Goal: Task Accomplishment & Management: Complete application form

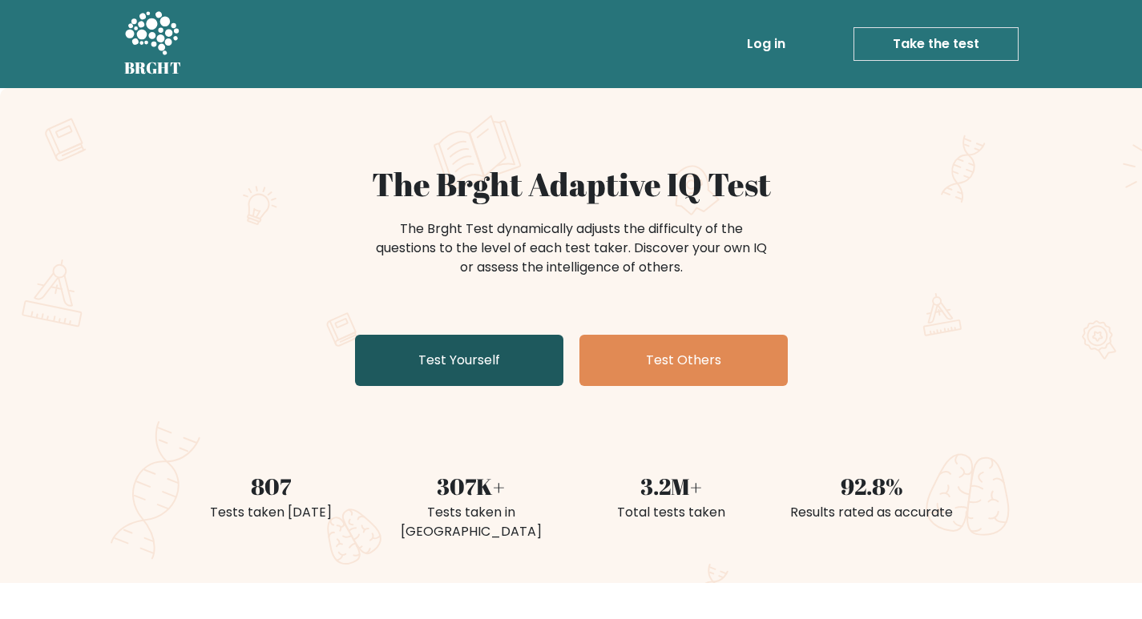
click at [523, 371] on link "Test Yourself" at bounding box center [459, 360] width 208 height 51
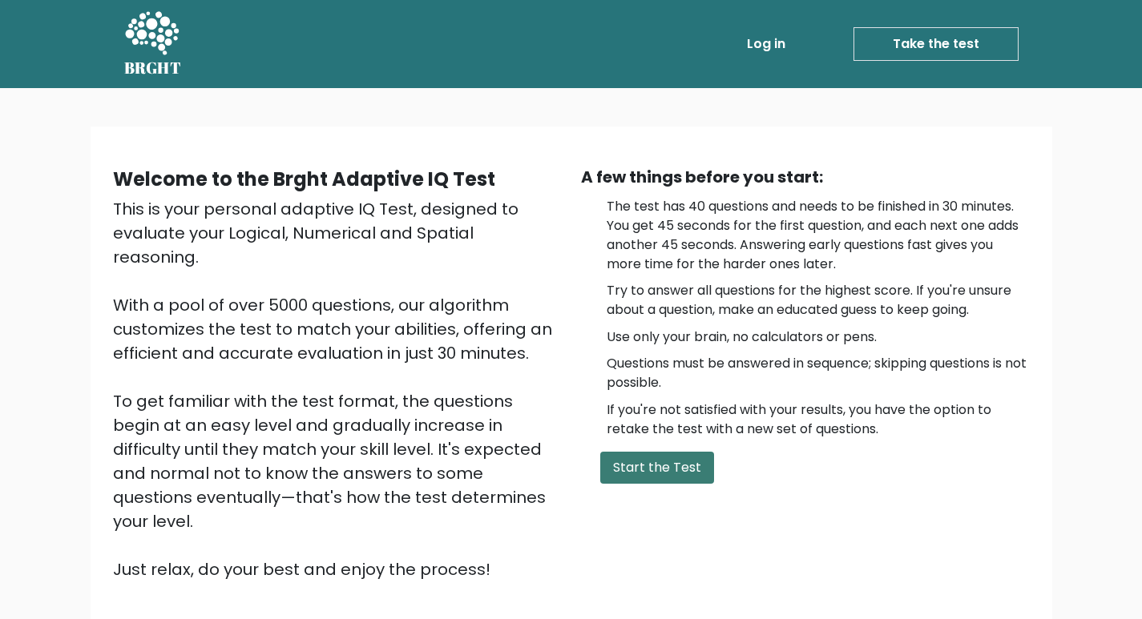
click at [687, 473] on button "Start the Test" at bounding box center [657, 468] width 114 height 32
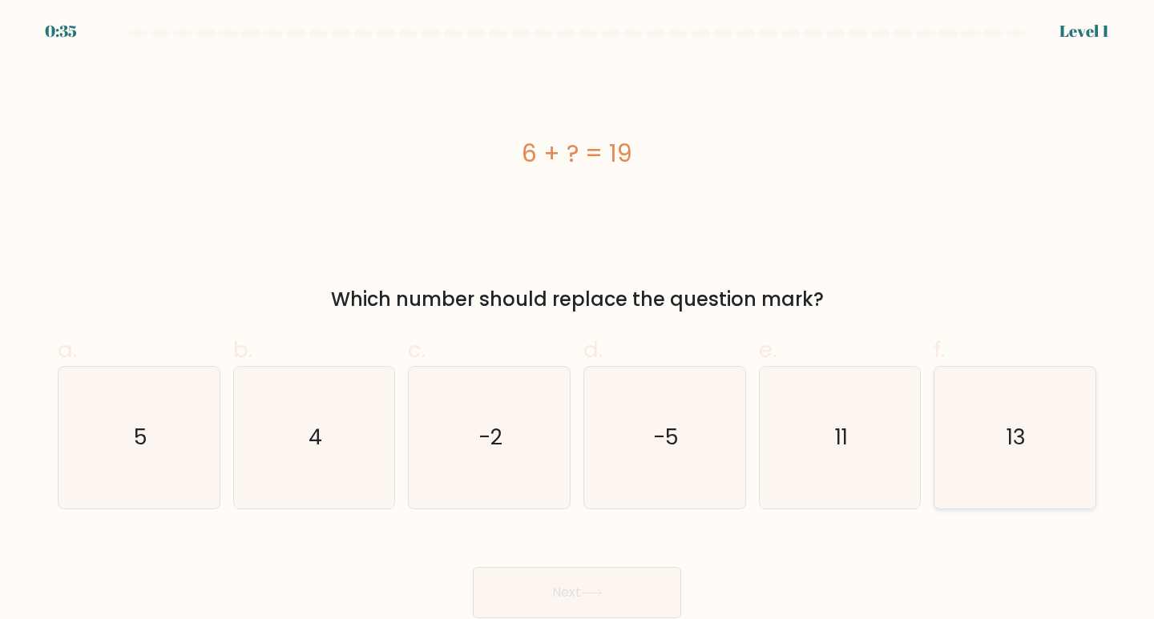
click at [1029, 442] on icon "13" at bounding box center [1015, 438] width 142 height 142
click at [578, 320] on input "f. 13" at bounding box center [577, 315] width 1 height 10
radio input "true"
click at [613, 579] on button "Next" at bounding box center [577, 592] width 208 height 51
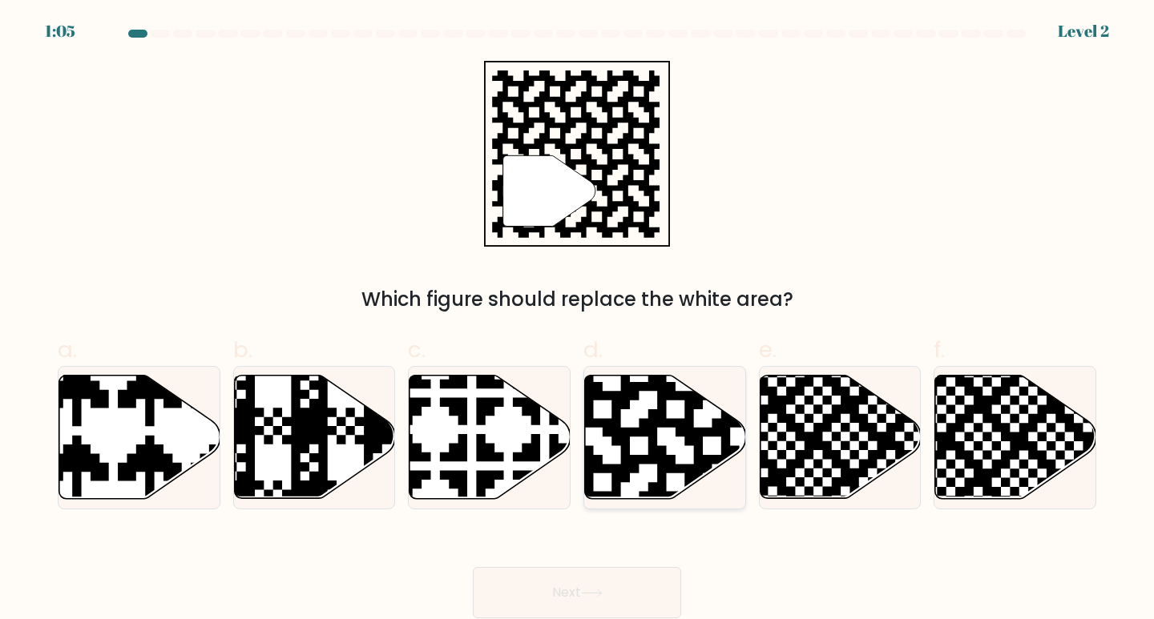
click at [690, 433] on icon at bounding box center [712, 374] width 292 height 292
click at [578, 320] on input "d." at bounding box center [577, 315] width 1 height 10
radio input "true"
click at [598, 585] on button "Next" at bounding box center [577, 592] width 208 height 51
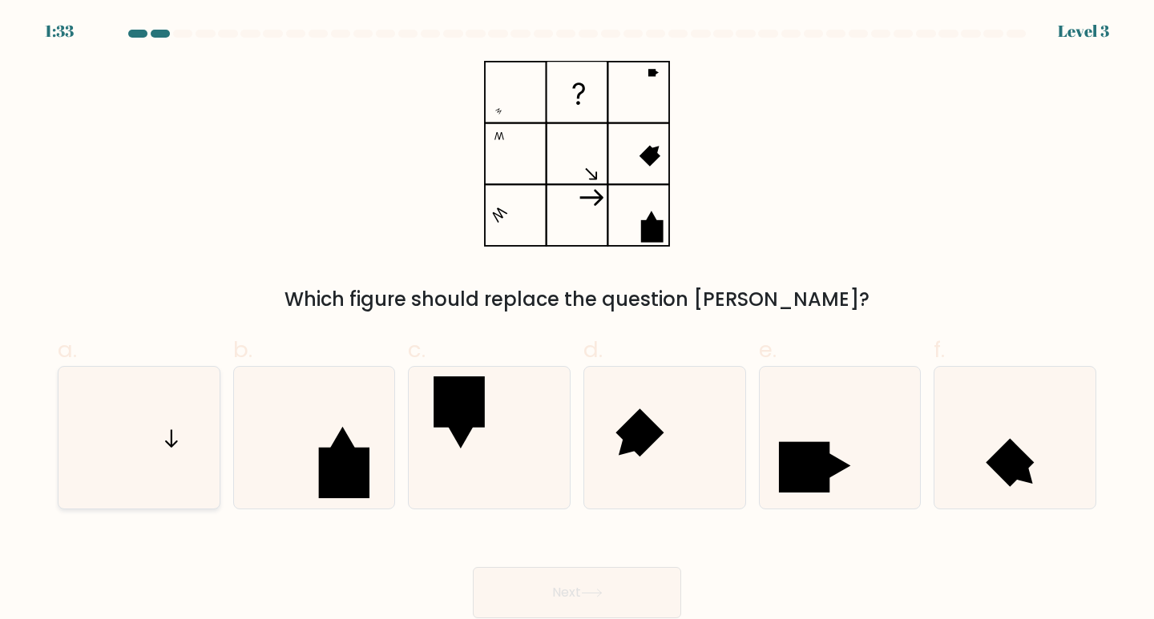
click at [192, 425] on icon at bounding box center [139, 438] width 142 height 142
click at [577, 320] on input "a." at bounding box center [577, 315] width 1 height 10
radio input "true"
click at [602, 571] on button "Next" at bounding box center [577, 592] width 208 height 51
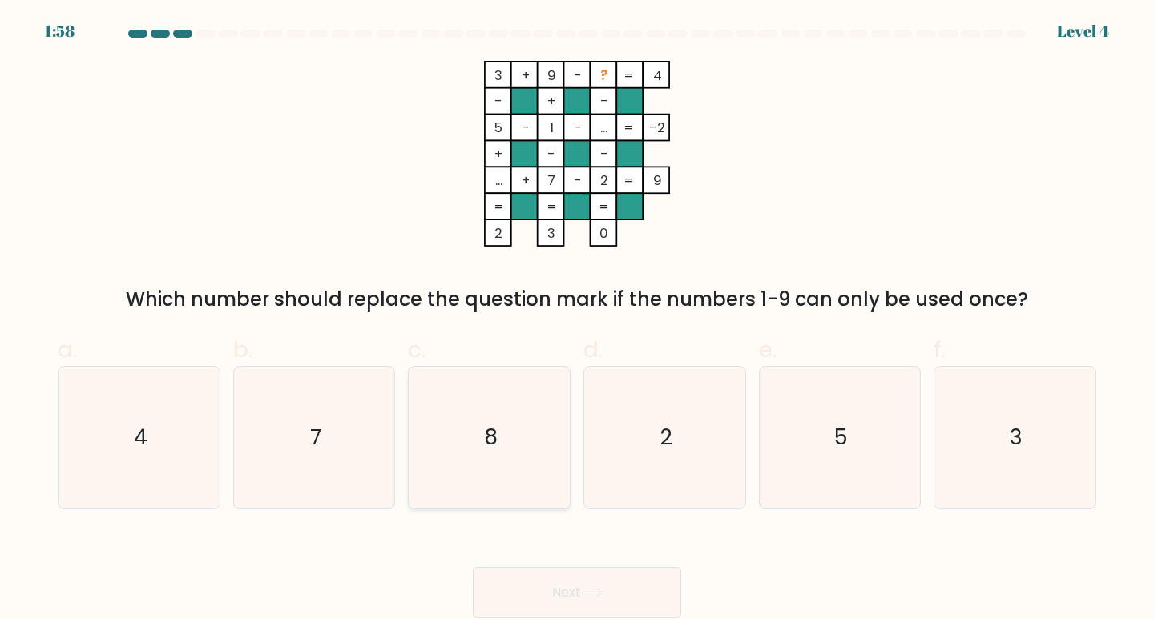
click at [502, 452] on icon "8" at bounding box center [489, 438] width 142 height 142
click at [577, 320] on input "c. 8" at bounding box center [577, 315] width 1 height 10
radio input "true"
click at [561, 588] on button "Next" at bounding box center [577, 592] width 208 height 51
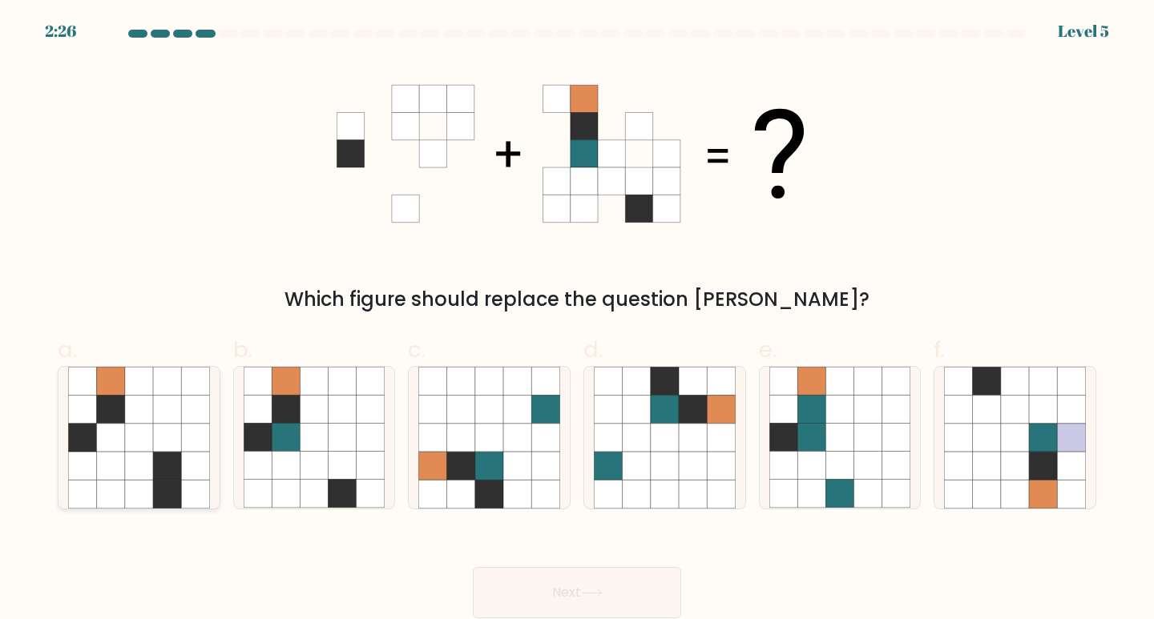
click at [151, 404] on icon at bounding box center [139, 410] width 28 height 28
click at [577, 320] on input "a." at bounding box center [577, 315] width 1 height 10
radio input "true"
click at [546, 599] on button "Next" at bounding box center [577, 592] width 208 height 51
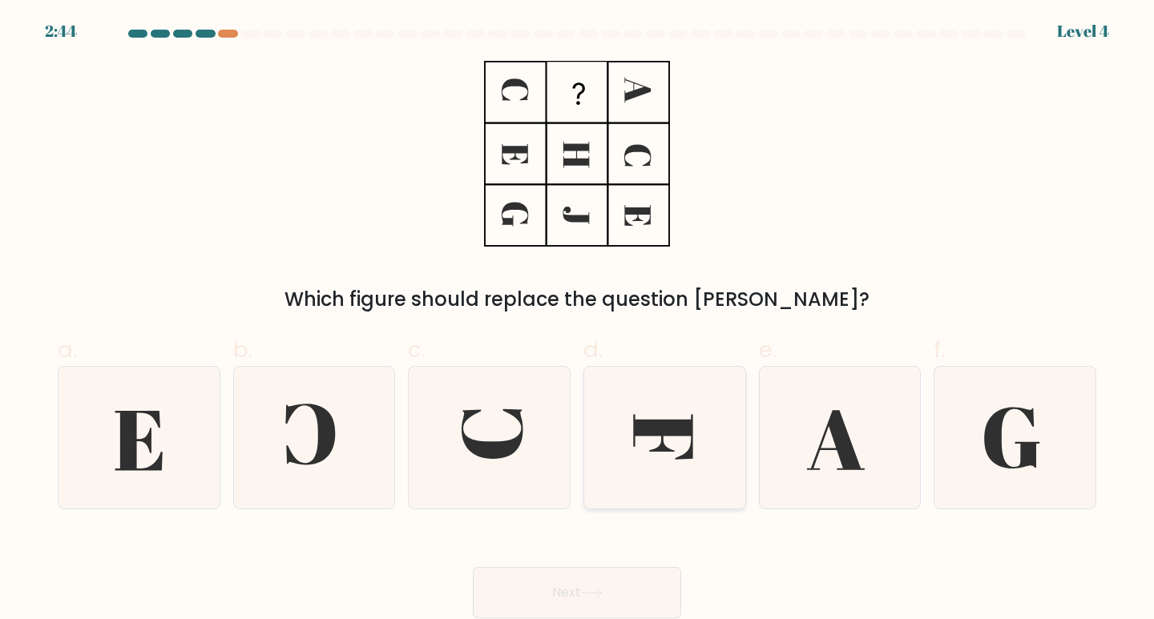
click at [708, 446] on icon at bounding box center [665, 438] width 142 height 142
click at [578, 320] on input "d." at bounding box center [577, 315] width 1 height 10
radio input "true"
click at [534, 587] on button "Next" at bounding box center [577, 592] width 208 height 51
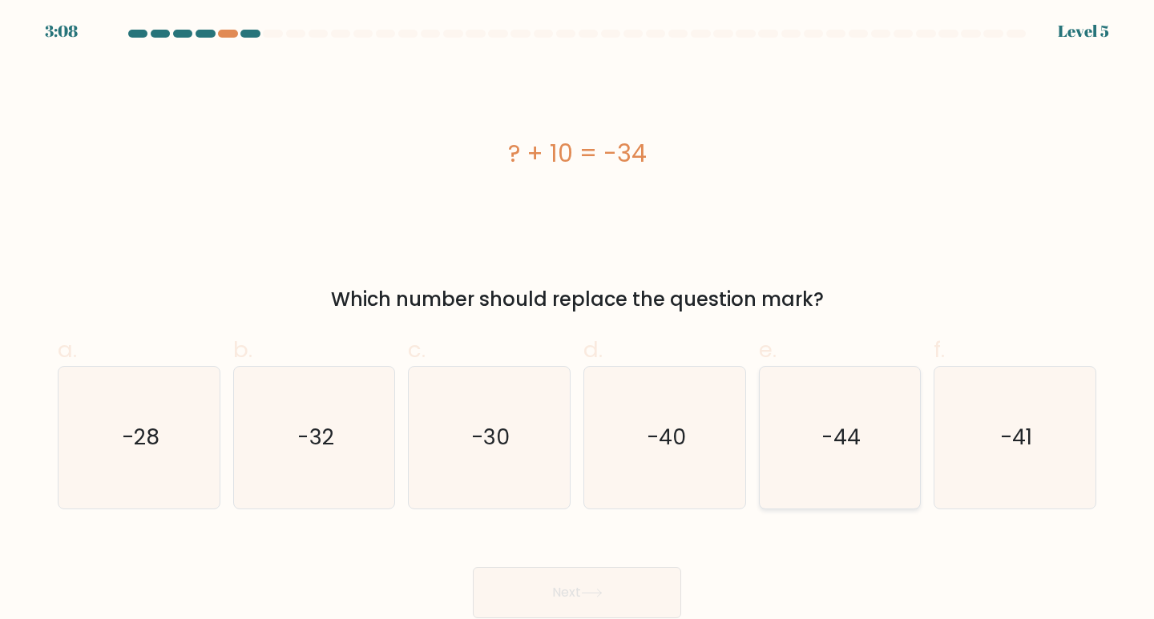
click at [822, 438] on text "-44" at bounding box center [840, 437] width 39 height 30
click at [578, 320] on input "e. -44" at bounding box center [577, 315] width 1 height 10
radio input "true"
click at [659, 590] on button "Next" at bounding box center [577, 592] width 208 height 51
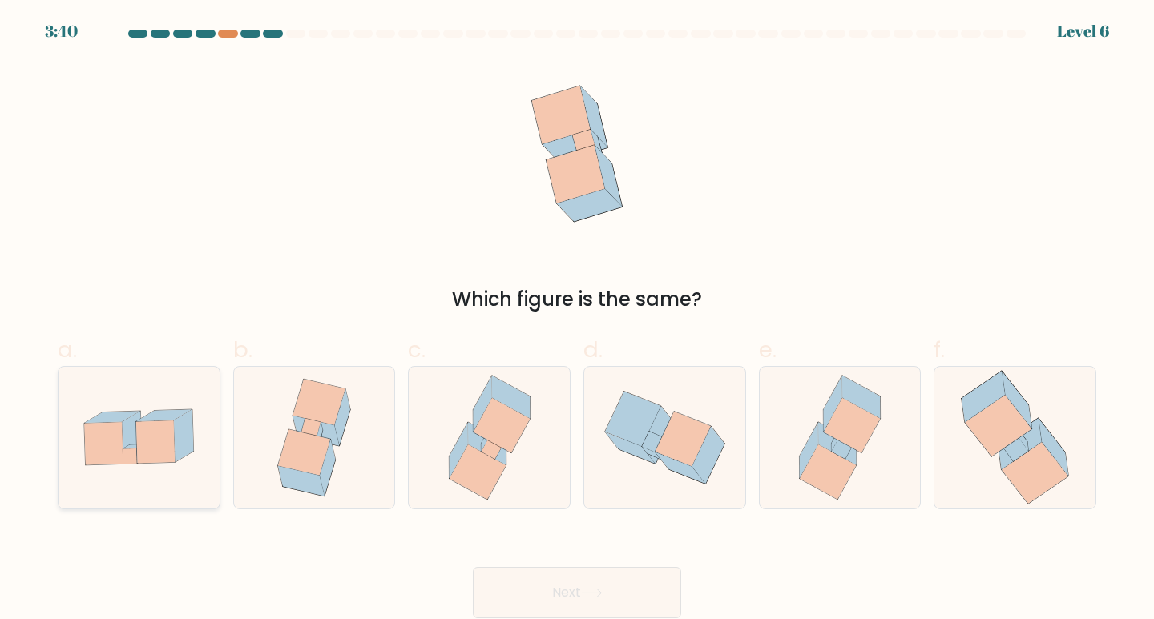
click at [179, 464] on icon at bounding box center [138, 437] width 161 height 111
click at [577, 320] on input "a." at bounding box center [577, 315] width 1 height 10
radio input "true"
click at [623, 589] on button "Next" at bounding box center [577, 592] width 208 height 51
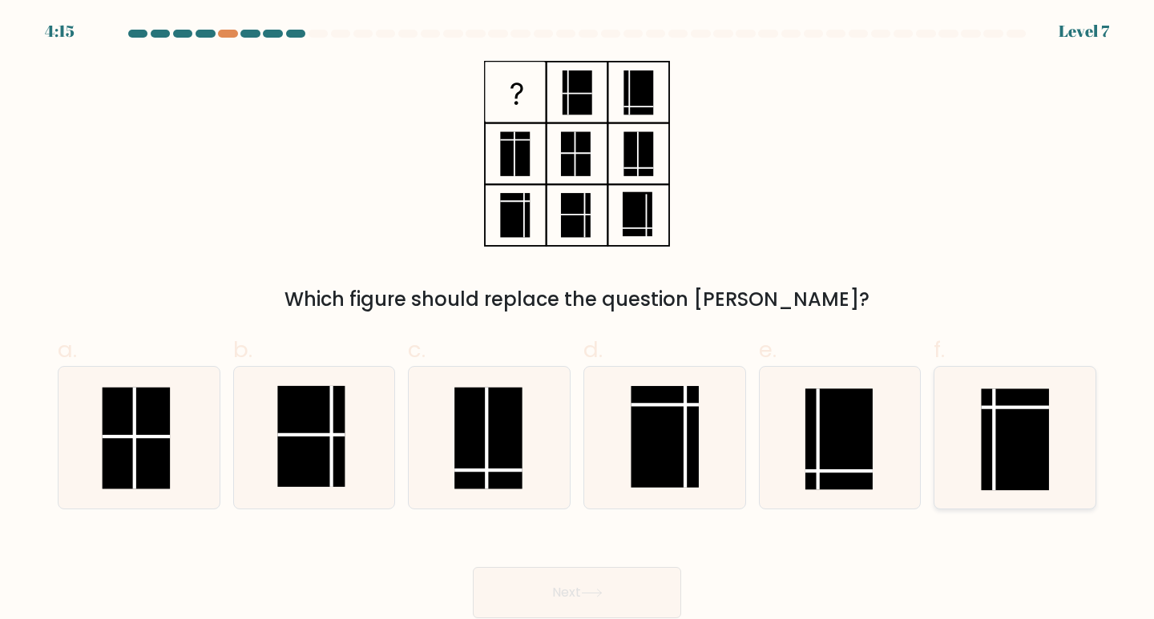
click at [979, 421] on icon at bounding box center [1015, 438] width 142 height 142
click at [578, 320] on input "f." at bounding box center [577, 315] width 1 height 10
radio input "true"
click at [580, 585] on button "Next" at bounding box center [577, 592] width 208 height 51
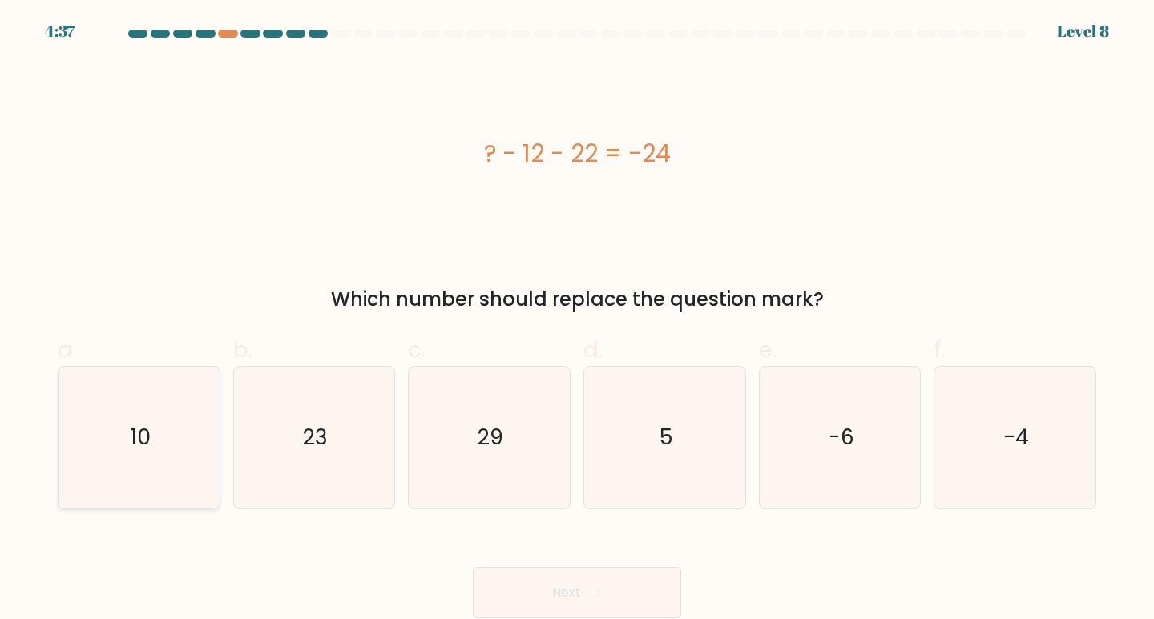
click at [104, 500] on icon "10" at bounding box center [139, 438] width 142 height 142
click at [577, 320] on input "a. 10" at bounding box center [577, 315] width 1 height 10
radio input "true"
click at [645, 604] on button "Next" at bounding box center [577, 592] width 208 height 51
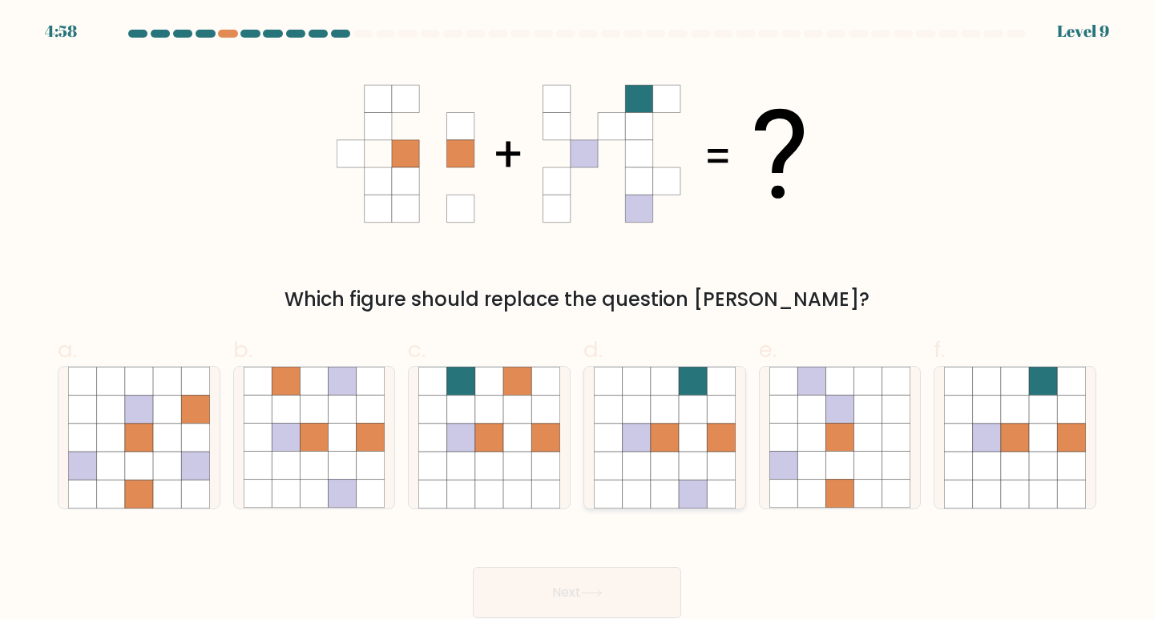
click at [667, 447] on icon at bounding box center [665, 438] width 28 height 28
click at [578, 320] on input "d." at bounding box center [577, 315] width 1 height 10
radio input "true"
click at [636, 574] on button "Next" at bounding box center [577, 592] width 208 height 51
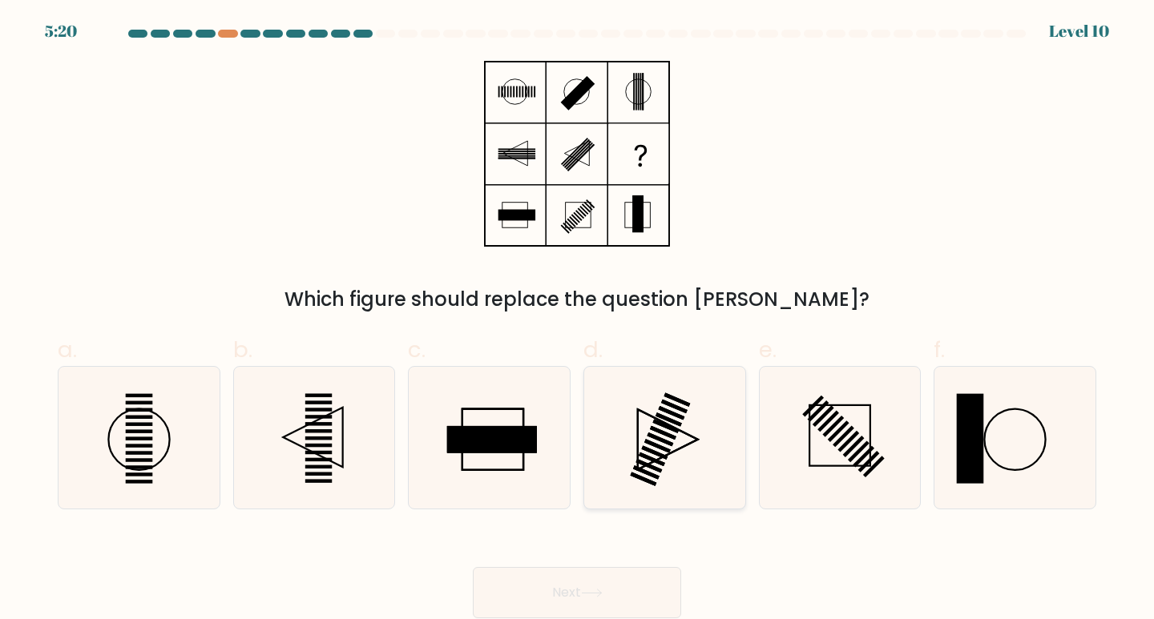
click at [643, 461] on icon at bounding box center [665, 438] width 142 height 142
click at [578, 320] on input "d." at bounding box center [577, 315] width 1 height 10
radio input "true"
click at [617, 596] on button "Next" at bounding box center [577, 592] width 208 height 51
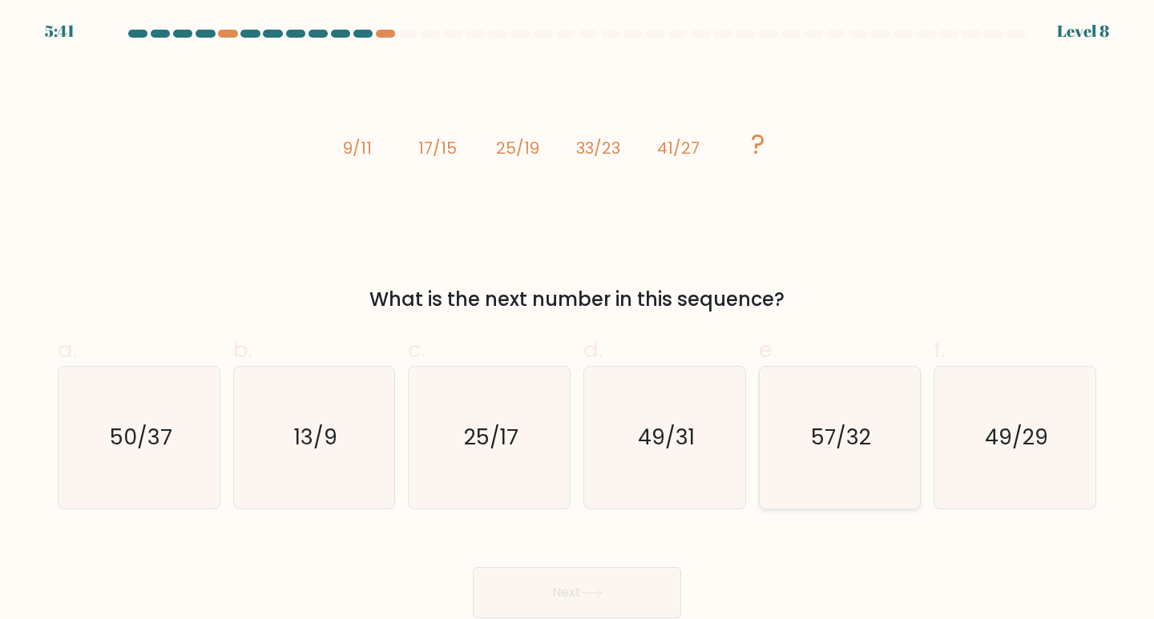
click at [769, 464] on icon "57/32" at bounding box center [840, 438] width 142 height 142
click at [578, 320] on input "e. 57/32" at bounding box center [577, 315] width 1 height 10
radio input "true"
click at [722, 461] on icon "49/31" at bounding box center [665, 438] width 142 height 142
click at [578, 320] on input "d. 49/31" at bounding box center [577, 315] width 1 height 10
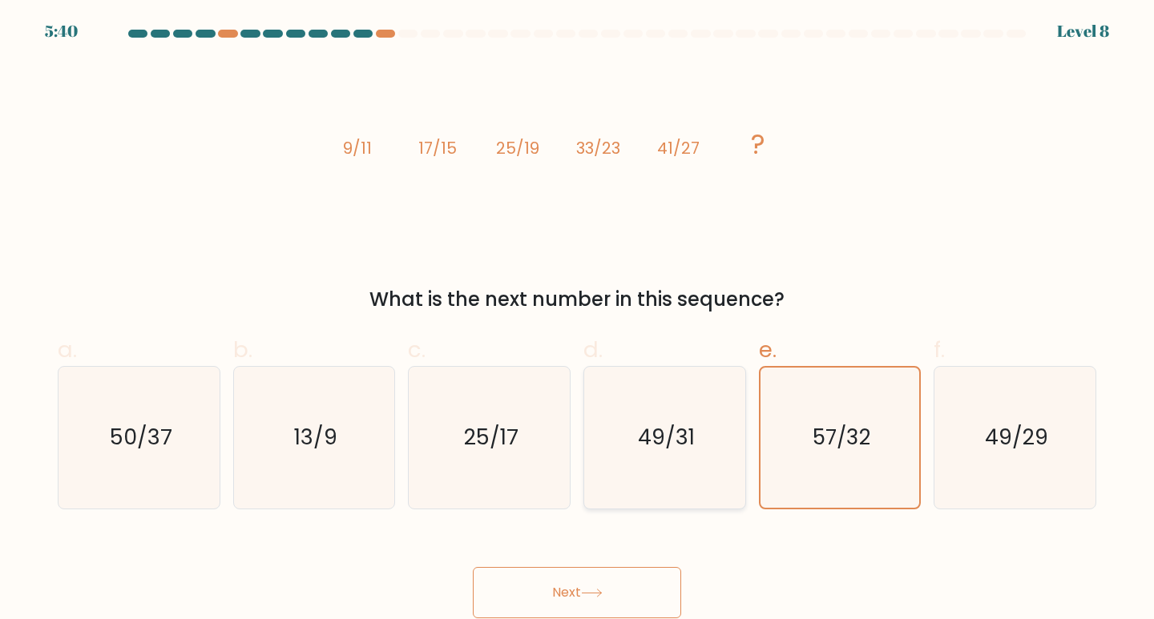
radio input "true"
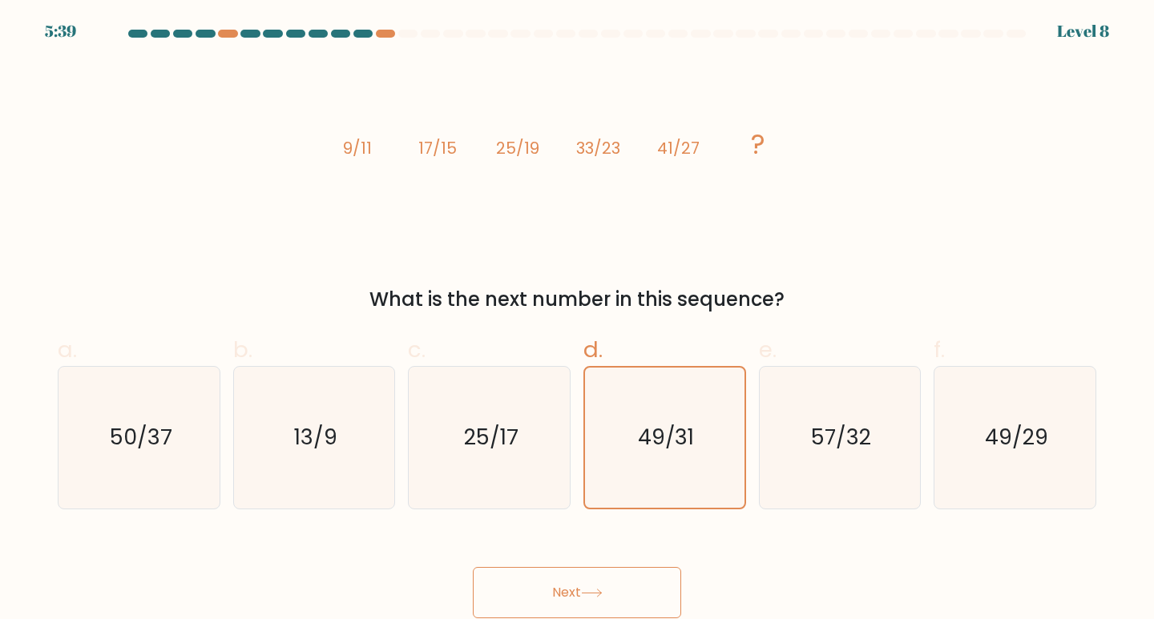
click at [561, 590] on button "Next" at bounding box center [577, 592] width 208 height 51
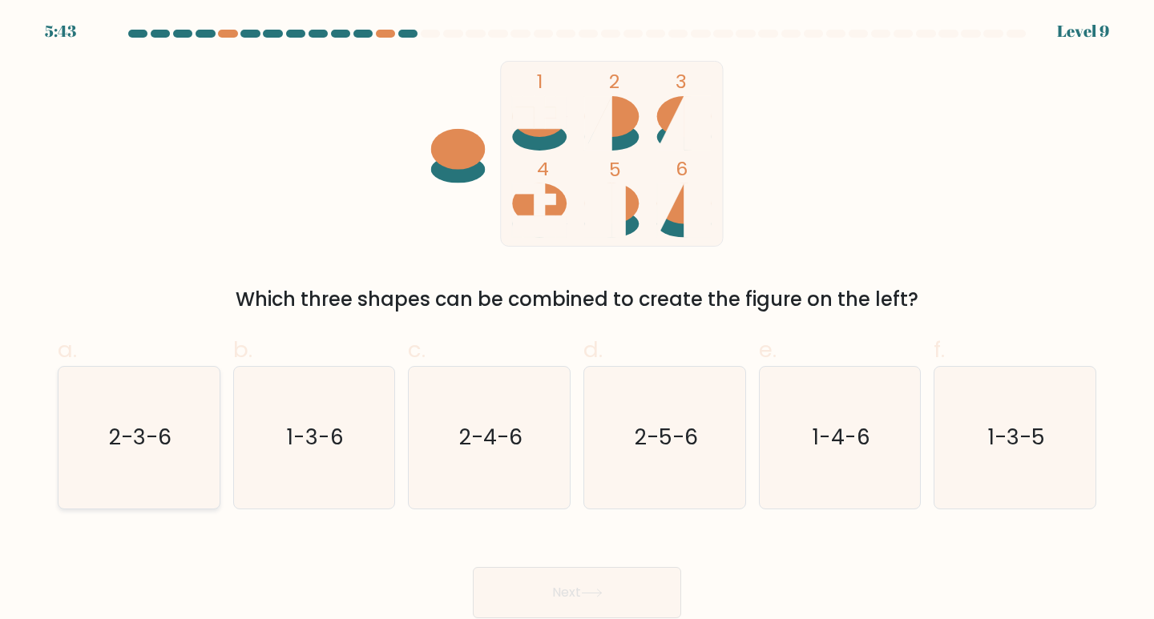
click at [171, 453] on icon "2-3-6" at bounding box center [139, 438] width 142 height 142
click at [577, 320] on input "a. 2-3-6" at bounding box center [577, 315] width 1 height 10
radio input "true"
click at [604, 580] on button "Next" at bounding box center [577, 592] width 208 height 51
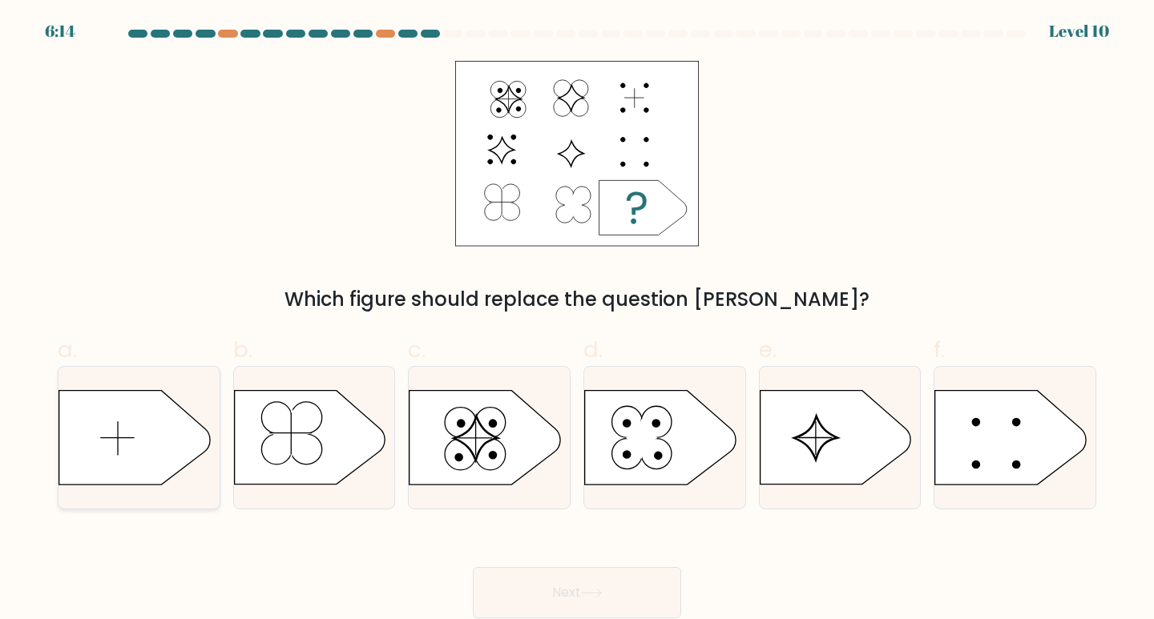
click at [150, 427] on icon at bounding box center [134, 438] width 151 height 94
click at [577, 320] on input "a." at bounding box center [577, 315] width 1 height 10
radio input "true"
click at [552, 593] on button "Next" at bounding box center [577, 592] width 208 height 51
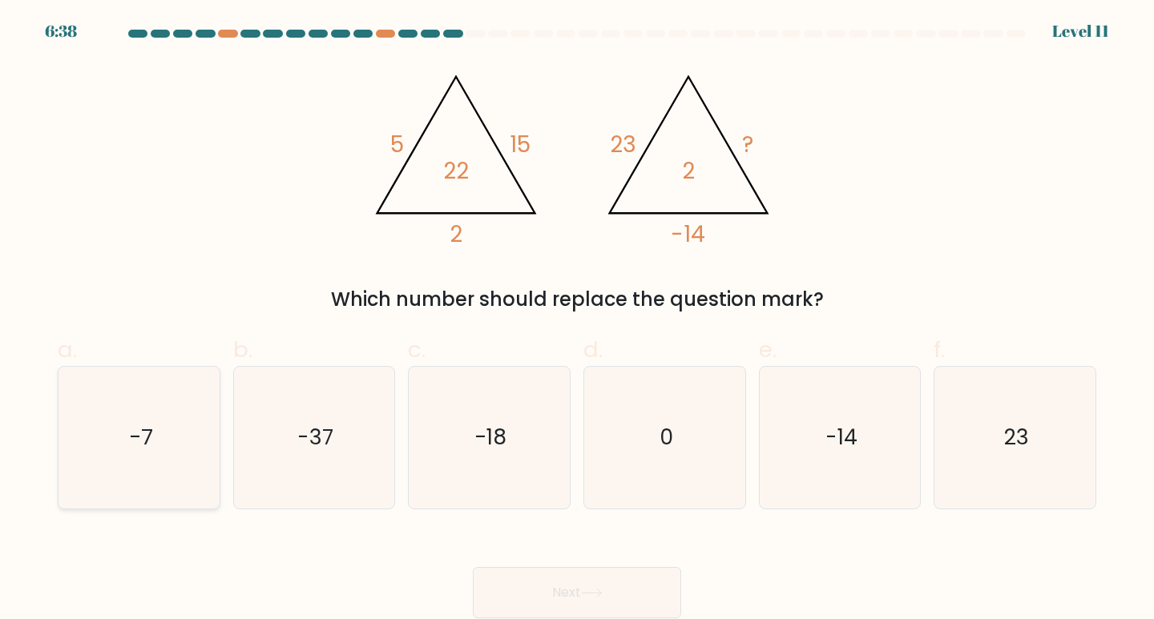
click at [166, 459] on icon "-7" at bounding box center [139, 438] width 142 height 142
click at [577, 320] on input "a. -7" at bounding box center [577, 315] width 1 height 10
radio input "true"
click at [618, 590] on button "Next" at bounding box center [577, 592] width 208 height 51
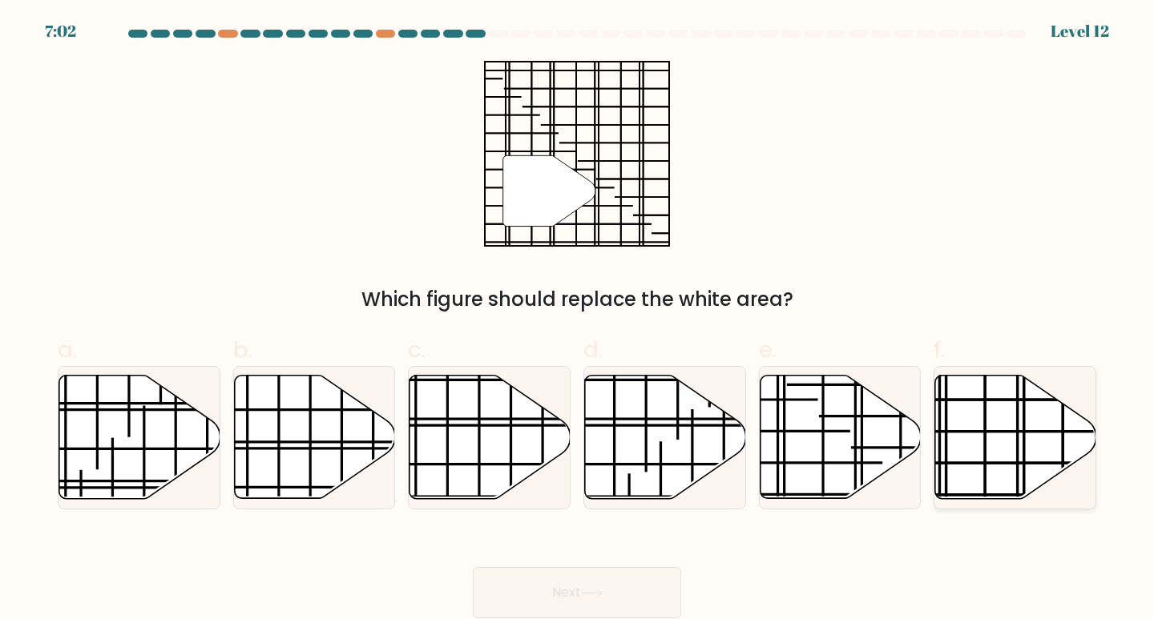
click at [977, 449] on icon at bounding box center [1015, 437] width 161 height 123
click at [578, 320] on input "f." at bounding box center [577, 315] width 1 height 10
radio input "true"
click at [600, 593] on icon at bounding box center [591, 593] width 19 height 7
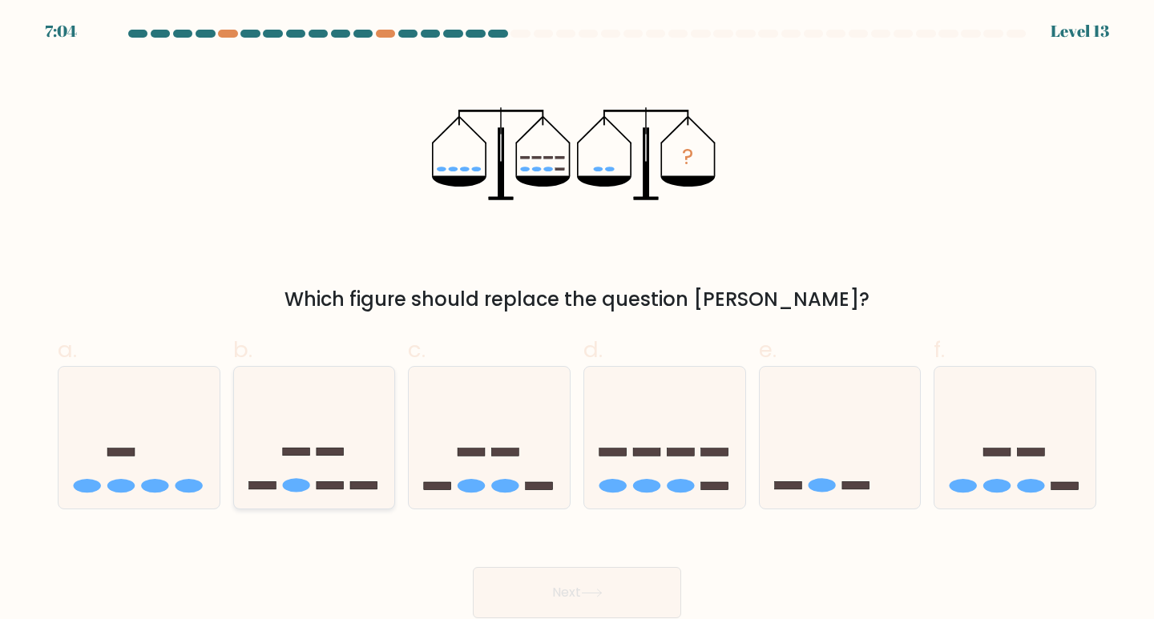
click at [304, 481] on ellipse at bounding box center [295, 486] width 27 height 14
click at [577, 320] on input "b." at bounding box center [577, 315] width 1 height 10
radio input "true"
click at [594, 593] on icon at bounding box center [591, 593] width 19 height 7
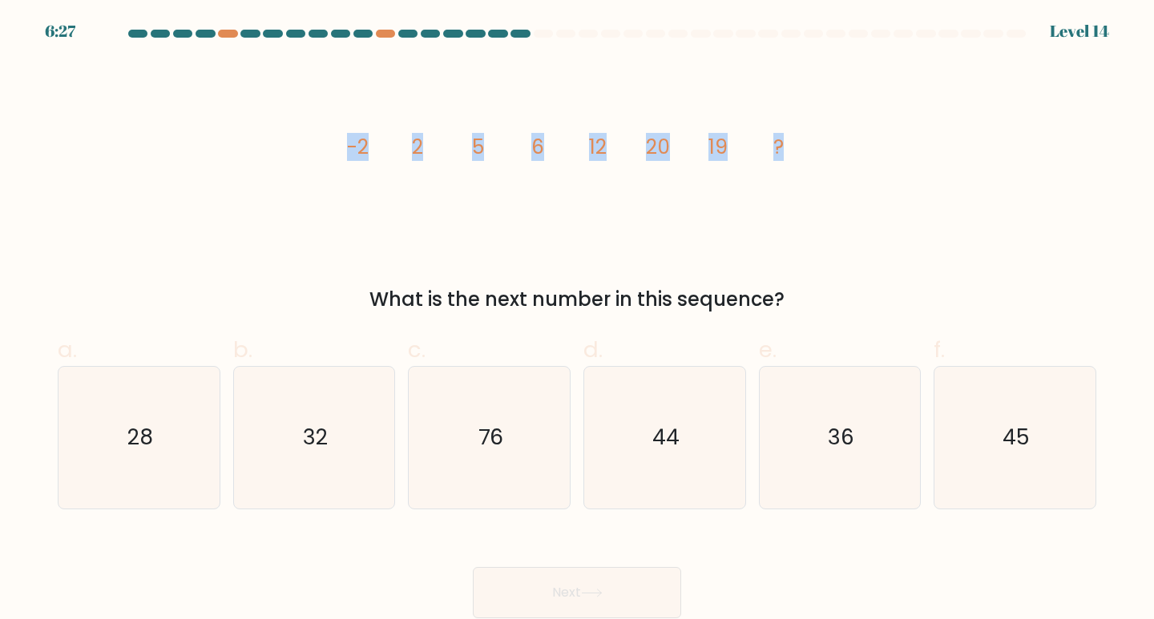
drag, startPoint x: 345, startPoint y: 141, endPoint x: 812, endPoint y: 155, distance: 466.5
click at [812, 155] on icon "image/svg+xml -2 2 5 6 12 20 19 ?" at bounding box center [577, 154] width 481 height 186
drag, startPoint x: 426, startPoint y: 144, endPoint x: 580, endPoint y: 147, distance: 153.9
click at [580, 147] on icon "image/svg+xml -2 2 5 6 12 20 19 ?" at bounding box center [577, 154] width 481 height 186
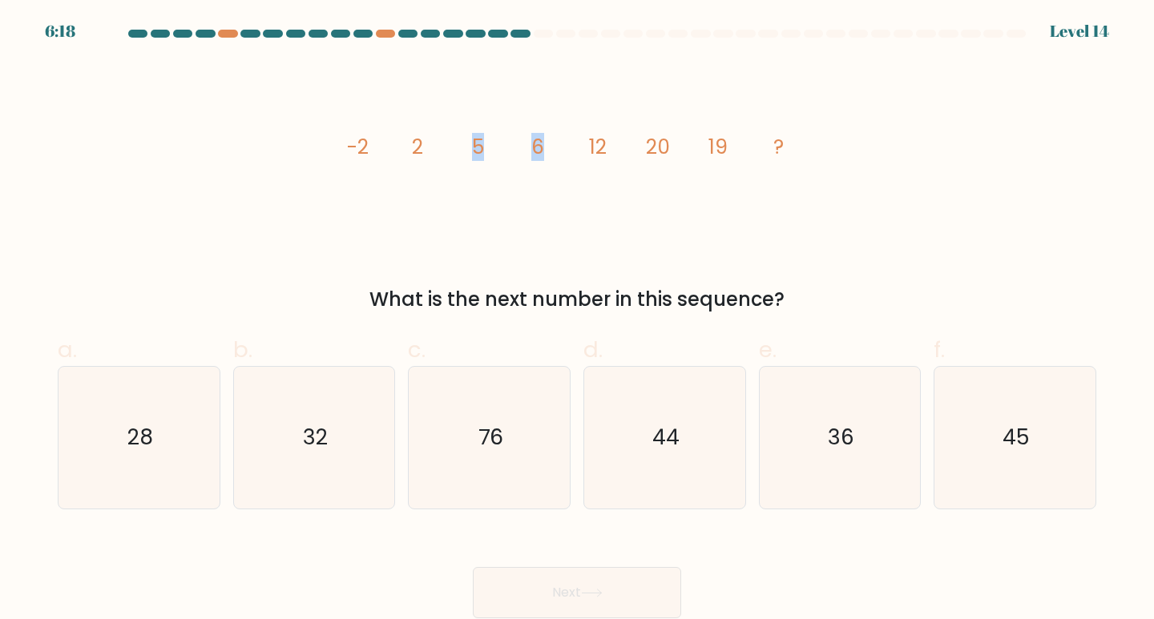
click at [577, 164] on icon "image/svg+xml -2 2 5 6 12 20 19 ?" at bounding box center [577, 154] width 481 height 186
click at [543, 151] on tspan "6" at bounding box center [537, 147] width 13 height 28
drag, startPoint x: 638, startPoint y: 146, endPoint x: 675, endPoint y: 146, distance: 36.9
click at [675, 146] on icon "image/svg+xml -2 2 5 6 12 20 19 ?" at bounding box center [577, 154] width 481 height 186
click at [665, 160] on tspan "20" at bounding box center [658, 147] width 24 height 28
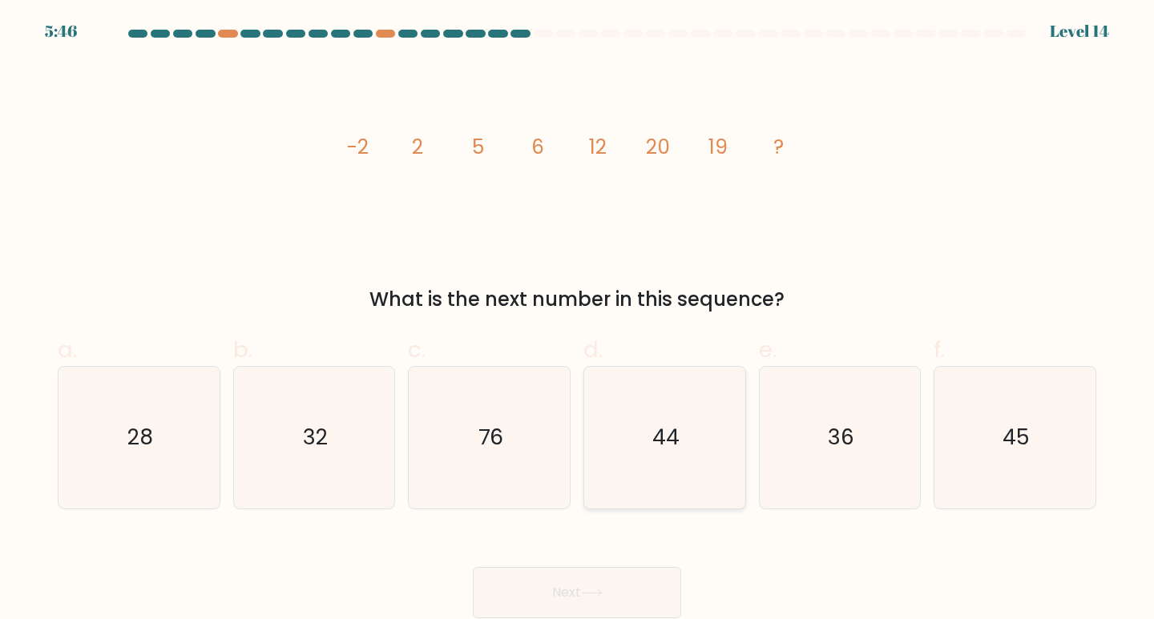
click at [621, 458] on icon "44" at bounding box center [665, 438] width 142 height 142
click at [578, 320] on input "d. 44" at bounding box center [577, 315] width 1 height 10
radio input "true"
click at [590, 587] on button "Next" at bounding box center [577, 592] width 208 height 51
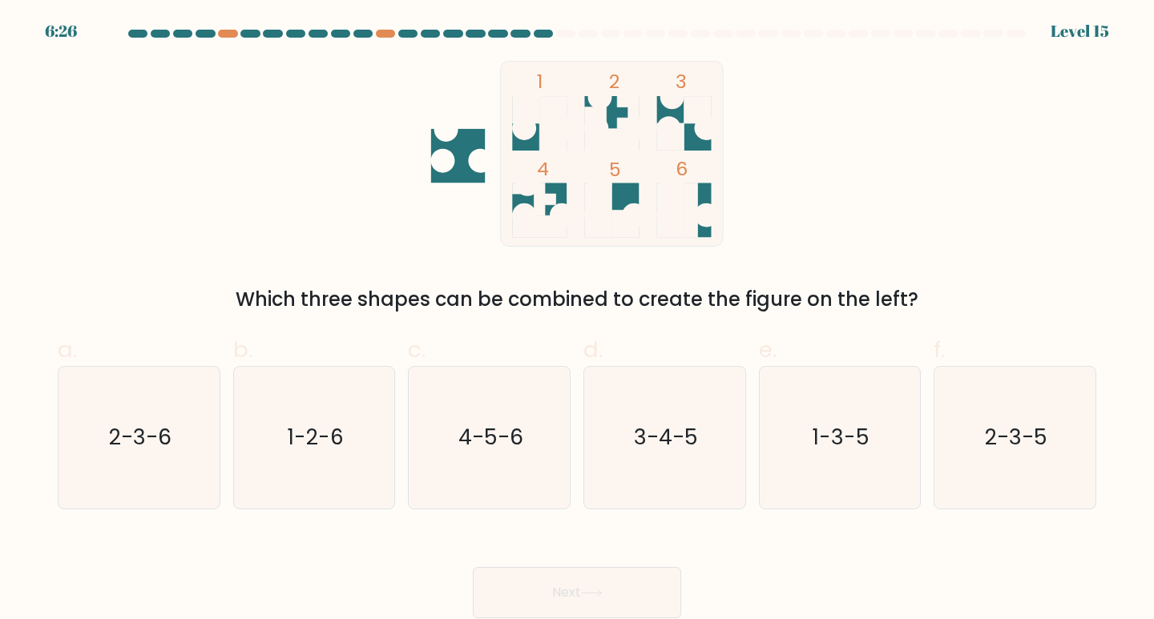
drag, startPoint x: 539, startPoint y: 93, endPoint x: 691, endPoint y: 169, distance: 169.5
click at [701, 204] on icon "1 2 3 4 5 6" at bounding box center [576, 154] width 431 height 186
drag, startPoint x: 687, startPoint y: 159, endPoint x: 564, endPoint y: 140, distance: 124.8
click at [564, 140] on icon "1 2 3 4 5 6" at bounding box center [576, 154] width 431 height 186
click at [850, 171] on div "1 2 3 4 5 6 Which three shapes can be combined to create the figure on the left?" at bounding box center [577, 187] width 1058 height 253
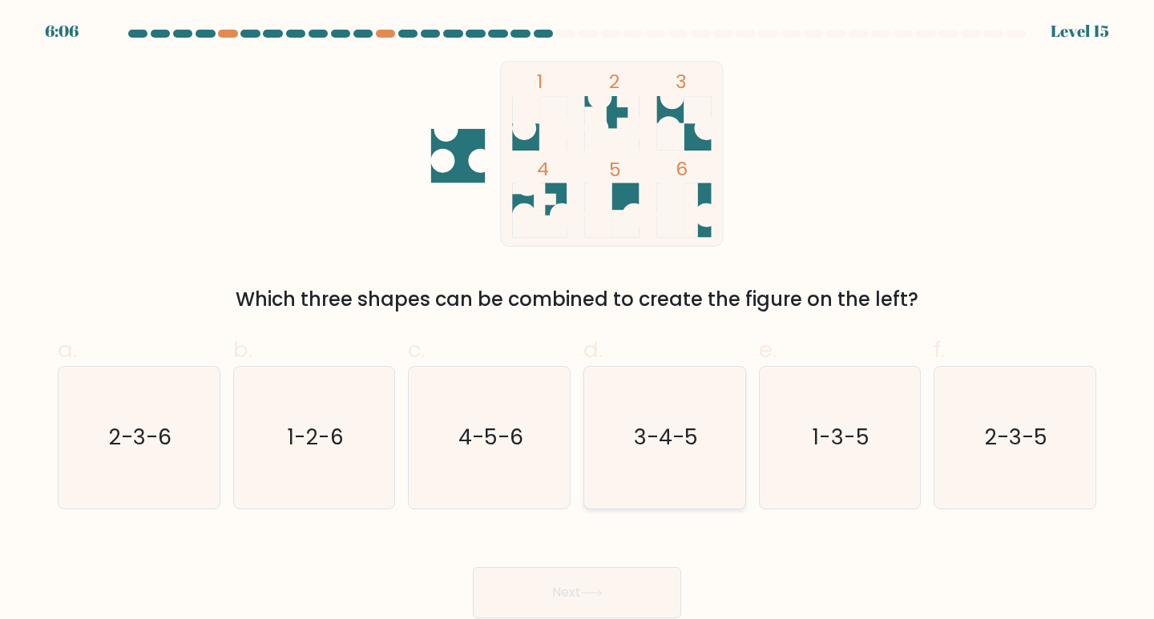
click at [664, 446] on text "3-4-5" at bounding box center [666, 437] width 64 height 30
click at [578, 320] on input "d. 3-4-5" at bounding box center [577, 315] width 1 height 10
radio input "true"
click at [564, 593] on button "Next" at bounding box center [577, 592] width 208 height 51
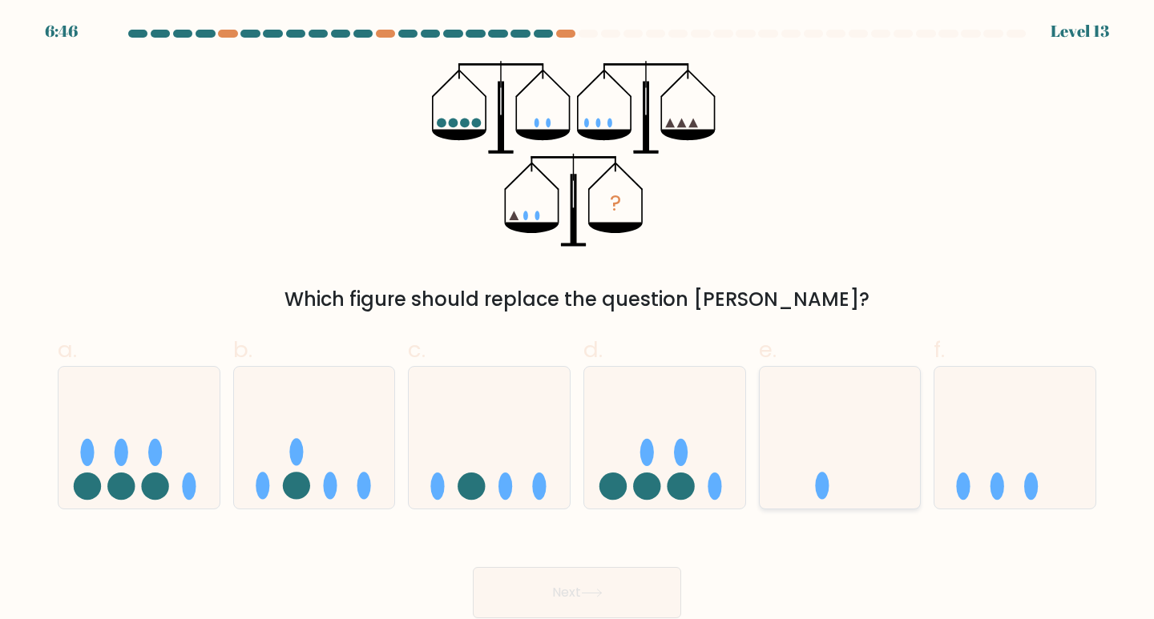
drag, startPoint x: 894, startPoint y: 470, endPoint x: 886, endPoint y: 474, distance: 8.6
click at [895, 471] on icon at bounding box center [840, 437] width 161 height 133
click at [578, 320] on input "e." at bounding box center [577, 315] width 1 height 10
radio input "true"
click at [601, 584] on button "Next" at bounding box center [577, 592] width 208 height 51
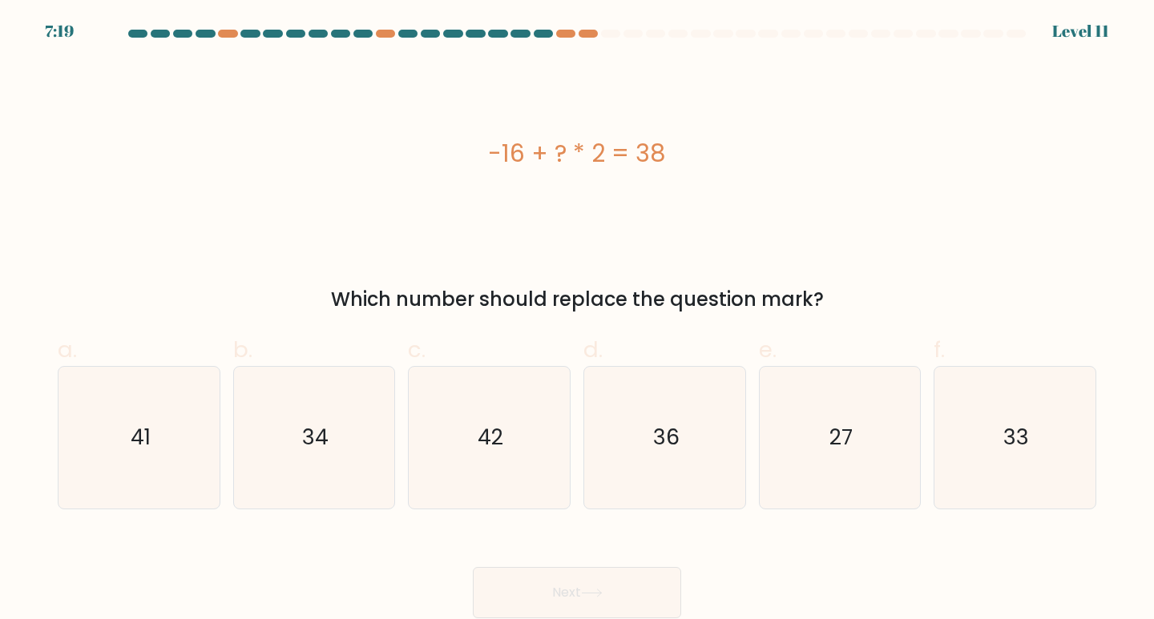
drag, startPoint x: 614, startPoint y: 41, endPoint x: 361, endPoint y: 46, distance: 253.2
click at [361, 46] on form "a." at bounding box center [577, 324] width 1154 height 589
click at [354, 169] on div "-16 + ? * 2 = 38" at bounding box center [577, 153] width 1038 height 36
drag, startPoint x: 634, startPoint y: 149, endPoint x: 683, endPoint y: 161, distance: 51.1
click at [683, 161] on div "-16 + ? * 2 = 38" at bounding box center [577, 153] width 1038 height 36
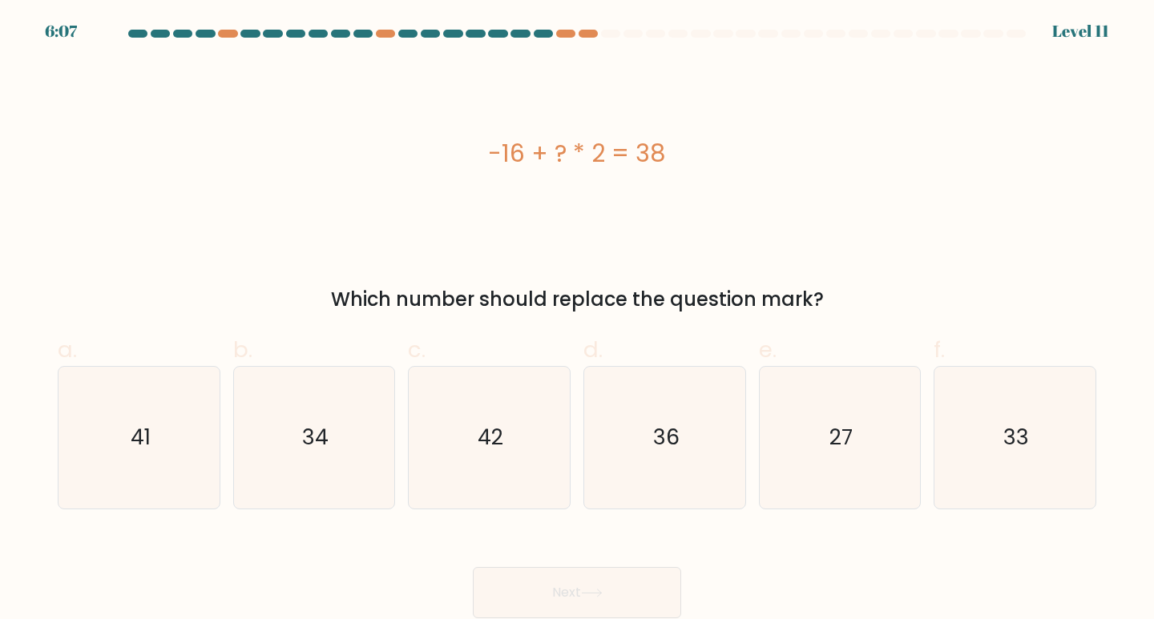
click at [684, 161] on div "-16 + ? * 2 = 38" at bounding box center [577, 153] width 1038 height 36
click at [302, 471] on icon "34" at bounding box center [315, 438] width 142 height 142
click at [577, 320] on input "b. 34" at bounding box center [577, 315] width 1 height 10
radio input "true"
click at [547, 583] on button "Next" at bounding box center [577, 592] width 208 height 51
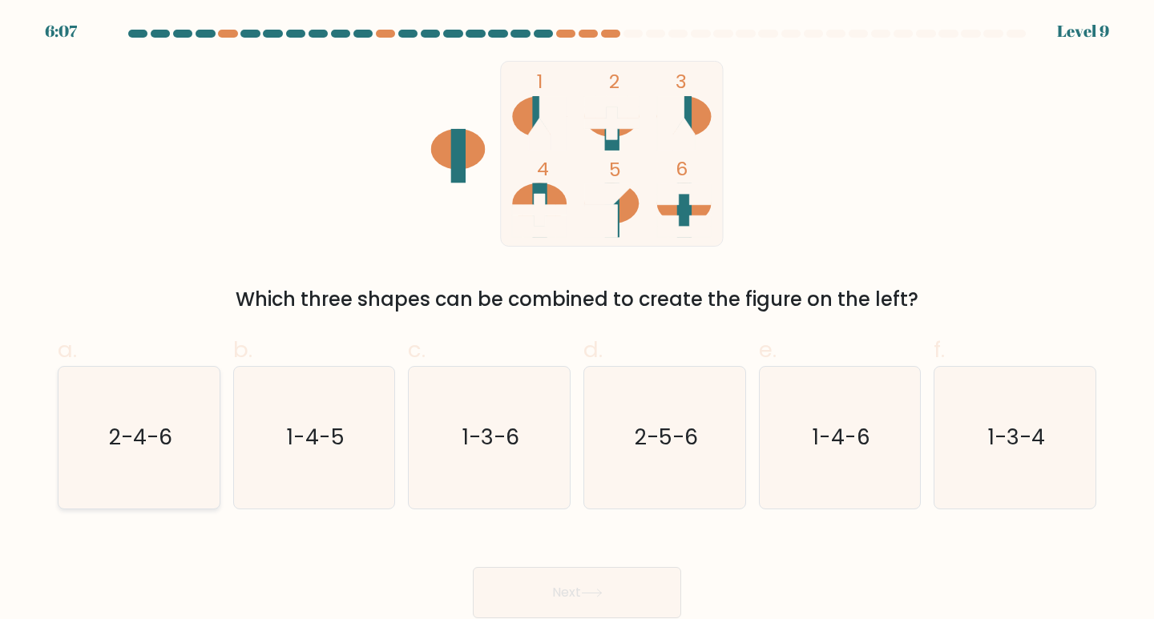
click at [164, 489] on icon "2-4-6" at bounding box center [139, 438] width 142 height 142
click at [577, 320] on input "a. 2-4-6" at bounding box center [577, 315] width 1 height 10
radio input "true"
click at [533, 605] on button "Next" at bounding box center [577, 592] width 208 height 51
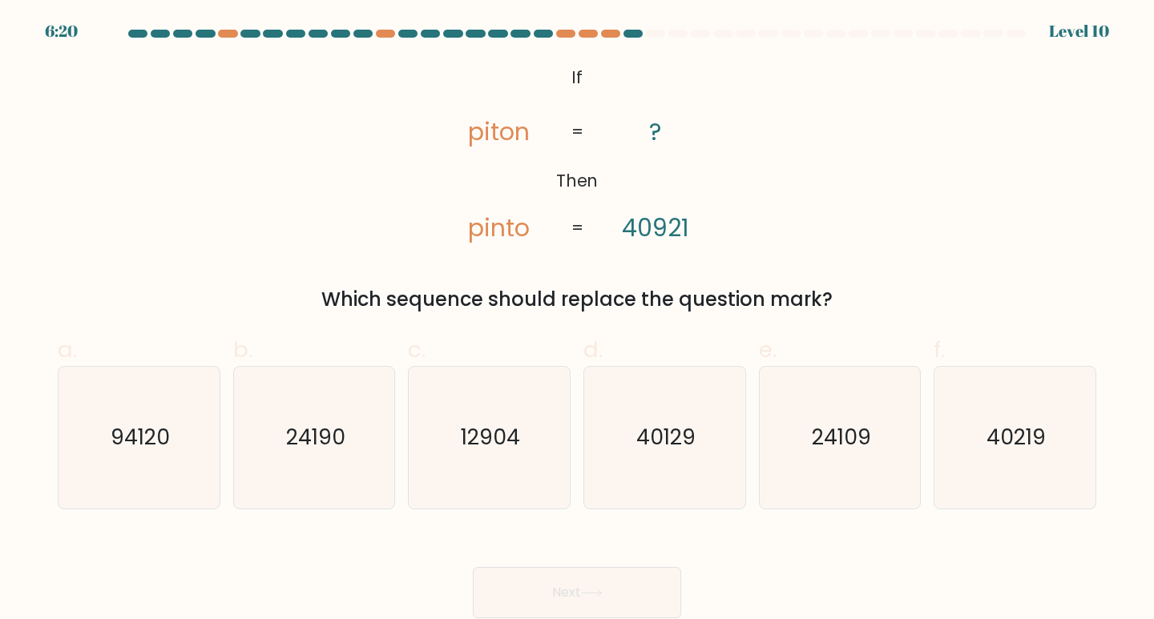
click at [1101, 470] on div "f. 40219" at bounding box center [1014, 421] width 175 height 176
click at [1090, 470] on div "40219" at bounding box center [1014, 437] width 163 height 143
click at [578, 320] on input "f. 40219" at bounding box center [577, 315] width 1 height 10
radio input "true"
click at [656, 596] on button "Next" at bounding box center [577, 592] width 208 height 51
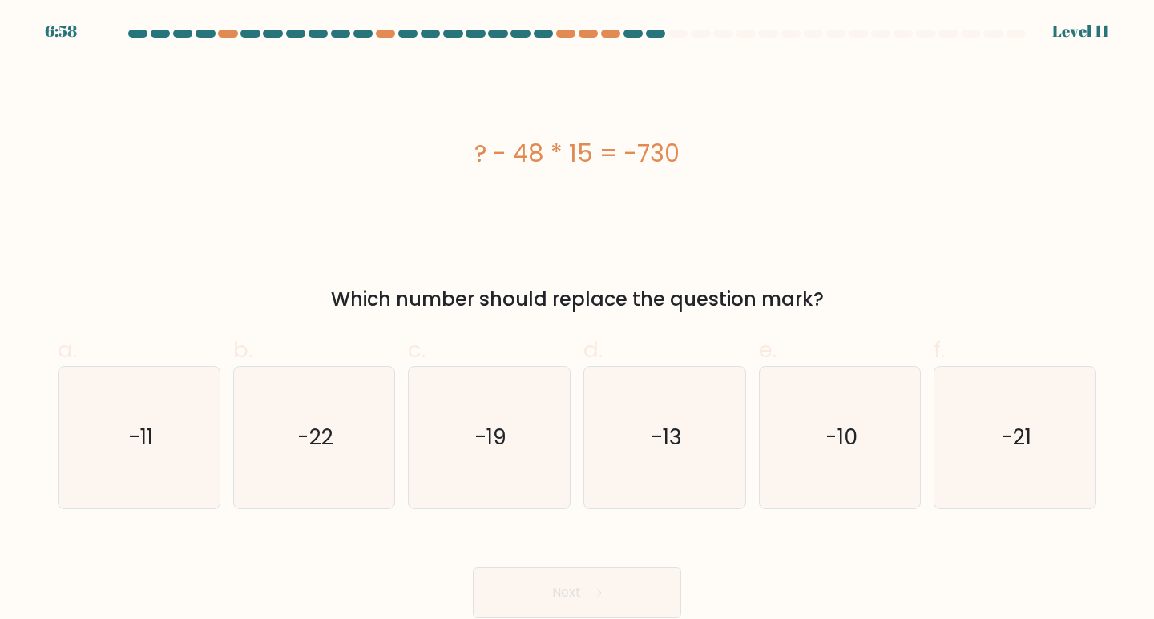
drag, startPoint x: 478, startPoint y: 161, endPoint x: 721, endPoint y: 159, distance: 242.8
click at [721, 159] on div "? - 48 * 15 = -730" at bounding box center [577, 153] width 1038 height 36
drag, startPoint x: 349, startPoint y: 315, endPoint x: 837, endPoint y: 307, distance: 488.0
click at [833, 308] on form "a." at bounding box center [577, 324] width 1154 height 589
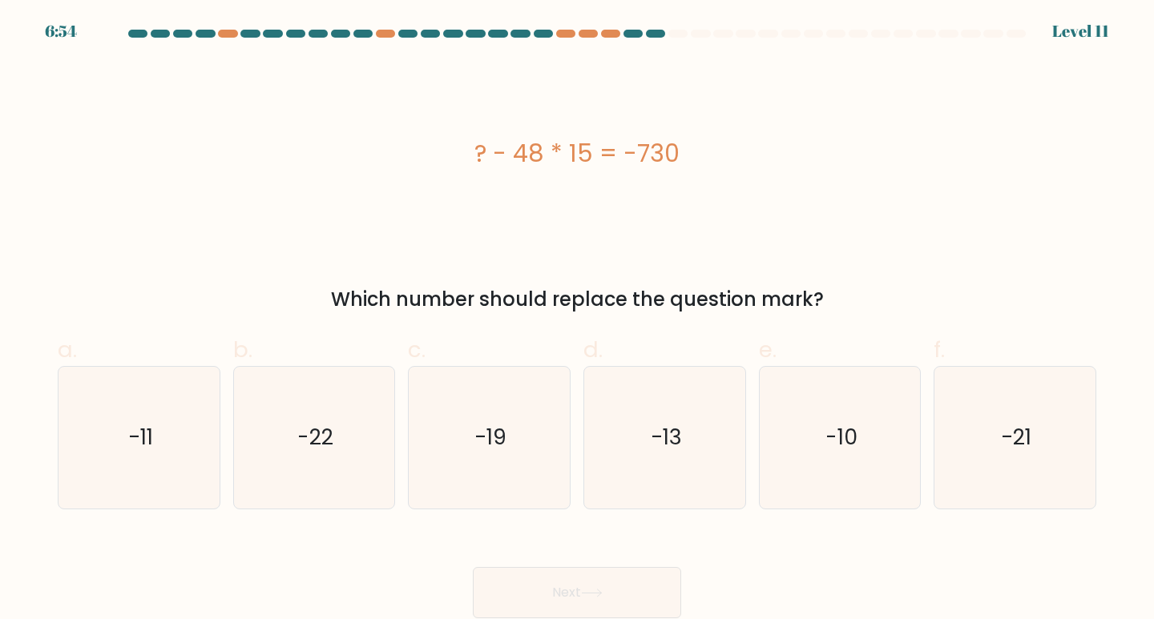
click at [908, 276] on div "? - 48 * 15 = -730 Which number should replace the question mark?" at bounding box center [577, 187] width 1058 height 253
click at [833, 466] on icon "-10" at bounding box center [840, 438] width 142 height 142
click at [578, 320] on input "e. -10" at bounding box center [577, 315] width 1 height 10
radio input "true"
click at [645, 612] on button "Next" at bounding box center [577, 592] width 208 height 51
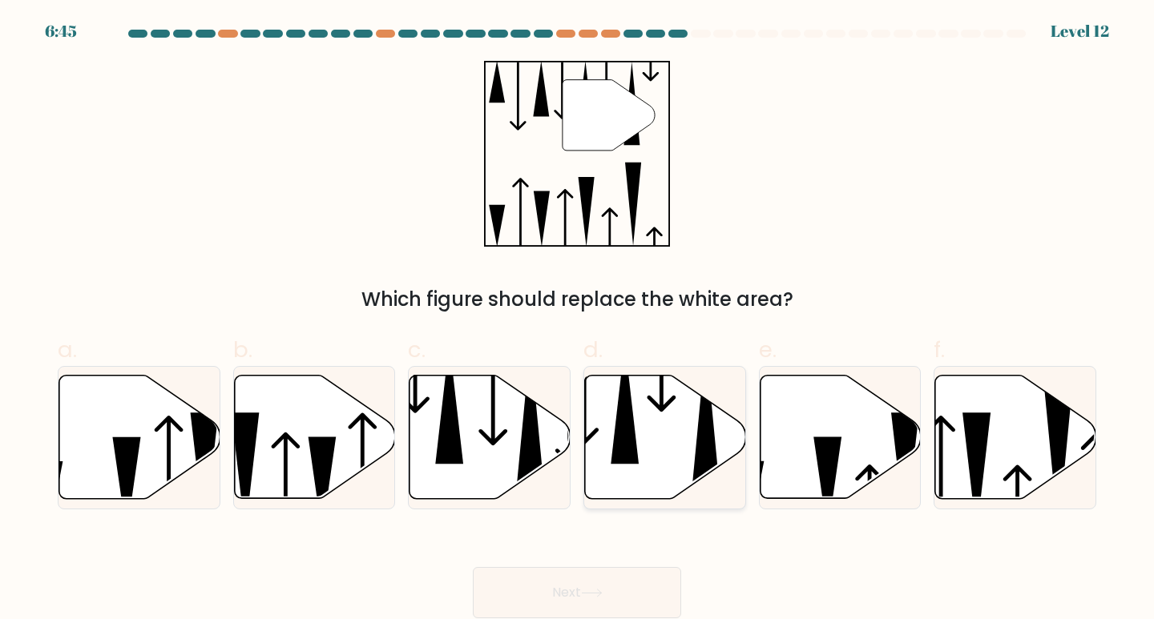
click at [607, 445] on icon at bounding box center [665, 437] width 161 height 123
click at [578, 320] on input "d." at bounding box center [577, 315] width 1 height 10
radio input "true"
click at [603, 575] on button "Next" at bounding box center [577, 592] width 208 height 51
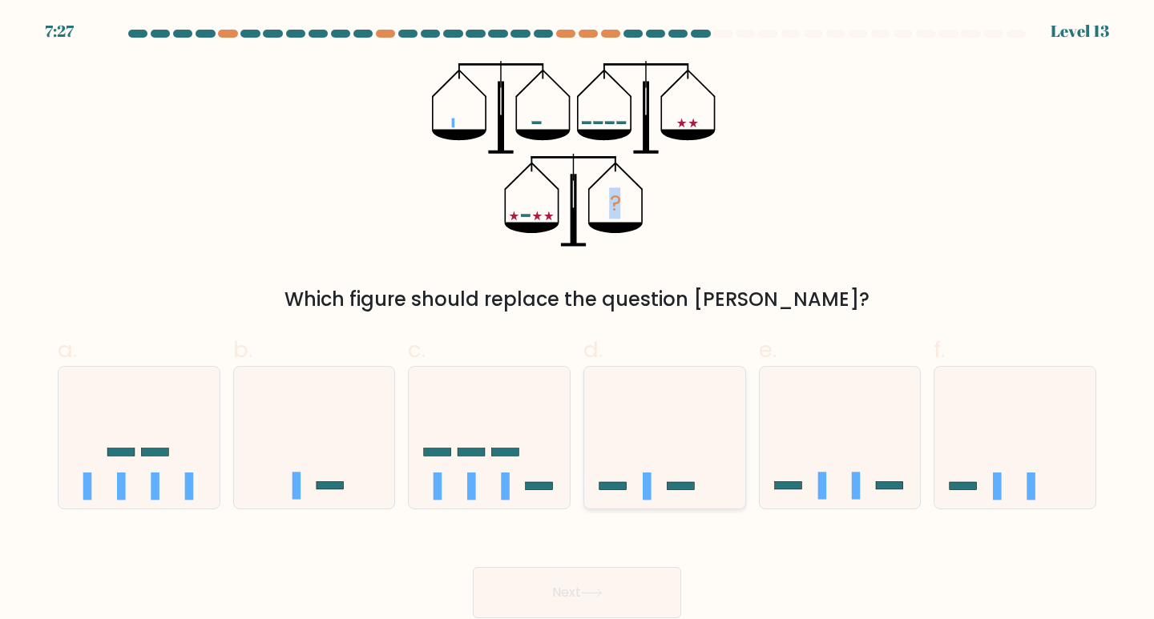
drag, startPoint x: 509, startPoint y: 199, endPoint x: 607, endPoint y: 433, distance: 254.6
click at [635, 222] on icon "?" at bounding box center [577, 154] width 290 height 186
click at [631, 411] on icon at bounding box center [664, 437] width 161 height 133
click at [578, 320] on input "d." at bounding box center [577, 315] width 1 height 10
radio input "true"
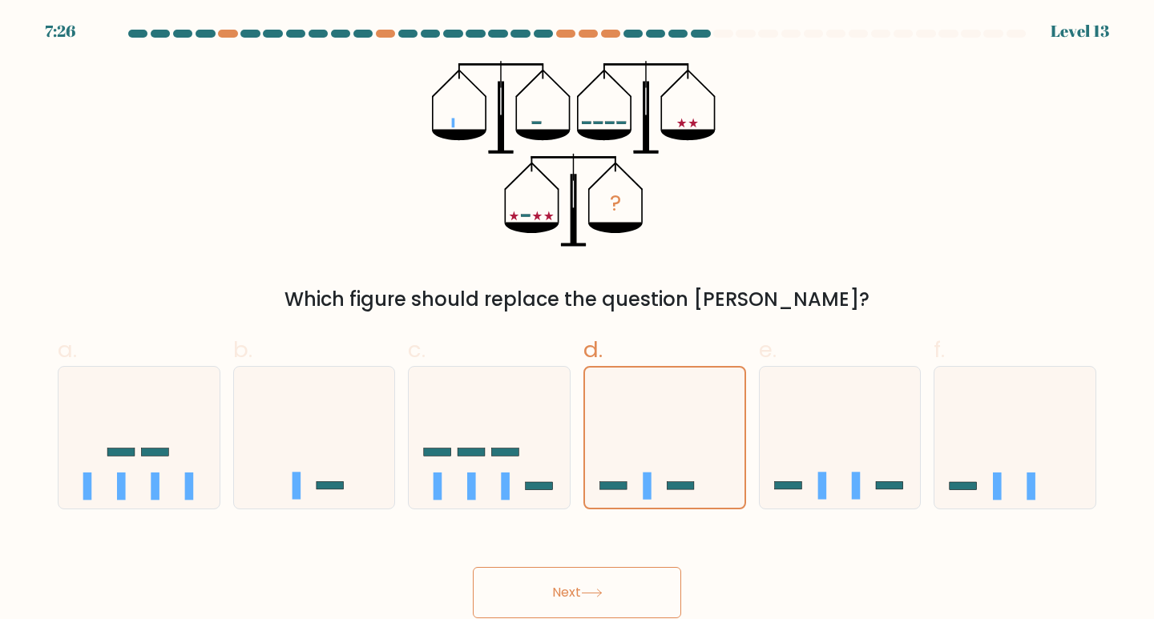
click at [607, 565] on div "Next" at bounding box center [577, 574] width 1058 height 90
click at [617, 584] on button "Next" at bounding box center [577, 592] width 208 height 51
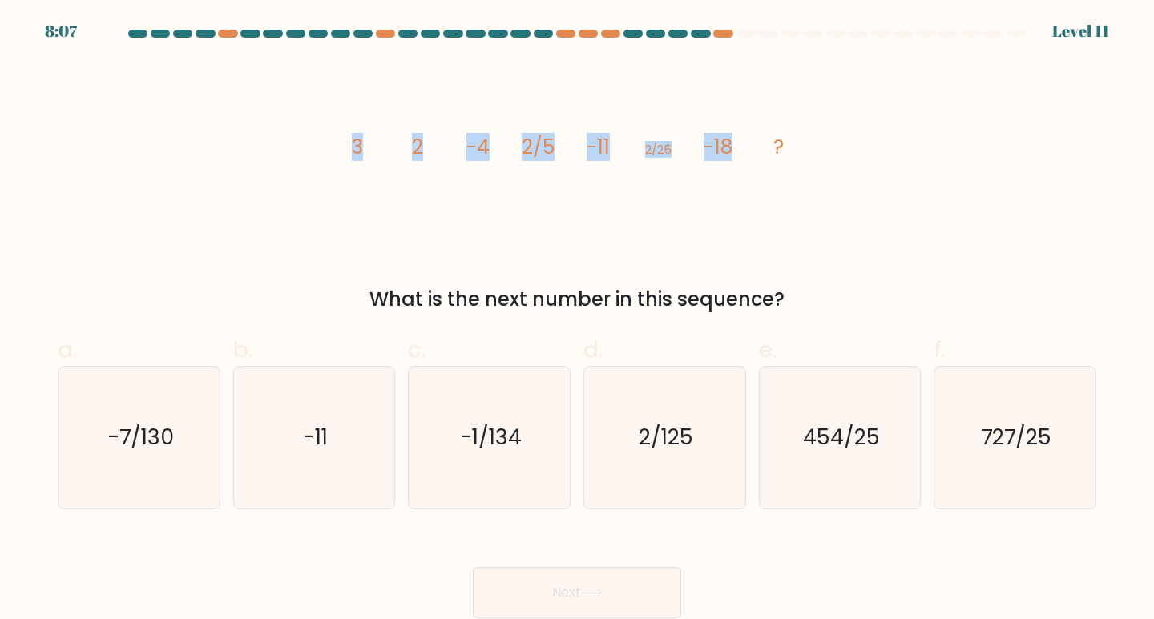
drag, startPoint x: 338, startPoint y: 143, endPoint x: 777, endPoint y: 143, distance: 439.1
click at [777, 143] on icon "image/svg+xml 3 2 -4 2/5 -11 2/25 -18 ?" at bounding box center [577, 154] width 481 height 186
click at [819, 210] on div "image/svg+xml 3 2 -4 2/5 -11 2/25 -18 ? What is the next number in this sequenc…" at bounding box center [577, 187] width 1058 height 253
click at [652, 475] on icon "2/125" at bounding box center [665, 438] width 142 height 142
click at [578, 320] on input "d. 2/125" at bounding box center [577, 315] width 1 height 10
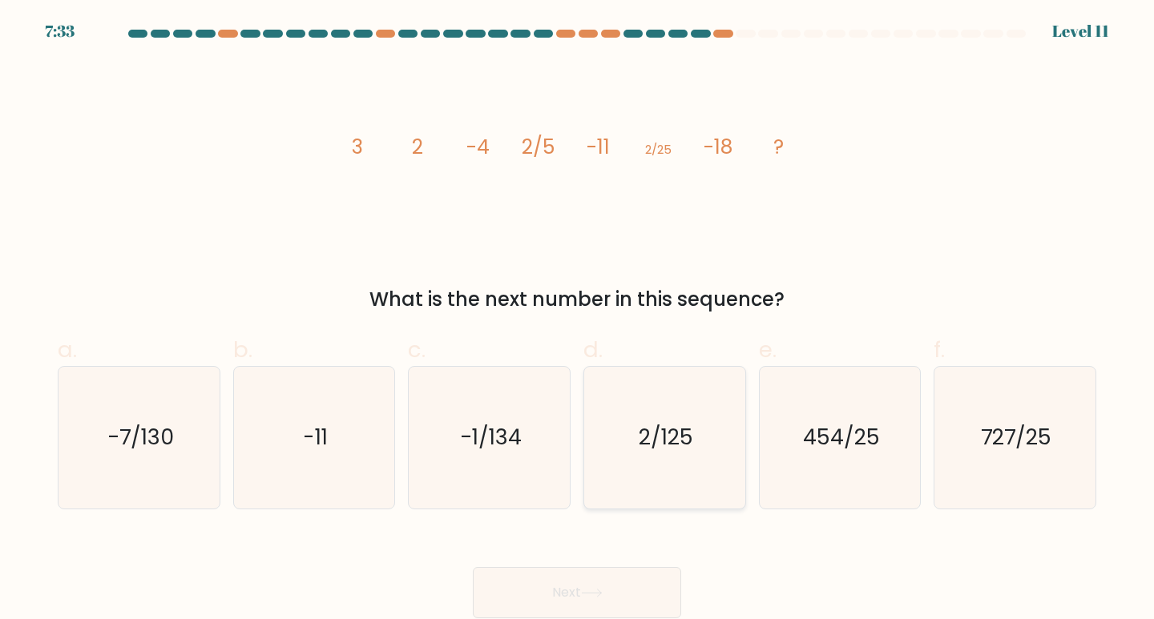
radio input "true"
click at [647, 568] on button "Next" at bounding box center [577, 592] width 208 height 51
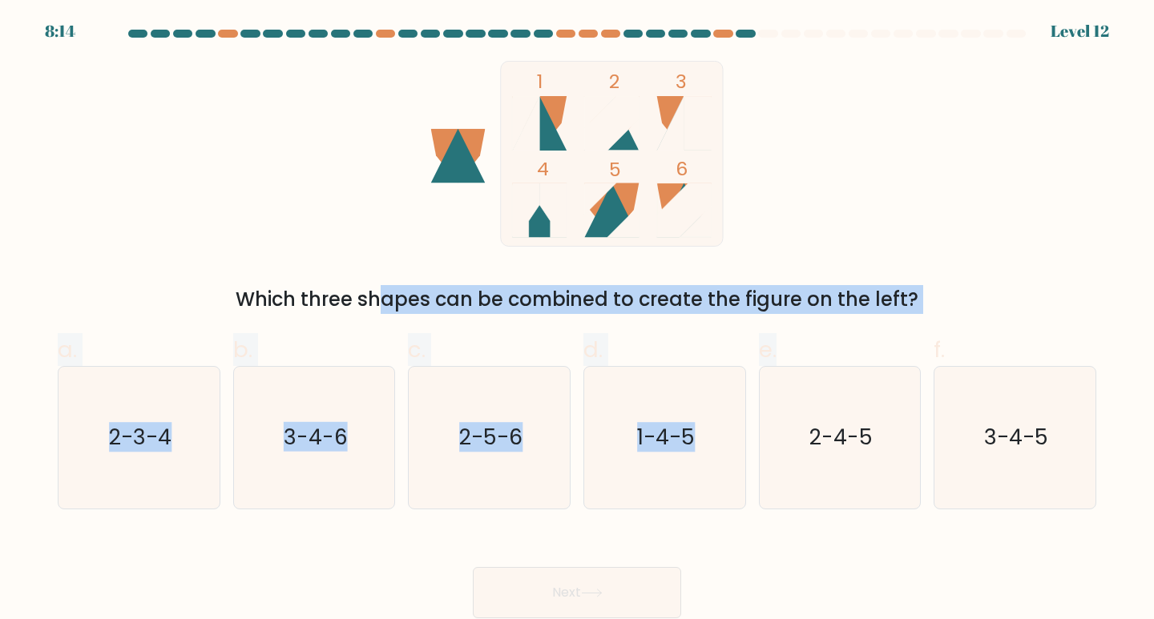
drag, startPoint x: 230, startPoint y: 298, endPoint x: 850, endPoint y: 327, distance: 620.8
click at [850, 327] on form at bounding box center [577, 324] width 1154 height 589
click at [856, 279] on div "1 2 3 4 5 6 Which three shapes can be combined to create the figure on the left?" at bounding box center [577, 187] width 1058 height 253
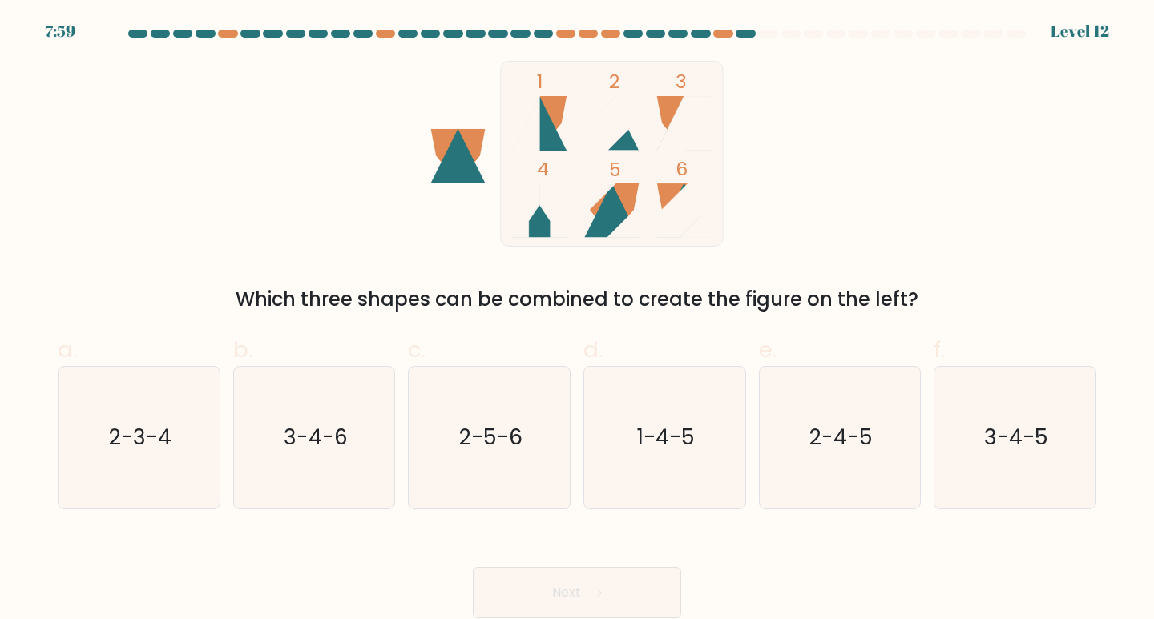
click at [616, 211] on icon at bounding box center [611, 210] width 54 height 54
drag, startPoint x: 672, startPoint y: 119, endPoint x: 645, endPoint y: 210, distance: 94.5
click at [646, 208] on icon "1 2 3 4 5 6" at bounding box center [576, 154] width 431 height 186
click at [183, 470] on icon "2-3-4" at bounding box center [139, 438] width 142 height 142
click at [577, 320] on input "a. 2-3-4" at bounding box center [577, 315] width 1 height 10
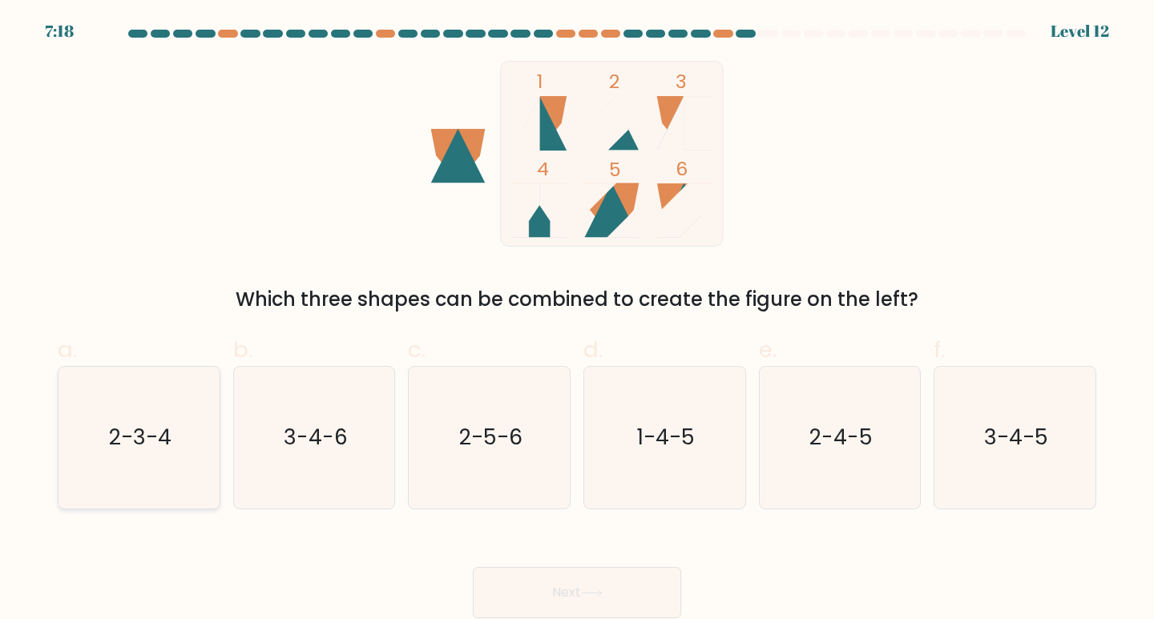
radio input "true"
drag, startPoint x: 530, startPoint y: 444, endPoint x: 647, endPoint y: 439, distance: 117.1
click at [546, 439] on icon "2-5-6" at bounding box center [489, 438] width 142 height 142
click at [577, 320] on input "c. 2-5-6" at bounding box center [577, 315] width 1 height 10
radio input "true"
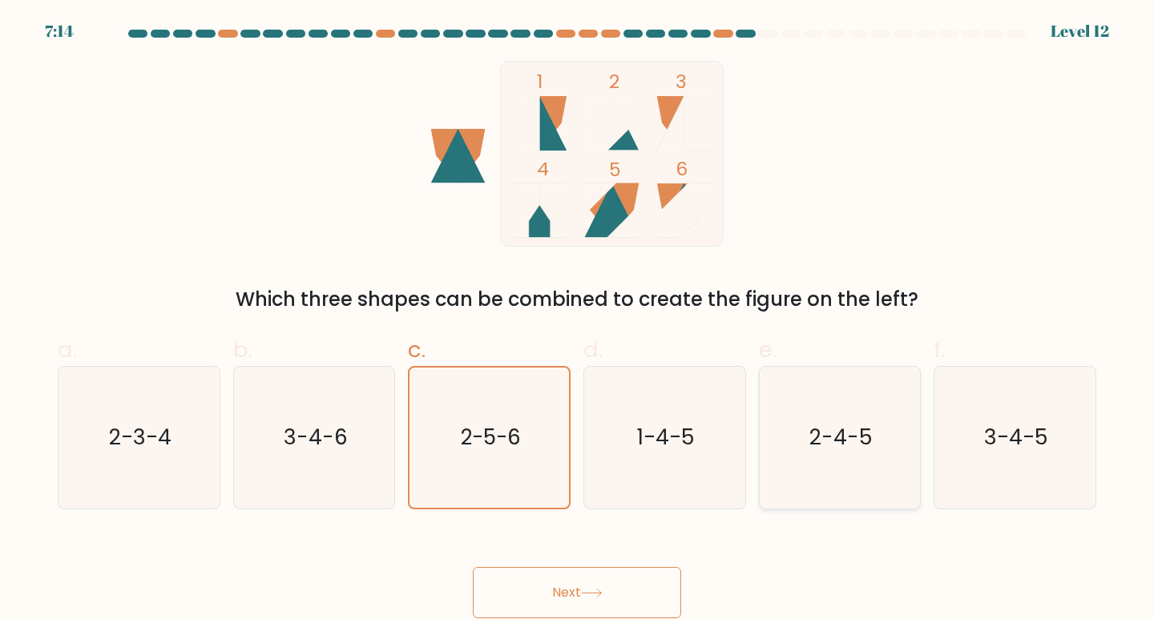
click at [776, 464] on icon "2-4-5" at bounding box center [840, 438] width 142 height 142
click at [578, 320] on input "e. 2-4-5" at bounding box center [577, 315] width 1 height 10
radio input "true"
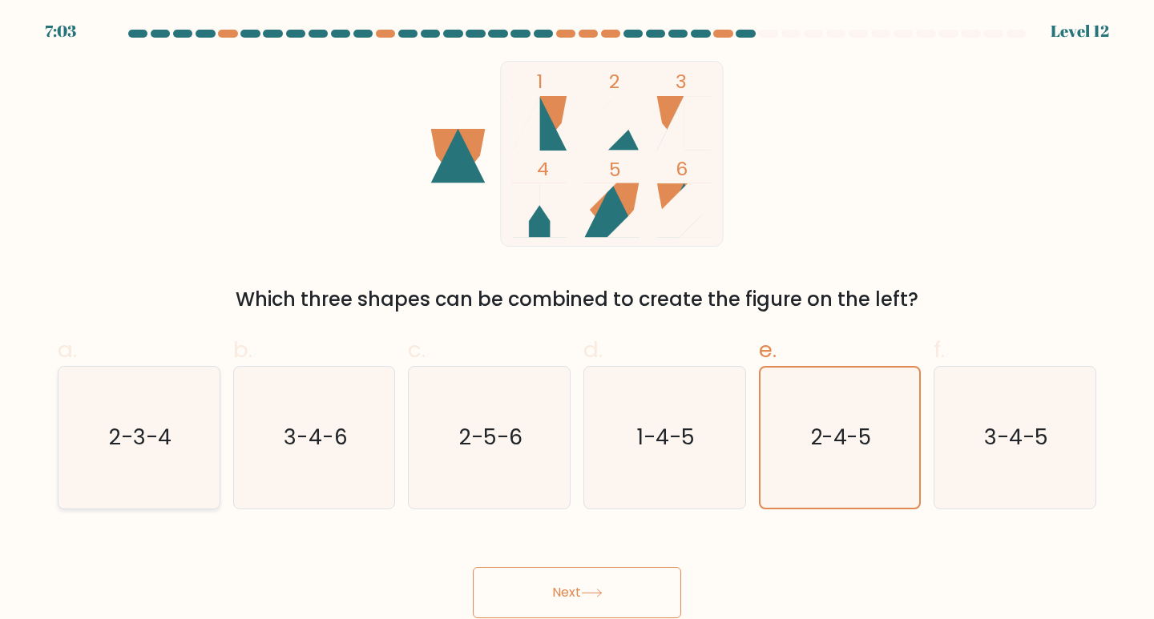
click at [88, 503] on icon "2-3-4" at bounding box center [139, 438] width 142 height 142
click at [577, 320] on input "a. 2-3-4" at bounding box center [577, 315] width 1 height 10
radio input "true"
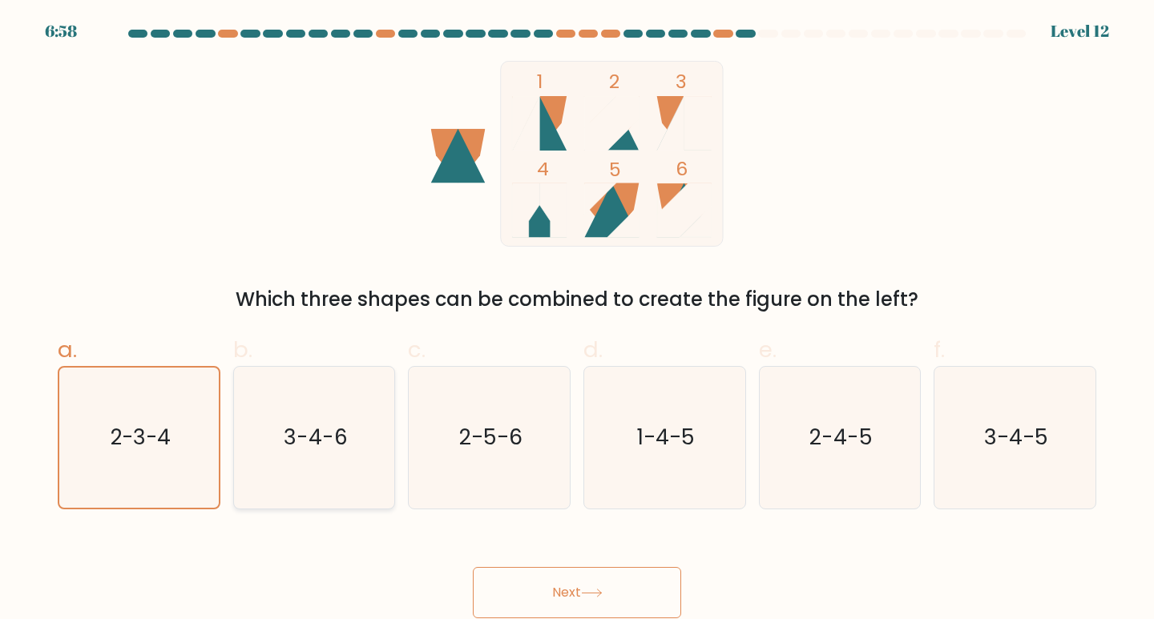
click at [247, 456] on icon "3-4-6" at bounding box center [315, 438] width 142 height 142
click at [577, 320] on input "b. 3-4-6" at bounding box center [577, 315] width 1 height 10
radio input "true"
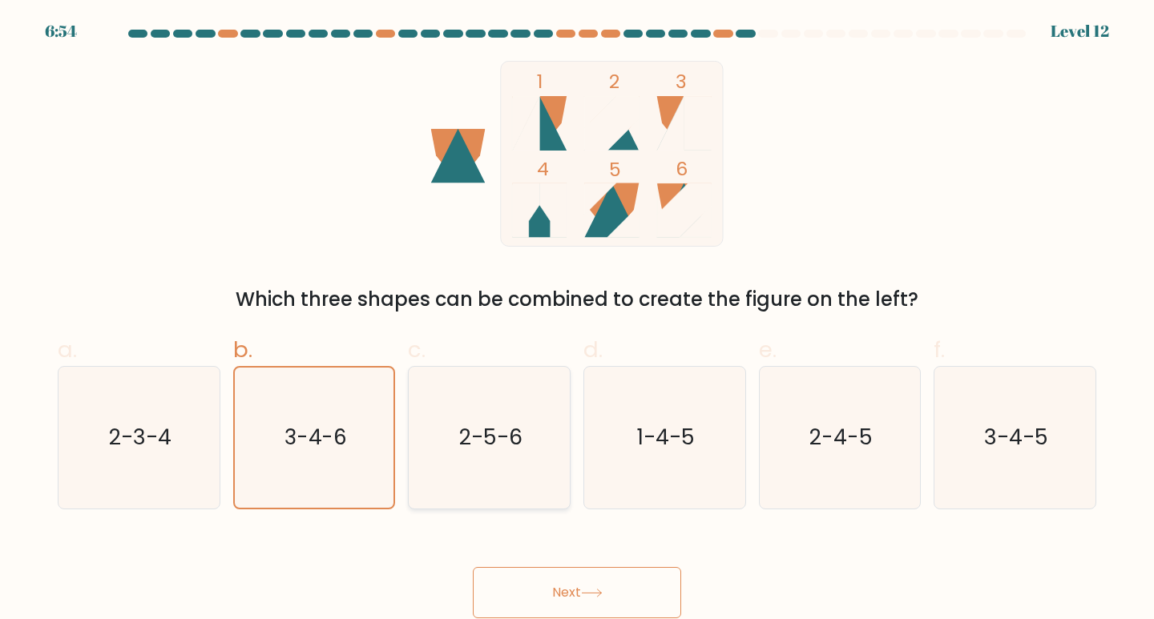
click at [459, 424] on icon "2-5-6" at bounding box center [489, 438] width 142 height 142
click at [577, 320] on input "c. 2-5-6" at bounding box center [577, 315] width 1 height 10
radio input "true"
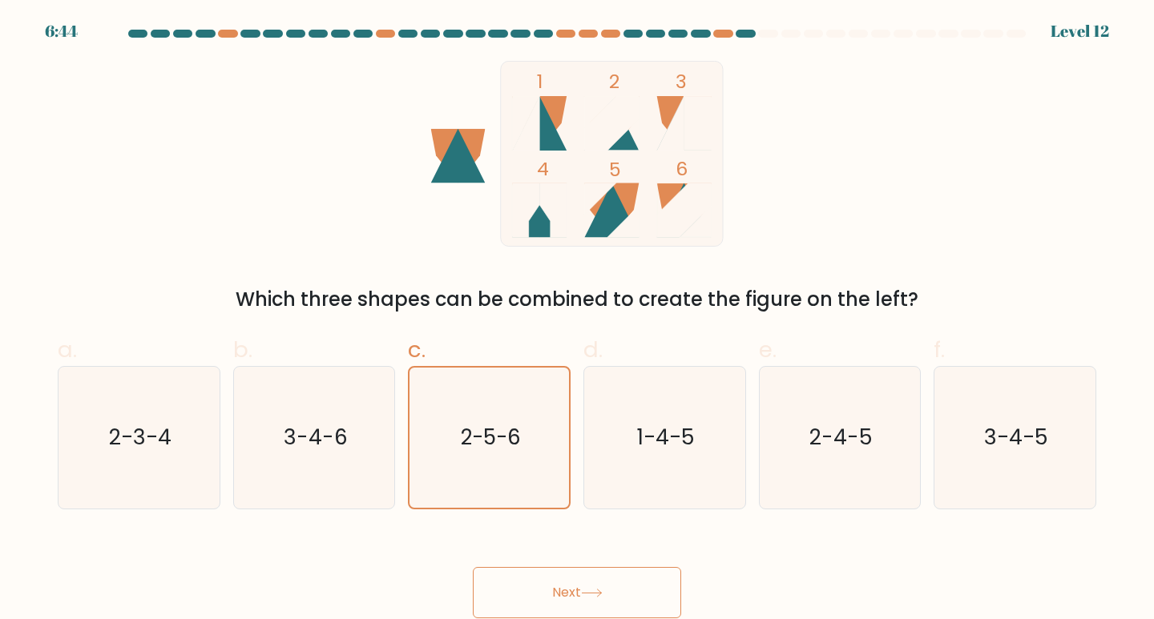
click at [564, 591] on button "Next" at bounding box center [577, 592] width 208 height 51
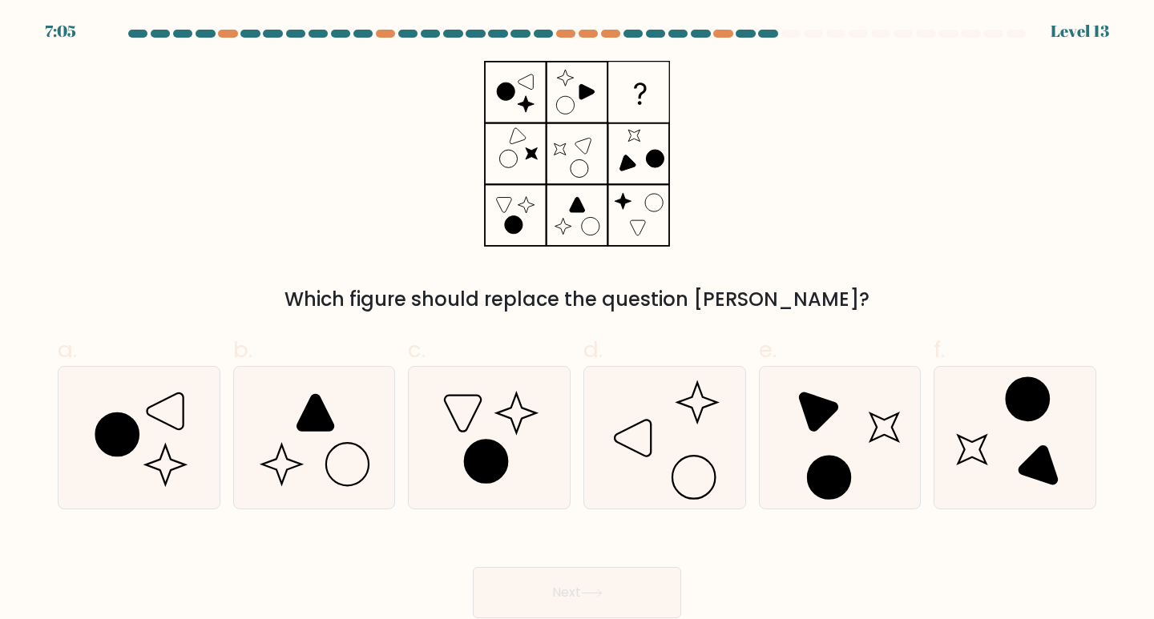
click at [660, 347] on label "d." at bounding box center [664, 421] width 163 height 176
click at [578, 320] on input "d." at bounding box center [577, 315] width 1 height 10
radio input "true"
click at [654, 416] on icon at bounding box center [664, 438] width 140 height 140
click at [578, 320] on input "d." at bounding box center [577, 315] width 1 height 10
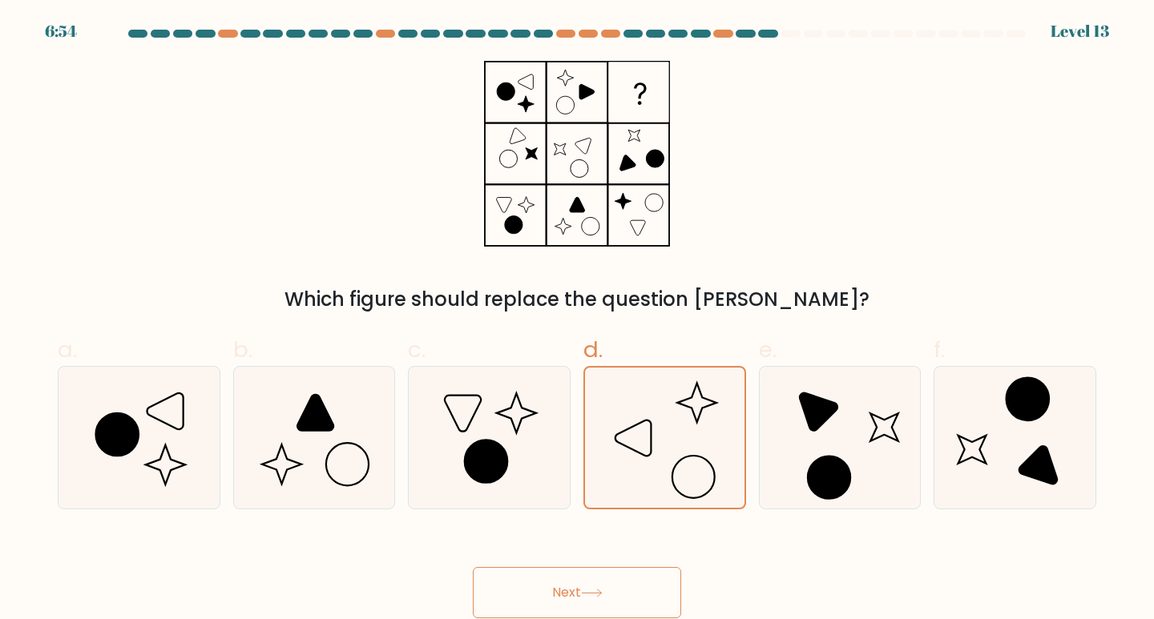
click at [632, 587] on button "Next" at bounding box center [577, 592] width 208 height 51
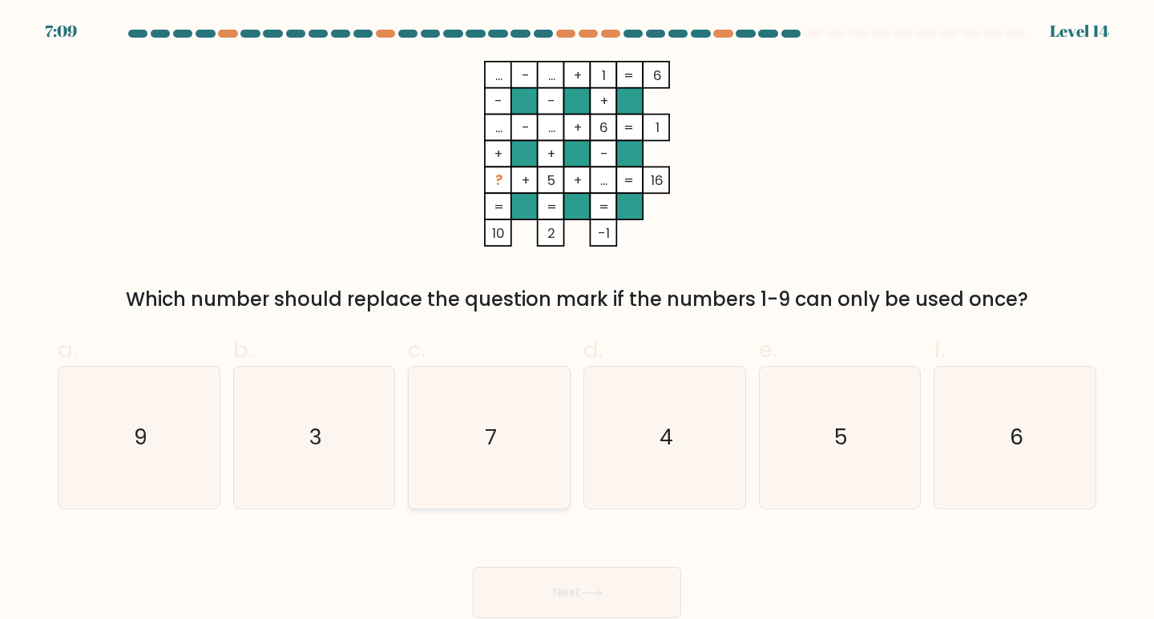
click at [520, 426] on icon "7" at bounding box center [489, 438] width 142 height 142
click at [577, 320] on input "c. 7" at bounding box center [577, 315] width 1 height 10
radio input "true"
click at [557, 576] on button "Next" at bounding box center [577, 592] width 208 height 51
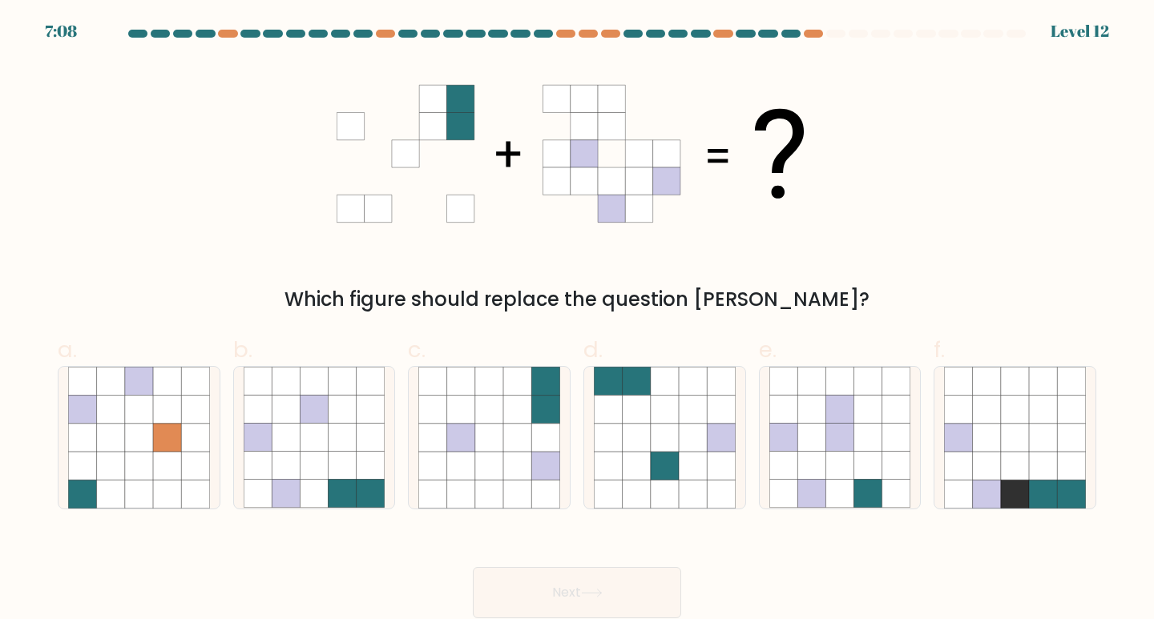
click at [561, 587] on button "Next" at bounding box center [577, 592] width 208 height 51
click at [330, 434] on icon at bounding box center [342, 438] width 28 height 28
click at [577, 320] on input "b." at bounding box center [577, 315] width 1 height 10
radio input "true"
click at [601, 593] on icon at bounding box center [591, 593] width 19 height 7
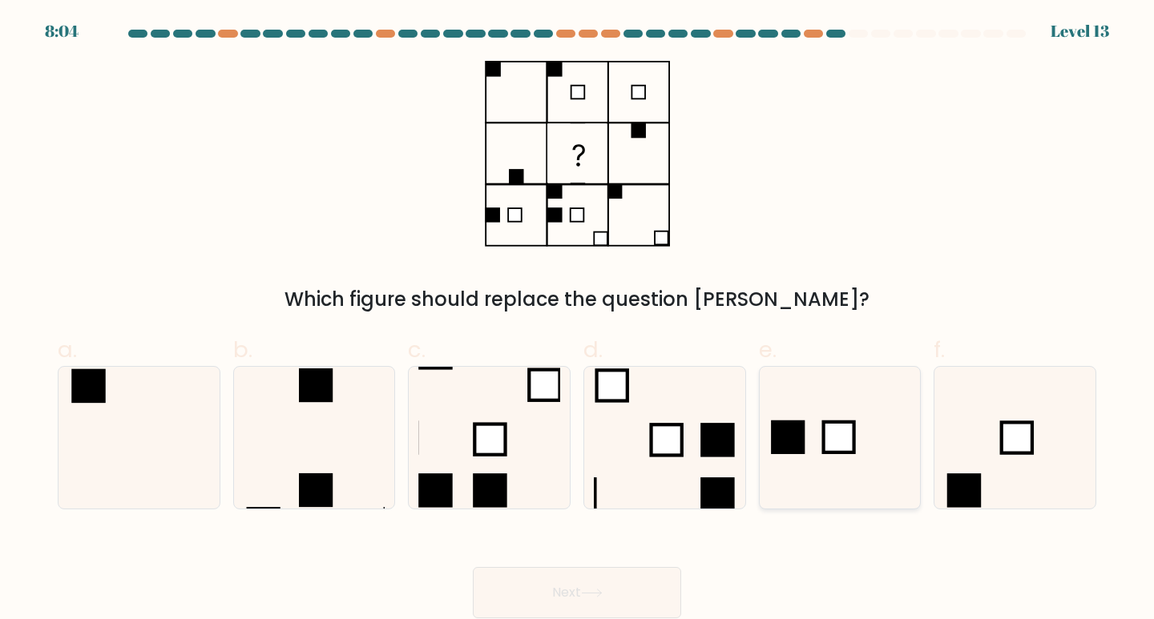
click at [800, 468] on icon at bounding box center [840, 438] width 142 height 142
click at [578, 320] on input "e." at bounding box center [577, 315] width 1 height 10
radio input "true"
click at [669, 586] on button "Next" at bounding box center [577, 592] width 208 height 51
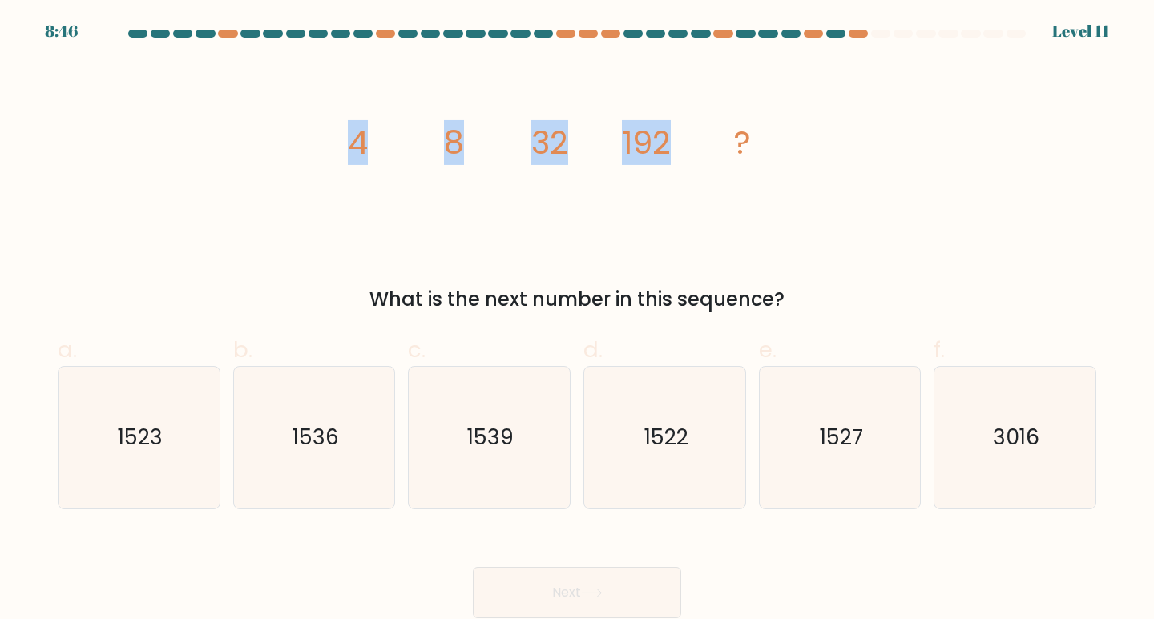
drag, startPoint x: 337, startPoint y: 142, endPoint x: 737, endPoint y: 141, distance: 400.6
click at [737, 141] on icon "image/svg+xml 4 8 32 192 ?" at bounding box center [577, 154] width 481 height 186
click at [755, 187] on icon "image/svg+xml 4 8 32 192 ?" at bounding box center [577, 154] width 481 height 186
drag, startPoint x: 319, startPoint y: 119, endPoint x: 863, endPoint y: 205, distance: 550.7
click at [863, 205] on div "image/svg+xml 4 8 32 192 ? What is the next number in this sequence?" at bounding box center [577, 187] width 1058 height 253
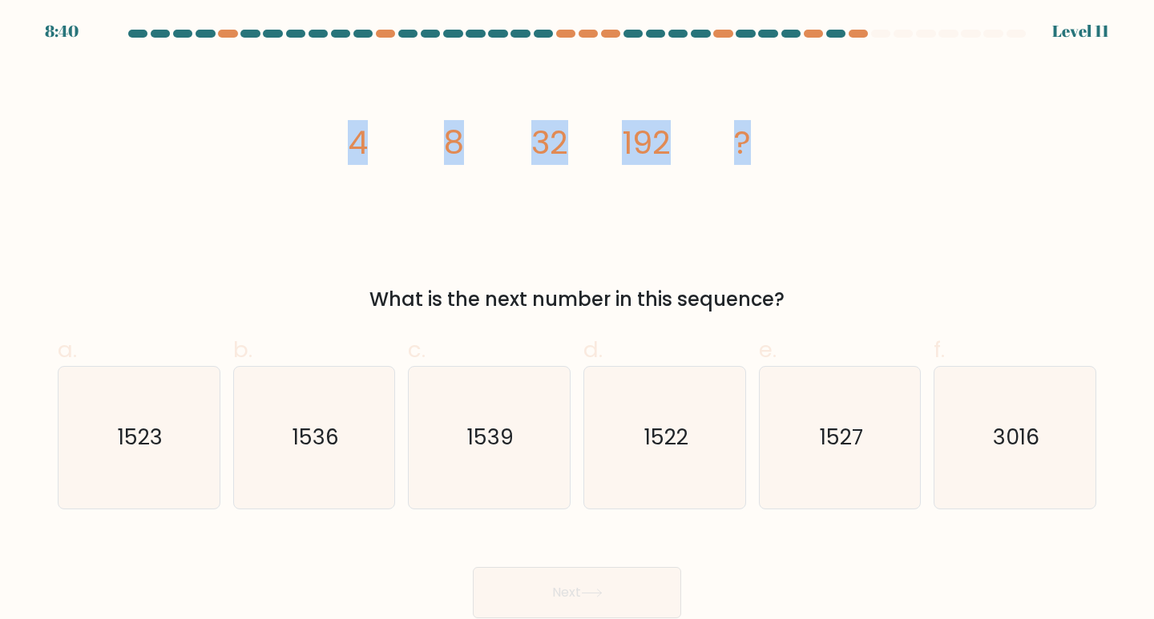
click at [865, 207] on div "image/svg+xml 4 8 32 192 ? What is the next number in this sequence?" at bounding box center [577, 187] width 1058 height 253
click at [307, 421] on icon "1536" at bounding box center [315, 438] width 142 height 142
click at [577, 320] on input "b. 1536" at bounding box center [577, 315] width 1 height 10
radio input "true"
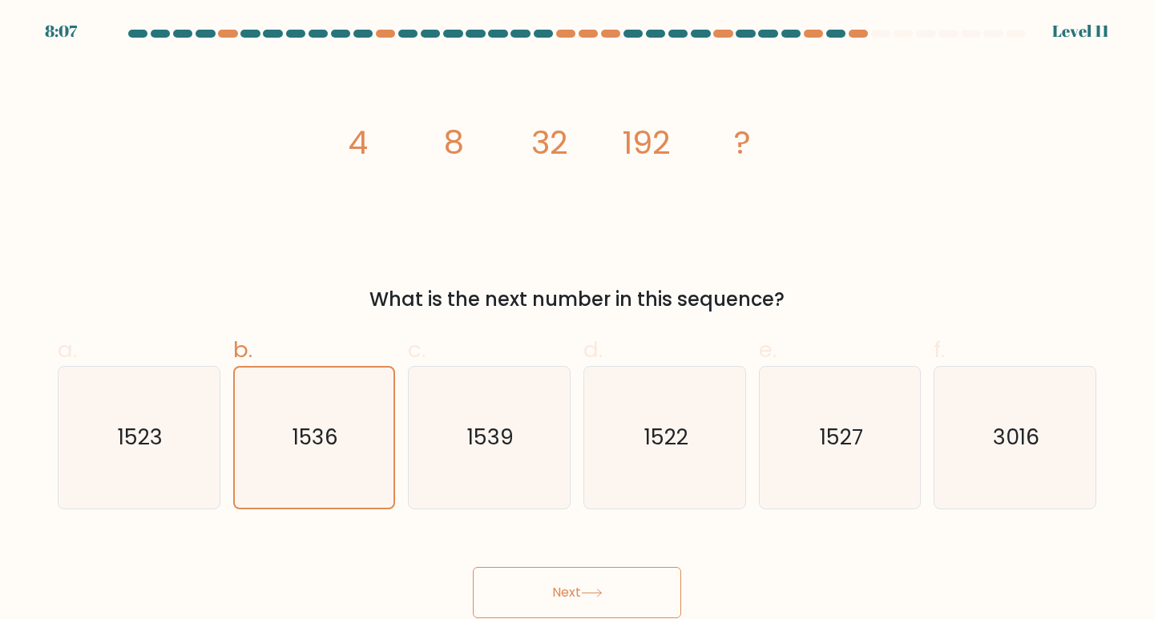
click at [567, 582] on button "Next" at bounding box center [577, 592] width 208 height 51
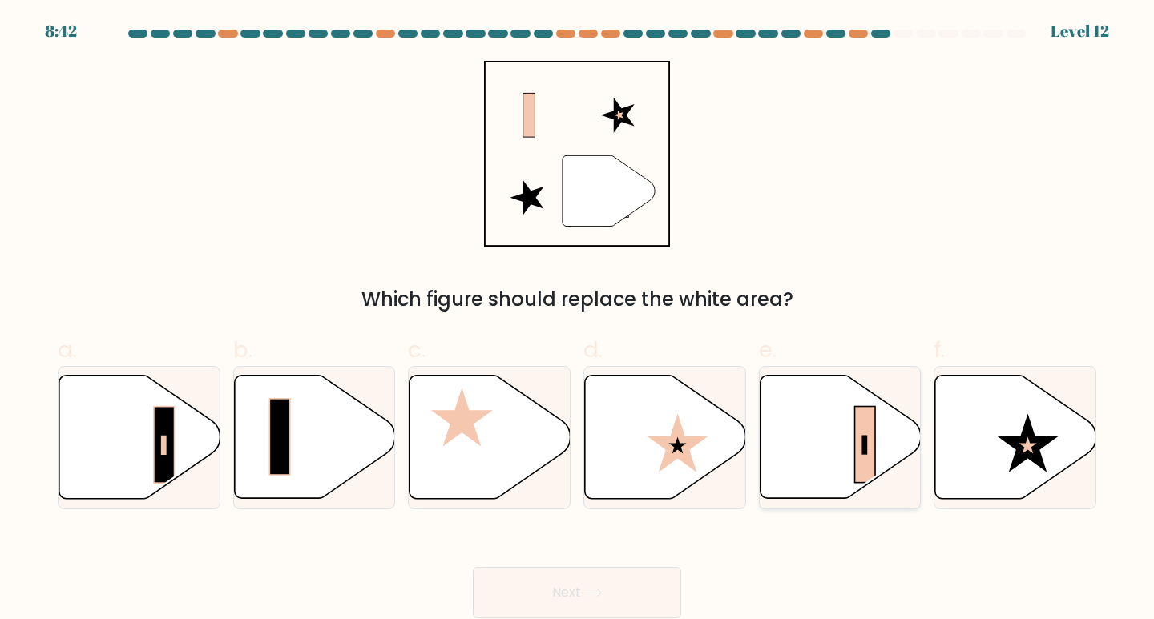
click at [811, 432] on icon at bounding box center [840, 437] width 161 height 123
click at [578, 320] on input "e." at bounding box center [577, 315] width 1 height 10
radio input "true"
click at [171, 450] on rect at bounding box center [164, 445] width 21 height 76
click at [577, 320] on input "a." at bounding box center [577, 315] width 1 height 10
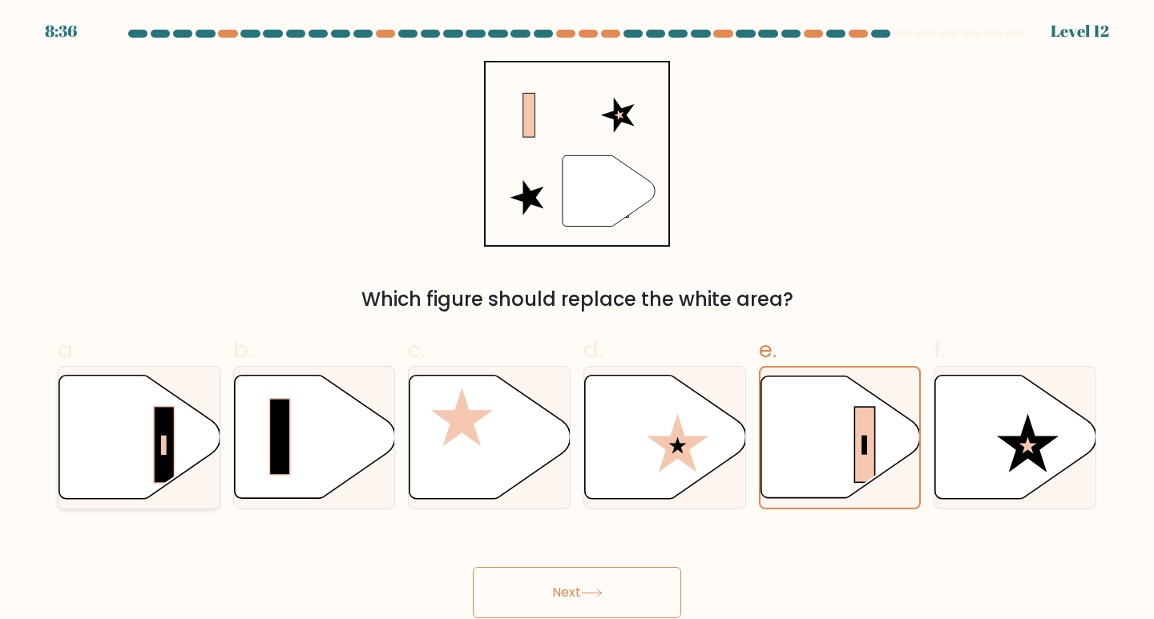
radio input "true"
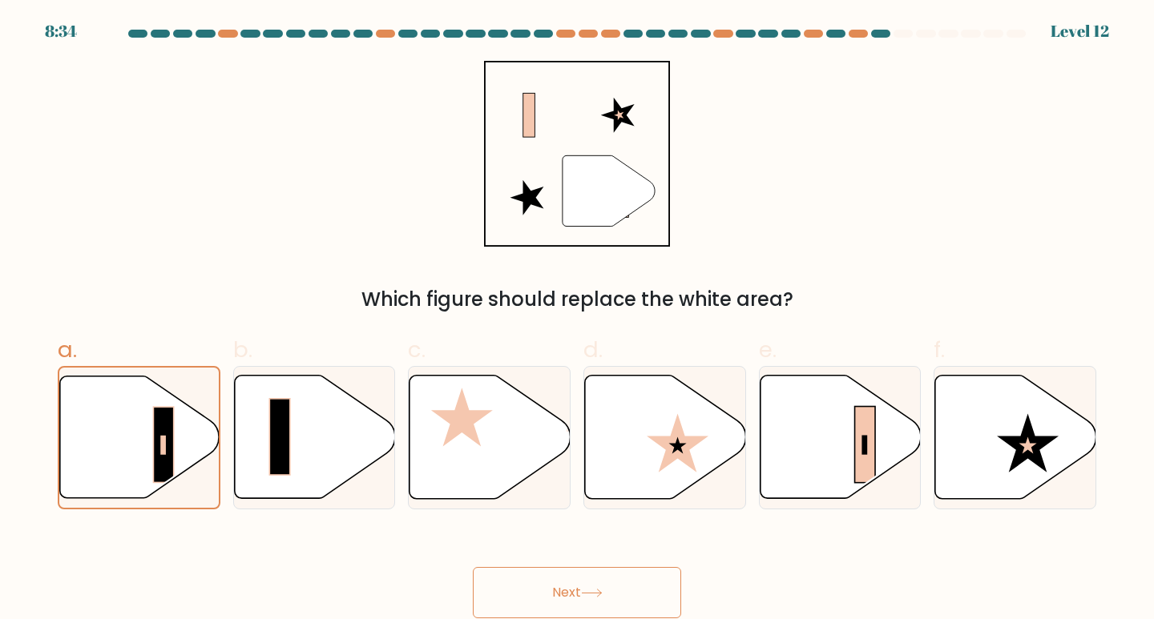
click at [565, 592] on button "Next" at bounding box center [577, 592] width 208 height 51
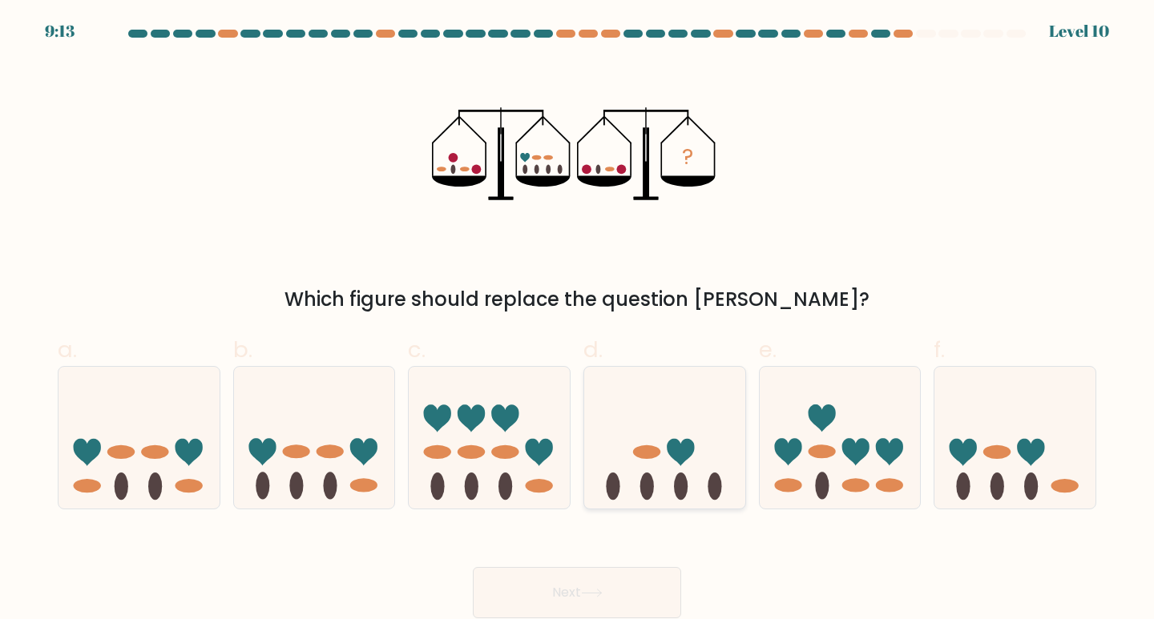
click at [687, 476] on icon at bounding box center [664, 437] width 161 height 133
click at [578, 320] on input "d." at bounding box center [577, 315] width 1 height 10
radio input "true"
click at [647, 578] on button "Next" at bounding box center [577, 592] width 208 height 51
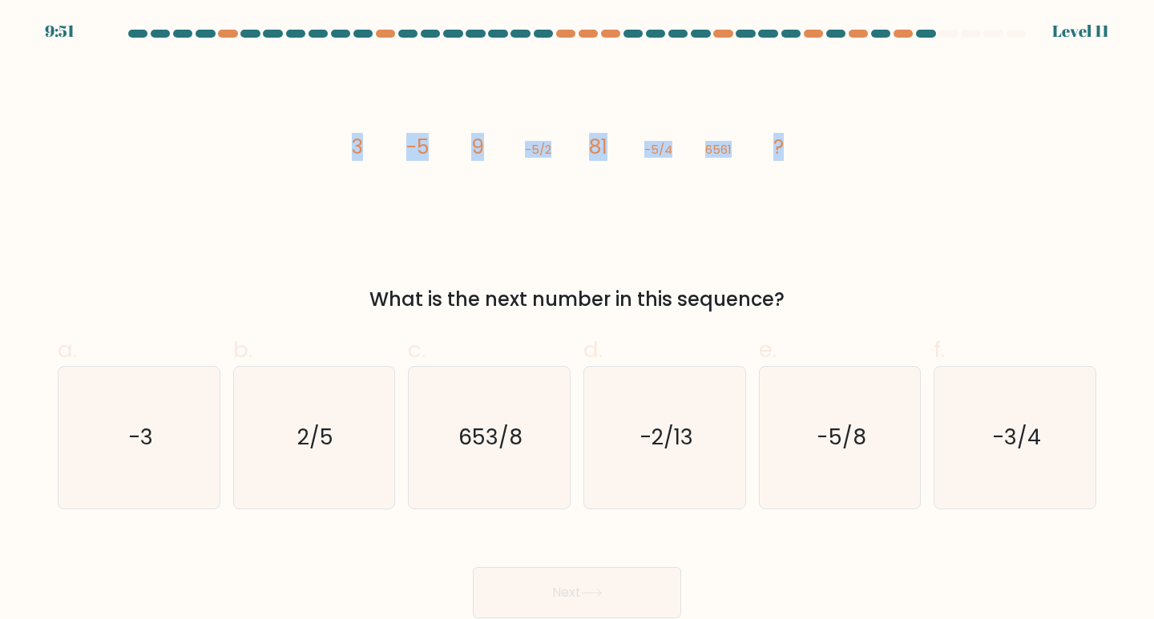
drag, startPoint x: 345, startPoint y: 153, endPoint x: 802, endPoint y: 156, distance: 457.5
click at [802, 156] on div "image/svg+xml 3 -5 9 -5/2 81 -5/4 6561 ? What is the next number in this sequen…" at bounding box center [577, 187] width 1058 height 253
click at [803, 156] on icon "image/svg+xml 3 -5 9 -5/2 81 -5/4 6561 ?" at bounding box center [577, 154] width 481 height 186
click at [744, 275] on div "image/svg+xml 3 -5 9 -5/2 81 -5/4 6561 ? What is the next number in this sequen…" at bounding box center [577, 187] width 1058 height 253
click at [485, 469] on icon "653/8" at bounding box center [489, 438] width 142 height 142
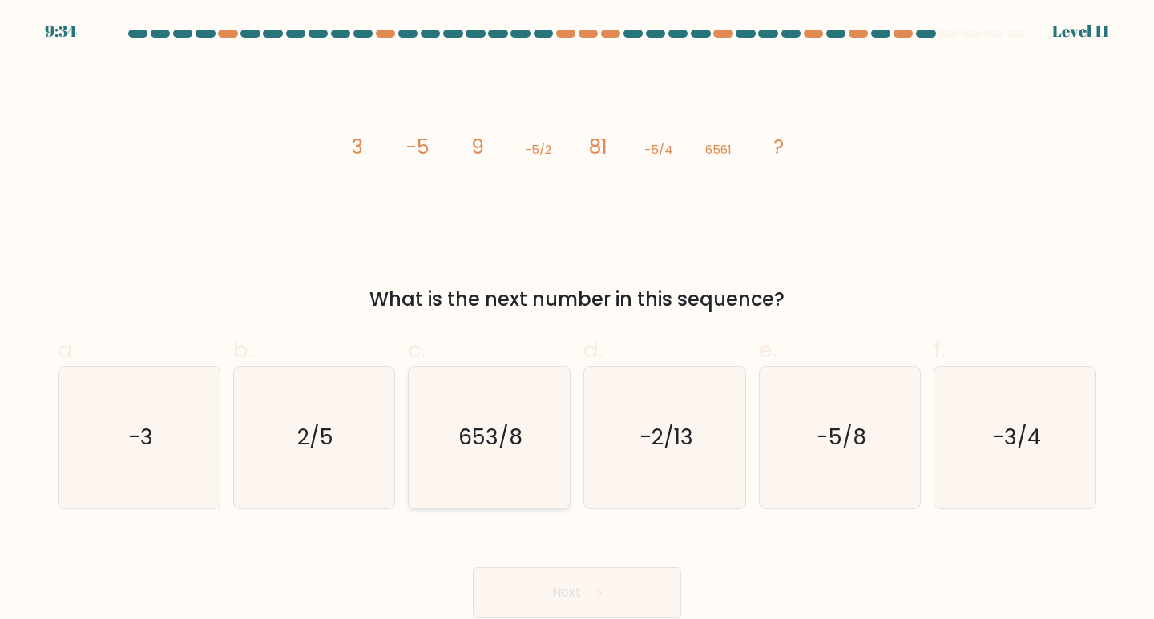
click at [577, 320] on input "c. 653/8" at bounding box center [577, 315] width 1 height 10
radio input "true"
click at [789, 453] on icon "-5/8" at bounding box center [840, 438] width 142 height 142
click at [578, 320] on input "e. -5/8" at bounding box center [577, 315] width 1 height 10
radio input "true"
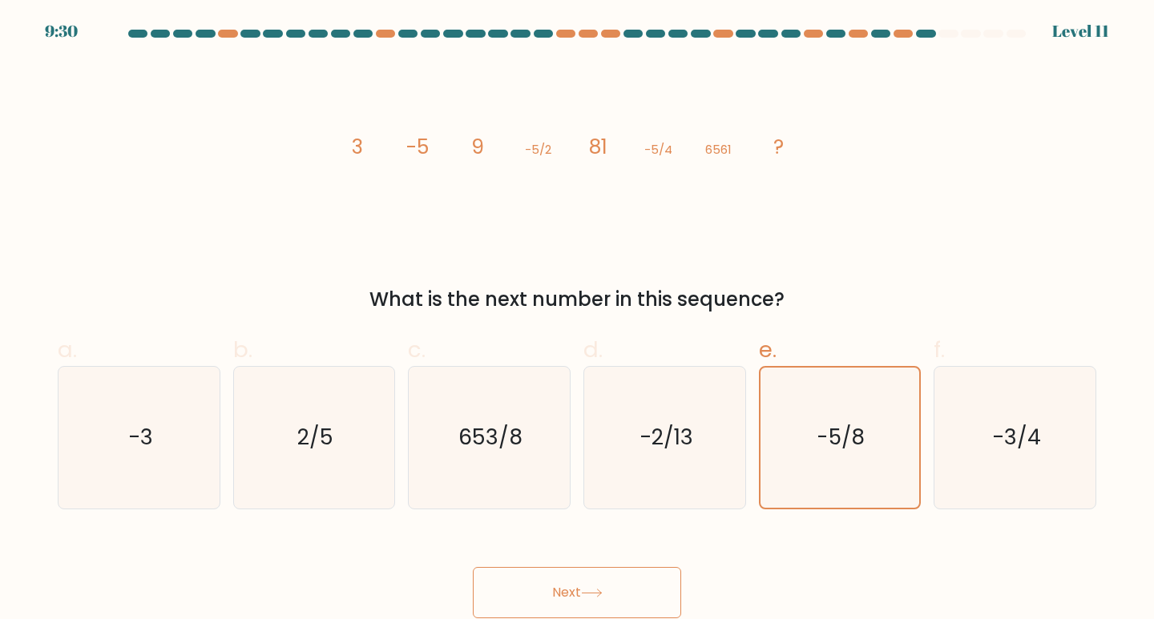
click at [603, 599] on button "Next" at bounding box center [577, 592] width 208 height 51
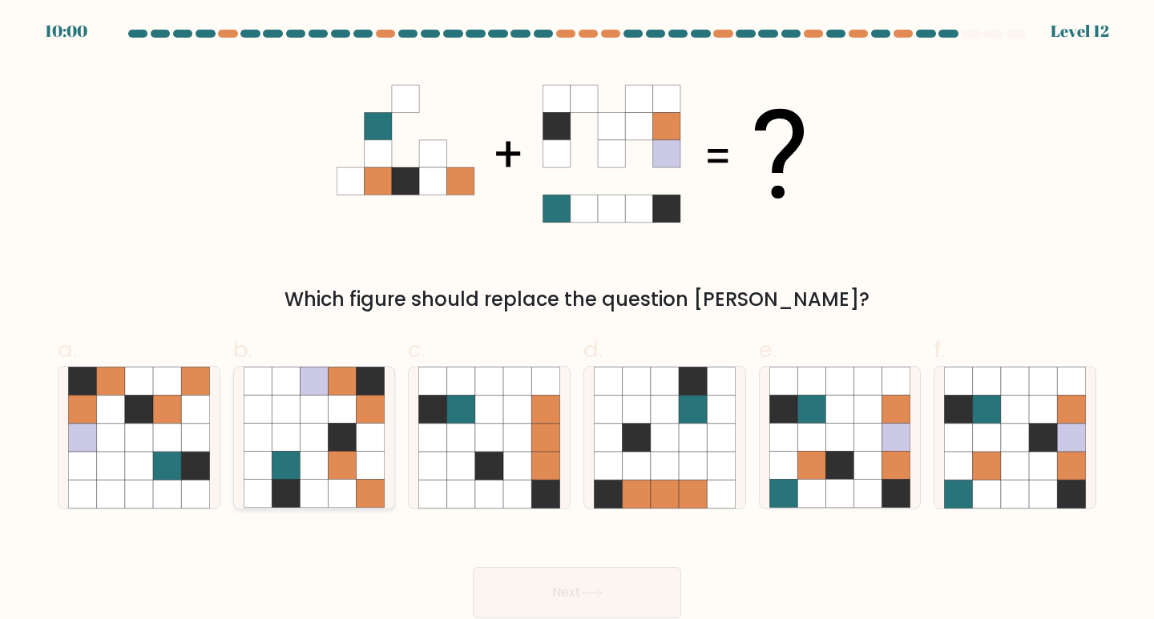
click at [316, 478] on icon at bounding box center [314, 466] width 28 height 28
click at [577, 320] on input "b." at bounding box center [577, 315] width 1 height 10
radio input "true"
click at [316, 478] on icon at bounding box center [314, 466] width 28 height 28
click at [577, 320] on input "b." at bounding box center [577, 315] width 1 height 10
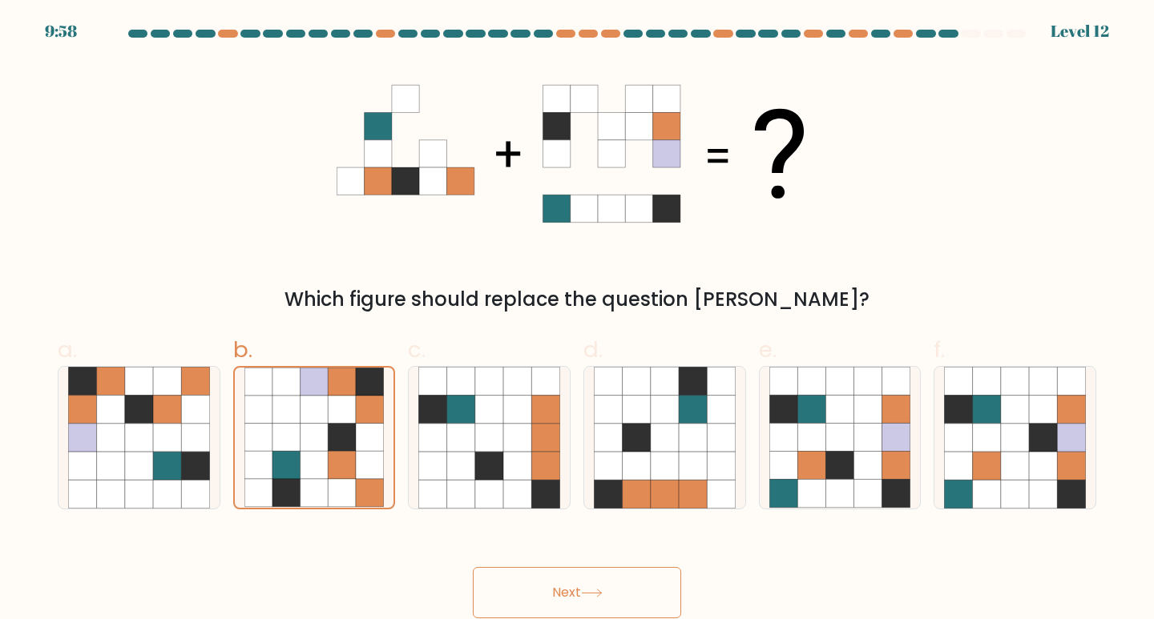
click at [313, 530] on div "Next" at bounding box center [577, 574] width 1058 height 90
click at [756, 483] on div "e." at bounding box center [839, 421] width 175 height 176
click at [799, 476] on icon at bounding box center [811, 466] width 28 height 28
click at [578, 320] on input "e." at bounding box center [577, 315] width 1 height 10
radio input "true"
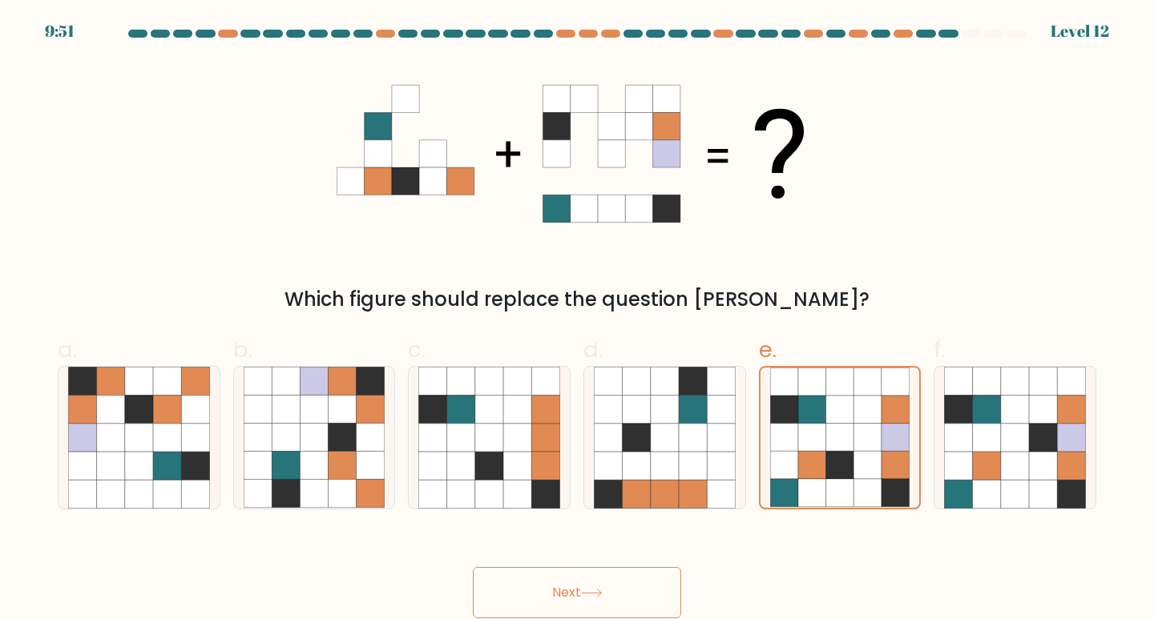
click at [595, 598] on button "Next" at bounding box center [577, 592] width 208 height 51
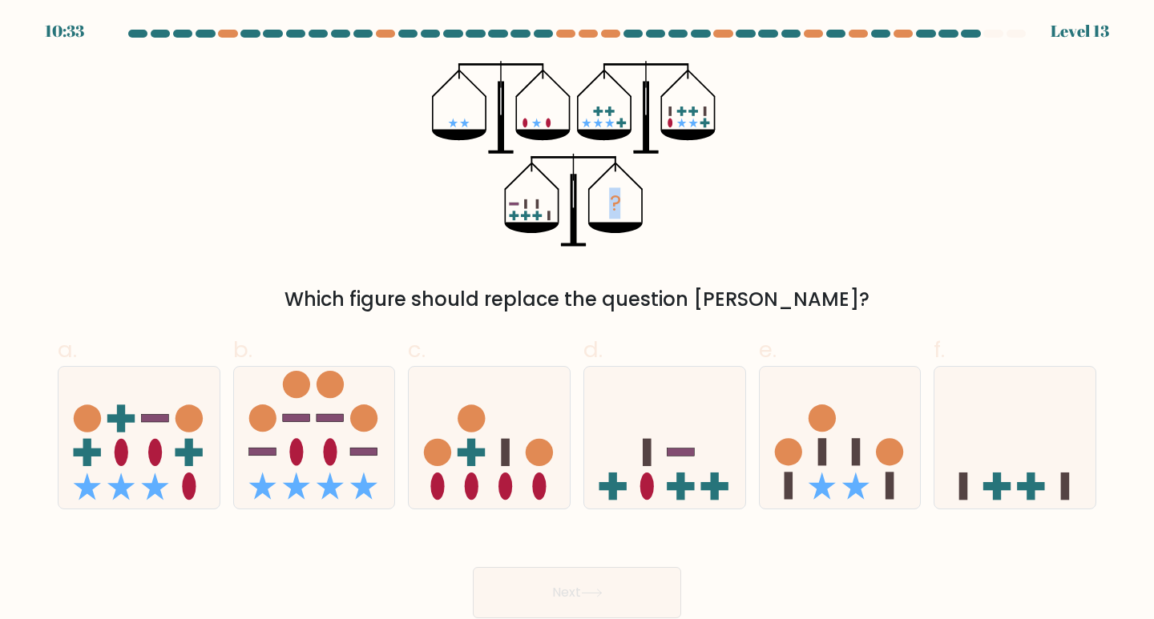
drag, startPoint x: 450, startPoint y: 128, endPoint x: 642, endPoint y: 241, distance: 222.3
click at [642, 241] on icon "?" at bounding box center [577, 154] width 290 height 186
click at [676, 215] on icon "?" at bounding box center [577, 154] width 290 height 186
click at [607, 388] on icon at bounding box center [664, 437] width 161 height 133
click at [578, 320] on input "d." at bounding box center [577, 315] width 1 height 10
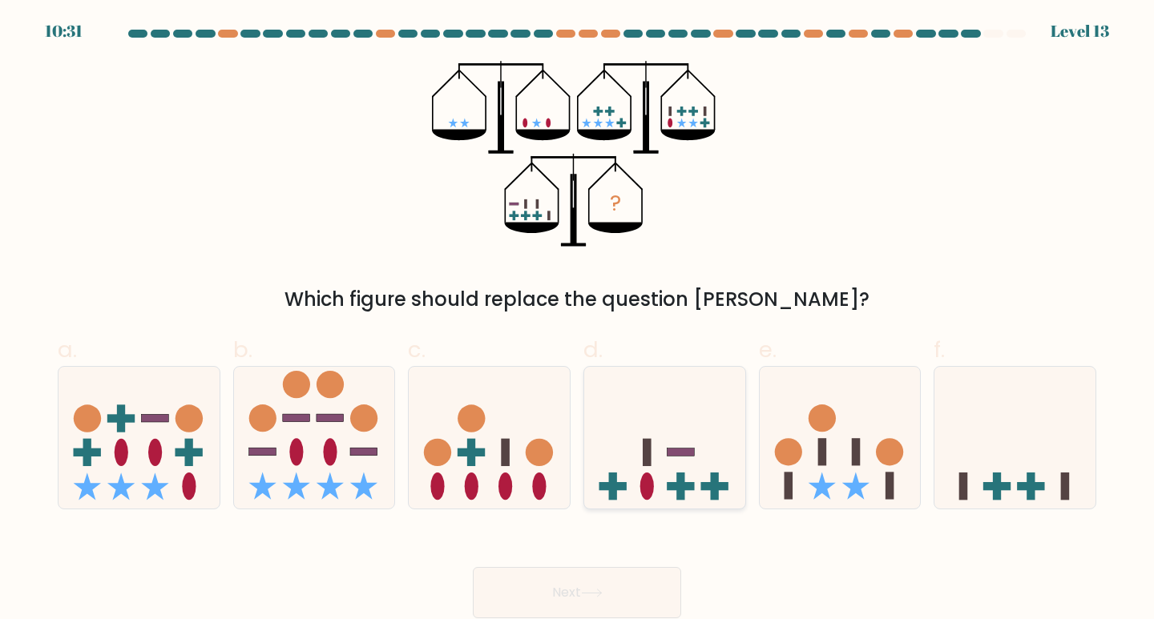
radio input "true"
click at [619, 587] on button "Next" at bounding box center [577, 592] width 208 height 51
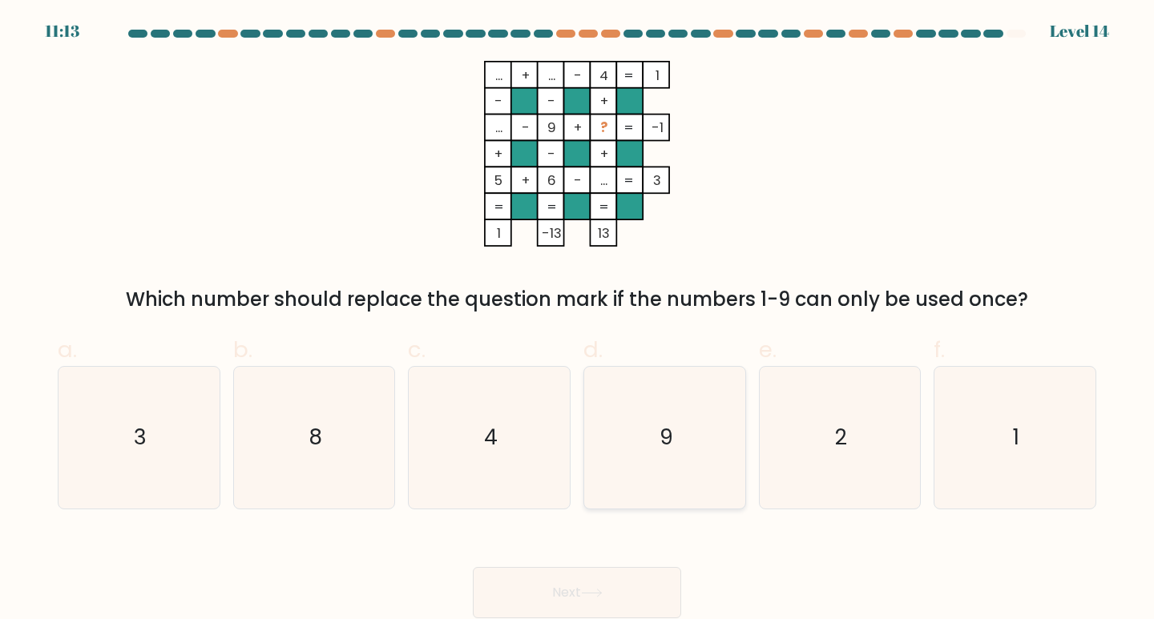
click at [606, 392] on icon "9" at bounding box center [665, 438] width 142 height 142
click at [578, 320] on input "d. 9" at bounding box center [577, 315] width 1 height 10
radio input "true"
click at [602, 582] on button "Next" at bounding box center [577, 592] width 208 height 51
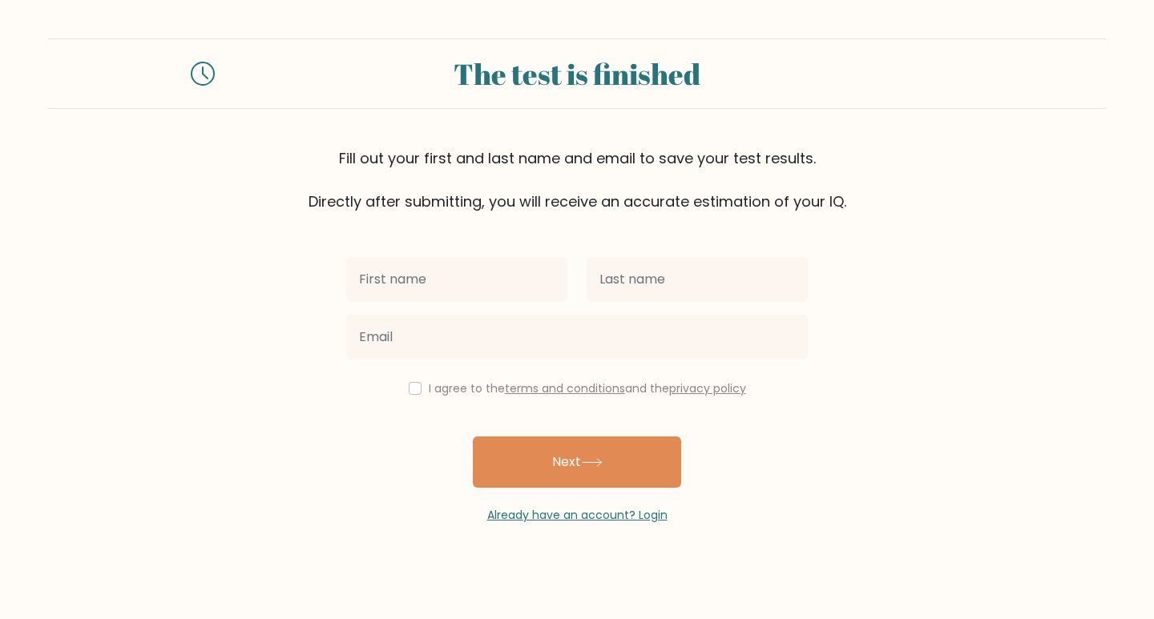
click at [398, 280] on input "text" at bounding box center [456, 279] width 221 height 45
type input "[PERSON_NAME]"
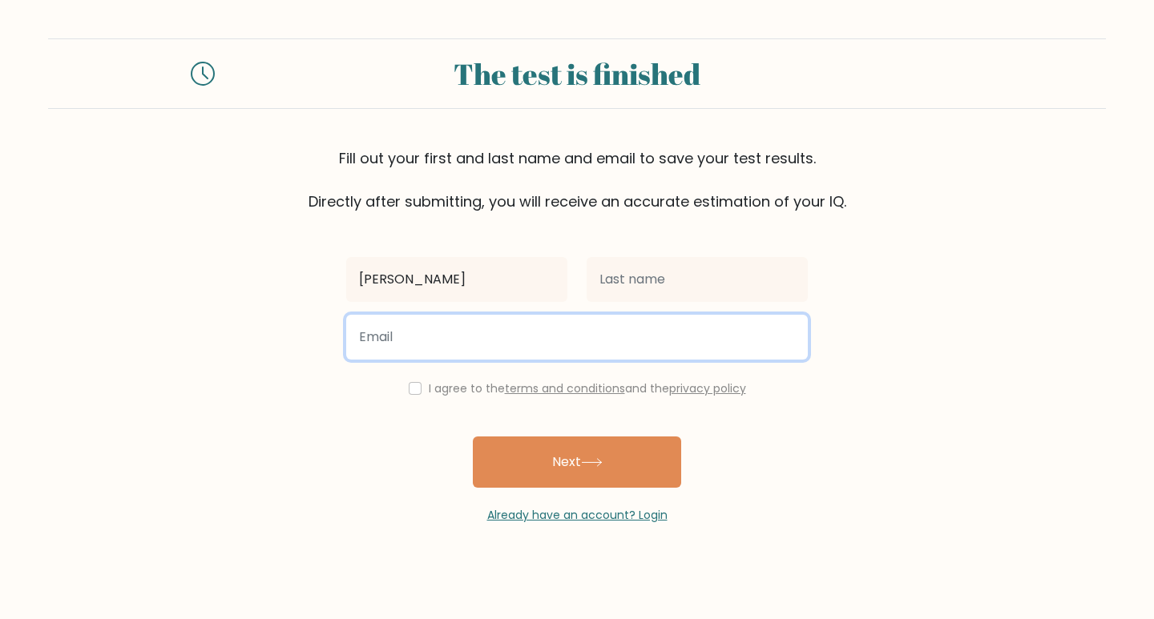
click at [412, 333] on input "email" at bounding box center [576, 337] width 461 height 45
type input "trushakdoffice@gmail.com"
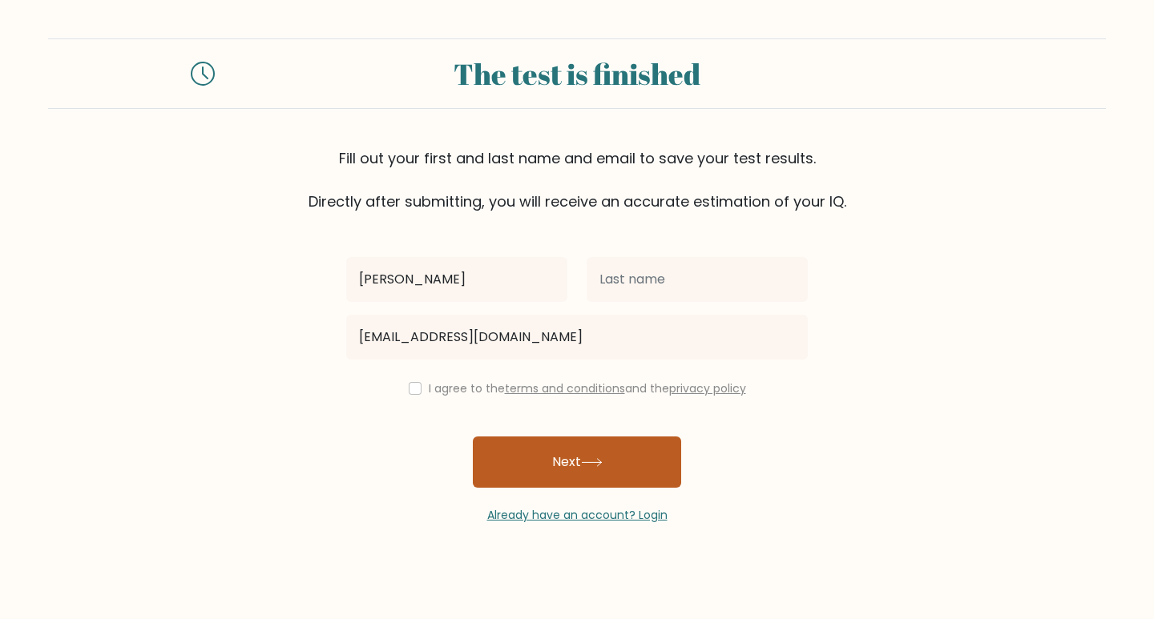
click at [545, 445] on button "Next" at bounding box center [577, 462] width 208 height 51
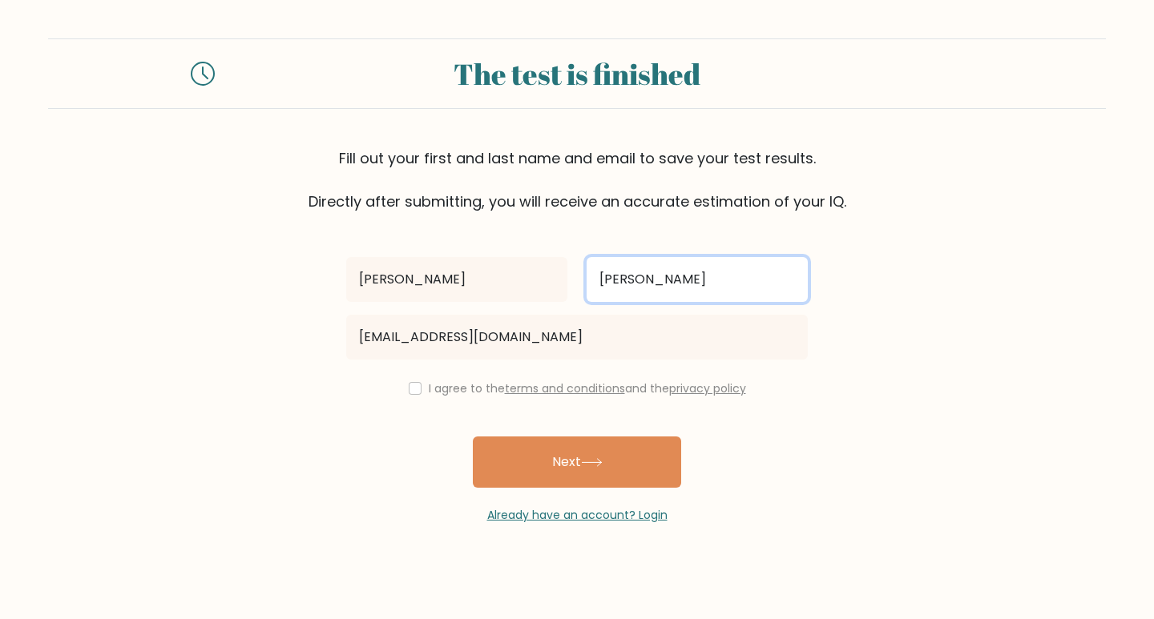
type input "[PERSON_NAME]"
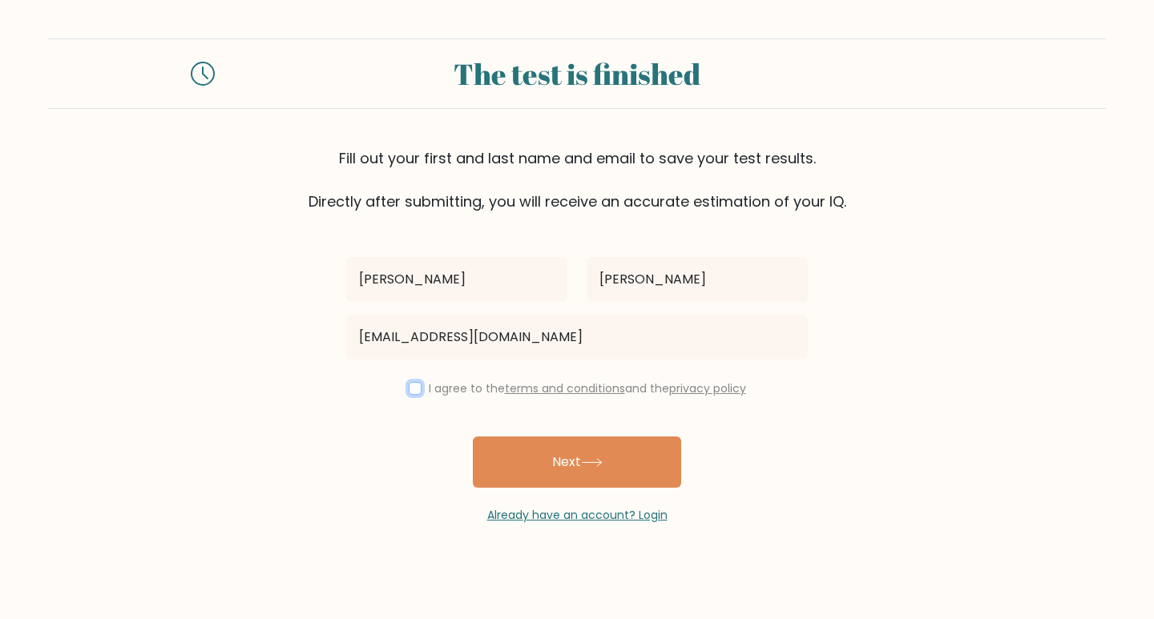
click at [409, 386] on input "checkbox" at bounding box center [415, 388] width 13 height 13
checkbox input "true"
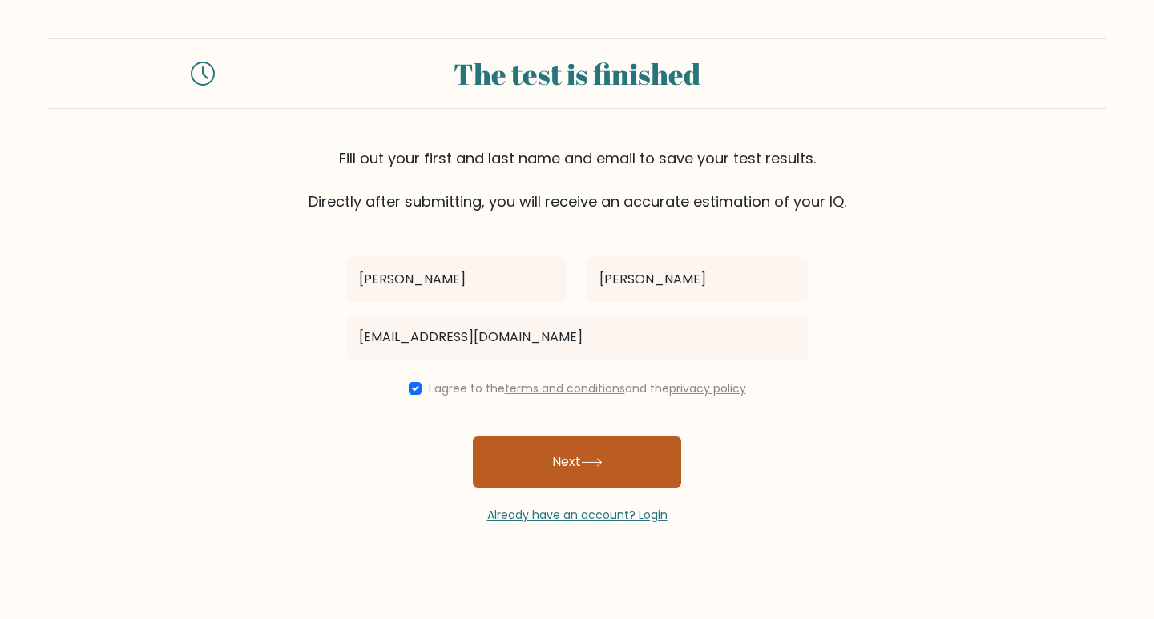
click at [502, 462] on button "Next" at bounding box center [577, 462] width 208 height 51
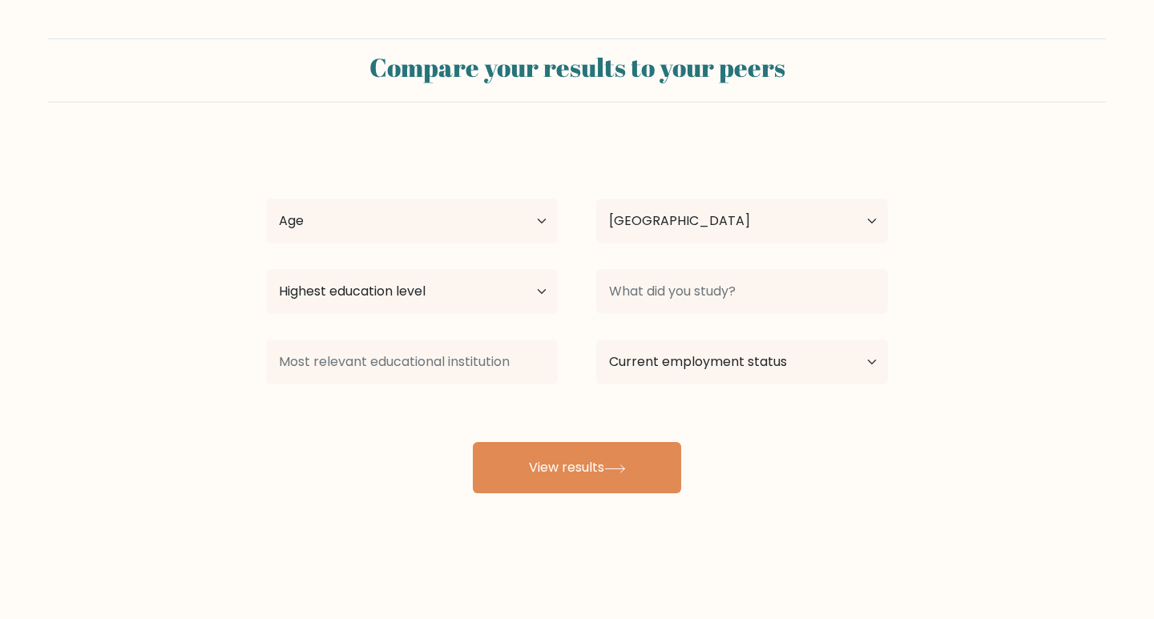
select select "IN"
click at [463, 231] on select "Age Under [DEMOGRAPHIC_DATA] [DEMOGRAPHIC_DATA] [DEMOGRAPHIC_DATA] [DEMOGRAPHIC…" at bounding box center [412, 221] width 292 height 45
select select "18_24"
click at [266, 199] on select "Age Under 18 years old 18-24 years old 25-34 years old 35-44 years old 45-54 ye…" at bounding box center [412, 221] width 292 height 45
click at [694, 200] on select "Country Afghanistan Albania Algeria American Samoa Andorra Angola Anguilla Anta…" at bounding box center [742, 221] width 292 height 45
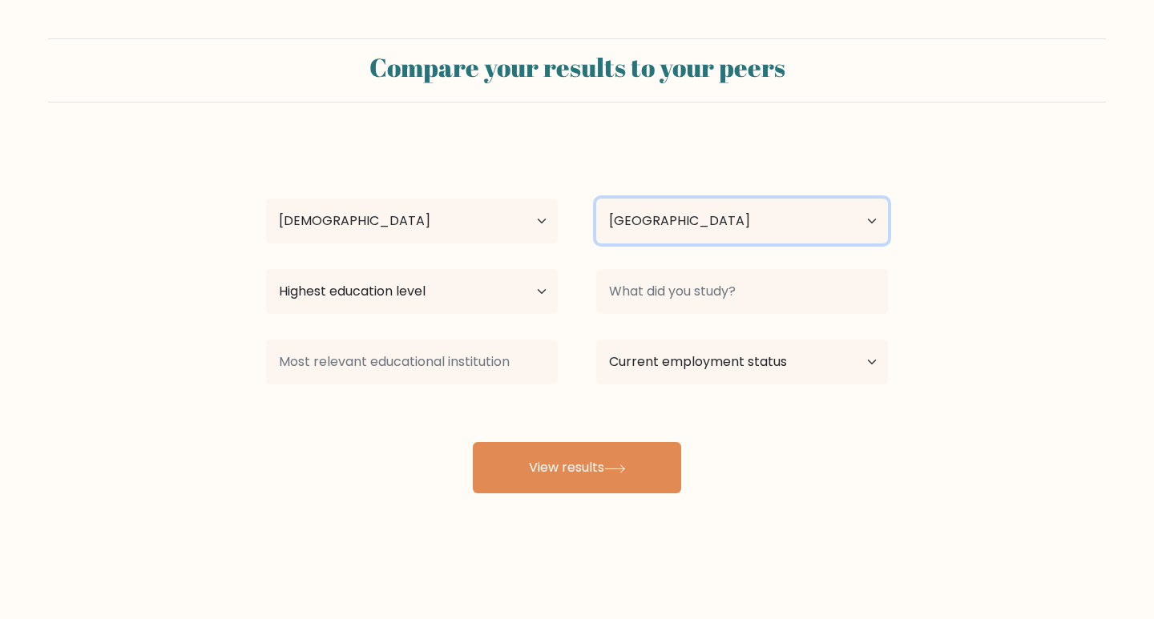
click at [596, 199] on select "Country Afghanistan Albania Algeria American Samoa Andorra Angola Anguilla Anta…" at bounding box center [742, 221] width 292 height 45
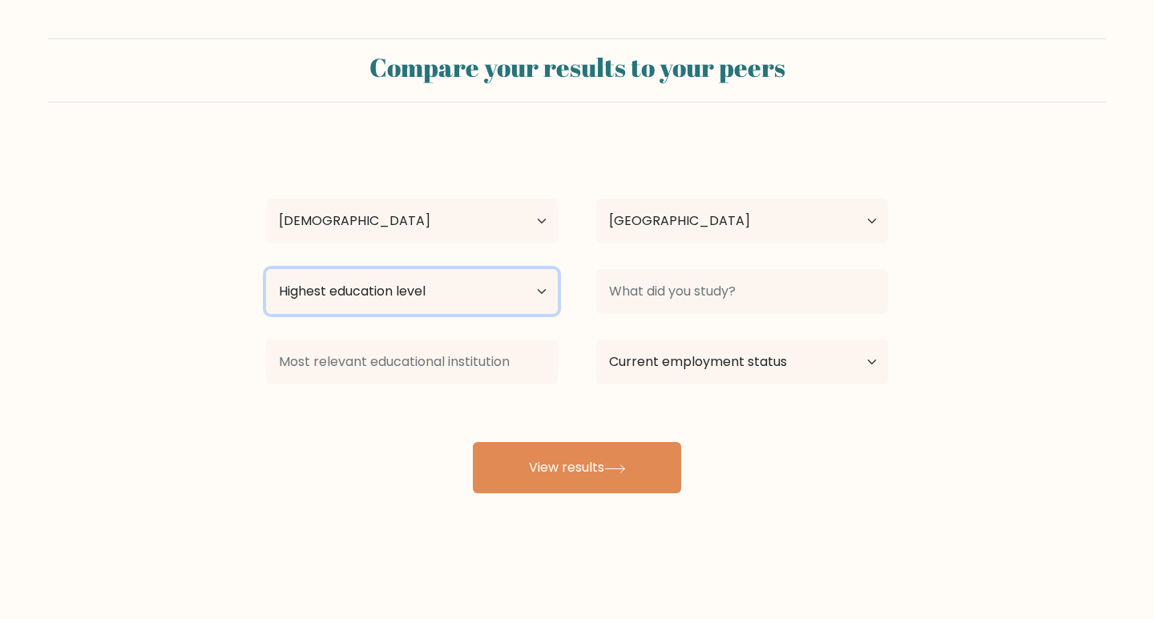
click at [506, 288] on select "Highest education level No schooling Primary Lower Secondary Upper Secondary Oc…" at bounding box center [412, 291] width 292 height 45
select select "masters_degree"
click at [266, 269] on select "Highest education level No schooling Primary Lower Secondary Upper Secondary Oc…" at bounding box center [412, 291] width 292 height 45
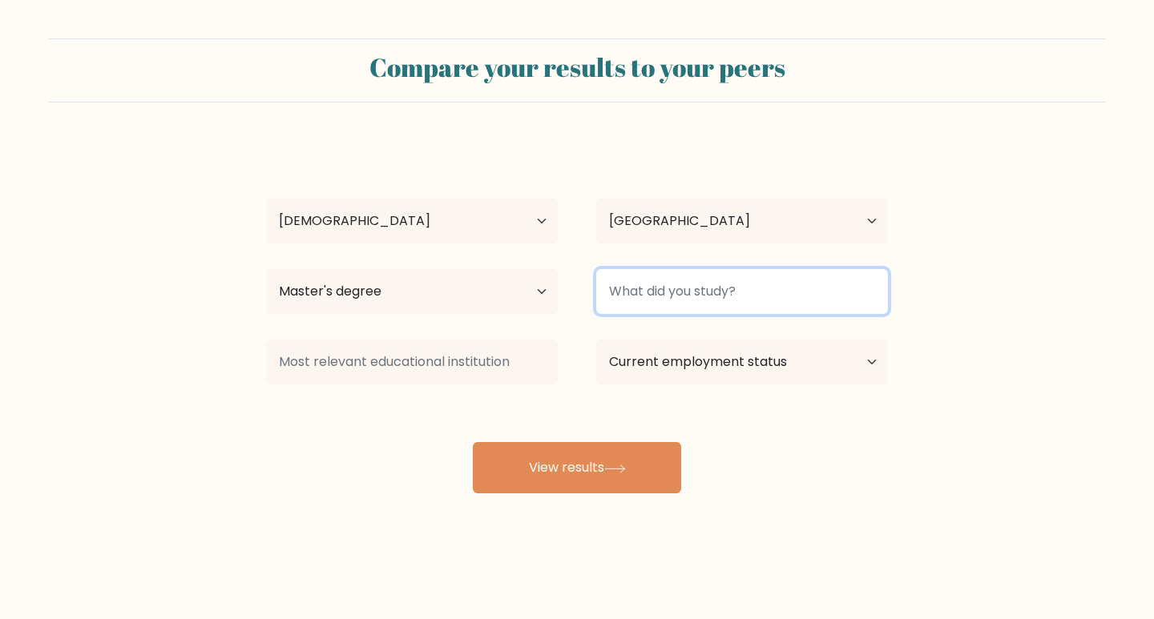
click at [639, 288] on input at bounding box center [742, 291] width 292 height 45
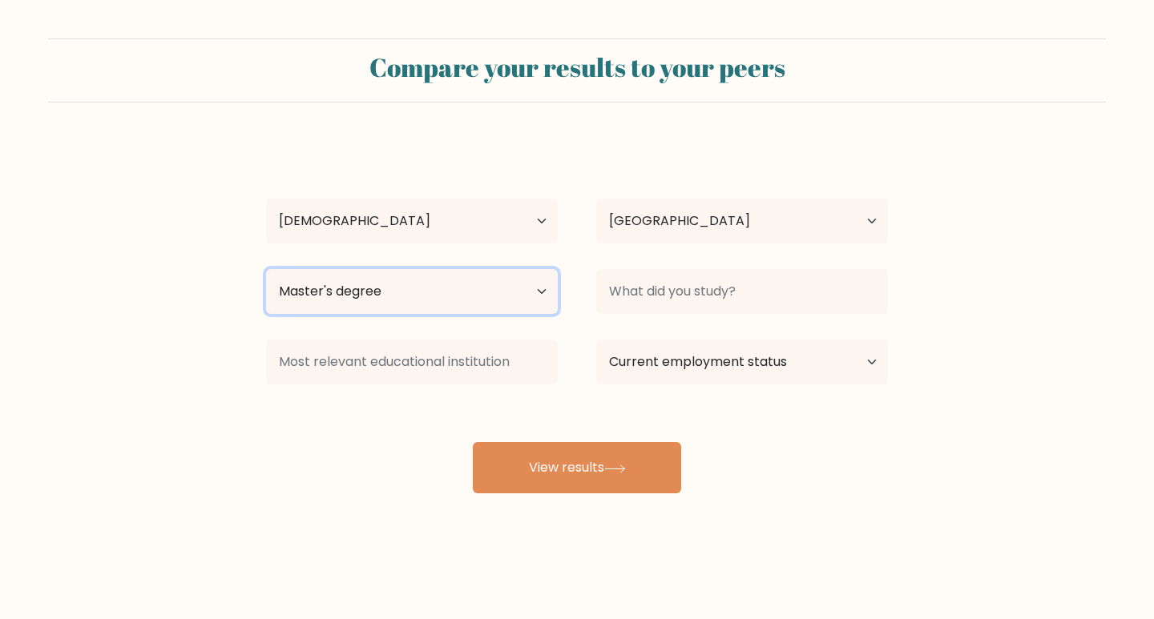
click at [332, 312] on select "Highest education level No schooling Primary Lower Secondary Upper Secondary Oc…" at bounding box center [412, 291] width 292 height 45
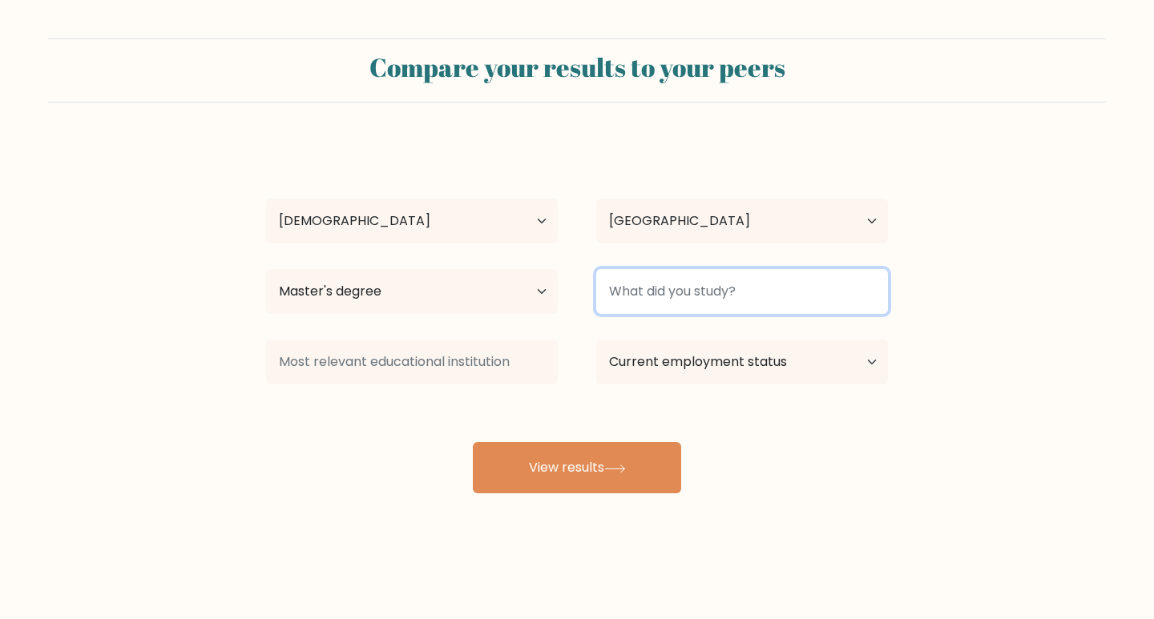
click at [729, 280] on input at bounding box center [742, 291] width 292 height 45
type input "Mcom"
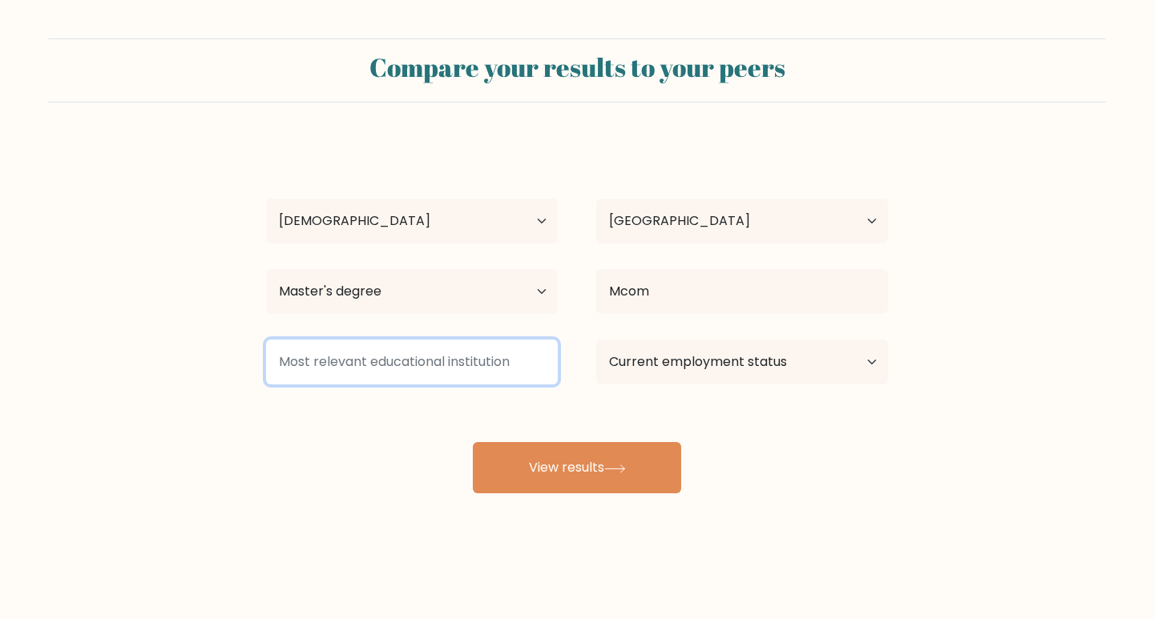
click at [547, 362] on input at bounding box center [412, 362] width 292 height 45
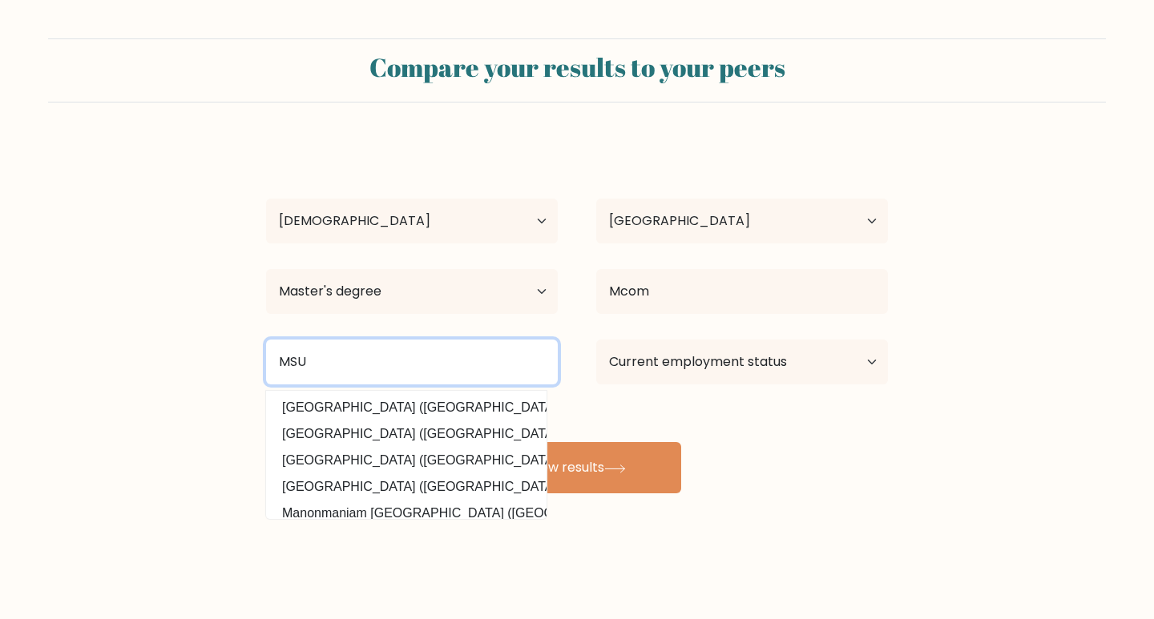
type input "MSU"
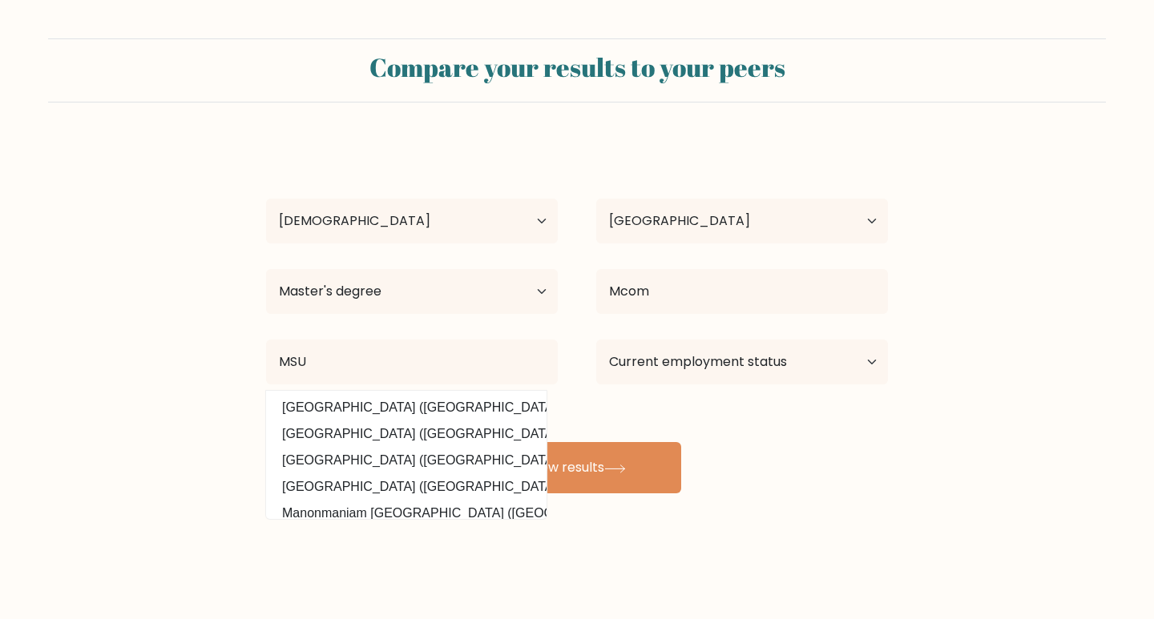
click at [107, 487] on form "Compare your results to your peers Trusha Mistry Age Under 18 years old 18-24 y…" at bounding box center [577, 265] width 1154 height 455
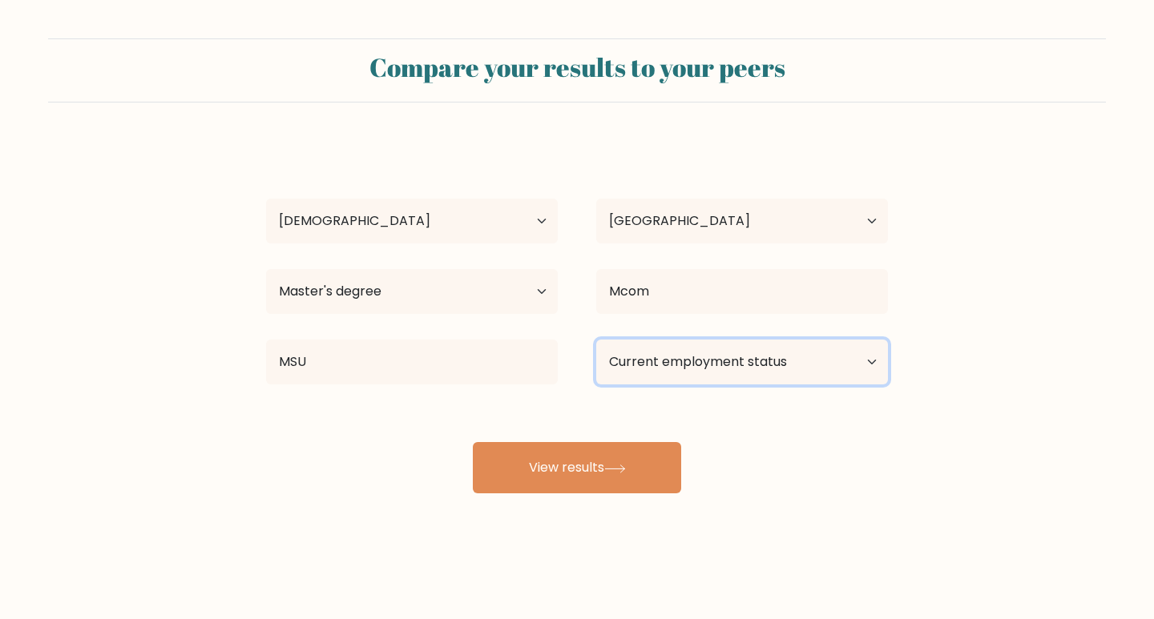
click at [682, 359] on select "Current employment status Employed Student Retired Other / prefer not to answer" at bounding box center [742, 362] width 292 height 45
select select "employed"
click at [596, 340] on select "Current employment status Employed Student Retired Other / prefer not to answer" at bounding box center [742, 362] width 292 height 45
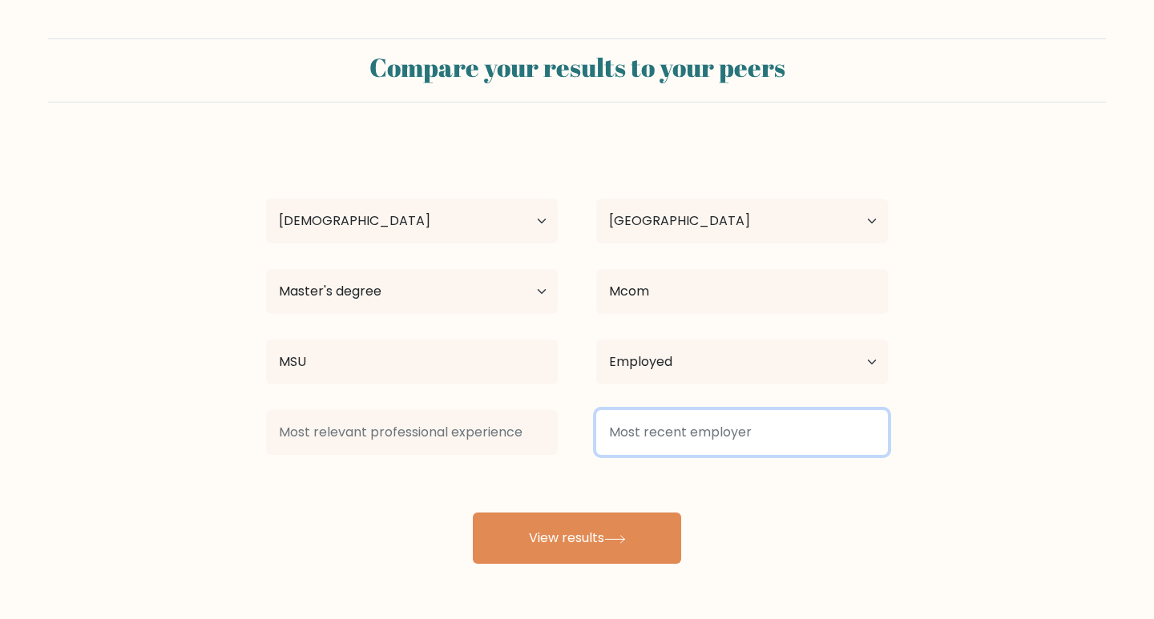
click at [606, 453] on input at bounding box center [742, 432] width 292 height 45
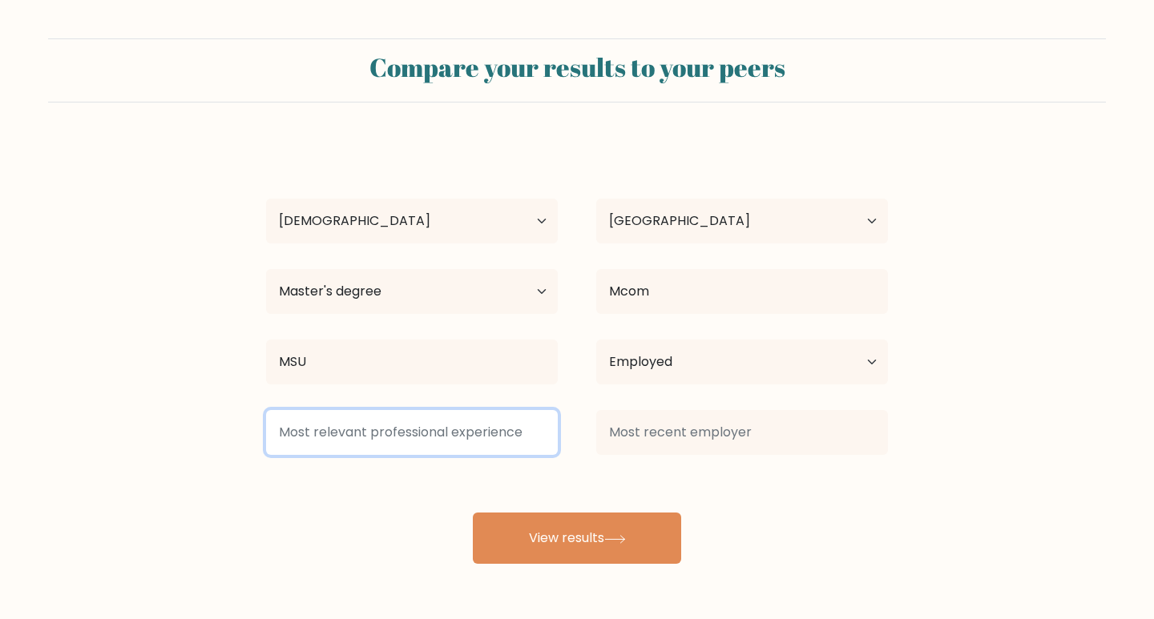
click at [453, 445] on input at bounding box center [412, 432] width 292 height 45
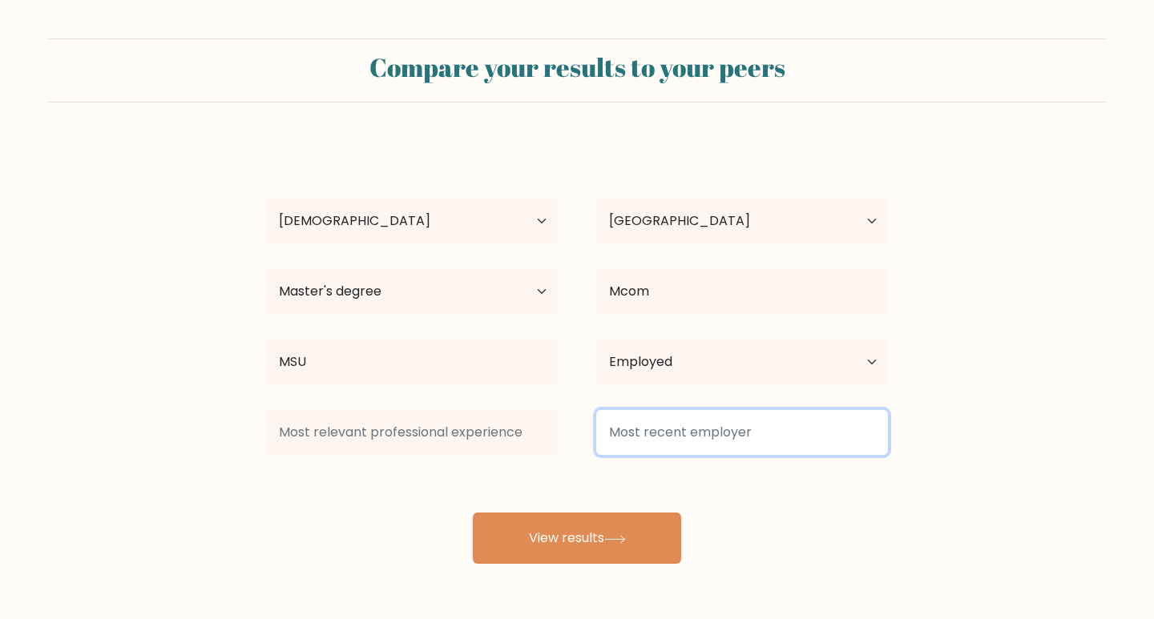
click at [651, 444] on input at bounding box center [742, 432] width 292 height 45
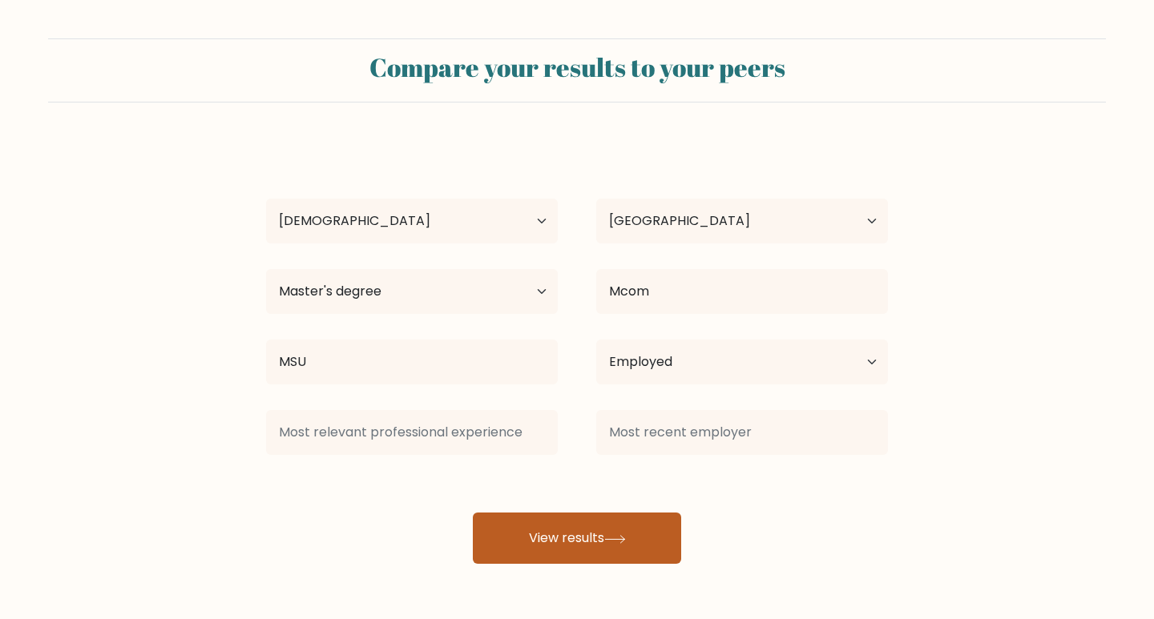
click at [594, 531] on button "View results" at bounding box center [577, 538] width 208 height 51
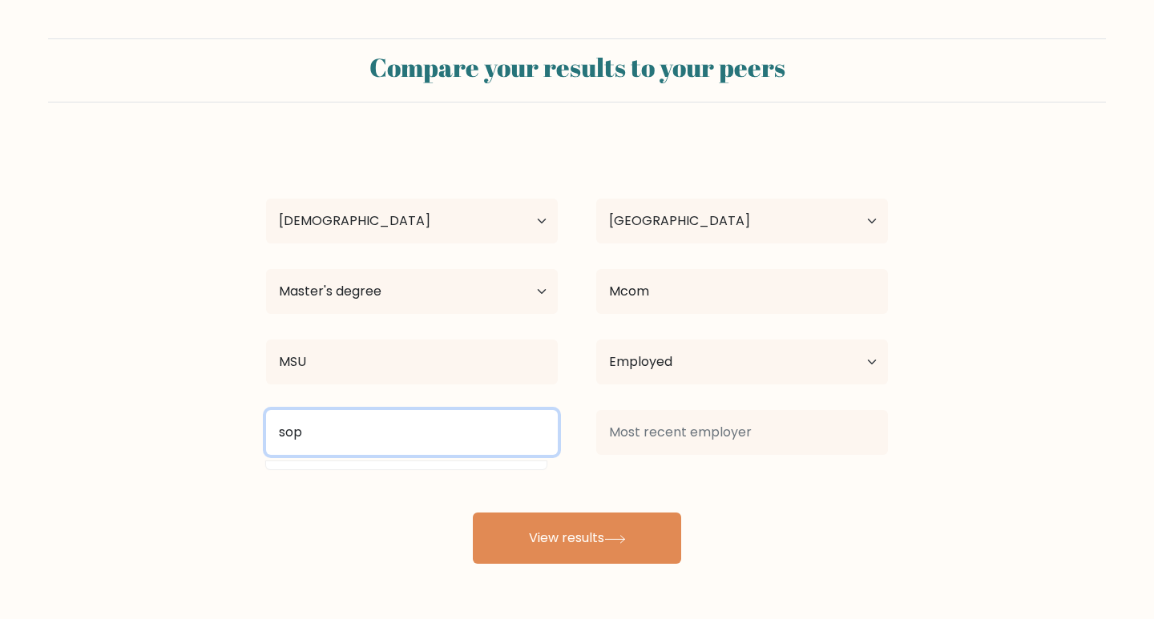
type input "sop"
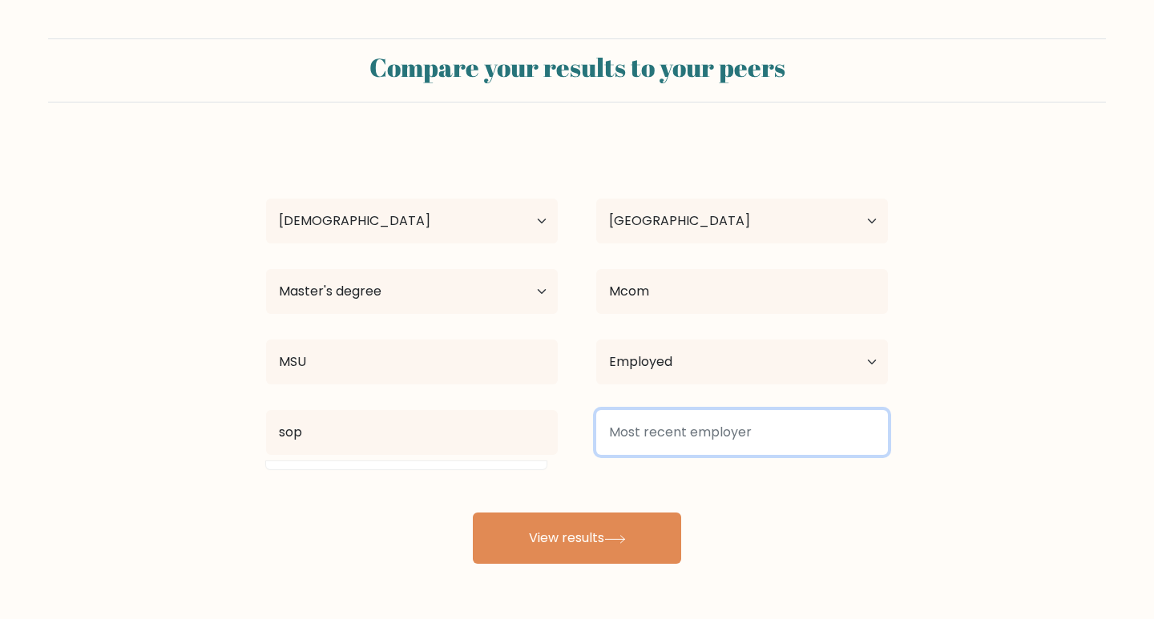
click at [732, 425] on input at bounding box center [742, 432] width 292 height 45
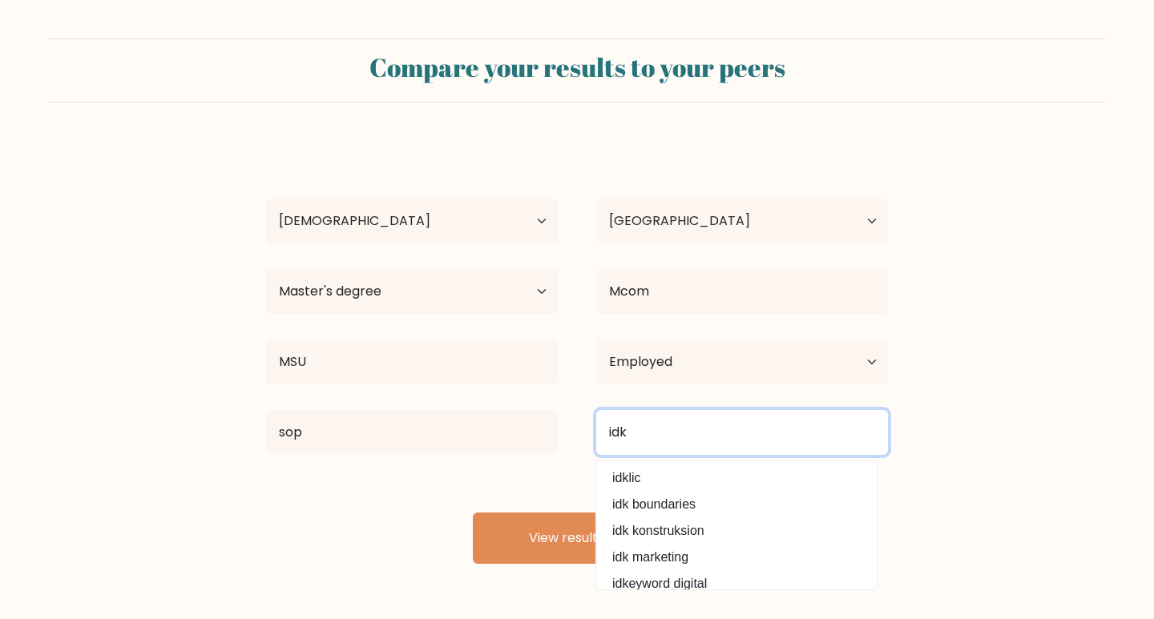
type input "idk"
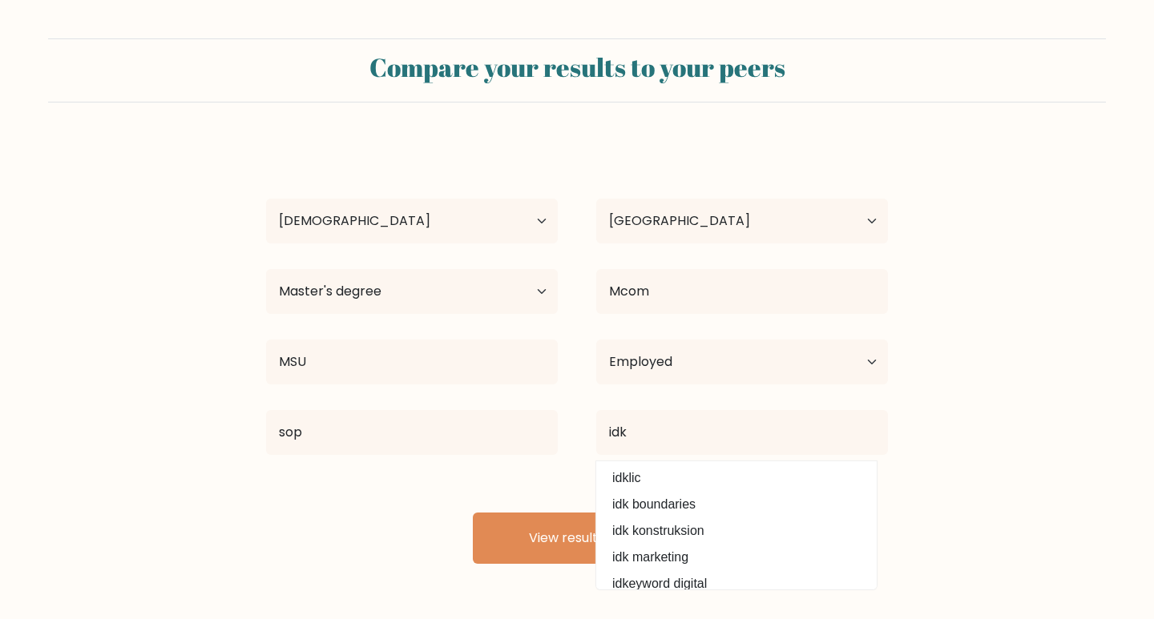
click at [910, 493] on form "Compare your results to your peers Trusha Mistry Age Under 18 years old 18-24 y…" at bounding box center [577, 301] width 1154 height 526
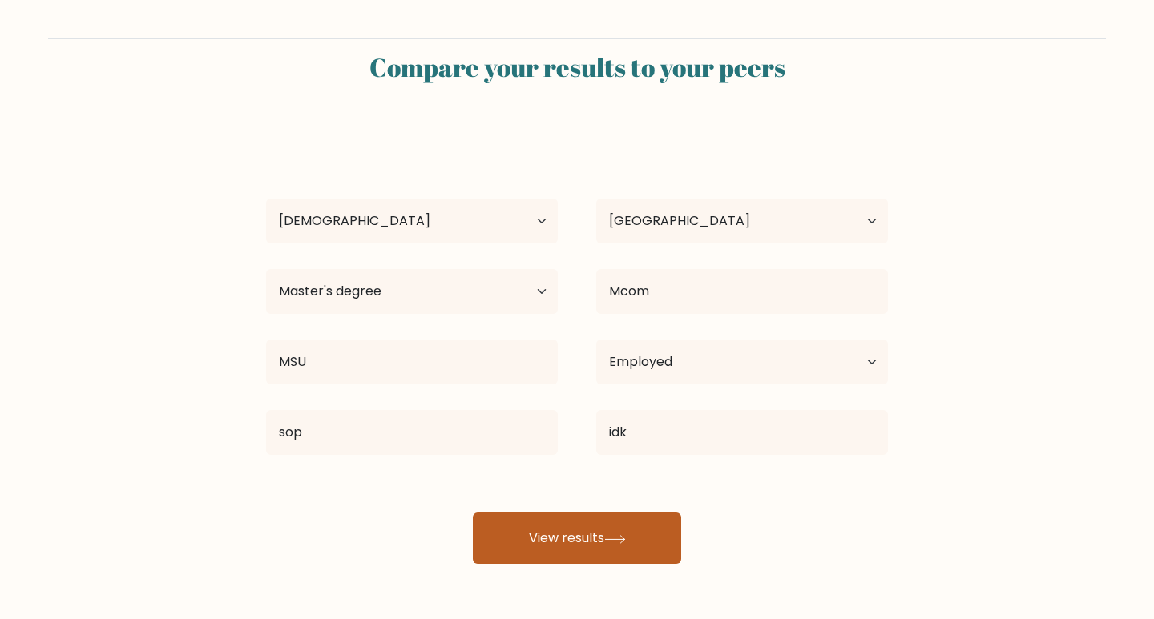
click at [643, 538] on button "View results" at bounding box center [577, 538] width 208 height 51
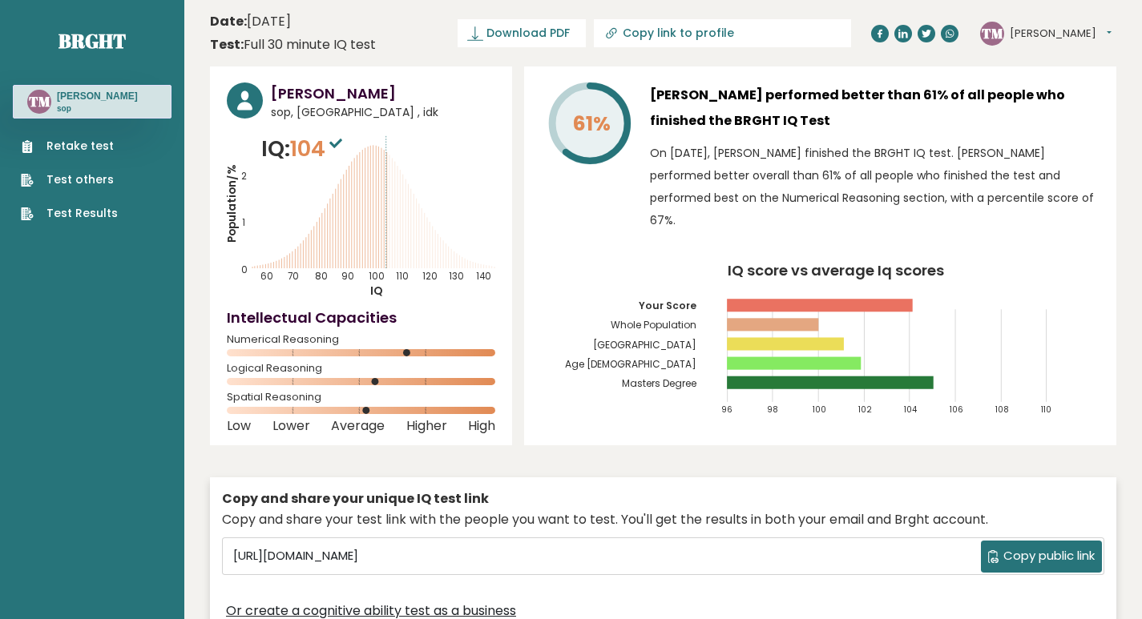
drag, startPoint x: 324, startPoint y: 216, endPoint x: 357, endPoint y: 264, distance: 58.9
click at [357, 264] on icon "Population/% IQ 0 1 2 60 70 80 90 100 110 120 130 140" at bounding box center [361, 216] width 268 height 166
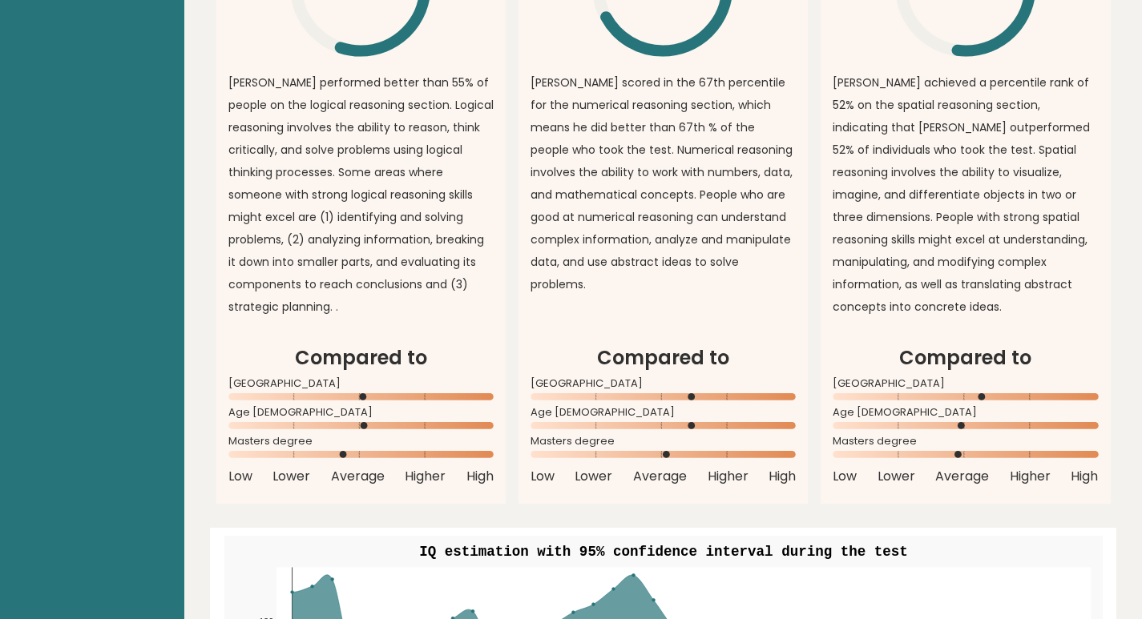
scroll to position [1362, 0]
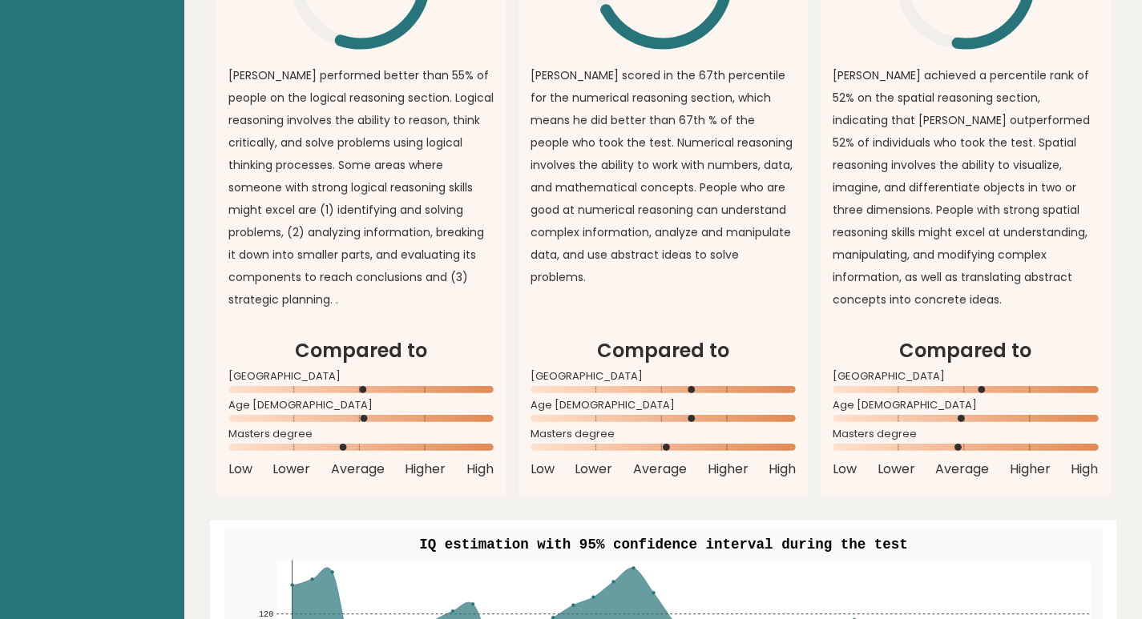
click at [691, 393] on circle at bounding box center [690, 389] width 7 height 7
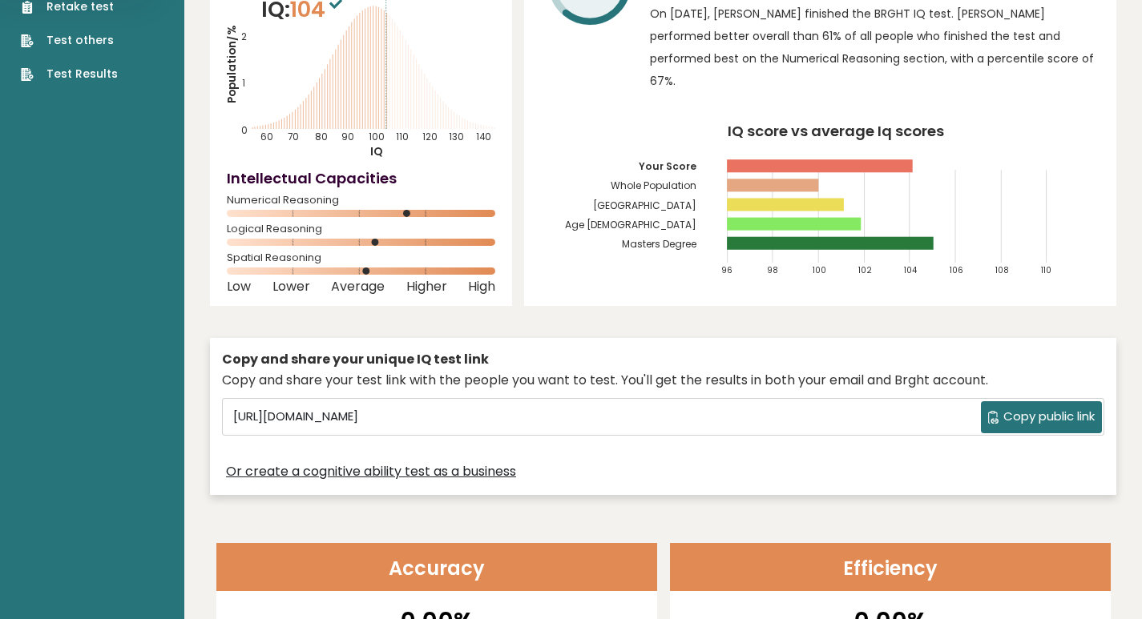
scroll to position [0, 0]
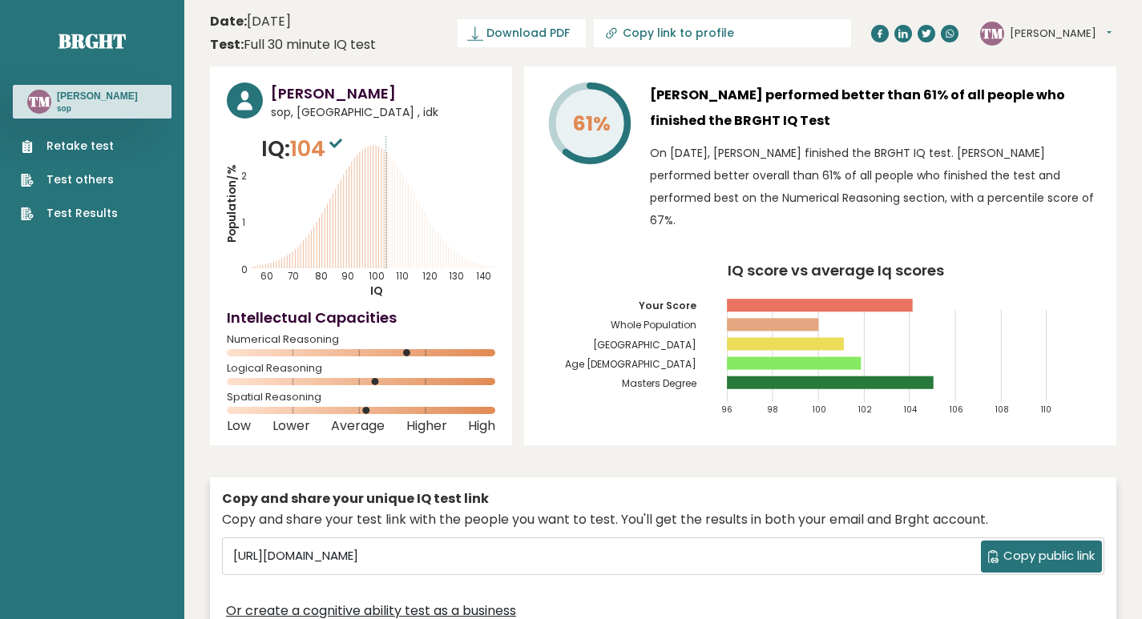
click at [60, 200] on ul "Retake test Test others Test Results" at bounding box center [69, 180] width 113 height 84
click at [55, 211] on link "Test Results" at bounding box center [69, 213] width 97 height 17
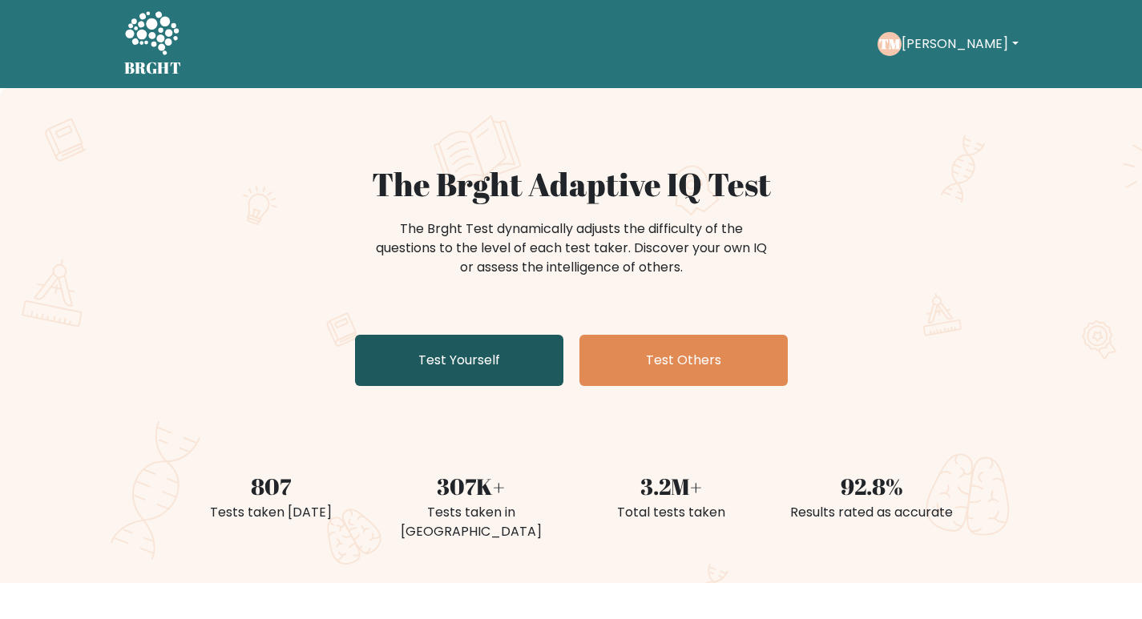
click at [495, 381] on link "Test Yourself" at bounding box center [459, 360] width 208 height 51
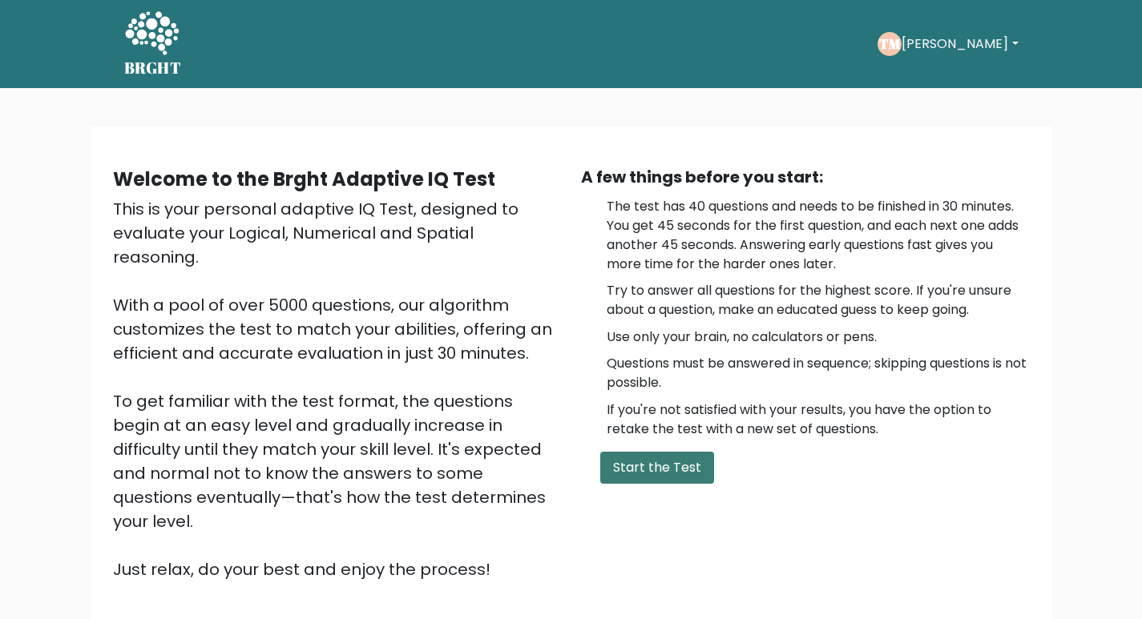
click at [602, 466] on button "Start the Test" at bounding box center [657, 468] width 114 height 32
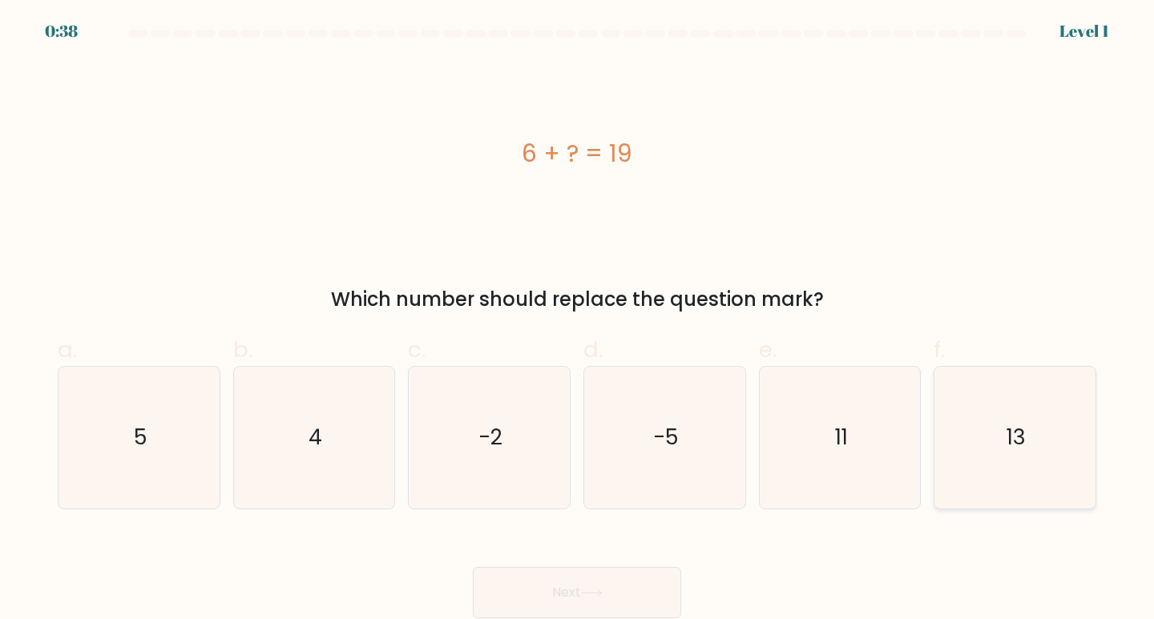
click at [977, 419] on icon "13" at bounding box center [1015, 438] width 142 height 142
click at [578, 320] on input "f. 13" at bounding box center [577, 315] width 1 height 10
radio input "true"
click at [643, 585] on button "Next" at bounding box center [577, 592] width 208 height 51
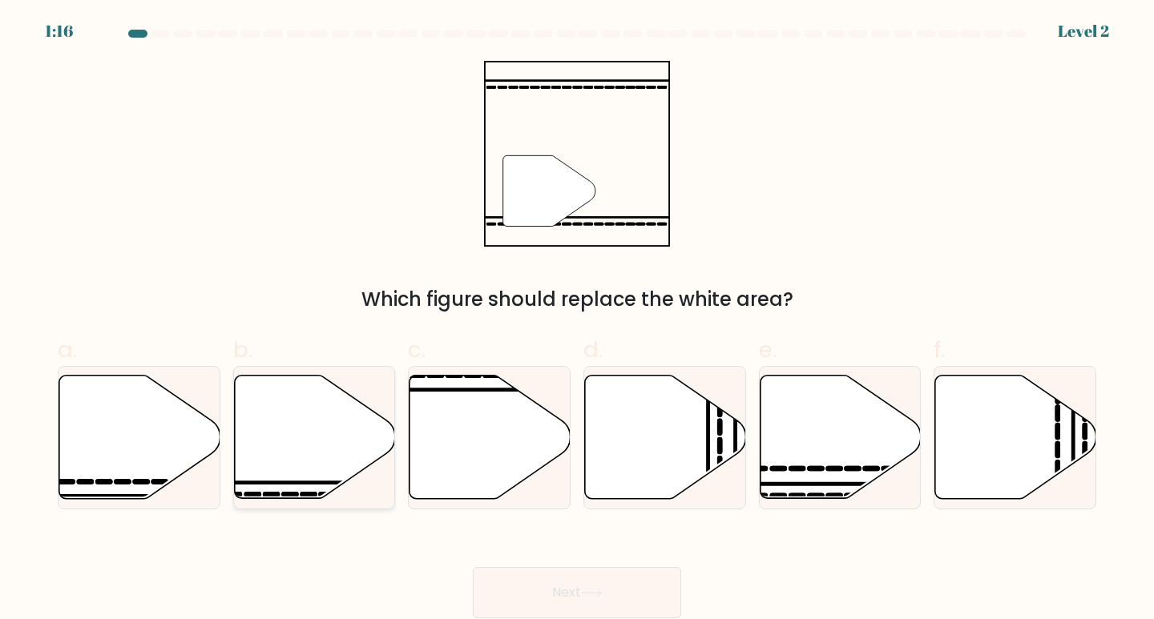
click at [289, 468] on icon at bounding box center [314, 437] width 161 height 123
click at [577, 320] on input "b." at bounding box center [577, 315] width 1 height 10
radio input "true"
click at [630, 590] on button "Next" at bounding box center [577, 592] width 208 height 51
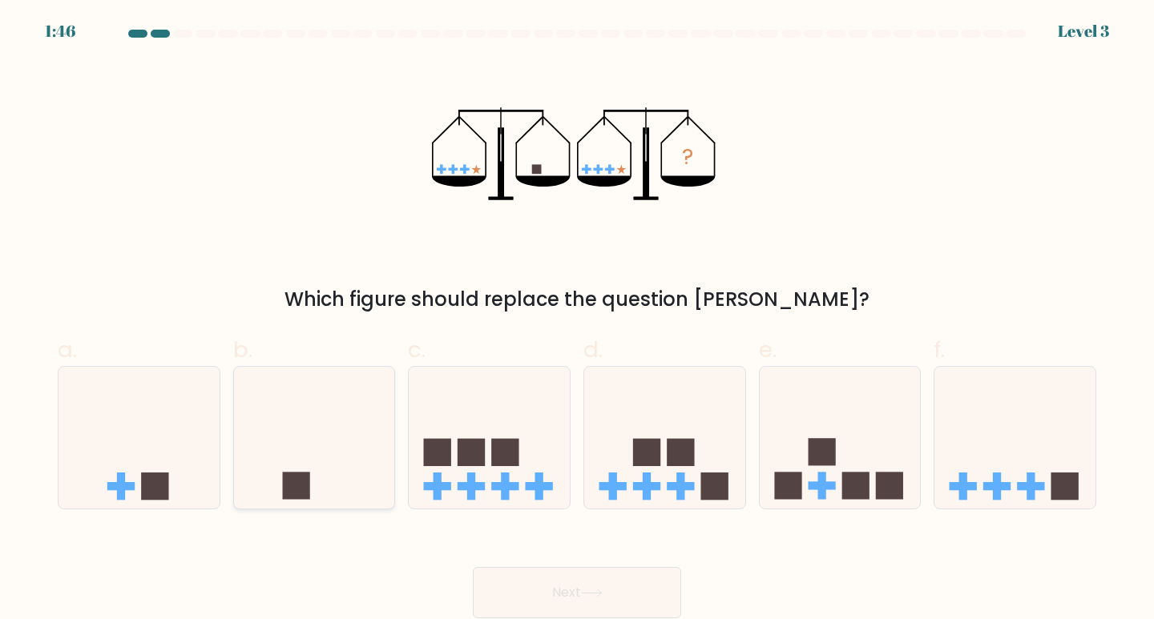
click at [252, 459] on icon at bounding box center [314, 437] width 161 height 133
click at [577, 320] on input "b." at bounding box center [577, 315] width 1 height 10
radio input "true"
click at [658, 595] on button "Next" at bounding box center [577, 592] width 208 height 51
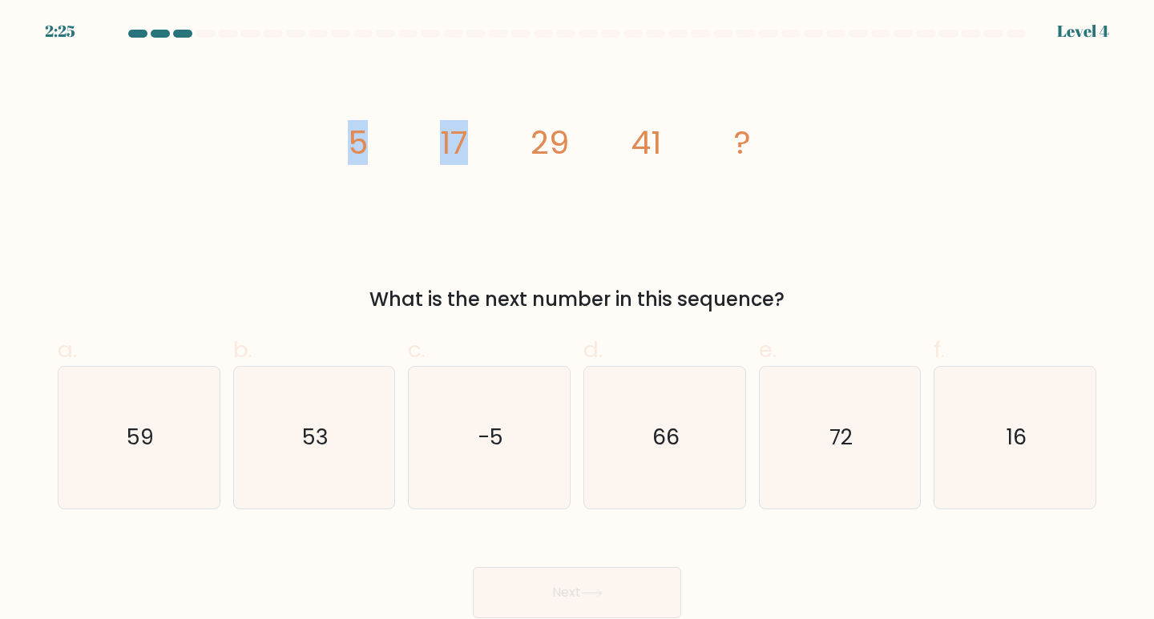
drag, startPoint x: 358, startPoint y: 161, endPoint x: 504, endPoint y: 153, distance: 146.0
click at [504, 153] on icon "image/svg+xml 5 17 29 41 ?" at bounding box center [577, 154] width 481 height 186
click at [300, 441] on icon "53" at bounding box center [315, 438] width 142 height 142
click at [577, 320] on input "b. 53" at bounding box center [577, 315] width 1 height 10
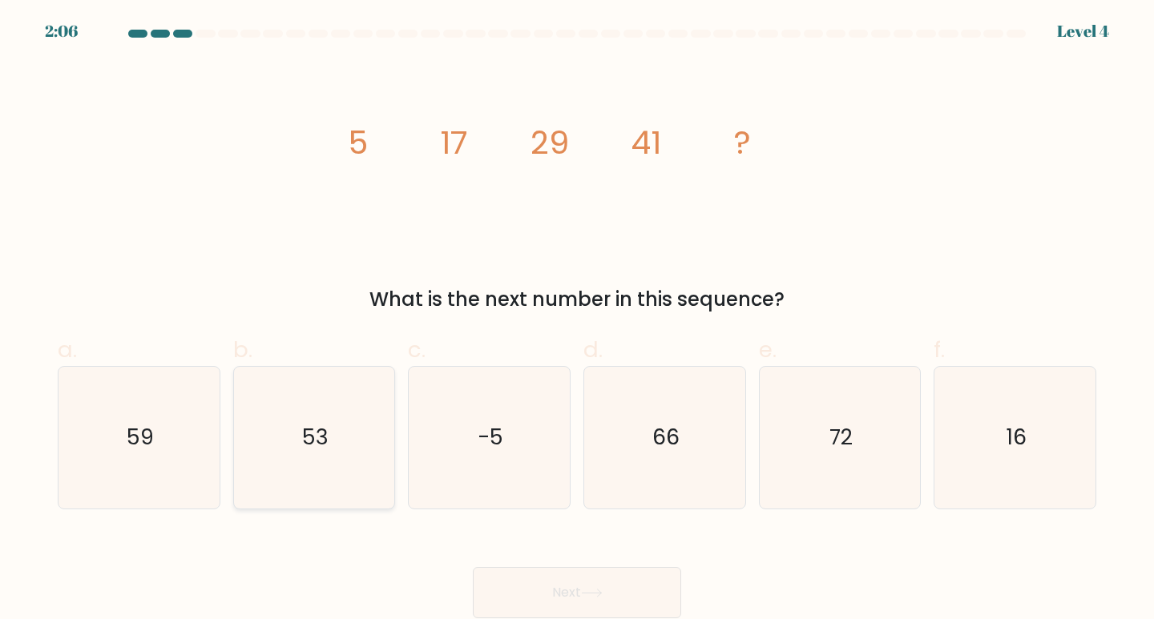
radio input "true"
click at [555, 577] on button "Next" at bounding box center [577, 592] width 208 height 51
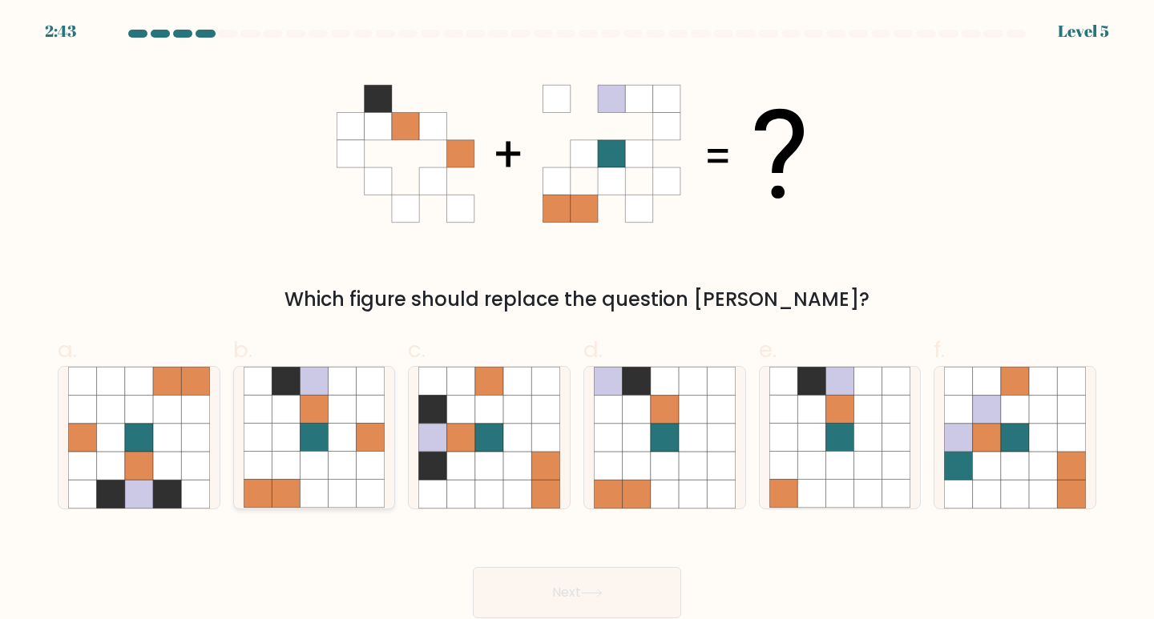
click at [315, 449] on icon at bounding box center [314, 438] width 28 height 28
click at [577, 320] on input "b." at bounding box center [577, 315] width 1 height 10
radio input "true"
click at [530, 580] on button "Next" at bounding box center [577, 592] width 208 height 51
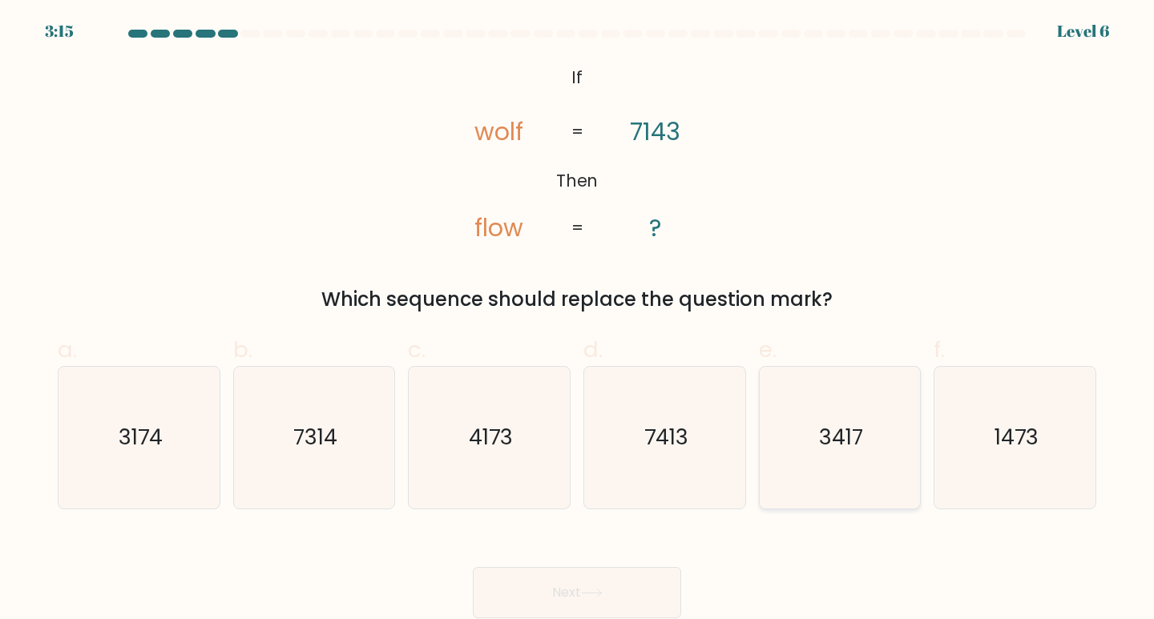
click at [868, 457] on icon "3417" at bounding box center [840, 438] width 142 height 142
click at [578, 320] on input "e. 3417" at bounding box center [577, 315] width 1 height 10
radio input "true"
click at [619, 594] on button "Next" at bounding box center [577, 592] width 208 height 51
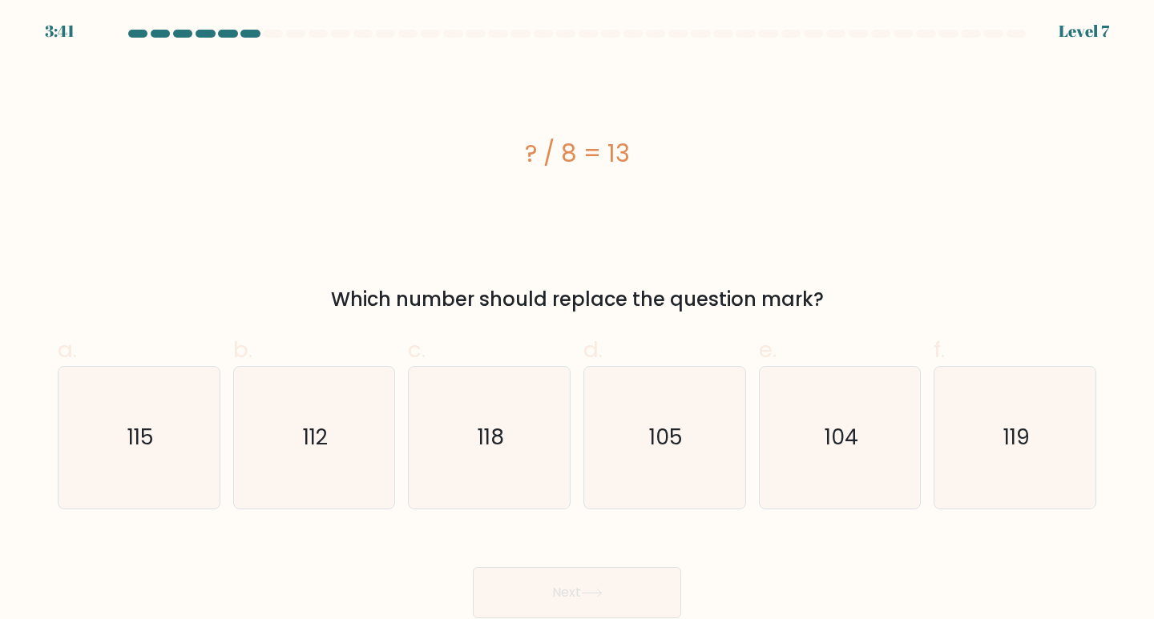
drag, startPoint x: 397, startPoint y: 283, endPoint x: 783, endPoint y: 277, distance: 385.4
click at [780, 277] on div "? / 8 = 13 Which number should replace the question mark?" at bounding box center [577, 187] width 1058 height 253
click at [825, 252] on div "? / 8 = 13 Which number should replace the question mark?" at bounding box center [577, 187] width 1058 height 253
click at [861, 421] on icon "104" at bounding box center [840, 438] width 142 height 142
click at [578, 320] on input "e. 104" at bounding box center [577, 315] width 1 height 10
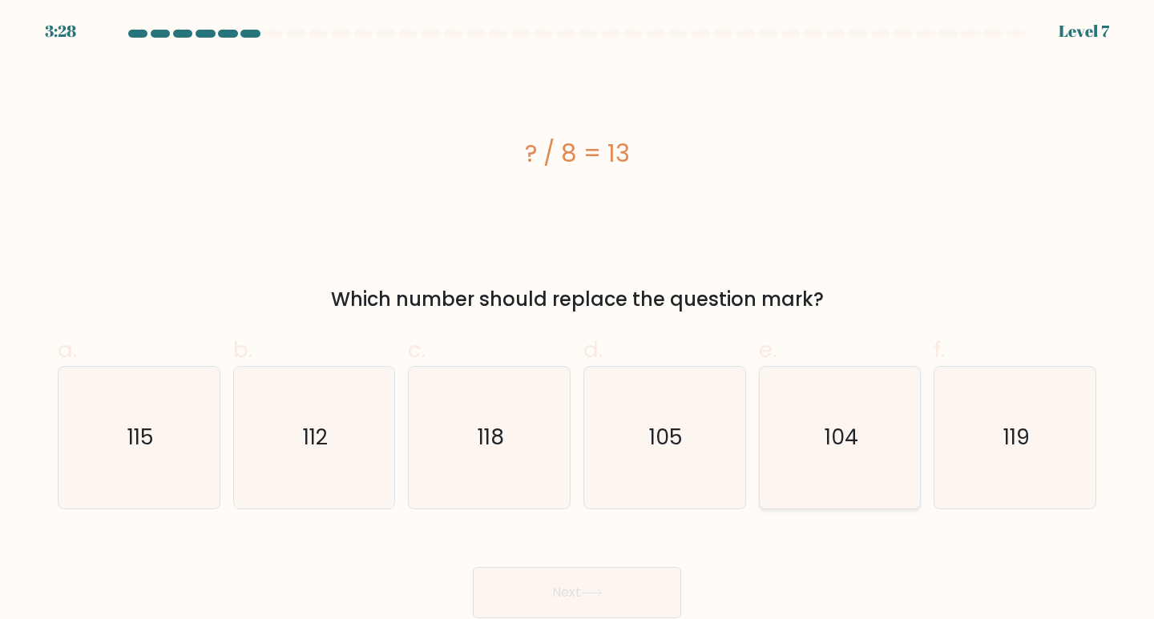
radio input "true"
click at [601, 584] on button "Next" at bounding box center [577, 592] width 208 height 51
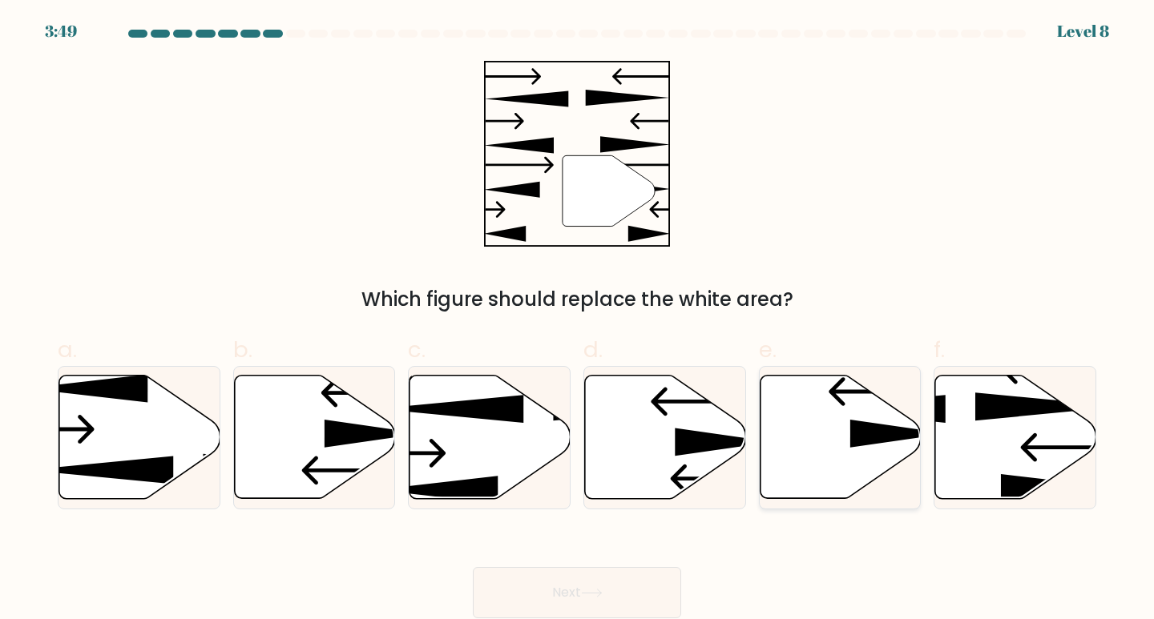
click at [799, 456] on icon at bounding box center [840, 437] width 161 height 123
click at [578, 320] on input "e." at bounding box center [577, 315] width 1 height 10
radio input "true"
click at [558, 593] on button "Next" at bounding box center [577, 592] width 208 height 51
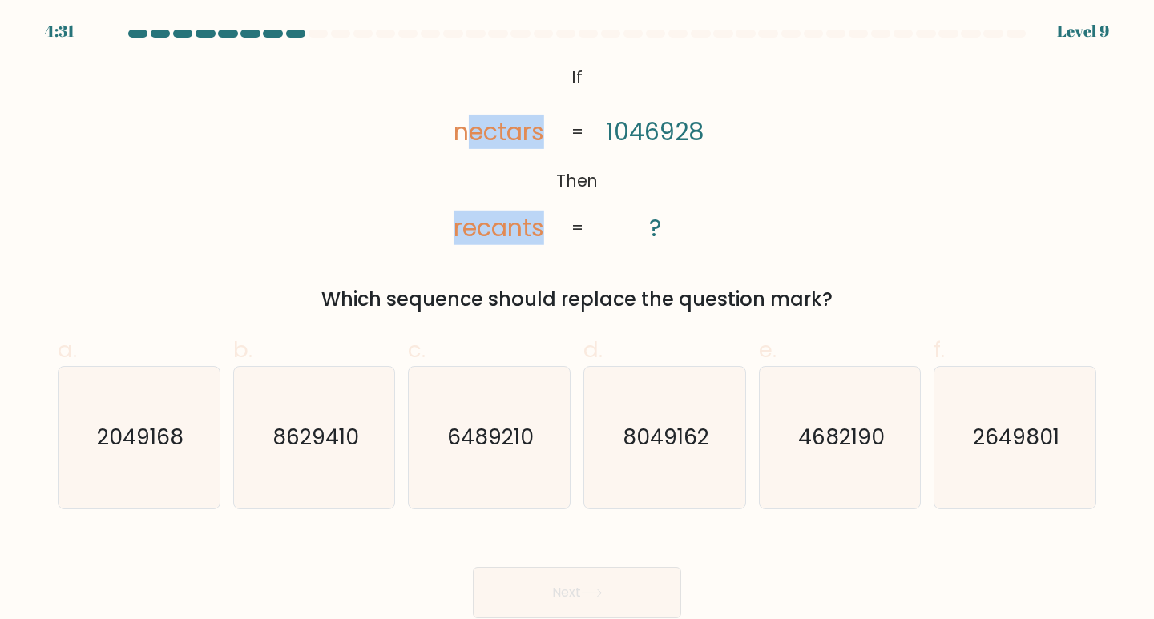
drag, startPoint x: 465, startPoint y: 133, endPoint x: 601, endPoint y: 140, distance: 136.4
click at [601, 140] on icon "@import url('https://fonts.googleapis.com/css?family=Abril+Fatface:400,100,100i…" at bounding box center [576, 154] width 301 height 186
click at [712, 228] on icon "@import url('https://fonts.googleapis.com/css?family=Abril+Fatface:400,100,100i…" at bounding box center [576, 154] width 301 height 186
click at [99, 444] on text "2049168" at bounding box center [140, 437] width 87 height 30
click at [577, 320] on input "a. 2049168" at bounding box center [577, 315] width 1 height 10
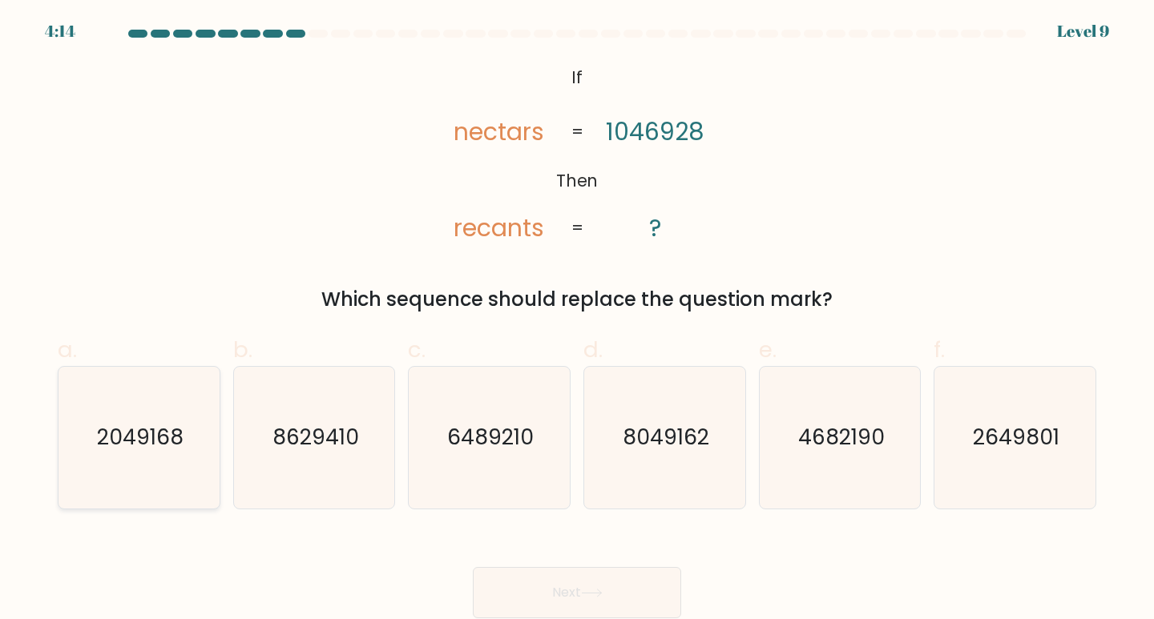
radio input "true"
click at [531, 586] on button "Next" at bounding box center [577, 592] width 208 height 51
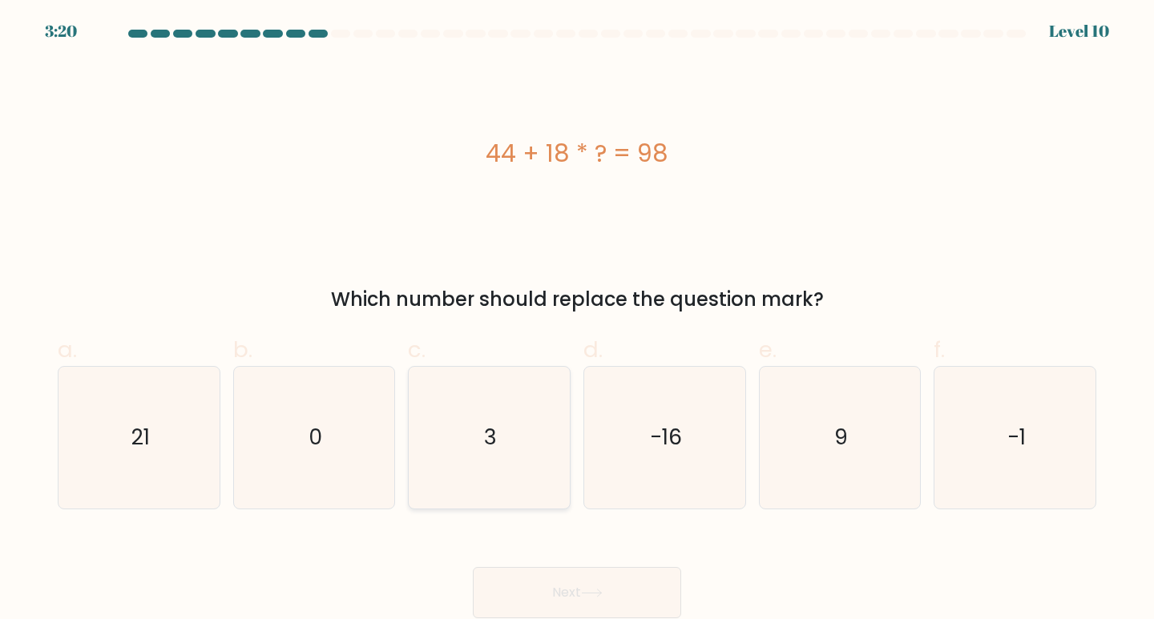
click at [502, 433] on icon "3" at bounding box center [489, 438] width 142 height 142
click at [577, 320] on input "c. 3" at bounding box center [577, 315] width 1 height 10
radio input "true"
click at [538, 582] on button "Next" at bounding box center [577, 592] width 208 height 51
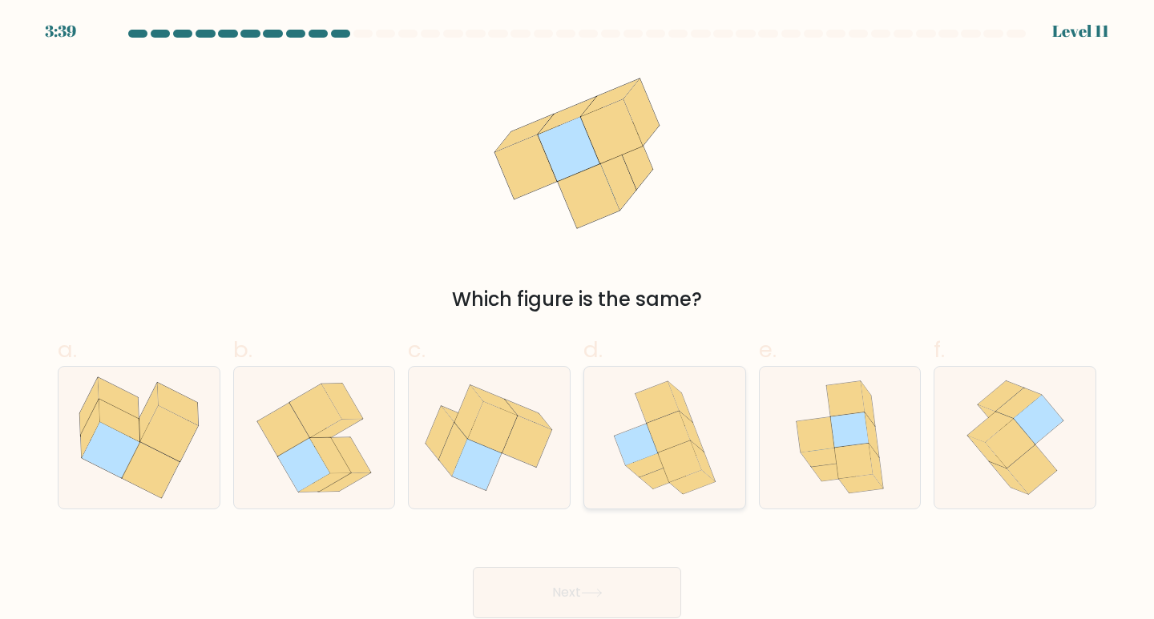
click at [687, 460] on icon at bounding box center [679, 462] width 43 height 42
click at [578, 320] on input "d." at bounding box center [577, 315] width 1 height 10
radio input "true"
click at [858, 456] on icon at bounding box center [853, 461] width 38 height 35
click at [578, 320] on input "e." at bounding box center [577, 315] width 1 height 10
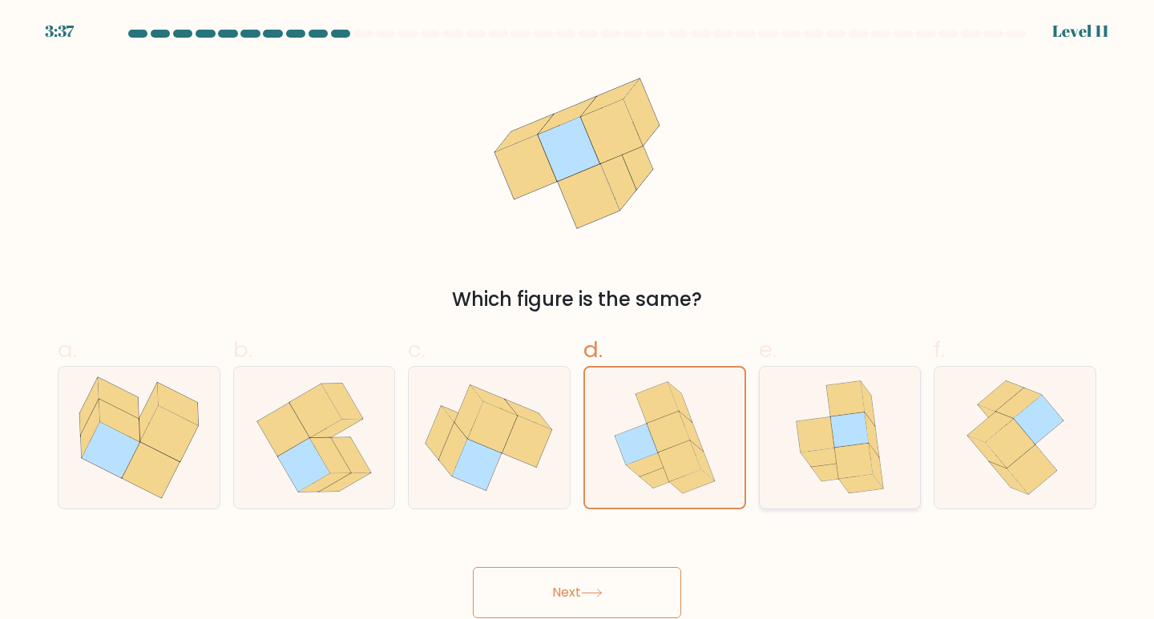
radio input "true"
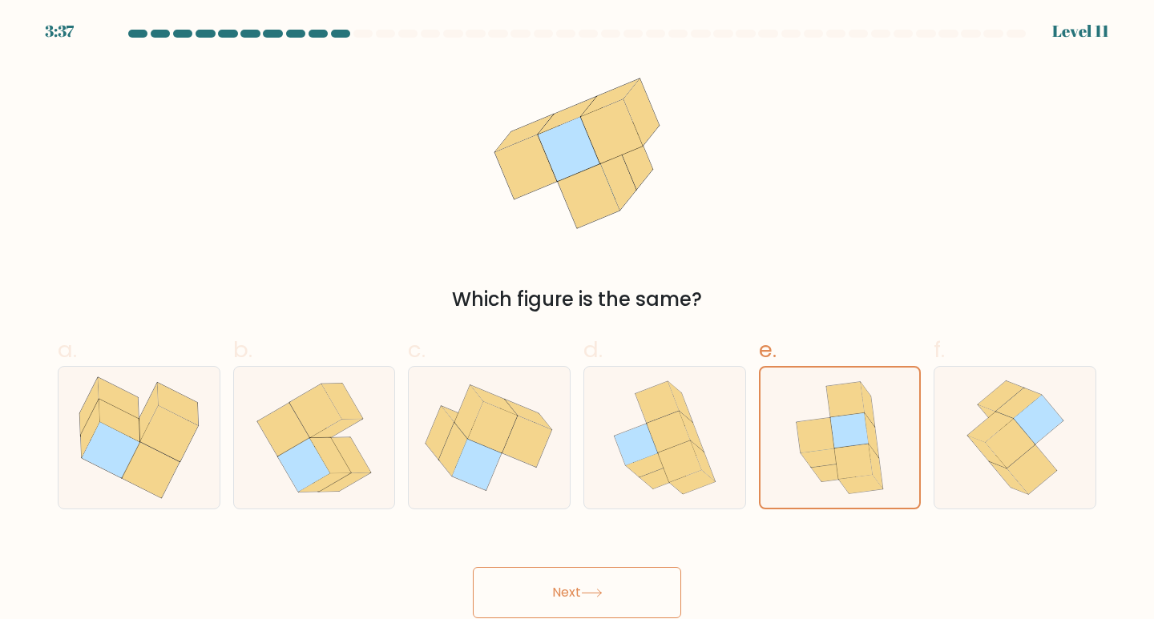
click at [638, 582] on button "Next" at bounding box center [577, 592] width 208 height 51
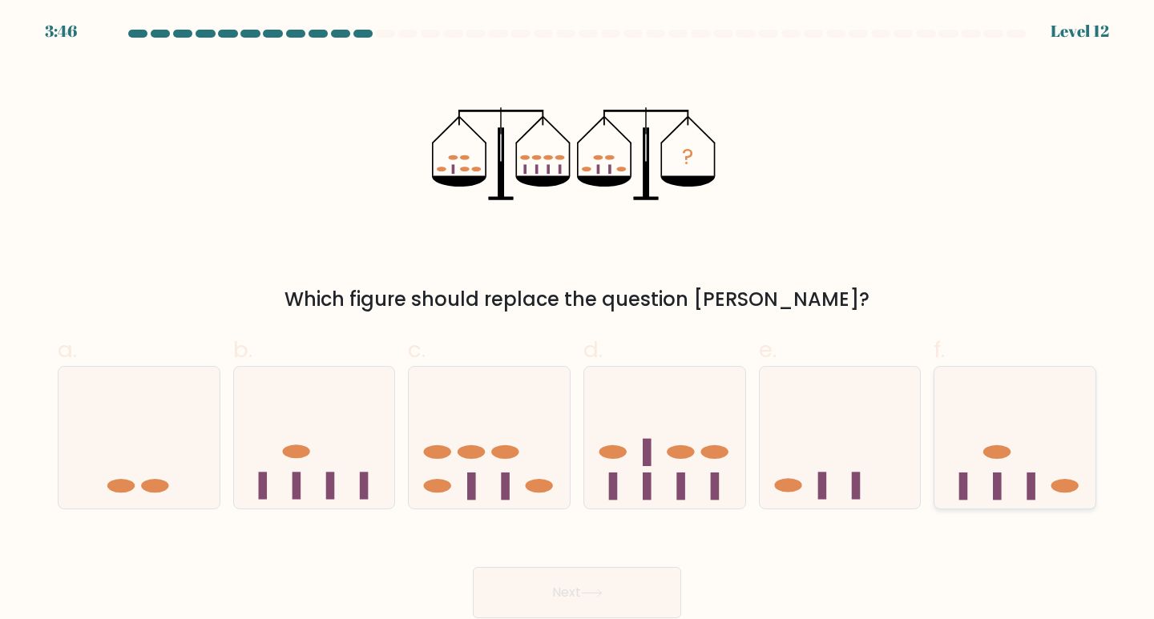
click at [1028, 484] on rect at bounding box center [1030, 486] width 9 height 27
click at [578, 320] on input "f." at bounding box center [577, 315] width 1 height 10
radio input "true"
click at [1025, 467] on icon at bounding box center [1014, 438] width 159 height 132
click at [578, 320] on input "f." at bounding box center [577, 315] width 1 height 10
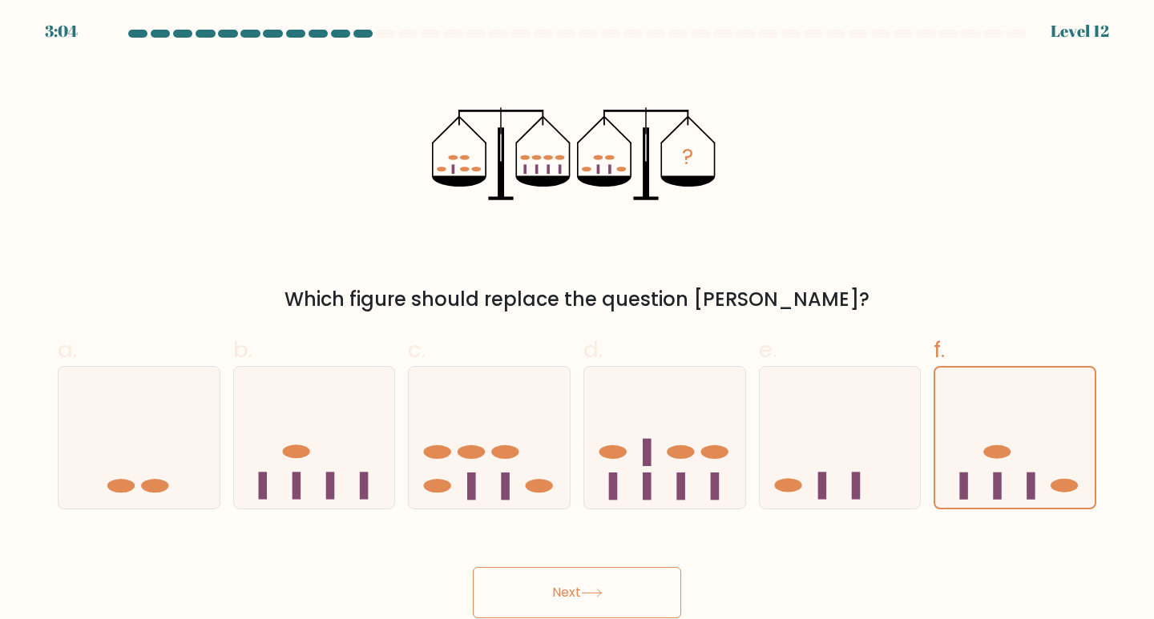
click at [613, 581] on button "Next" at bounding box center [577, 592] width 208 height 51
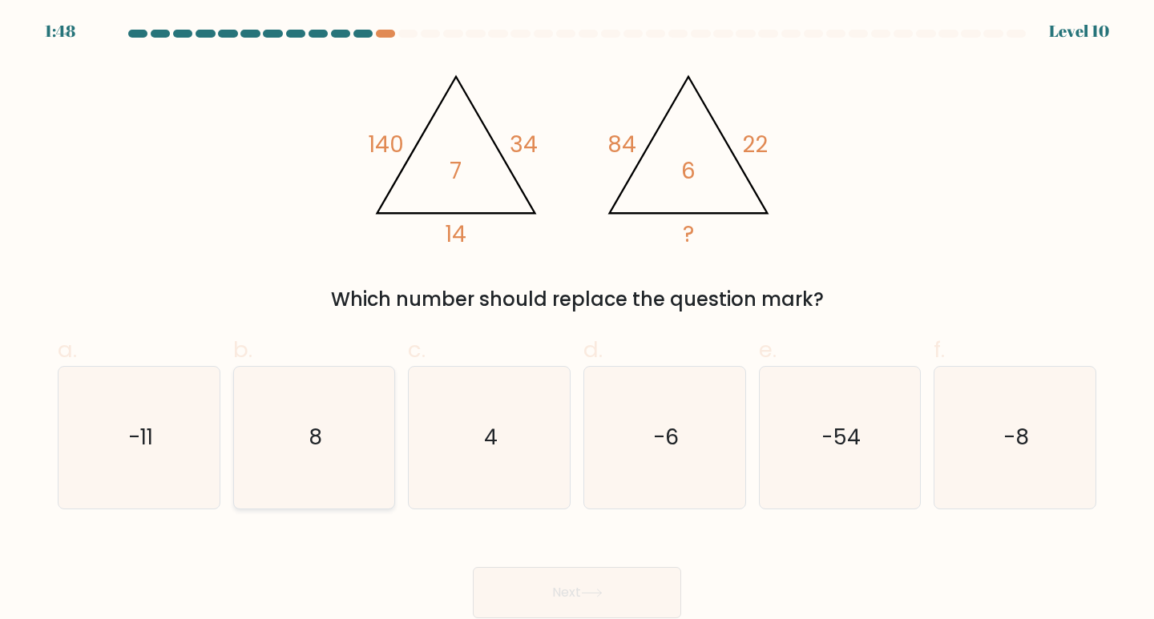
click at [298, 453] on icon "8" at bounding box center [315, 438] width 142 height 142
click at [577, 320] on input "b. 8" at bounding box center [577, 315] width 1 height 10
radio input "true"
click at [614, 579] on button "Next" at bounding box center [577, 592] width 208 height 51
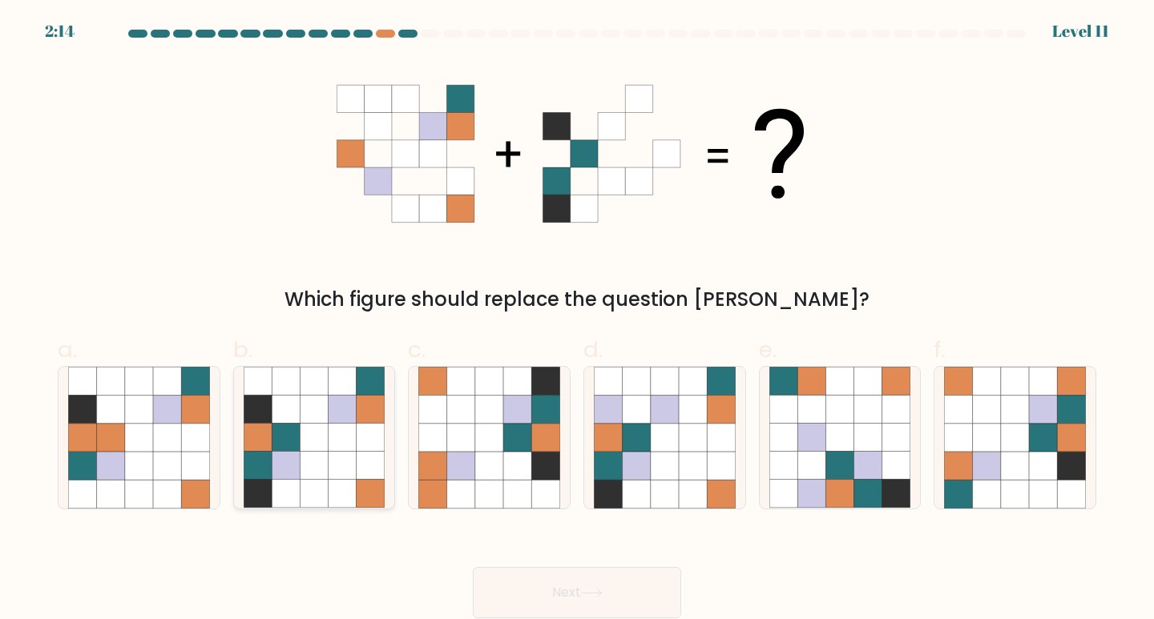
click at [364, 502] on icon at bounding box center [371, 494] width 28 height 28
click at [577, 320] on input "b." at bounding box center [577, 315] width 1 height 10
radio input "true"
click at [643, 601] on button "Next" at bounding box center [577, 592] width 208 height 51
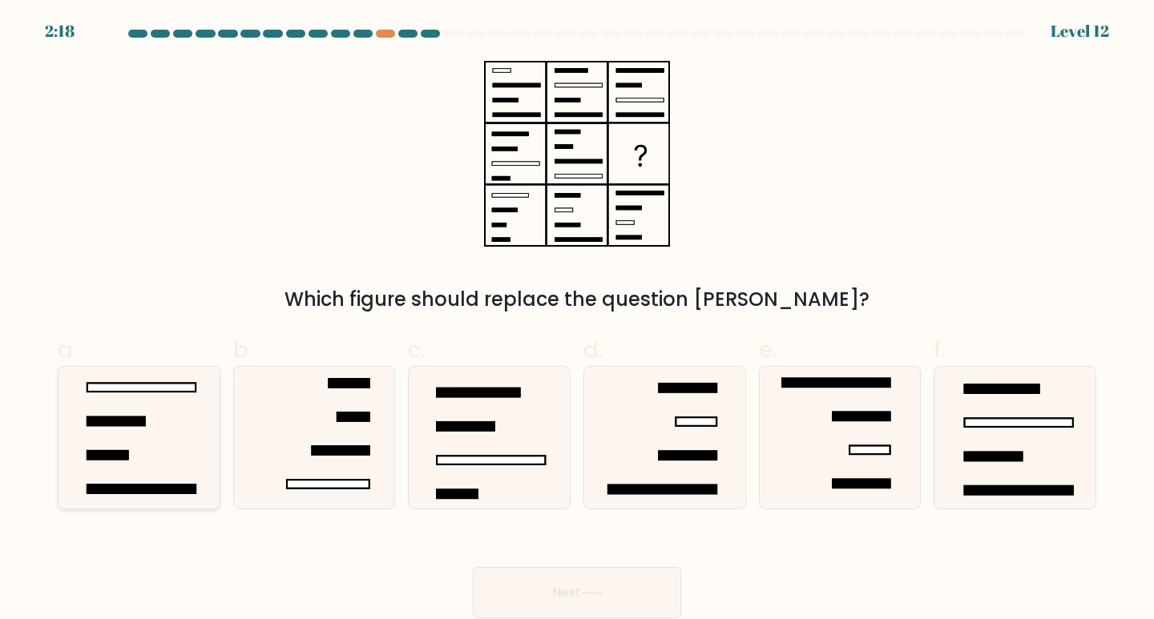
click at [136, 445] on icon at bounding box center [139, 438] width 142 height 142
click at [577, 320] on input "a." at bounding box center [577, 315] width 1 height 10
radio input "true"
click at [114, 397] on icon at bounding box center [139, 438] width 140 height 140
click at [577, 320] on input "a." at bounding box center [577, 315] width 1 height 10
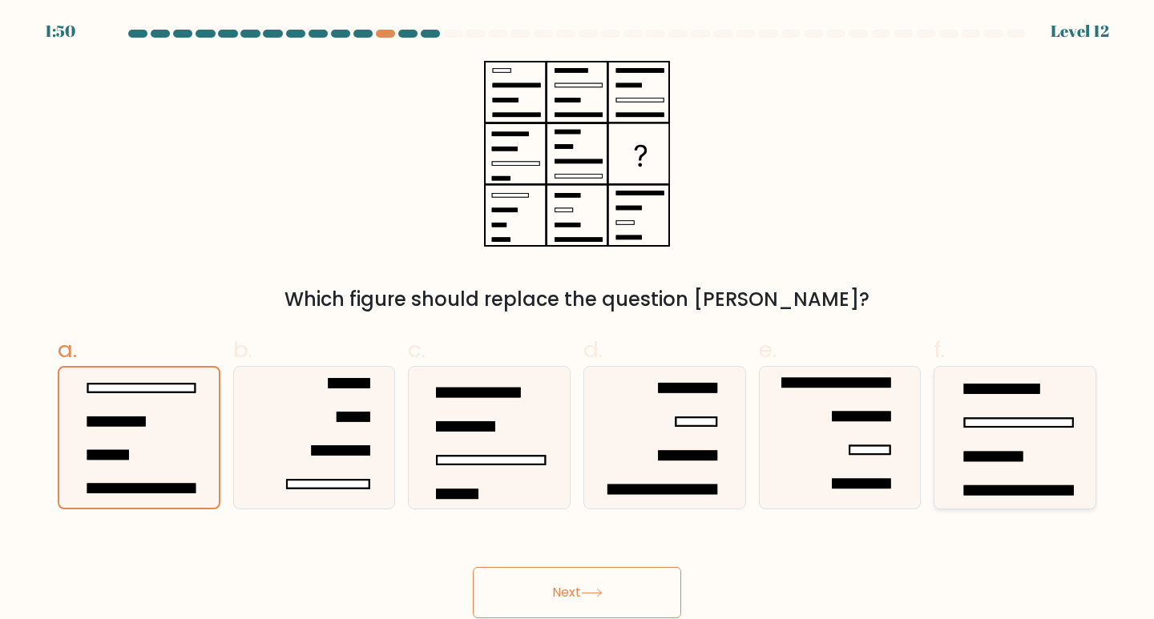
click at [1047, 465] on icon at bounding box center [1015, 438] width 142 height 142
click at [578, 320] on input "f." at bounding box center [577, 315] width 1 height 10
radio input "true"
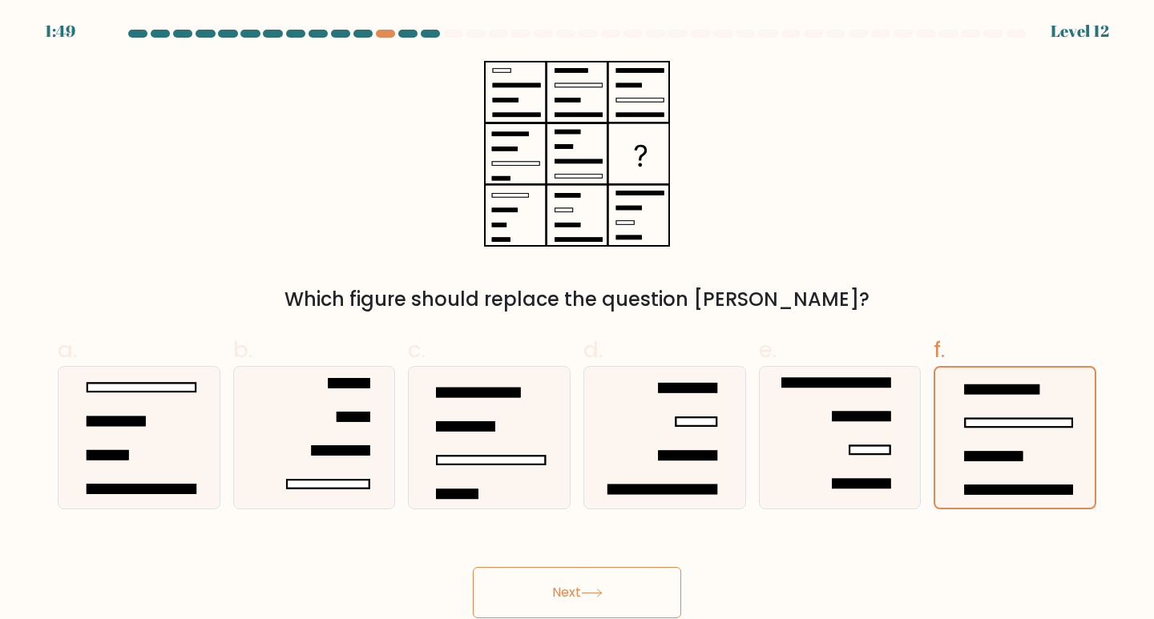
click at [604, 581] on button "Next" at bounding box center [577, 592] width 208 height 51
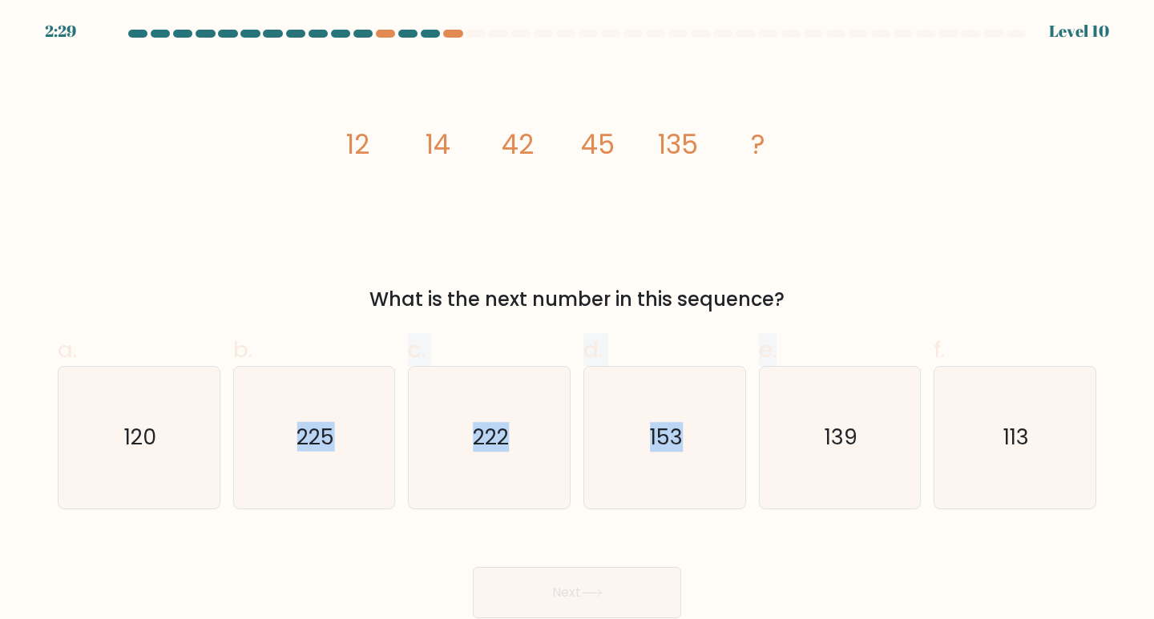
drag, startPoint x: 374, startPoint y: 315, endPoint x: 782, endPoint y: 343, distance: 408.8
click at [782, 343] on form at bounding box center [577, 324] width 1154 height 589
click at [819, 220] on div "image/svg+xml 12 14 42 45 135 ? What is the next number in this sequence?" at bounding box center [577, 187] width 1058 height 253
click at [820, 446] on icon "139" at bounding box center [840, 438] width 142 height 142
click at [578, 320] on input "e. 139" at bounding box center [577, 315] width 1 height 10
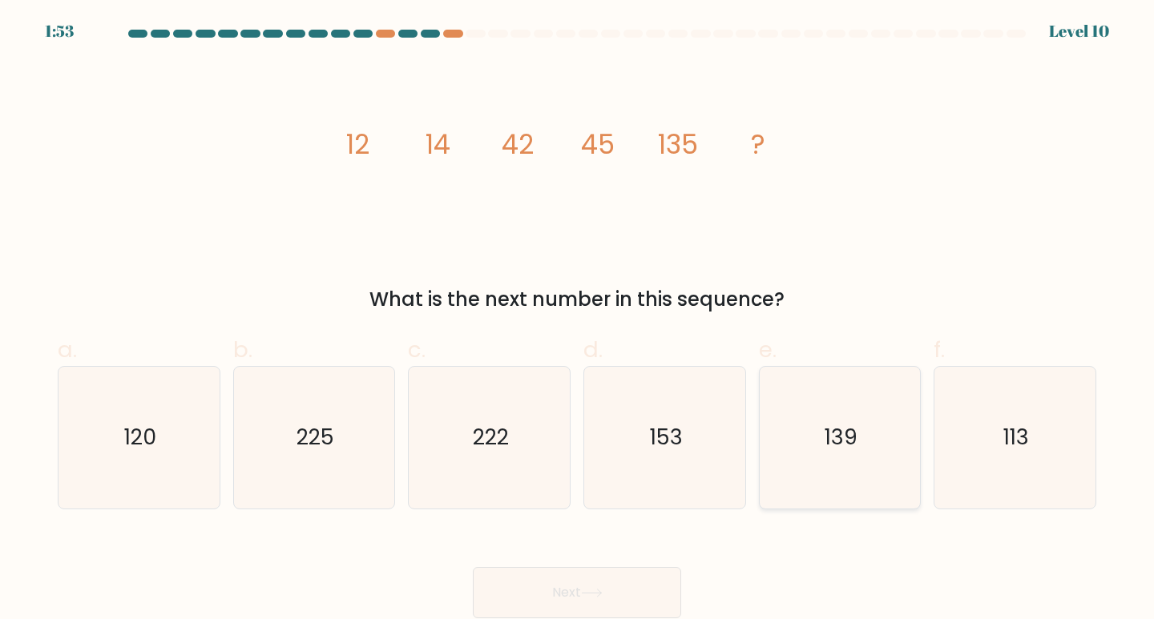
radio input "true"
click at [580, 593] on button "Next" at bounding box center [577, 592] width 208 height 51
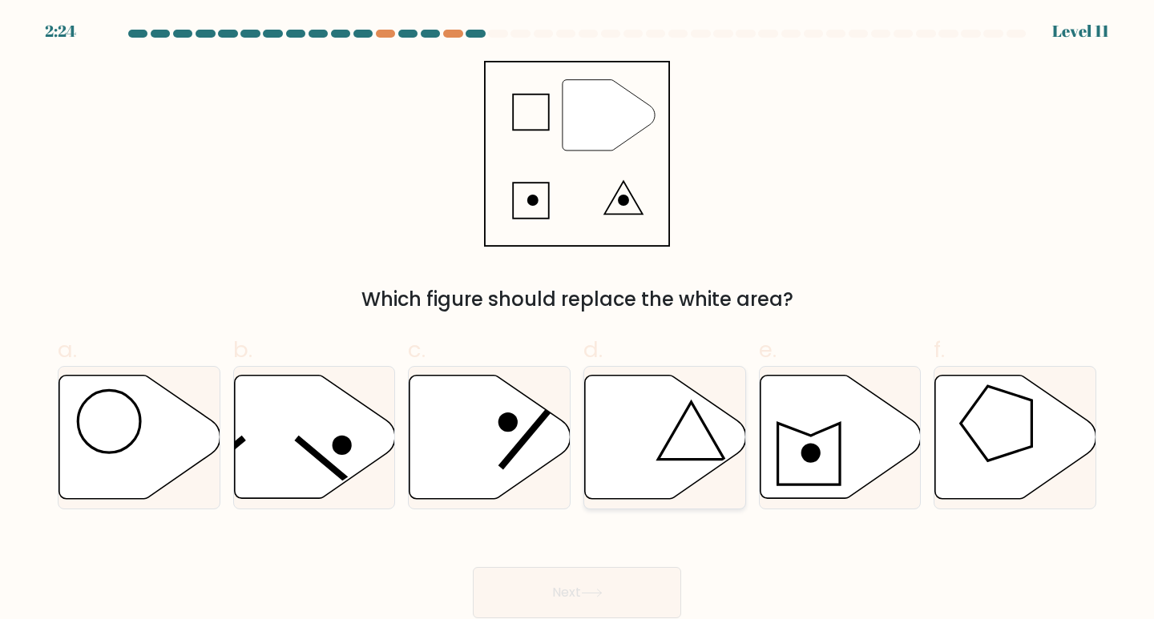
click at [670, 450] on icon at bounding box center [665, 437] width 161 height 123
click at [578, 320] on input "d." at bounding box center [577, 315] width 1 height 10
radio input "true"
click at [621, 611] on button "Next" at bounding box center [577, 592] width 208 height 51
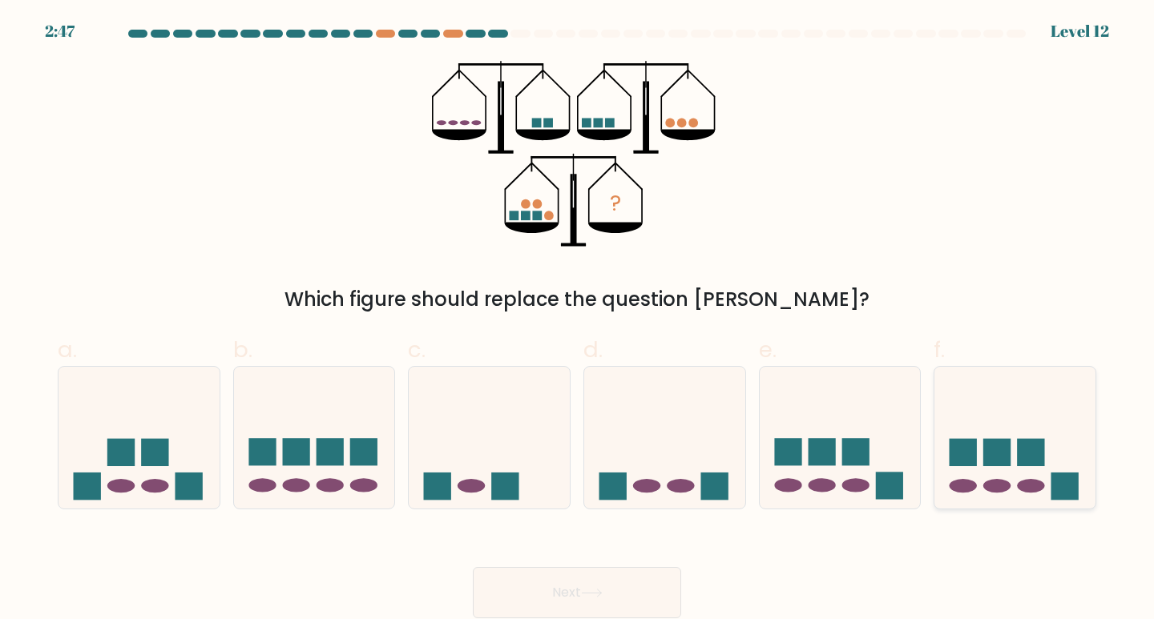
click at [977, 434] on icon at bounding box center [1014, 437] width 161 height 133
click at [578, 320] on input "f." at bounding box center [577, 315] width 1 height 10
radio input "true"
click at [618, 591] on button "Next" at bounding box center [577, 592] width 208 height 51
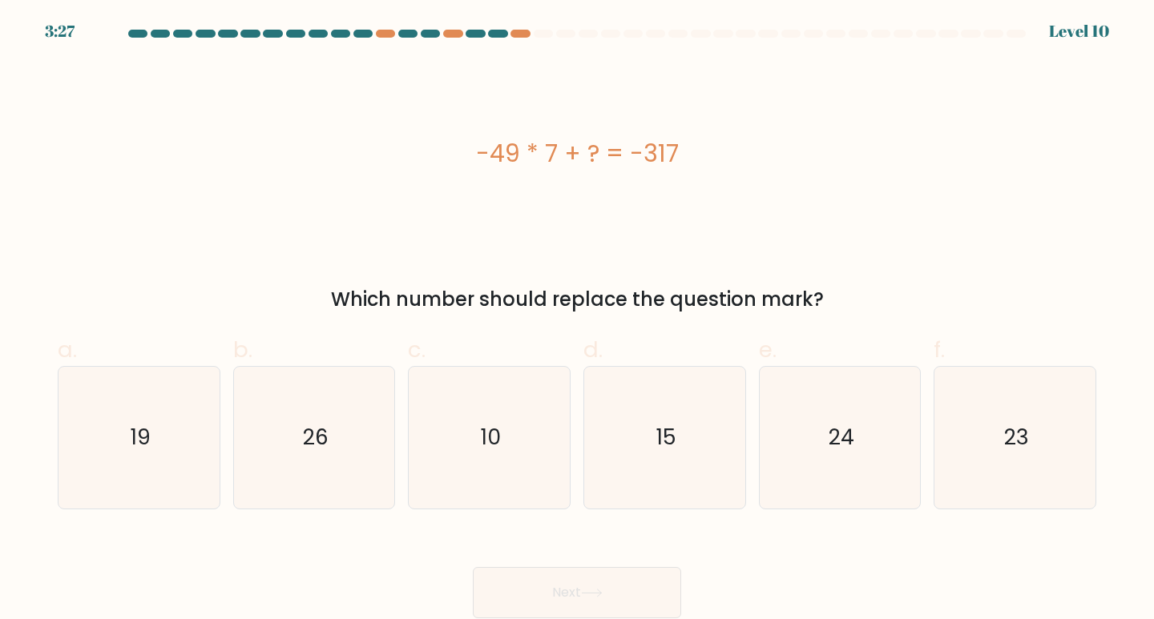
drag, startPoint x: 334, startPoint y: 303, endPoint x: 830, endPoint y: 296, distance: 496.0
click at [830, 296] on div "Which number should replace the question mark?" at bounding box center [576, 299] width 1019 height 29
click at [872, 253] on div "-49 * 7 + ? = -317 Which number should replace the question mark?" at bounding box center [577, 187] width 1058 height 253
drag, startPoint x: 482, startPoint y: 155, endPoint x: 699, endPoint y: 147, distance: 217.3
click at [699, 147] on div "-49 * 7 + ? = -317" at bounding box center [577, 153] width 1038 height 36
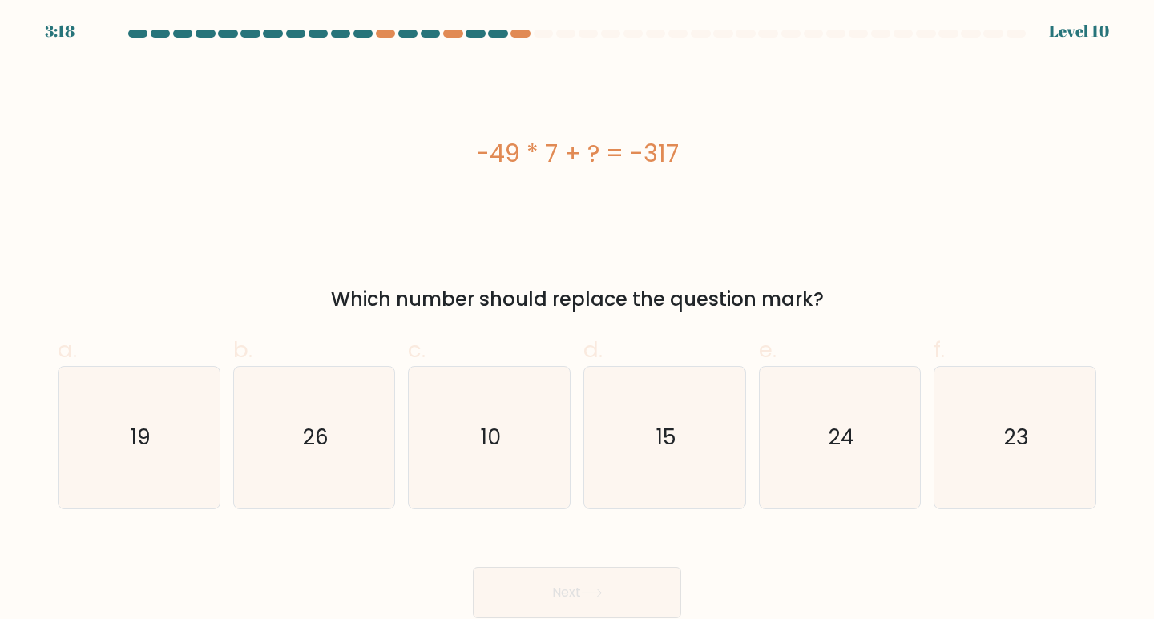
click at [703, 162] on div "-49 * 7 + ? = -317" at bounding box center [577, 153] width 1038 height 36
click at [320, 474] on icon "26" at bounding box center [315, 438] width 142 height 142
click at [577, 320] on input "b. 26" at bounding box center [577, 315] width 1 height 10
radio input "true"
click at [554, 581] on button "Next" at bounding box center [577, 592] width 208 height 51
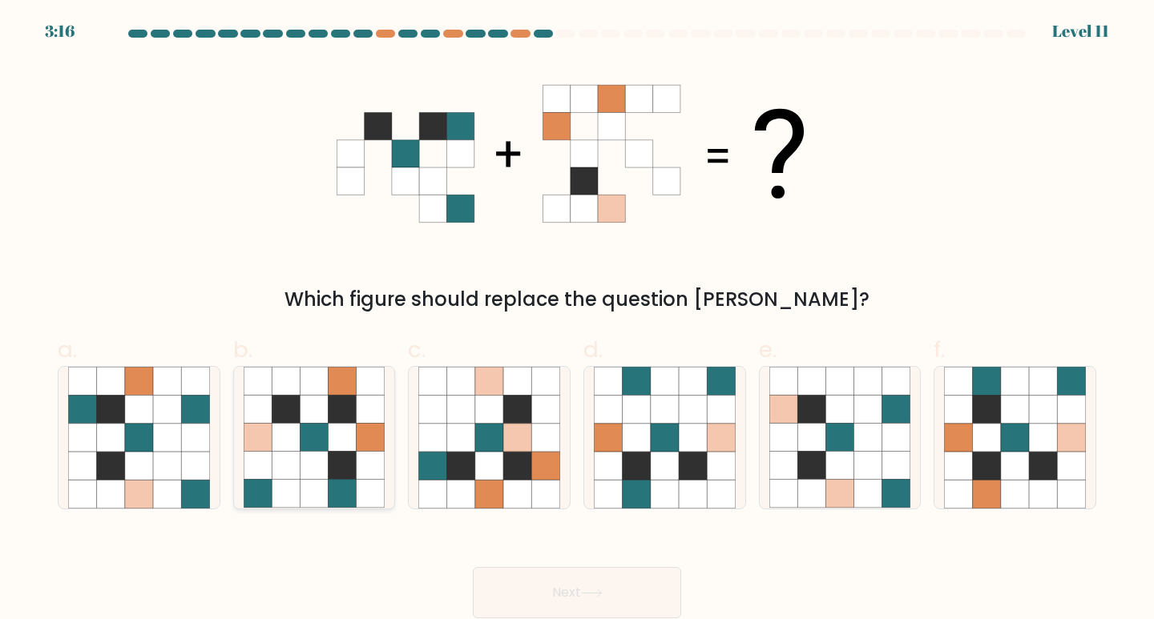
click at [327, 448] on icon at bounding box center [314, 438] width 28 height 28
click at [577, 320] on input "b." at bounding box center [577, 315] width 1 height 10
radio input "true"
click at [550, 590] on button "Next" at bounding box center [577, 592] width 208 height 51
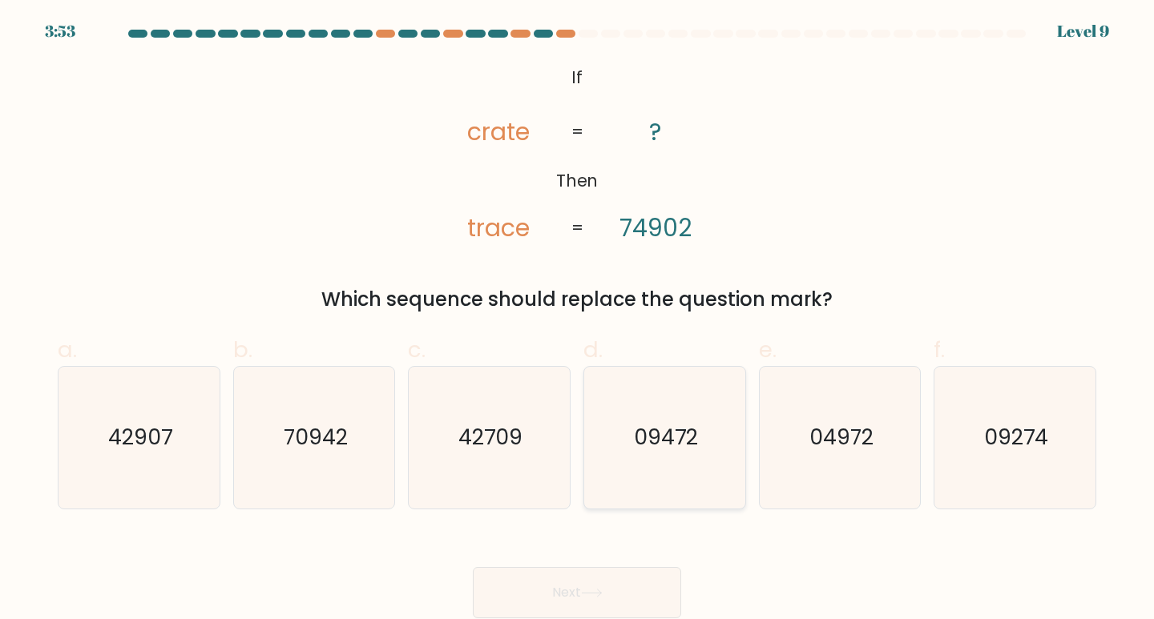
click at [688, 416] on icon "09472" at bounding box center [665, 438] width 142 height 142
click at [578, 320] on input "d. 09472" at bounding box center [577, 315] width 1 height 10
radio input "true"
click at [865, 468] on icon "04972" at bounding box center [840, 438] width 142 height 142
click at [578, 320] on input "e. 04972" at bounding box center [577, 315] width 1 height 10
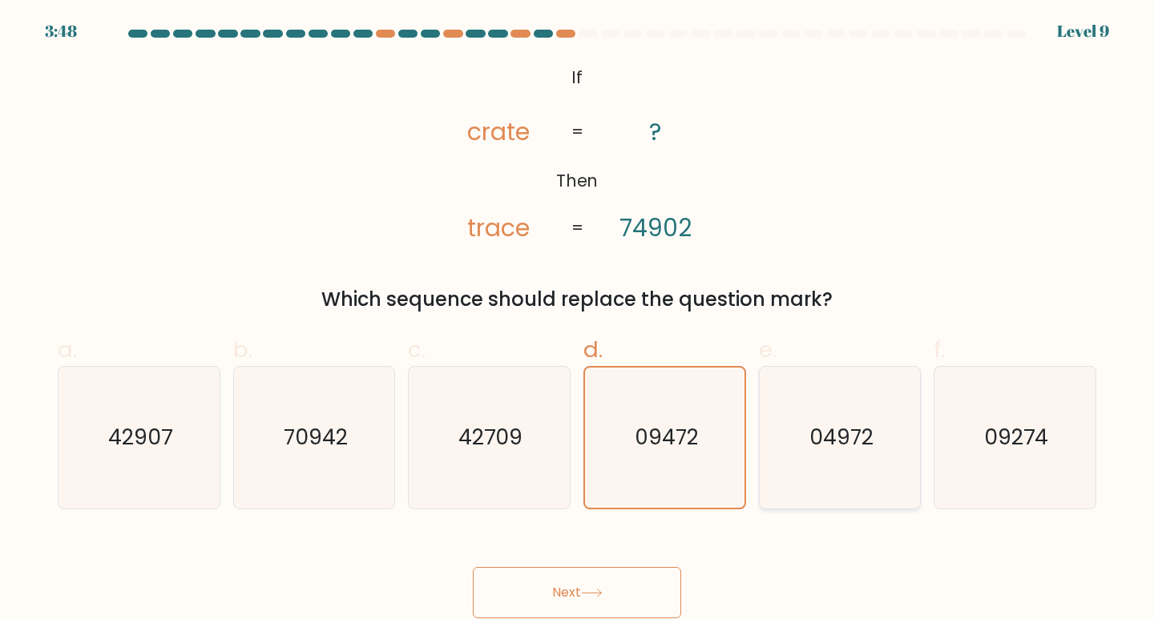
radio input "true"
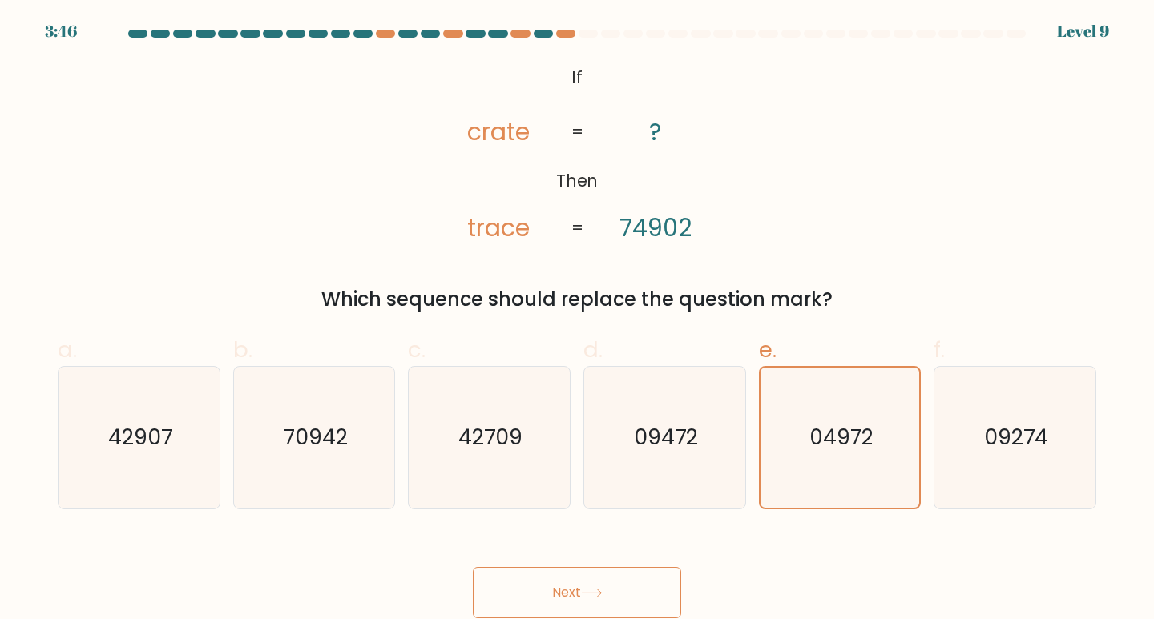
click at [651, 586] on button "Next" at bounding box center [577, 592] width 208 height 51
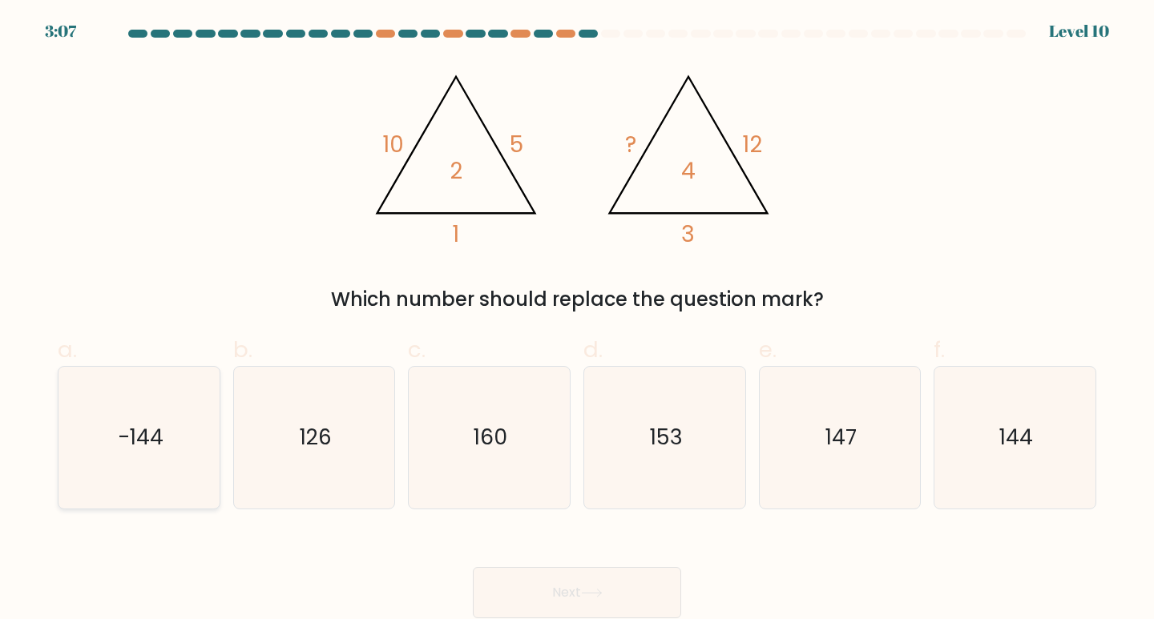
click at [167, 449] on icon "-144" at bounding box center [139, 438] width 142 height 142
click at [577, 320] on input "a. -144" at bounding box center [577, 315] width 1 height 10
radio input "true"
click at [525, 603] on button "Next" at bounding box center [577, 592] width 208 height 51
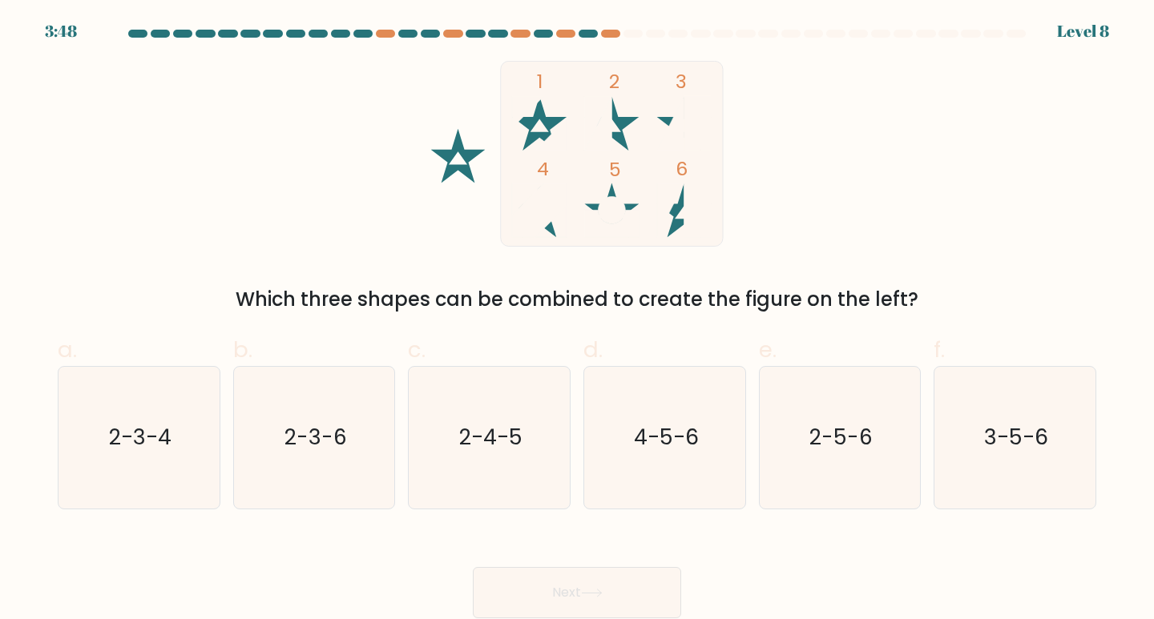
drag, startPoint x: 535, startPoint y: 82, endPoint x: 691, endPoint y: 192, distance: 190.7
click at [691, 192] on icon "1 2 3 4 5 6" at bounding box center [576, 154] width 431 height 186
click at [795, 138] on div "1 2 3 4 5 6 Which three shapes can be combined to create the figure on the left?" at bounding box center [577, 187] width 1058 height 253
click at [338, 471] on icon "2-3-6" at bounding box center [315, 438] width 142 height 142
click at [577, 320] on input "b. 2-3-6" at bounding box center [577, 315] width 1 height 10
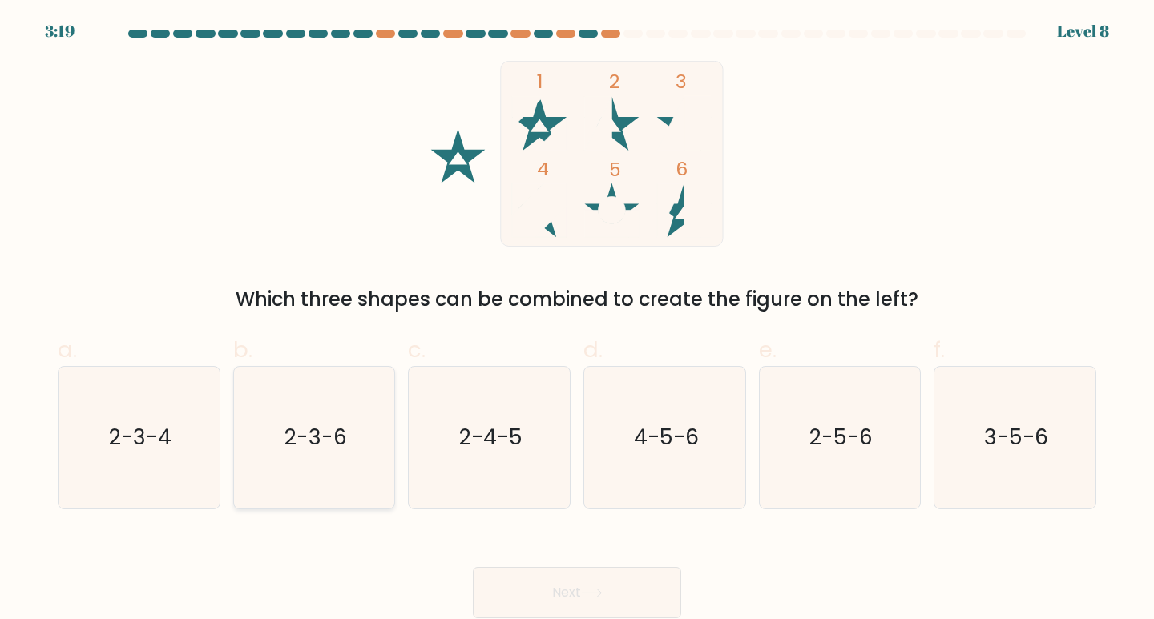
radio input "true"
click at [582, 585] on button "Next" at bounding box center [577, 592] width 208 height 51
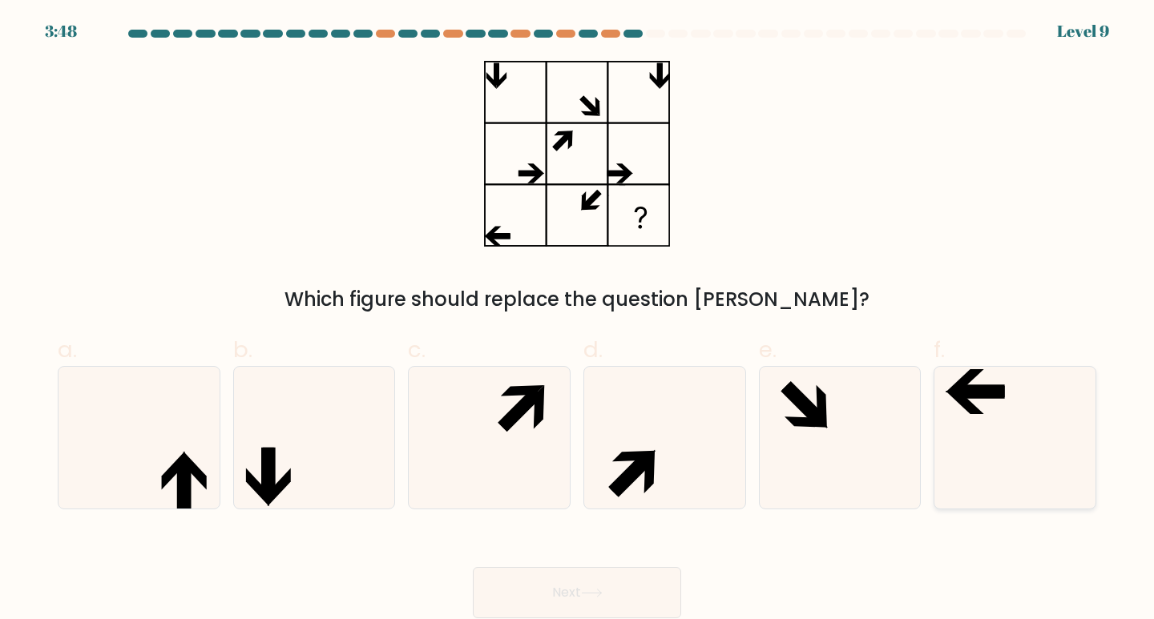
click at [980, 418] on icon at bounding box center [1015, 438] width 142 height 142
click at [578, 320] on input "f." at bounding box center [577, 315] width 1 height 10
radio input "true"
click at [654, 586] on button "Next" at bounding box center [577, 592] width 208 height 51
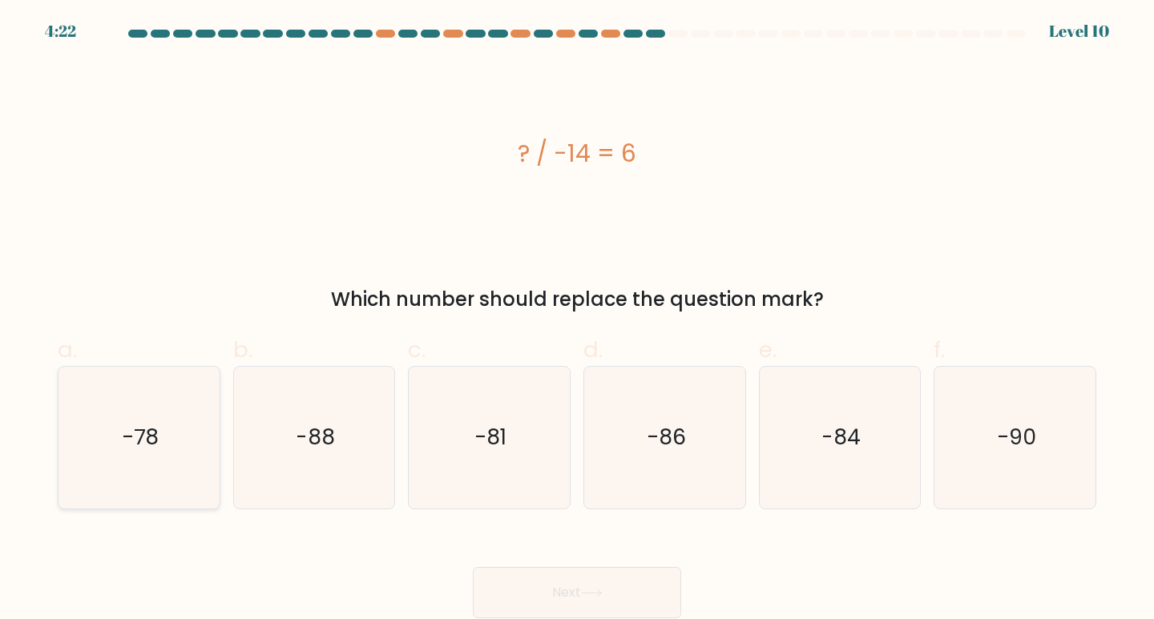
click at [107, 458] on icon "-78" at bounding box center [139, 438] width 142 height 142
click at [577, 320] on input "a. -78" at bounding box center [577, 315] width 1 height 10
radio input "true"
click at [793, 446] on icon "-84" at bounding box center [840, 438] width 142 height 142
click at [578, 320] on input "e. -84" at bounding box center [577, 315] width 1 height 10
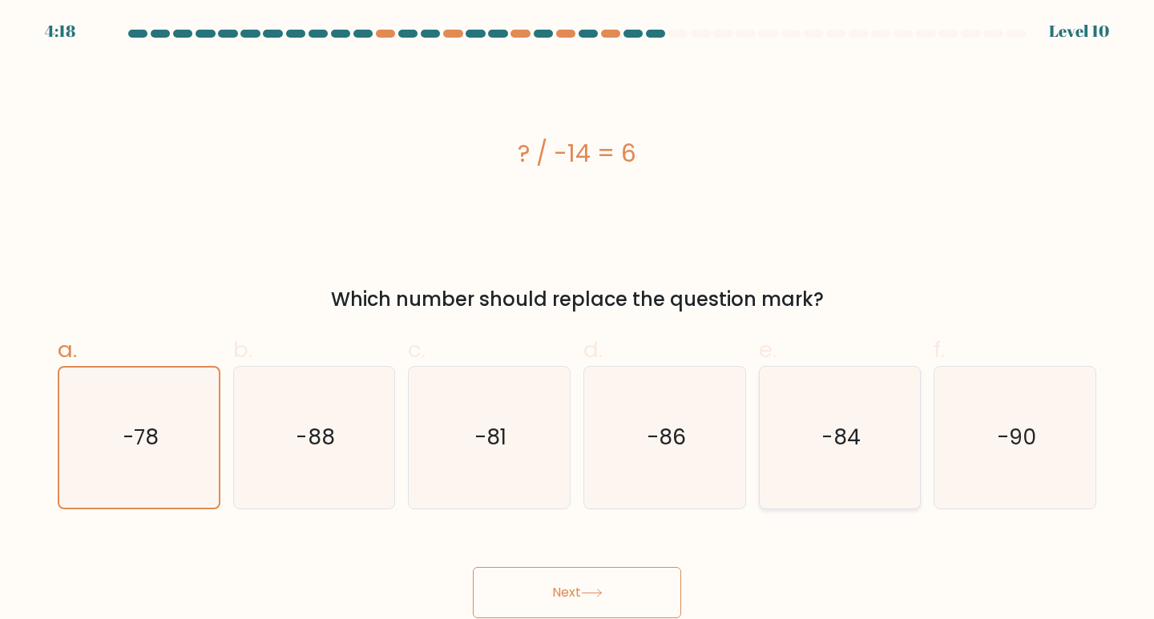
radio input "true"
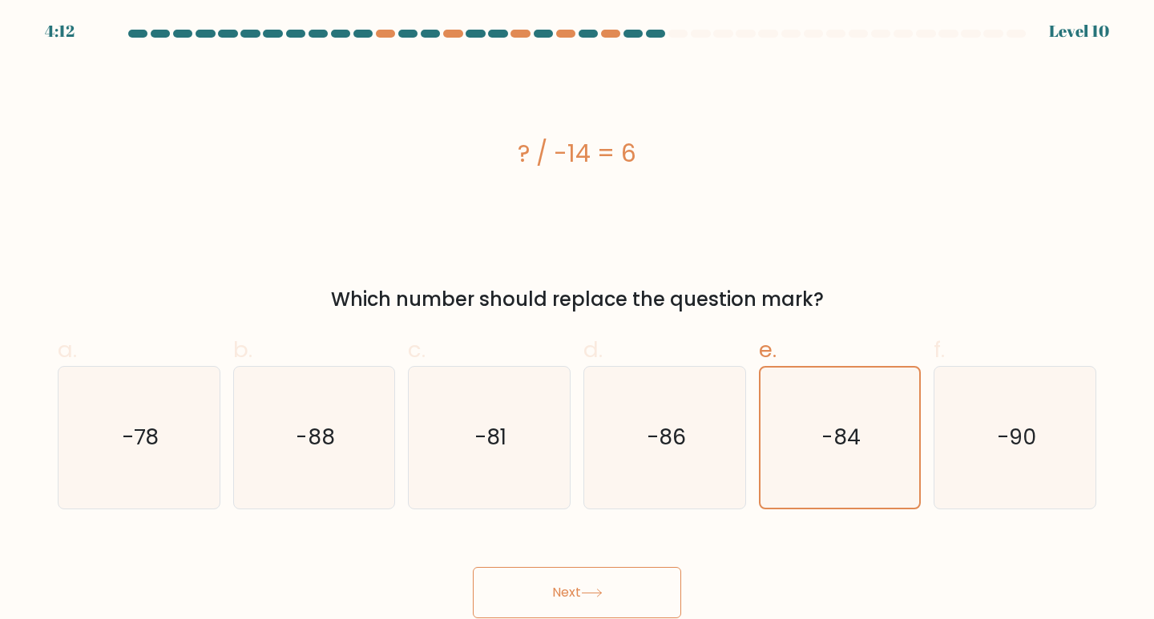
click at [556, 590] on button "Next" at bounding box center [577, 592] width 208 height 51
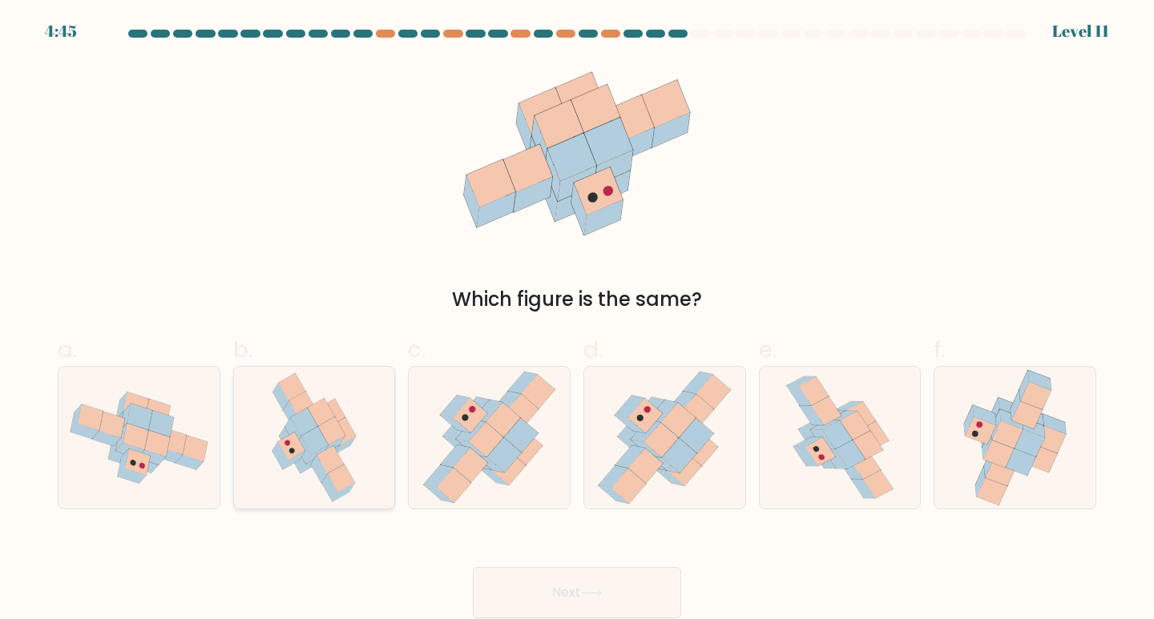
click at [316, 458] on icon at bounding box center [319, 470] width 16 height 28
click at [577, 320] on input "b." at bounding box center [577, 315] width 1 height 10
radio input "true"
click at [786, 461] on icon at bounding box center [840, 438] width 112 height 142
click at [578, 320] on input "e." at bounding box center [577, 315] width 1 height 10
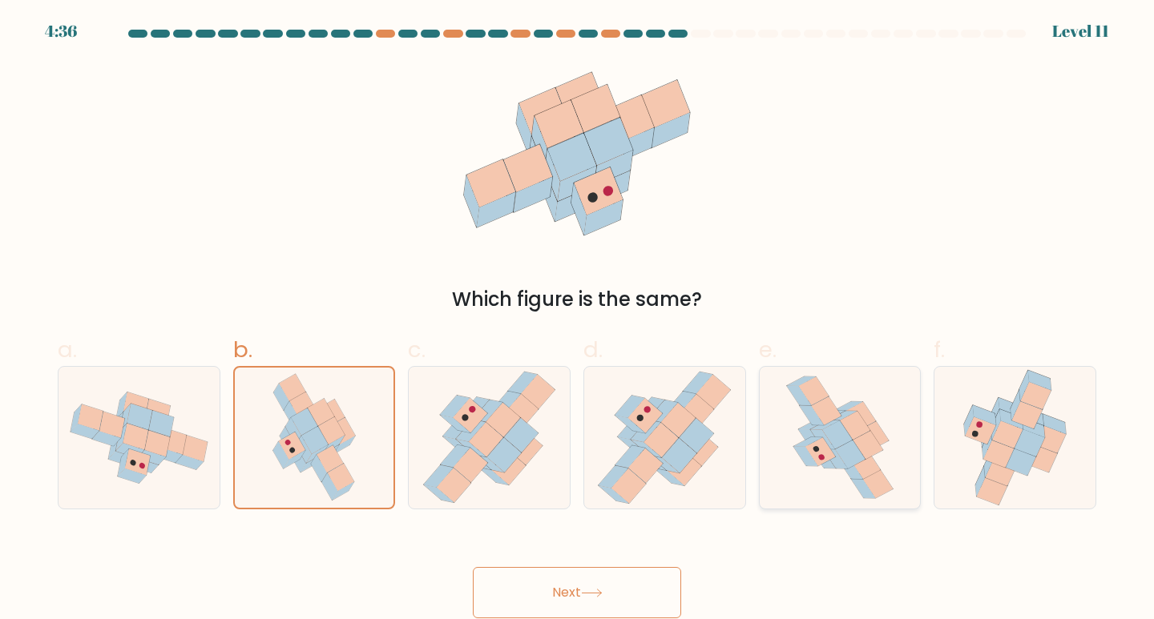
radio input "true"
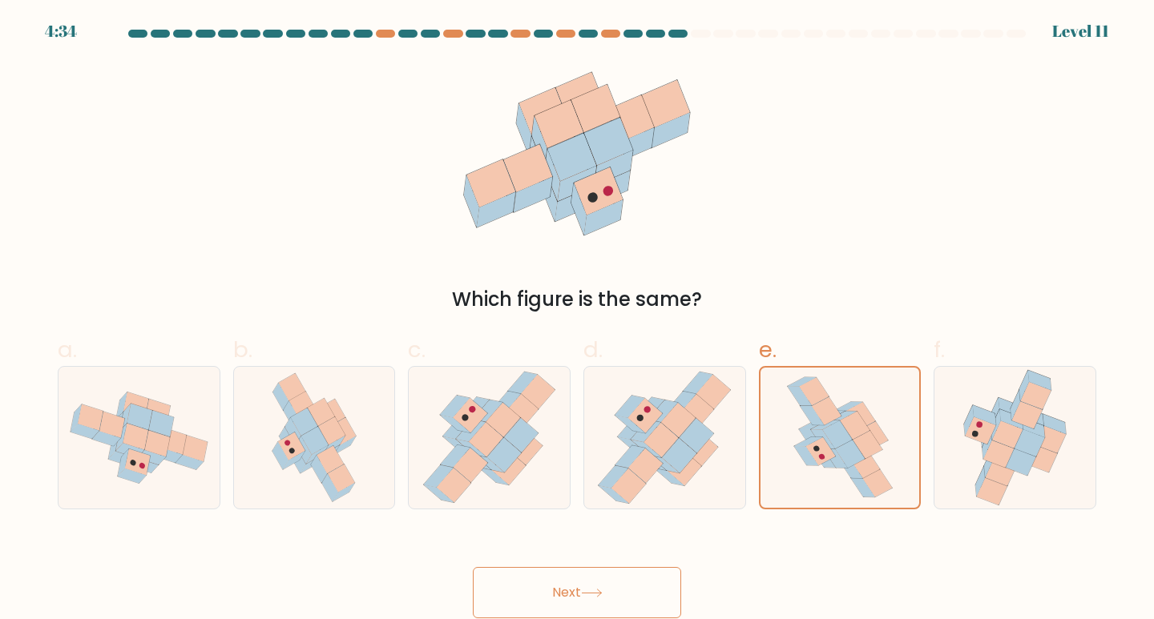
click at [612, 579] on button "Next" at bounding box center [577, 592] width 208 height 51
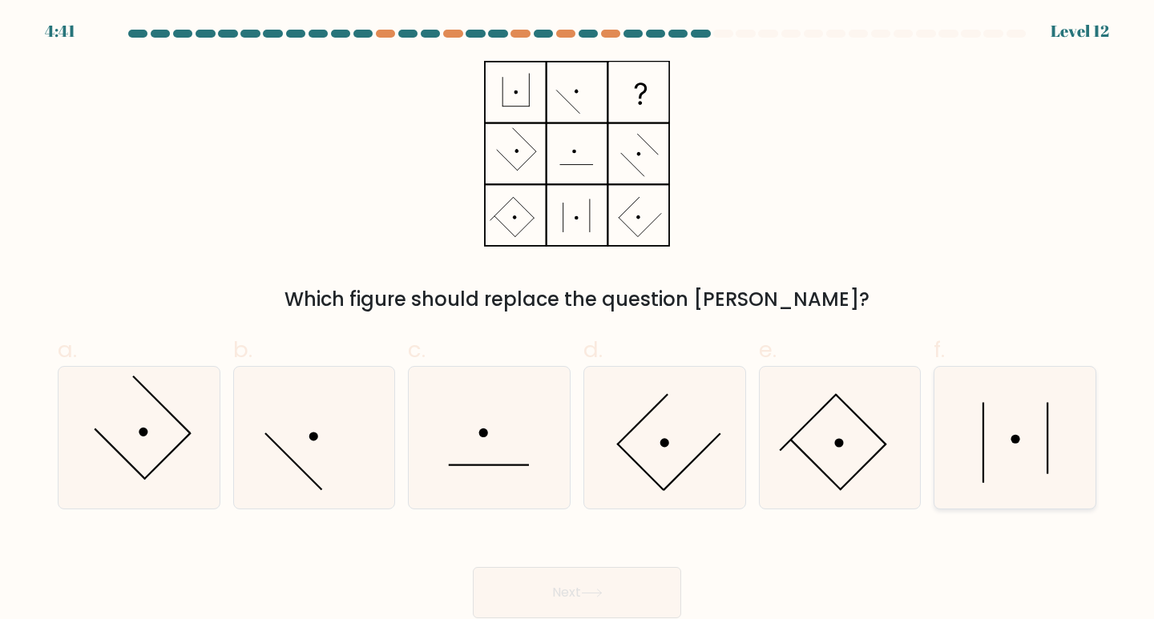
click at [1025, 422] on icon at bounding box center [1015, 438] width 142 height 142
click at [578, 320] on input "f." at bounding box center [577, 315] width 1 height 10
radio input "true"
click at [627, 585] on button "Next" at bounding box center [577, 592] width 208 height 51
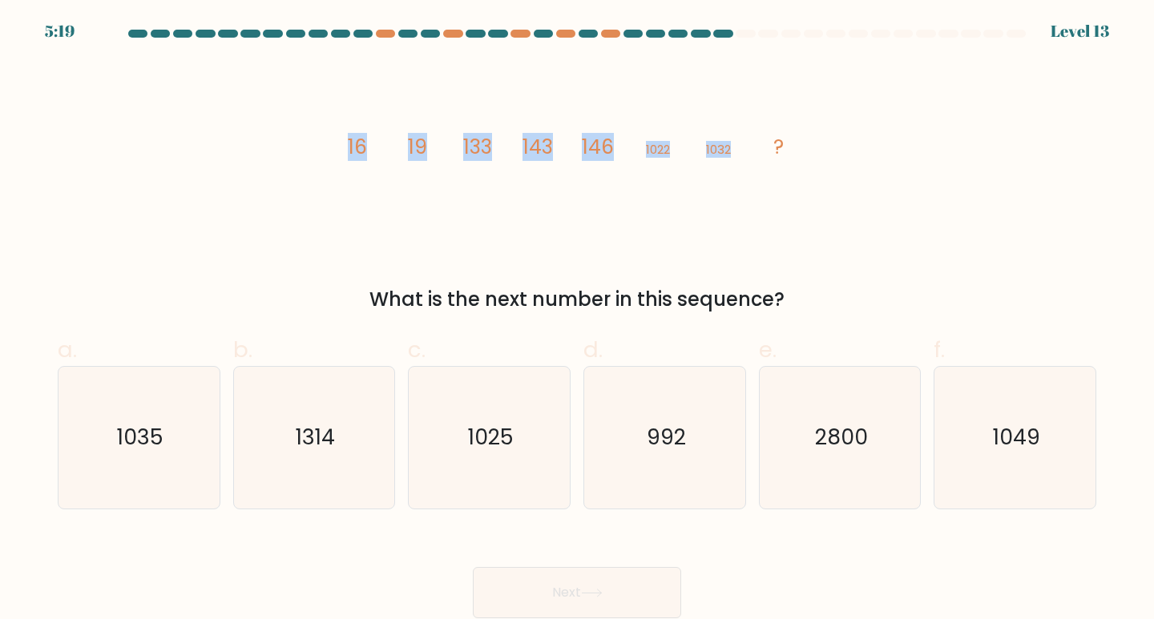
drag, startPoint x: 288, startPoint y: 162, endPoint x: 729, endPoint y: 151, distance: 440.8
click at [729, 151] on div "image/svg+xml 16 19 133 143 146 1022 1032 ? What is the next number in this seq…" at bounding box center [577, 187] width 1058 height 253
click at [796, 216] on icon "image/svg+xml 16 19 133 143 146 1022 1032 ?" at bounding box center [577, 154] width 481 height 186
click at [70, 481] on div "1035" at bounding box center [139, 437] width 163 height 143
click at [577, 320] on input "a. 1035" at bounding box center [577, 315] width 1 height 10
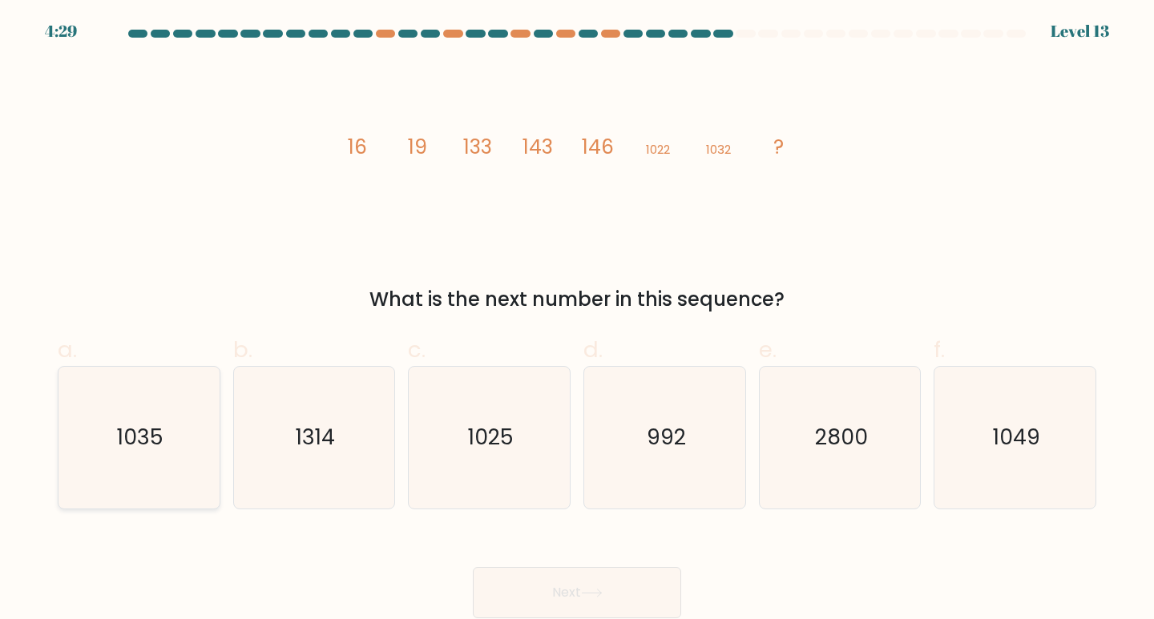
radio input "true"
click at [573, 593] on button "Next" at bounding box center [577, 592] width 208 height 51
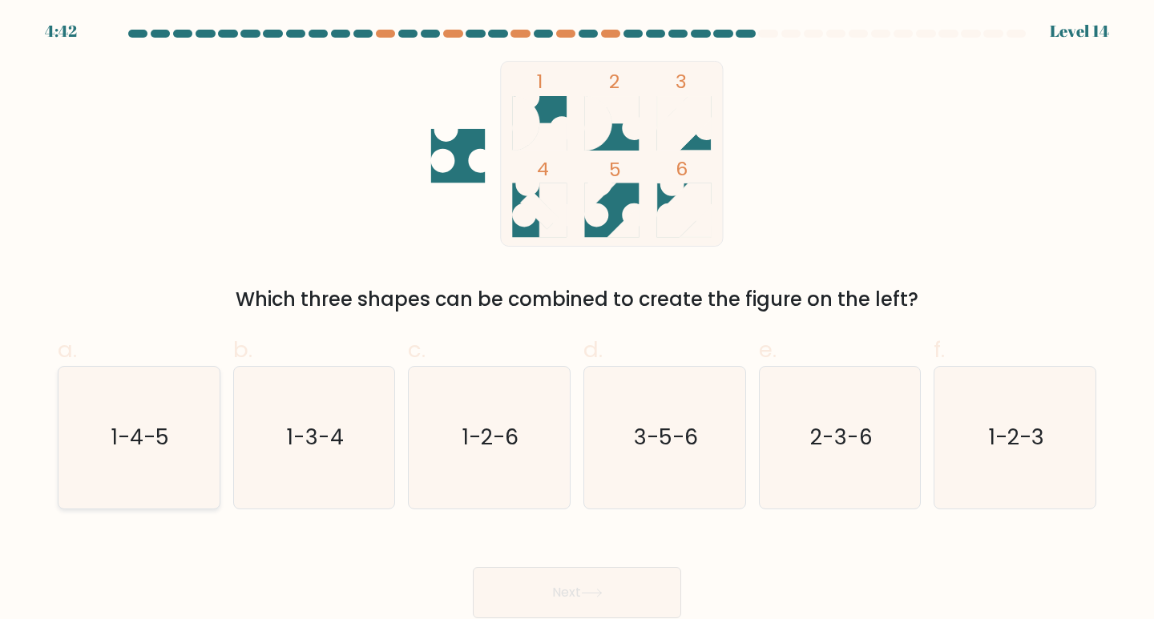
click at [184, 459] on icon "1-4-5" at bounding box center [139, 438] width 142 height 142
click at [577, 320] on input "a. 1-4-5" at bounding box center [577, 315] width 1 height 10
radio input "true"
click at [280, 466] on icon "1-3-4" at bounding box center [315, 438] width 142 height 142
click at [577, 320] on input "b. 1-3-4" at bounding box center [577, 315] width 1 height 10
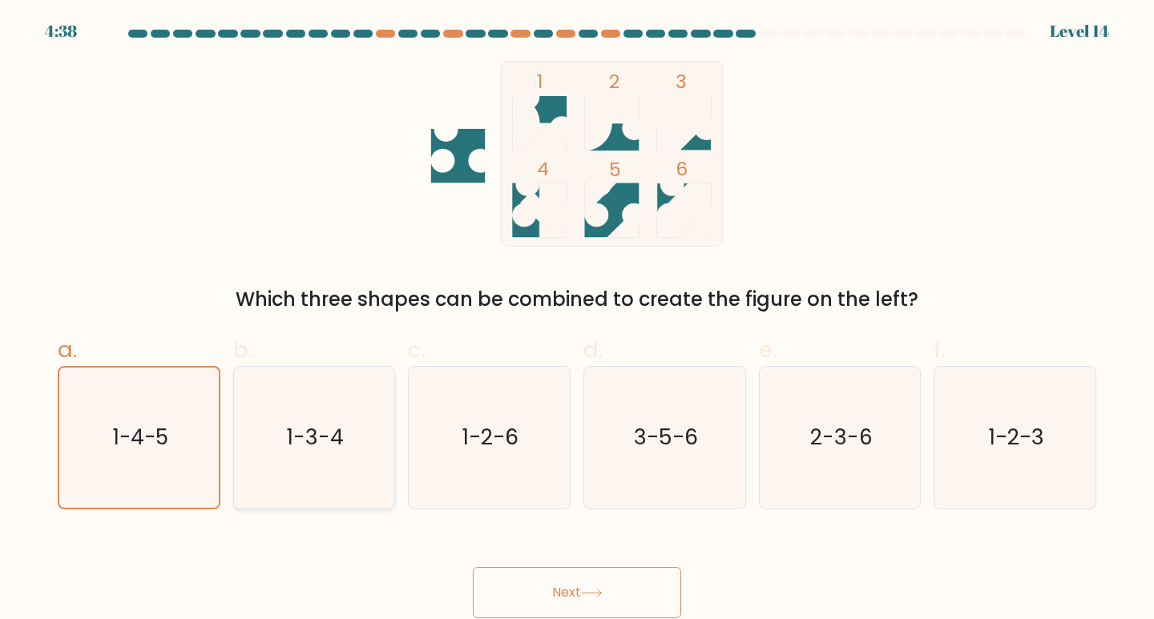
radio input "true"
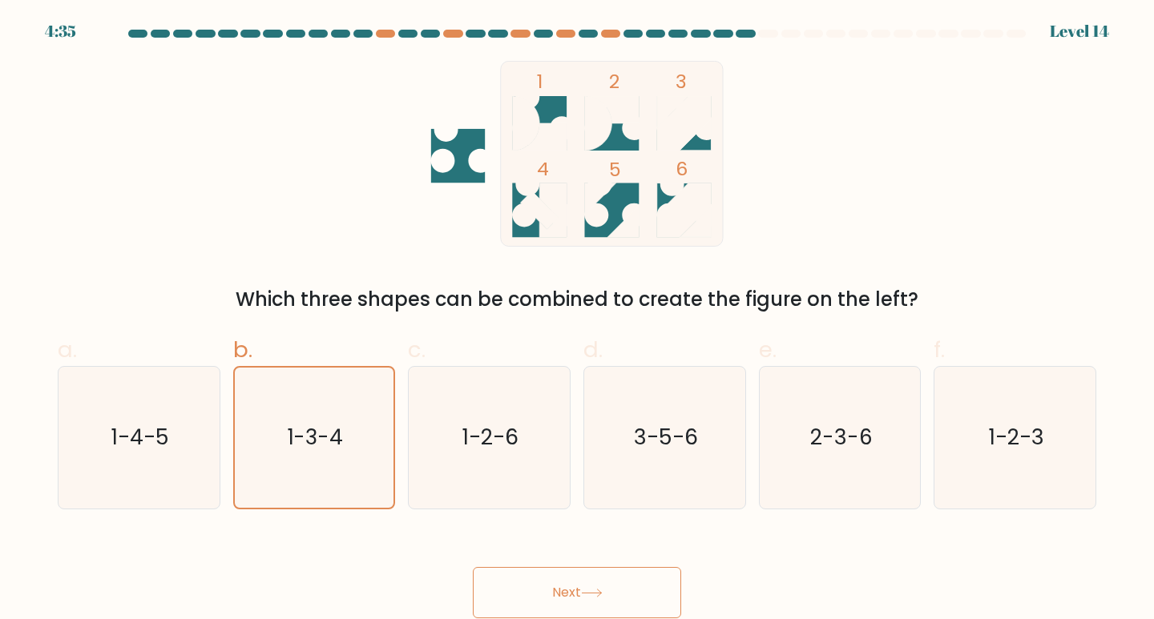
click at [567, 582] on button "Next" at bounding box center [577, 592] width 208 height 51
click at [539, 593] on button "Next" at bounding box center [577, 592] width 208 height 51
click at [589, 586] on button "Next" at bounding box center [577, 592] width 208 height 51
click at [368, 461] on icon "1-3-4" at bounding box center [315, 438] width 142 height 142
click at [577, 320] on input "b. 1-3-4" at bounding box center [577, 315] width 1 height 10
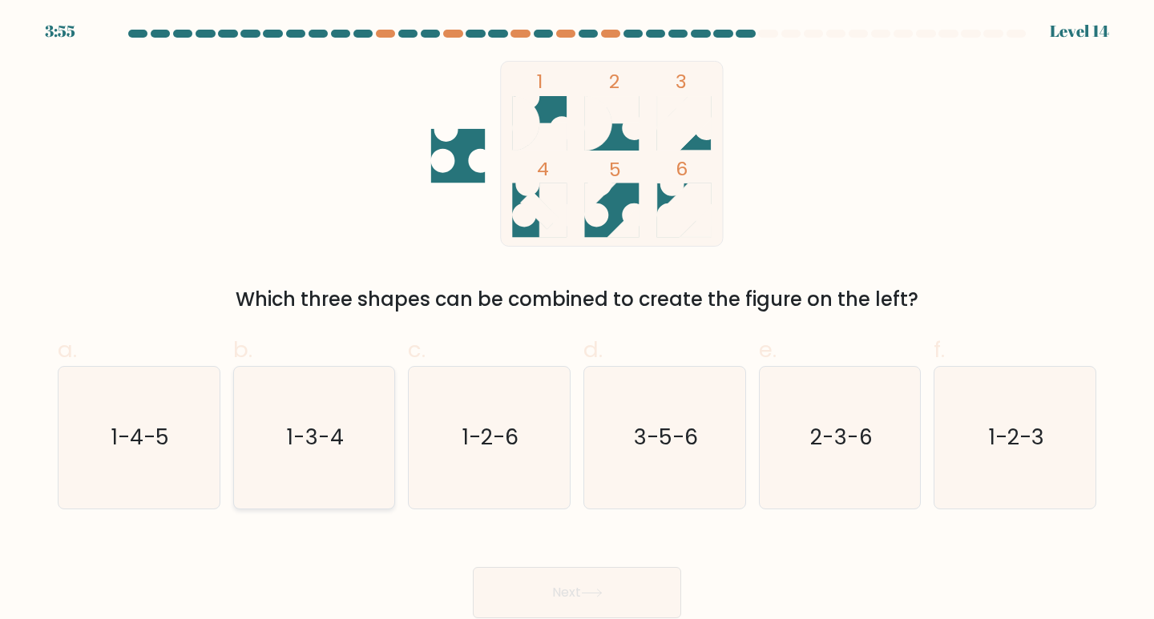
radio input "true"
click at [550, 586] on button "Next" at bounding box center [577, 592] width 208 height 51
click at [590, 589] on icon at bounding box center [592, 593] width 22 height 9
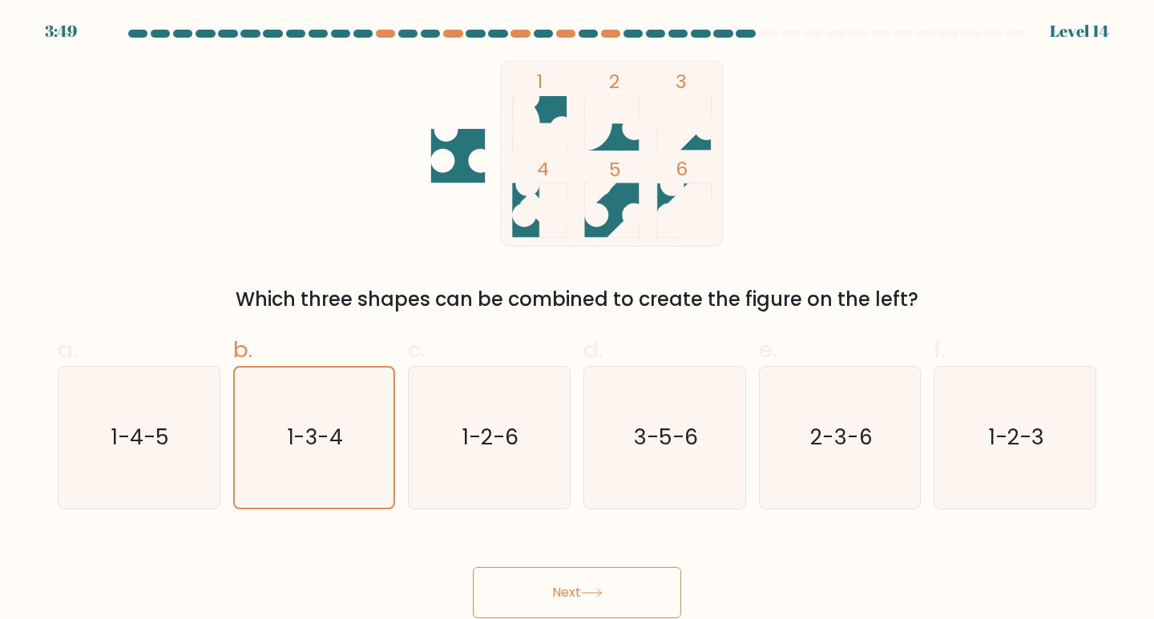
click at [590, 589] on icon at bounding box center [592, 593] width 22 height 9
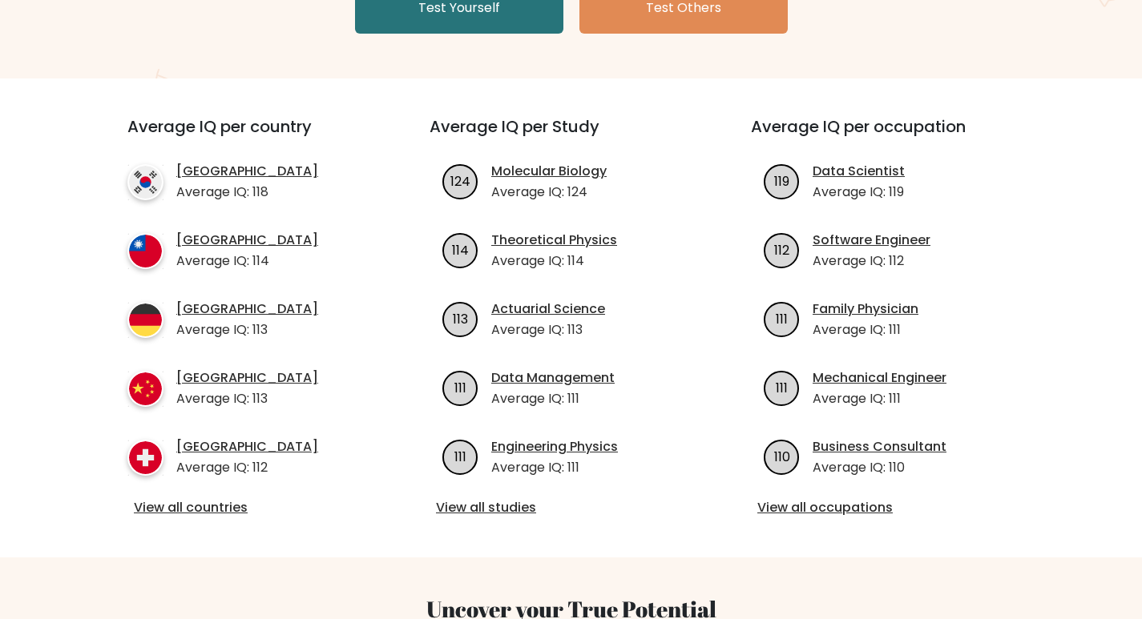
scroll to position [401, 0]
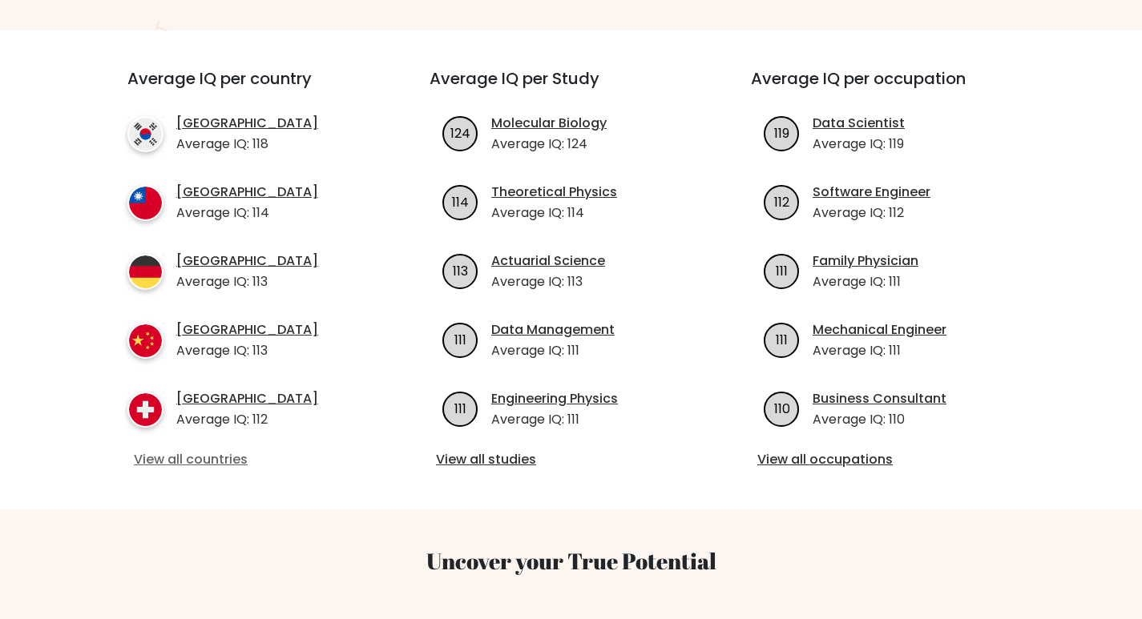
click at [233, 458] on link "View all countries" at bounding box center [250, 459] width 232 height 19
click at [205, 453] on link "View all countries" at bounding box center [250, 459] width 232 height 19
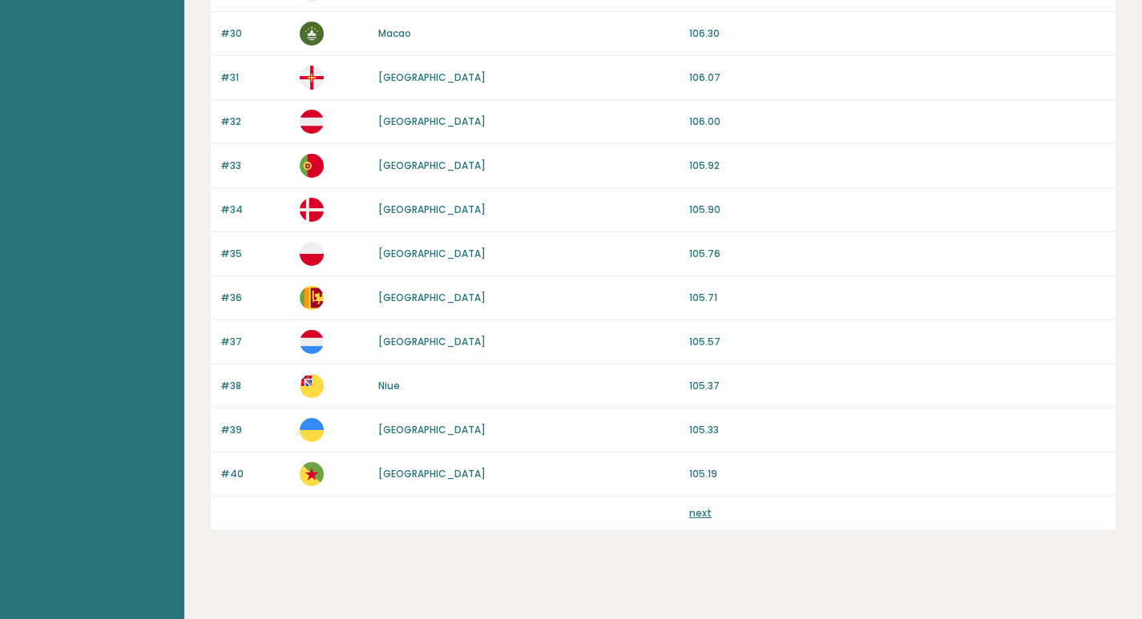
scroll to position [1485, 0]
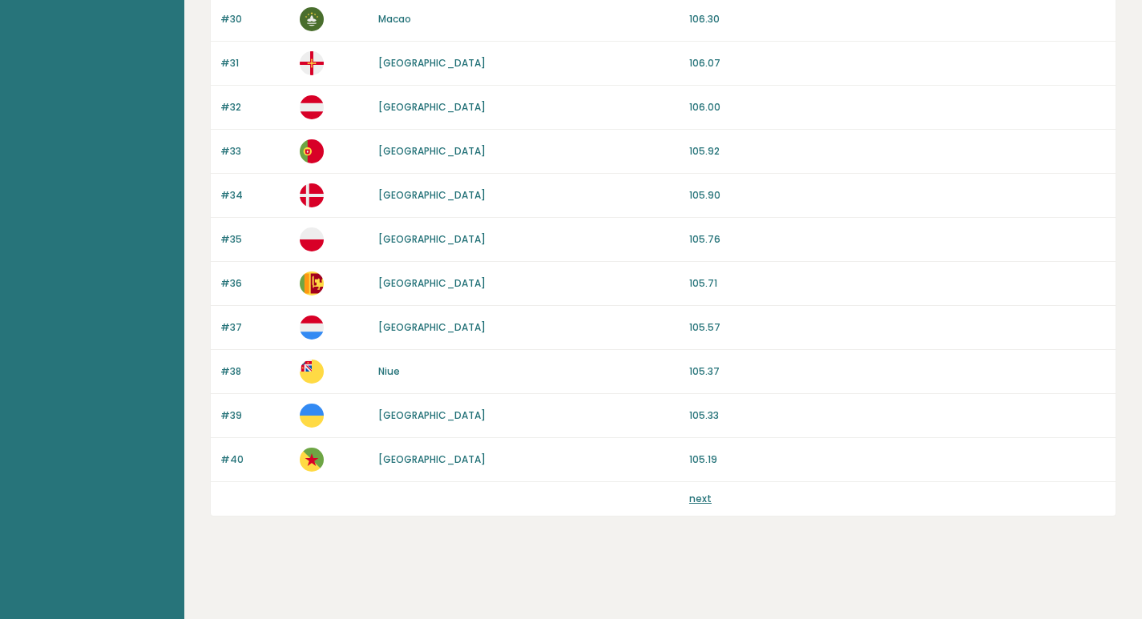
click at [706, 503] on link "next" at bounding box center [700, 499] width 22 height 14
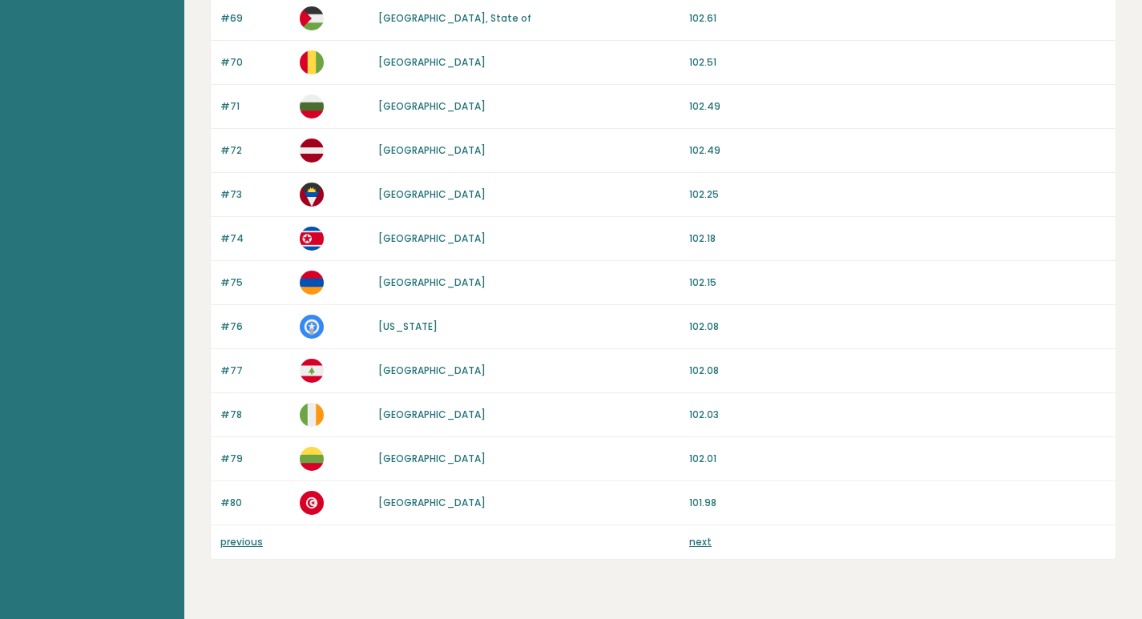
scroll to position [1485, 0]
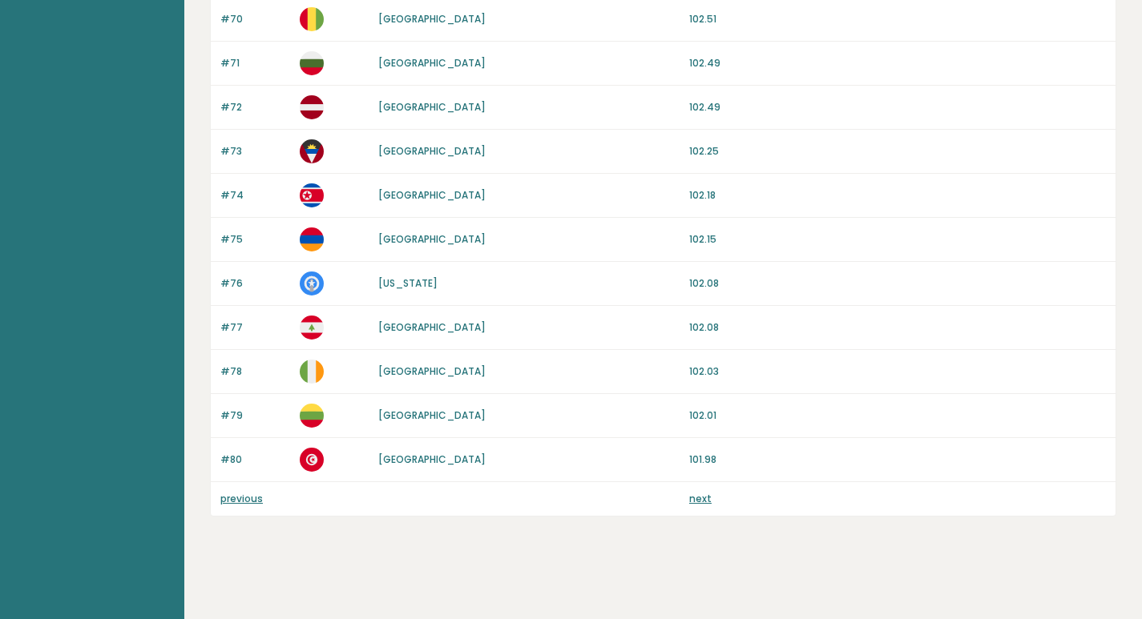
click at [703, 497] on link "next" at bounding box center [700, 499] width 22 height 14
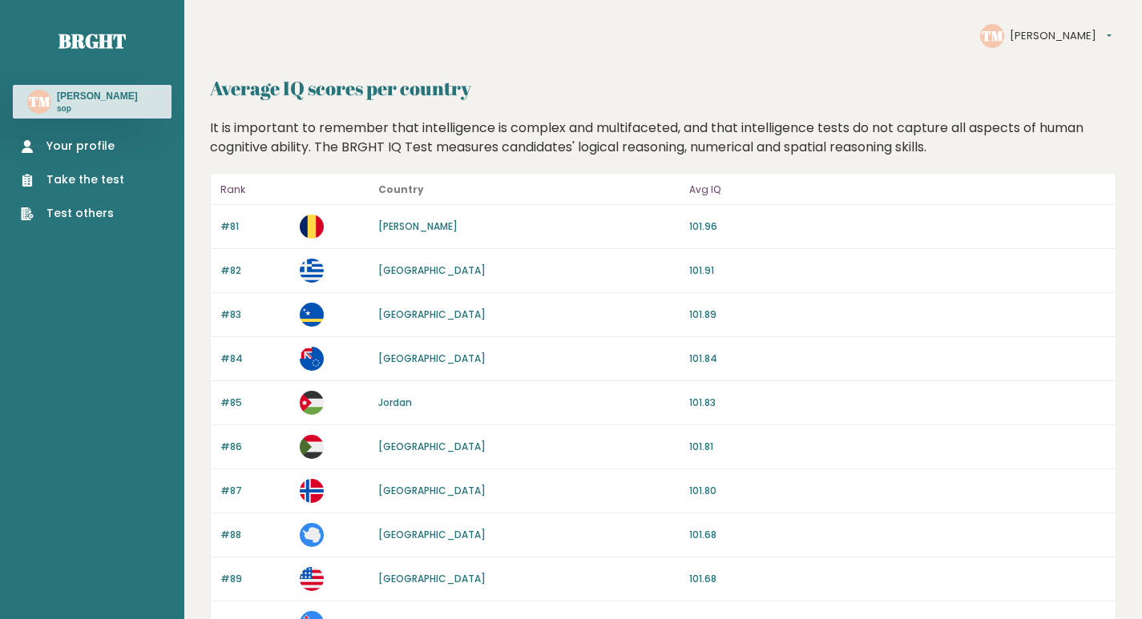
click at [1058, 35] on button "[PERSON_NAME]" at bounding box center [1061, 36] width 102 height 16
click at [91, 154] on link "Your profile" at bounding box center [72, 146] width 103 height 17
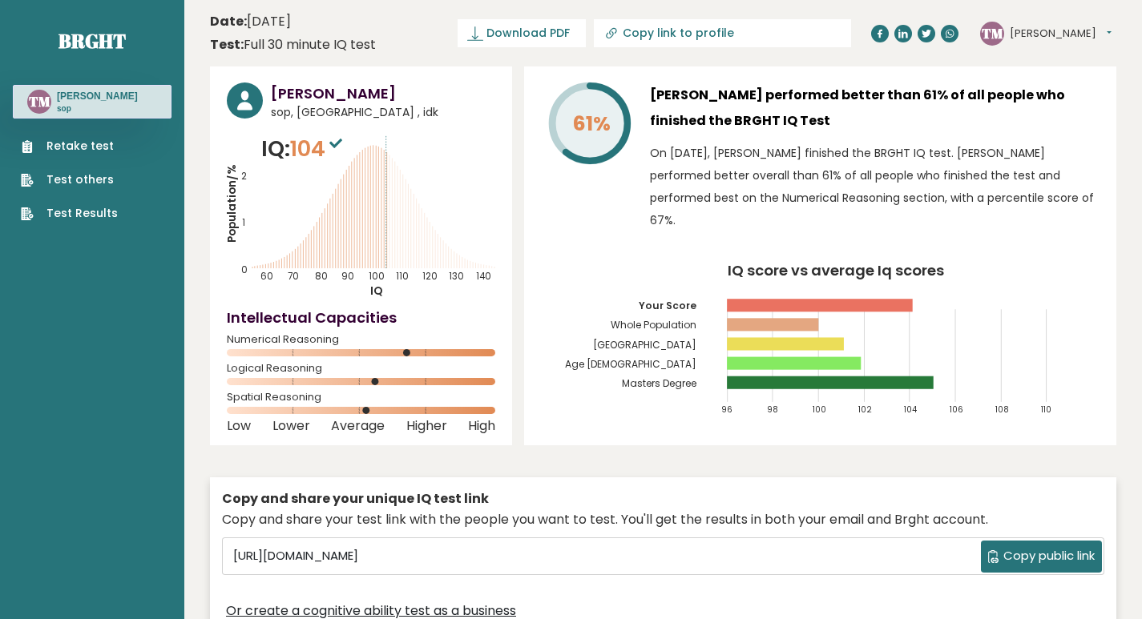
click at [89, 152] on link "Retake test" at bounding box center [69, 146] width 97 height 17
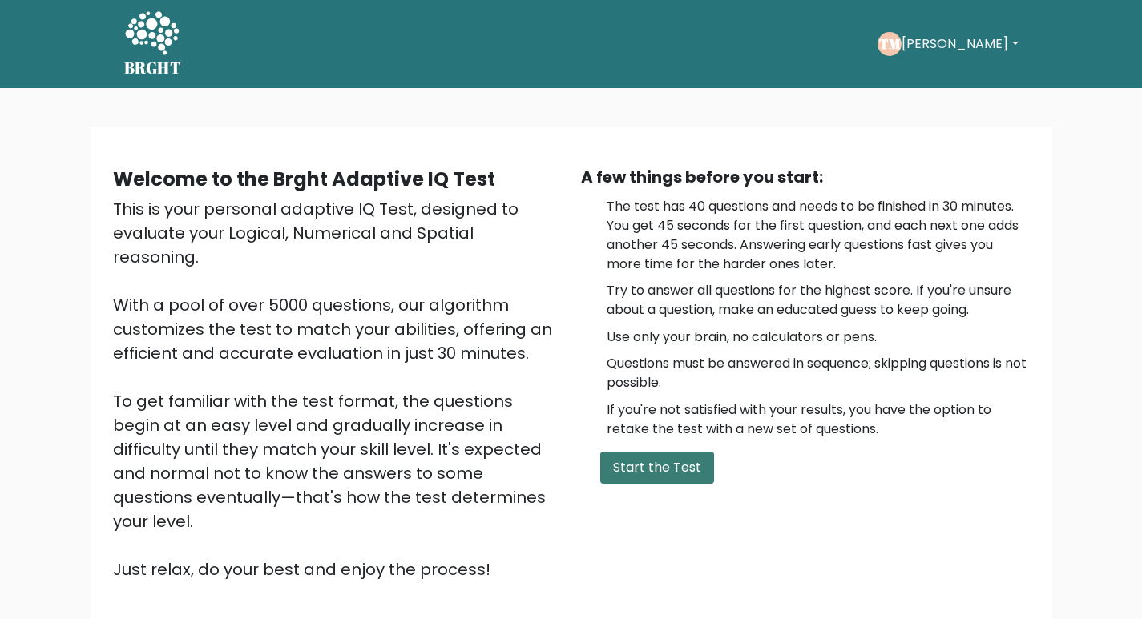
click at [628, 469] on button "Start the Test" at bounding box center [657, 468] width 114 height 32
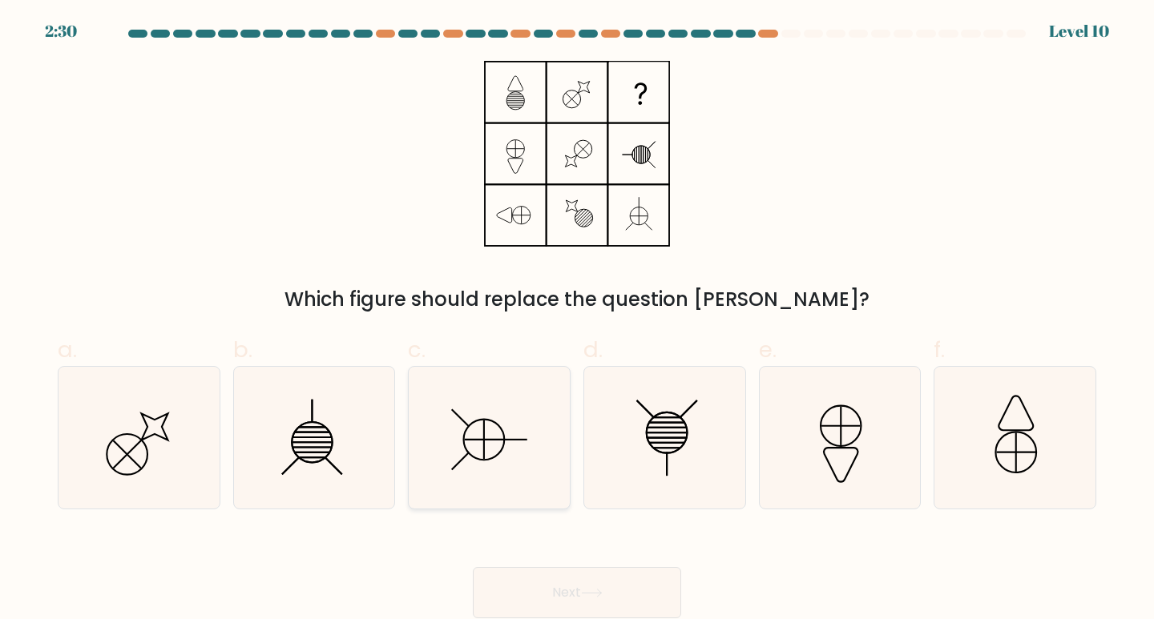
click at [470, 469] on icon at bounding box center [489, 438] width 142 height 142
click at [577, 320] on input "c." at bounding box center [577, 315] width 1 height 10
radio input "true"
click at [506, 575] on button "Next" at bounding box center [577, 592] width 208 height 51
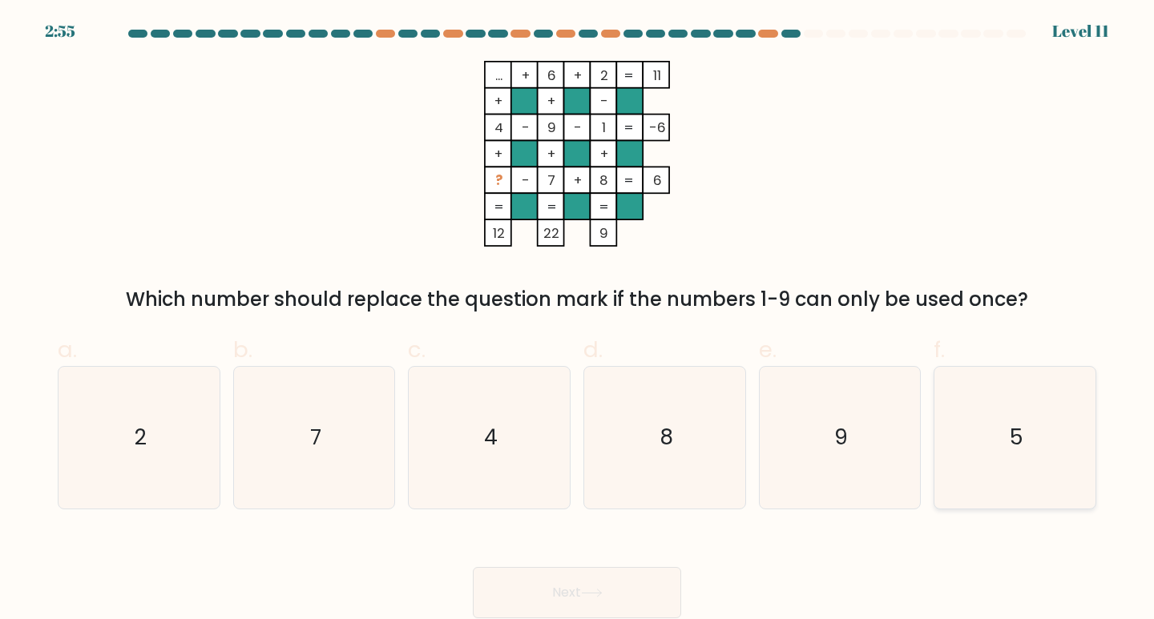
click at [1009, 429] on icon "5" at bounding box center [1015, 438] width 142 height 142
click at [578, 320] on input "f. 5" at bounding box center [577, 315] width 1 height 10
radio input "true"
click at [582, 594] on button "Next" at bounding box center [577, 592] width 208 height 51
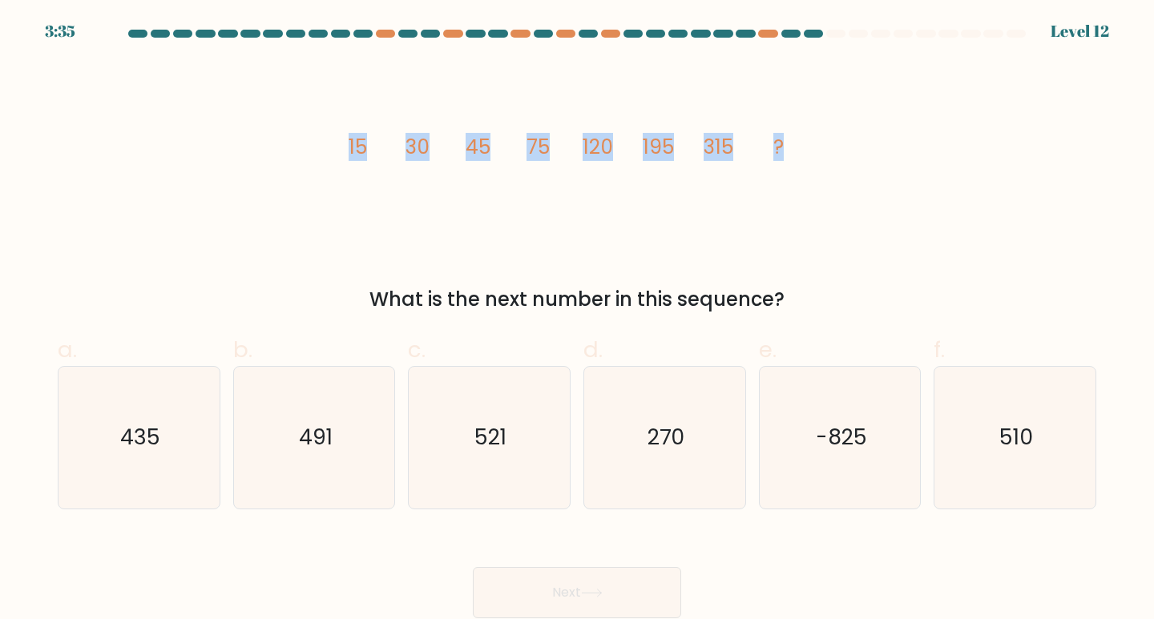
drag, startPoint x: 350, startPoint y: 165, endPoint x: 808, endPoint y: 162, distance: 457.5
click at [808, 162] on icon "image/svg+xml 15 30 45 75 120 195 315 ?" at bounding box center [577, 154] width 481 height 186
drag, startPoint x: 369, startPoint y: 123, endPoint x: 367, endPoint y: 154, distance: 30.5
click at [364, 151] on icon "image/svg+xml 15 30 45 75 120 195 315 ?" at bounding box center [577, 154] width 481 height 186
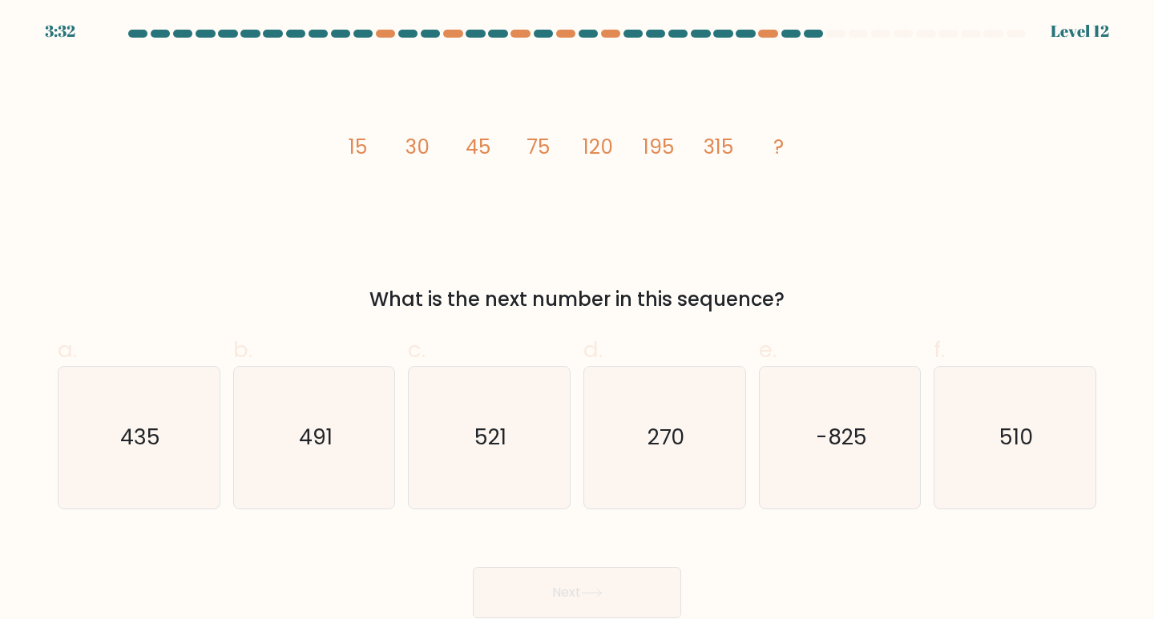
click at [476, 148] on tspan "45" at bounding box center [478, 147] width 25 height 28
click at [482, 171] on icon "image/svg+xml 15 30 45 75 120 195 315 ?" at bounding box center [577, 154] width 481 height 186
click at [478, 143] on tspan "45" at bounding box center [478, 147] width 25 height 28
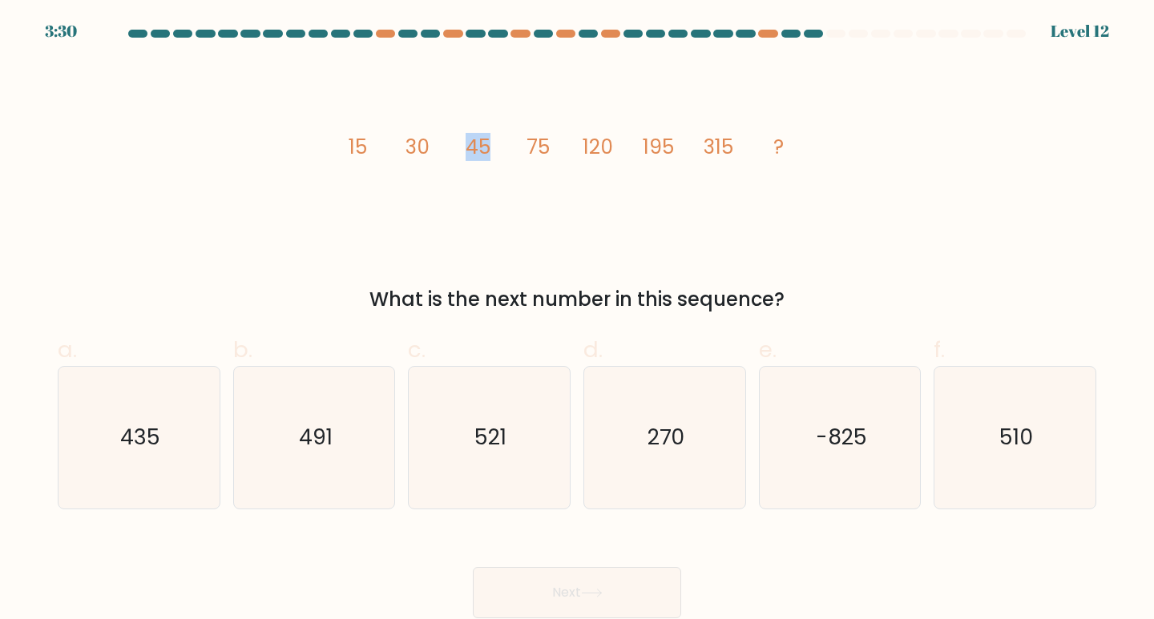
click at [478, 143] on tspan "45" at bounding box center [478, 147] width 25 height 28
click at [483, 190] on icon "image/svg+xml 15 30 45 75 120 195 315 ?" at bounding box center [577, 154] width 481 height 186
click at [966, 418] on icon "510" at bounding box center [1015, 438] width 142 height 142
click at [578, 320] on input "f. 510" at bounding box center [577, 315] width 1 height 10
radio input "true"
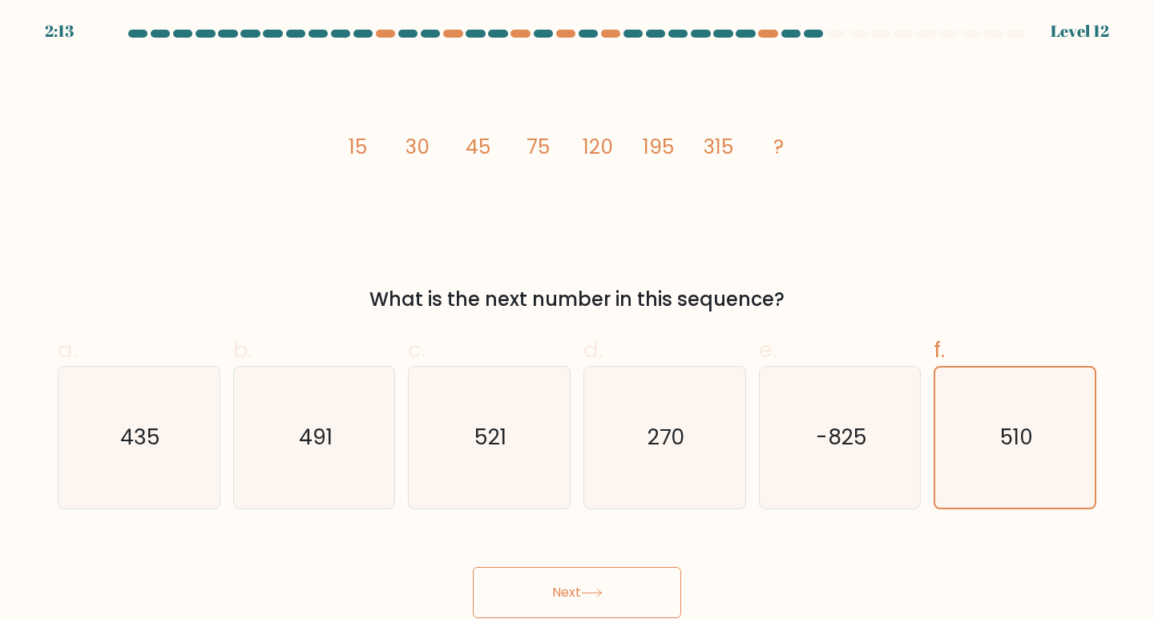
click at [654, 578] on button "Next" at bounding box center [577, 592] width 208 height 51
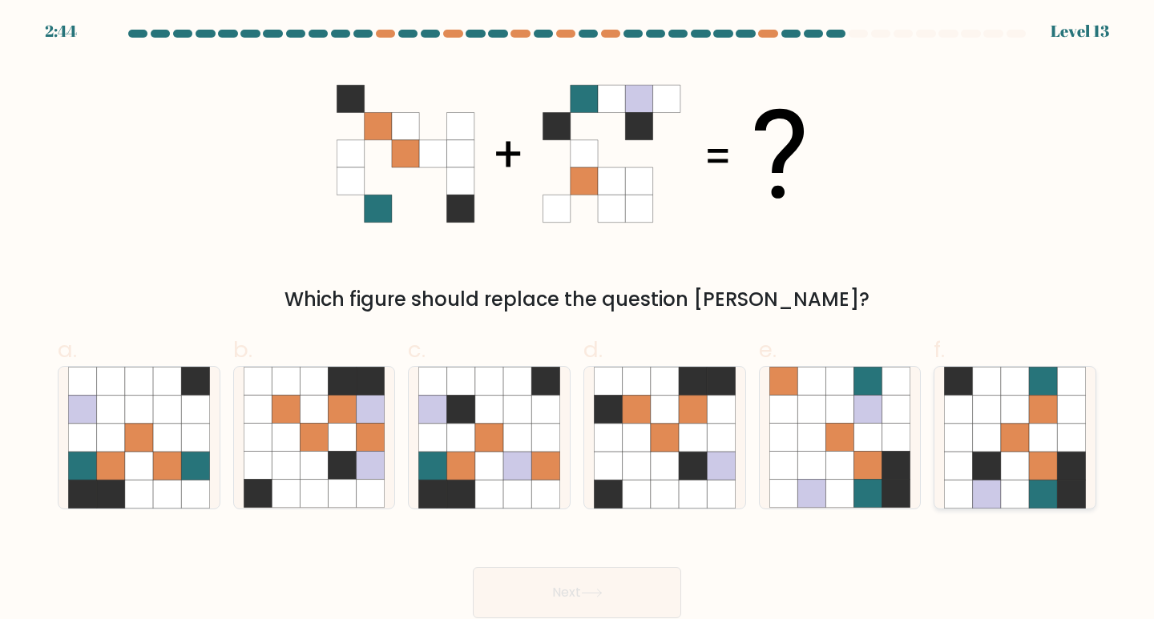
click at [983, 470] on icon at bounding box center [987, 466] width 28 height 28
click at [578, 320] on input "f." at bounding box center [577, 315] width 1 height 10
radio input "true"
click at [571, 585] on button "Next" at bounding box center [577, 592] width 208 height 51
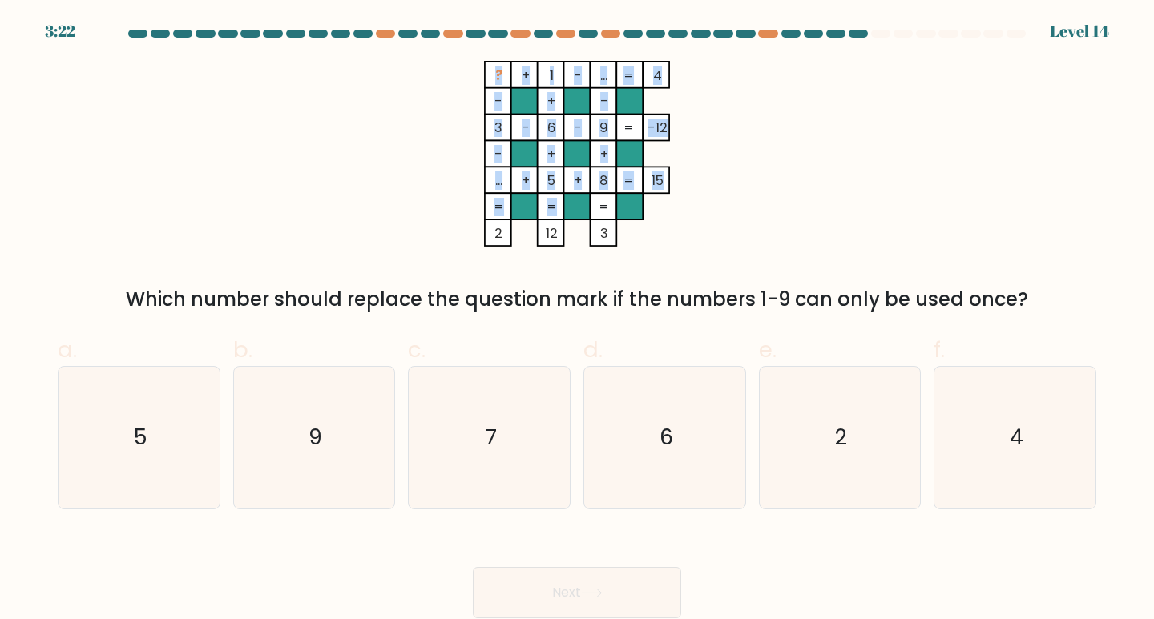
drag, startPoint x: 479, startPoint y: 73, endPoint x: 558, endPoint y: 208, distance: 156.2
click at [558, 208] on icon "? + 1 - ... 4 - + - 3 - 6 - 9 -12 - + + ... + 5 + 8 = 15 = = = = 2 12 3 =" at bounding box center [577, 154] width 481 height 186
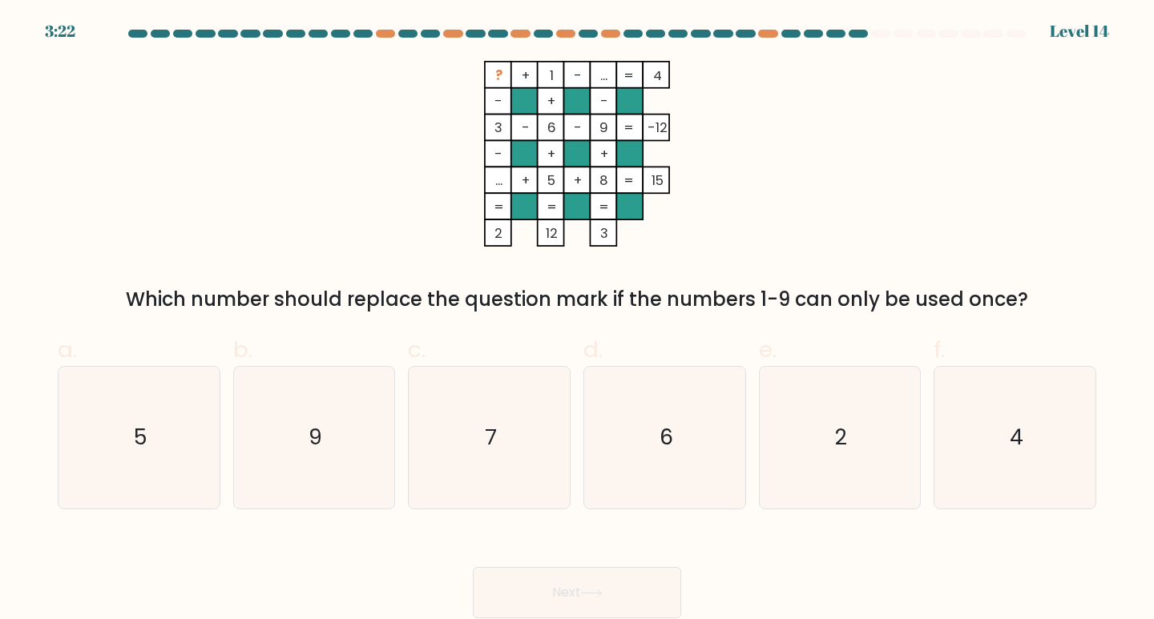
click at [647, 173] on rect at bounding box center [656, 180] width 26 height 26
click at [606, 81] on tspan "..." at bounding box center [603, 76] width 7 height 18
click at [618, 115] on rect at bounding box center [629, 128] width 26 height 26
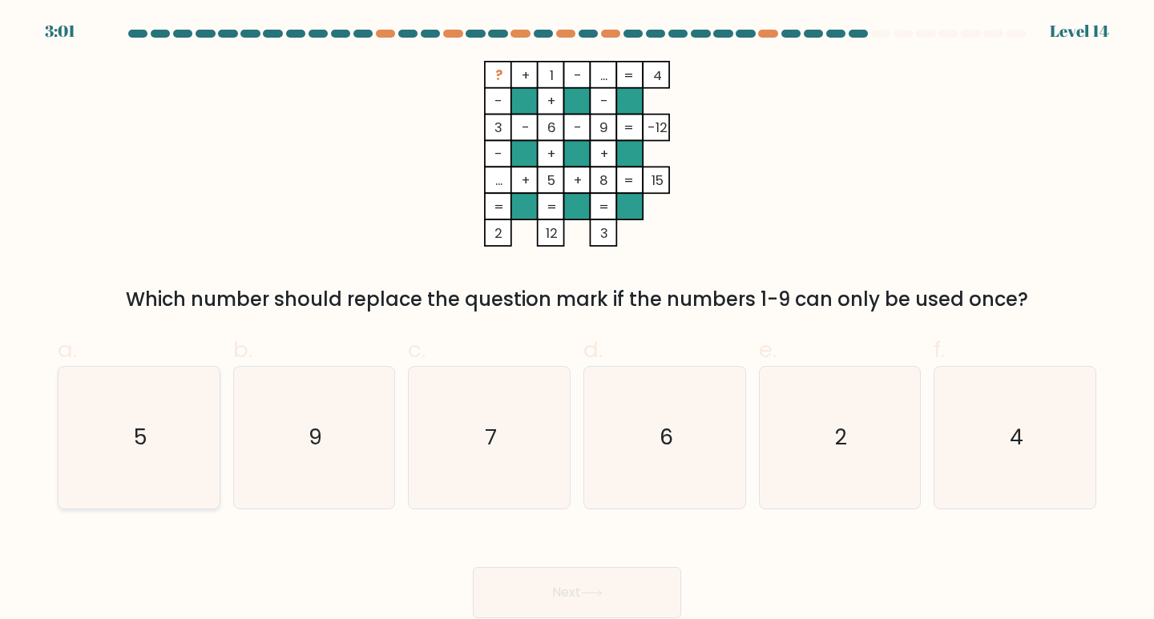
click at [94, 452] on icon "5" at bounding box center [139, 438] width 142 height 142
click at [577, 320] on input "a. 5" at bounding box center [577, 315] width 1 height 10
radio input "true"
click at [538, 583] on button "Next" at bounding box center [577, 592] width 208 height 51
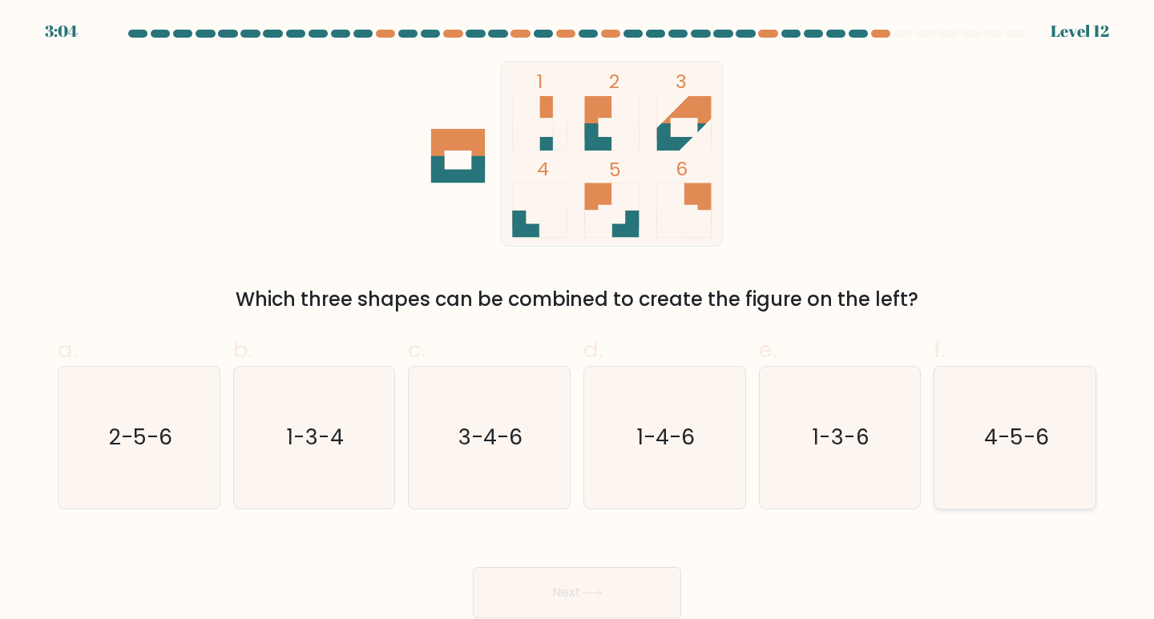
click at [979, 466] on icon "4-5-6" at bounding box center [1015, 438] width 142 height 142
click at [578, 320] on input "f. 4-5-6" at bounding box center [577, 315] width 1 height 10
radio input "true"
click at [619, 607] on button "Next" at bounding box center [577, 592] width 208 height 51
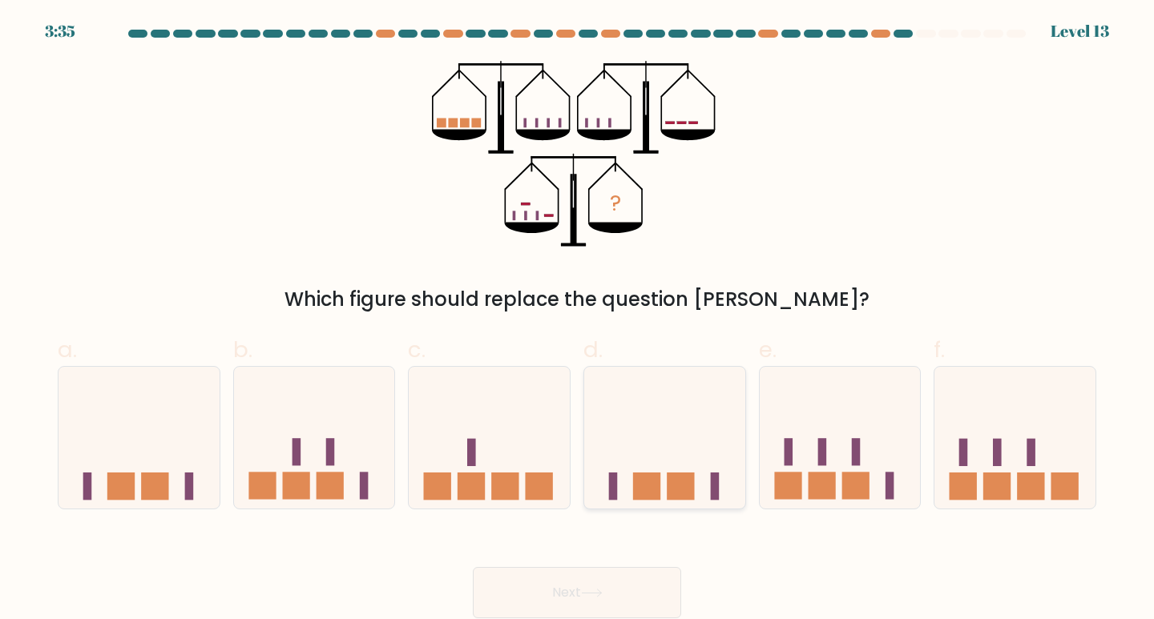
click at [638, 495] on rect at bounding box center [646, 486] width 27 height 27
click at [578, 320] on input "d." at bounding box center [577, 315] width 1 height 10
radio input "true"
click at [573, 581] on button "Next" at bounding box center [577, 592] width 208 height 51
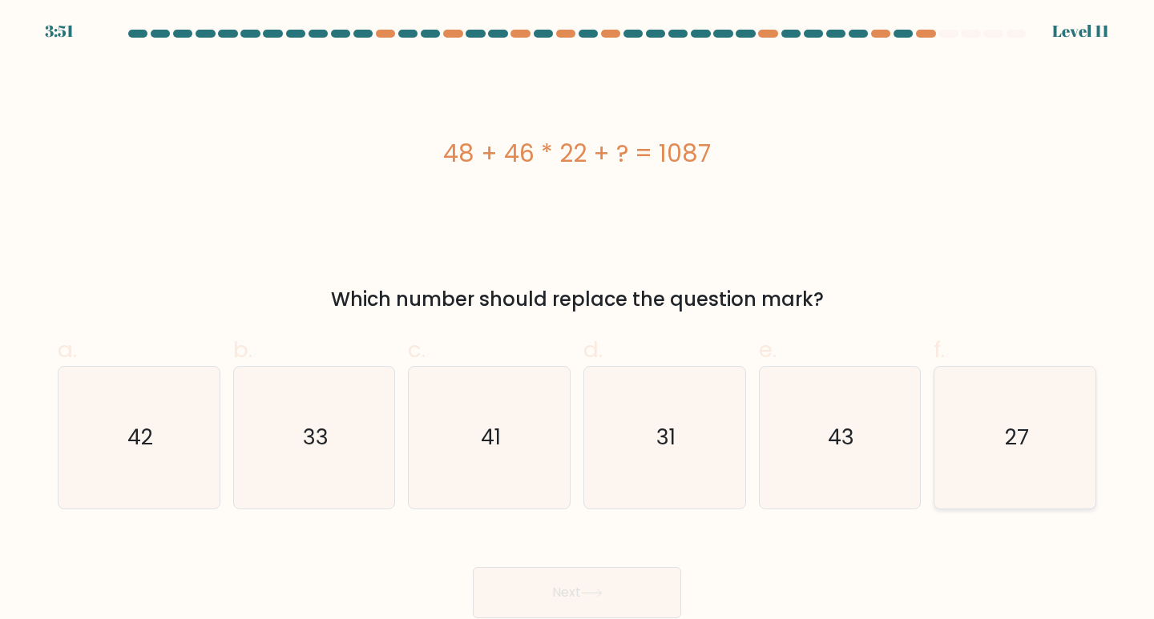
click at [981, 445] on icon "27" at bounding box center [1015, 438] width 142 height 142
click at [578, 320] on input "f. 27" at bounding box center [577, 315] width 1 height 10
radio input "true"
click at [619, 586] on button "Next" at bounding box center [577, 592] width 208 height 51
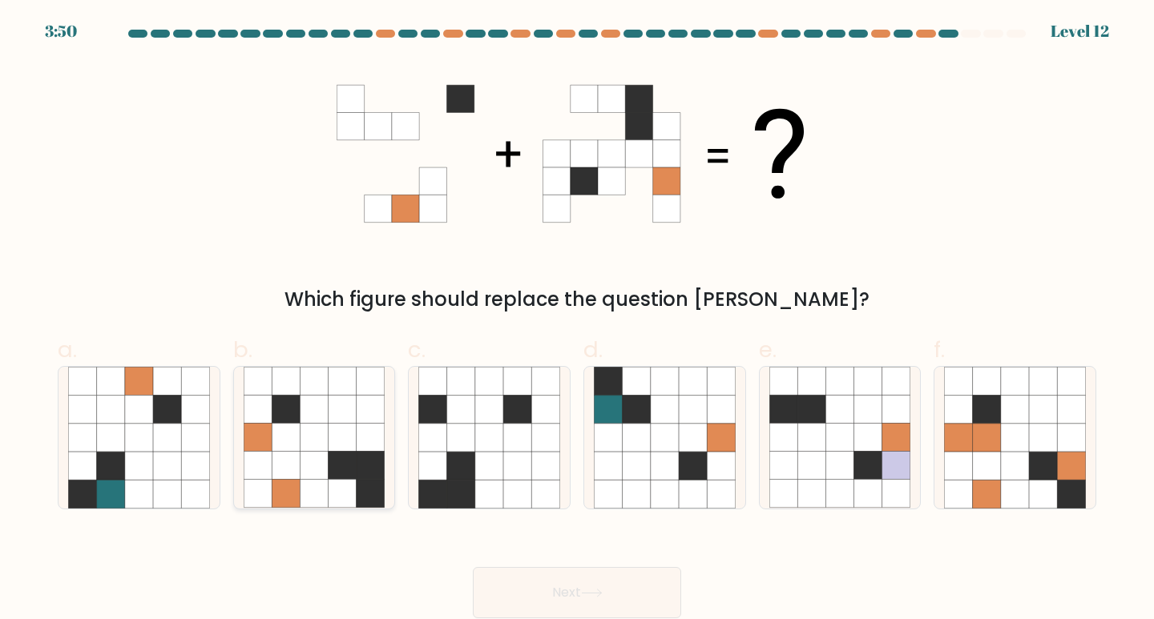
click at [338, 470] on icon at bounding box center [342, 466] width 28 height 28
click at [577, 320] on input "b." at bounding box center [577, 315] width 1 height 10
radio input "true"
click at [618, 590] on button "Next" at bounding box center [577, 592] width 208 height 51
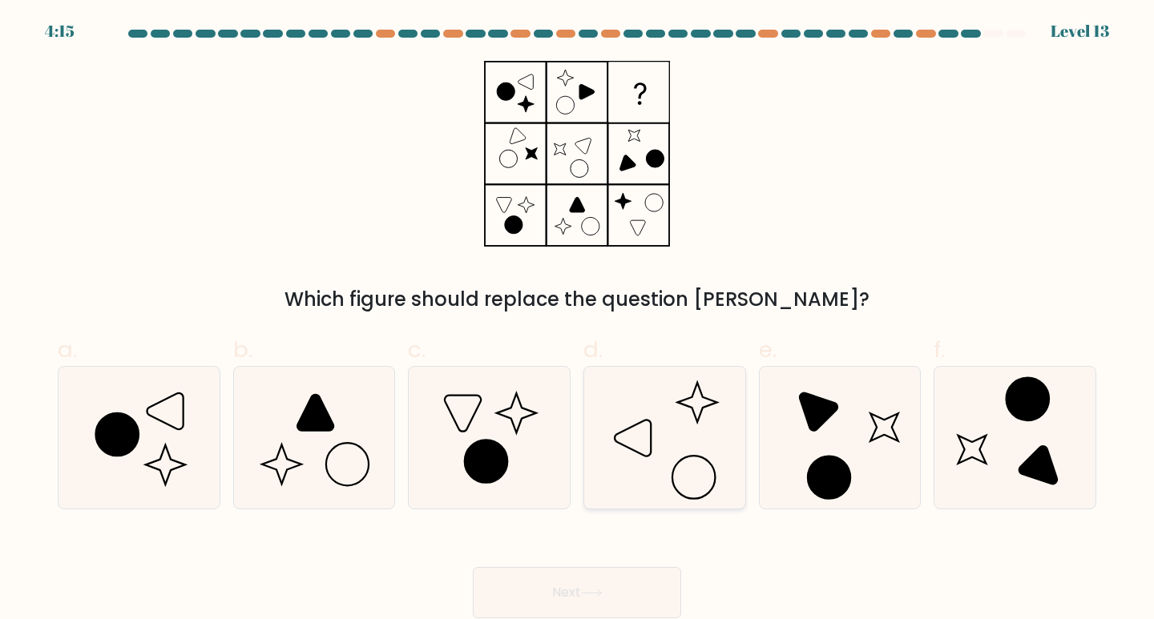
click at [673, 397] on icon at bounding box center [665, 438] width 142 height 142
click at [578, 320] on input "d." at bounding box center [577, 315] width 1 height 10
radio input "true"
click at [603, 582] on button "Next" at bounding box center [577, 592] width 208 height 51
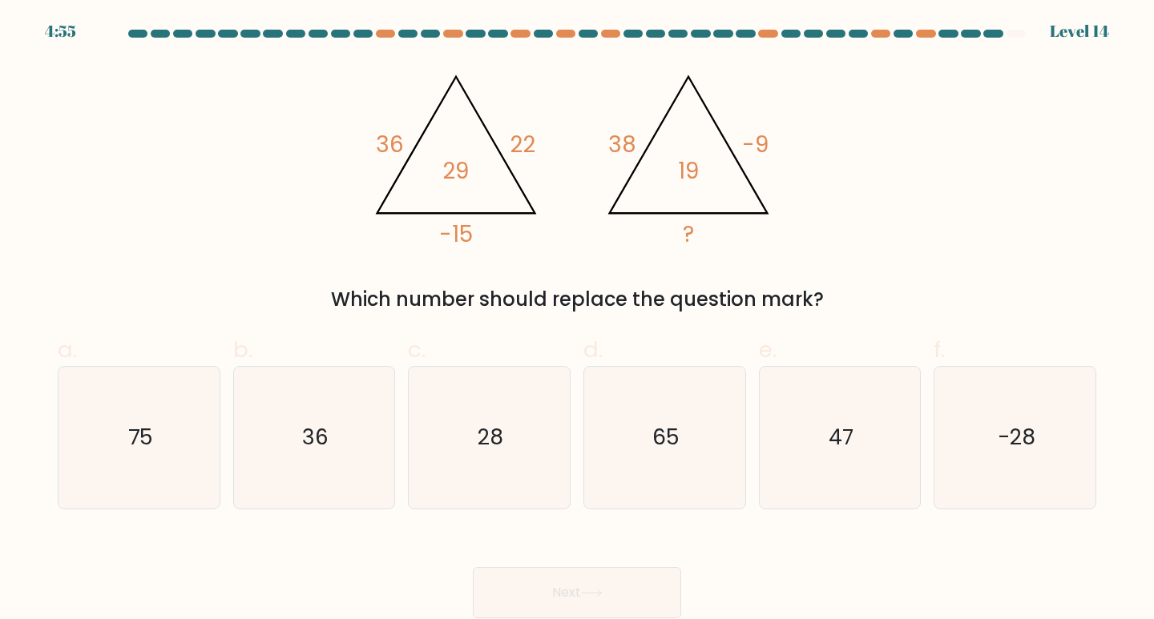
drag, startPoint x: 479, startPoint y: 446, endPoint x: 493, endPoint y: 516, distance: 71.0
click at [480, 446] on text "28" at bounding box center [491, 437] width 26 height 30
click at [577, 320] on input "c. 28" at bounding box center [577, 315] width 1 height 10
radio input "true"
click at [594, 574] on button "Next" at bounding box center [577, 592] width 208 height 51
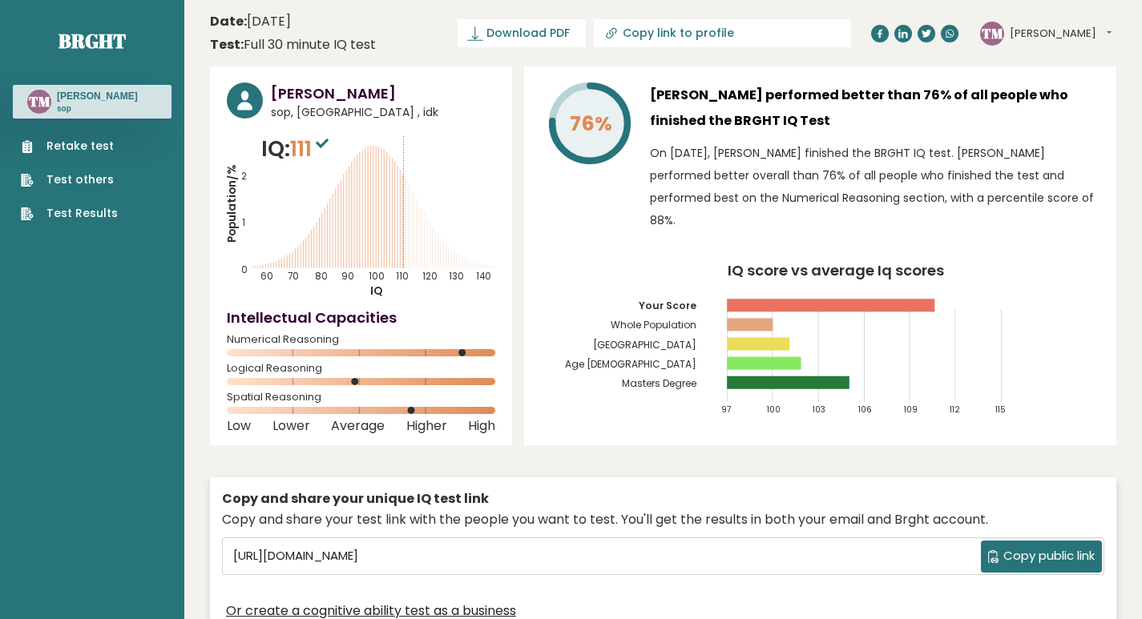
click at [327, 142] on icon at bounding box center [322, 144] width 13 height 10
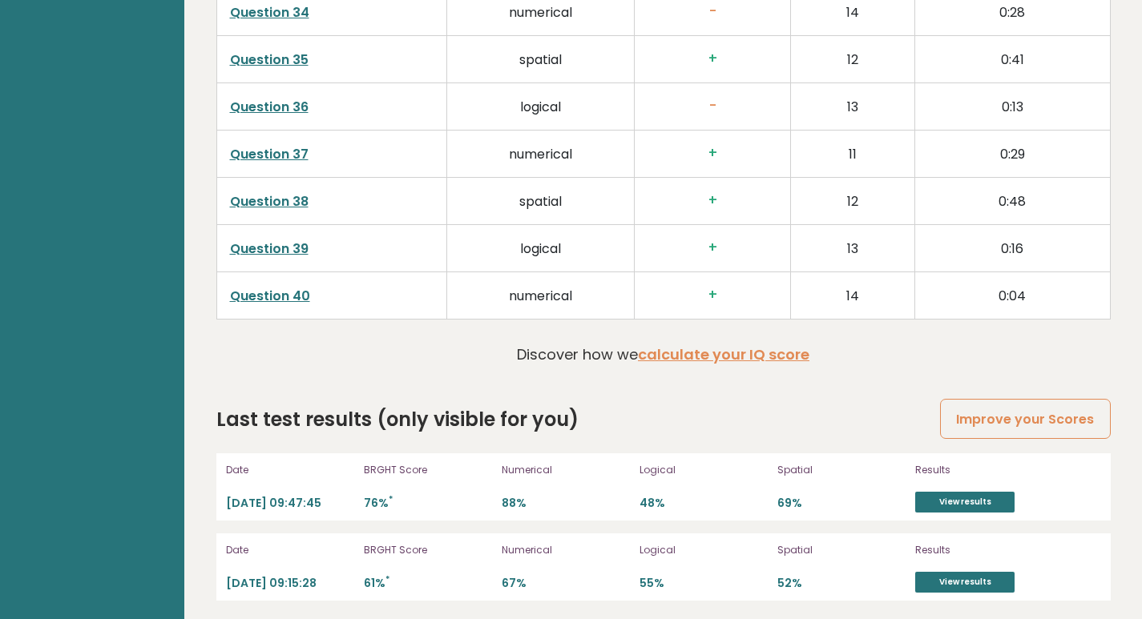
scroll to position [4111, 0]
